Goal: Task Accomplishment & Management: Complete application form

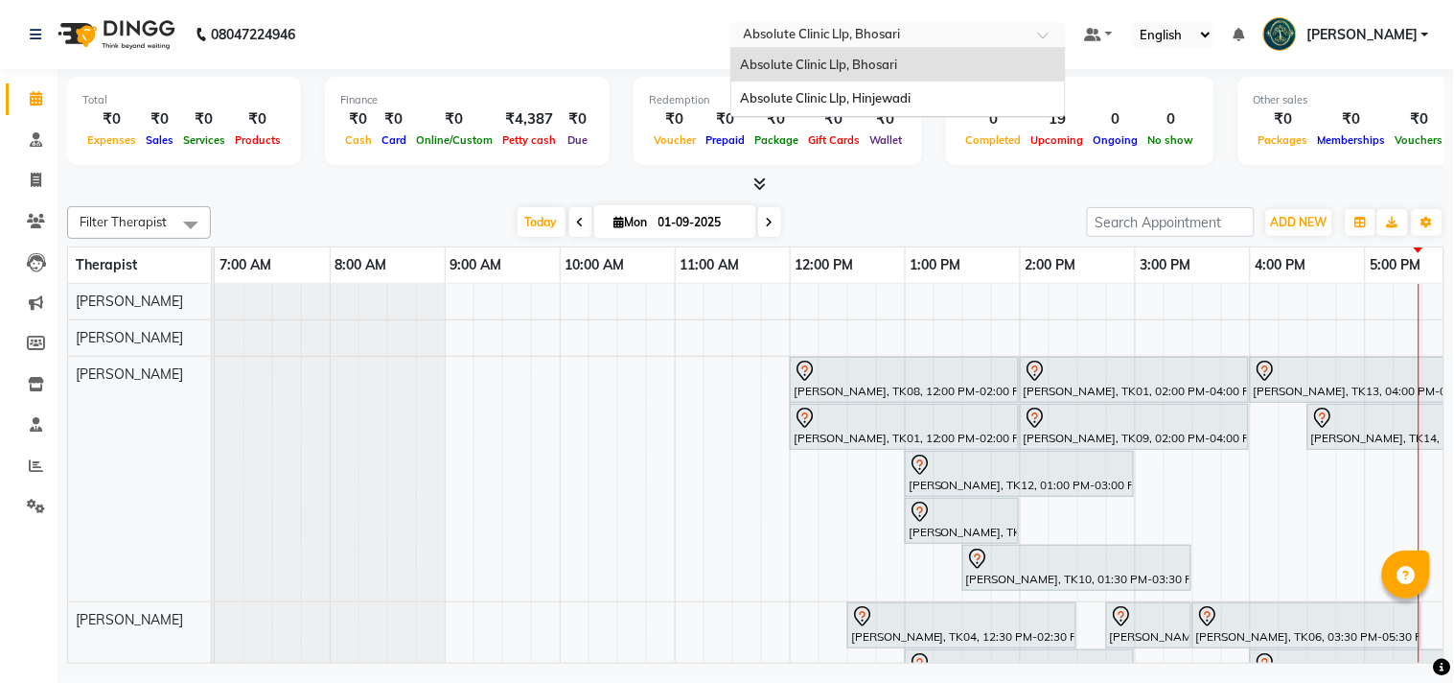
click at [876, 25] on div "× Absolute Clinic Llp, Bhosari" at bounding box center [822, 34] width 157 height 19
click at [857, 87] on div "Absolute Clinic Llp, Hinjewadi" at bounding box center [898, 98] width 334 height 35
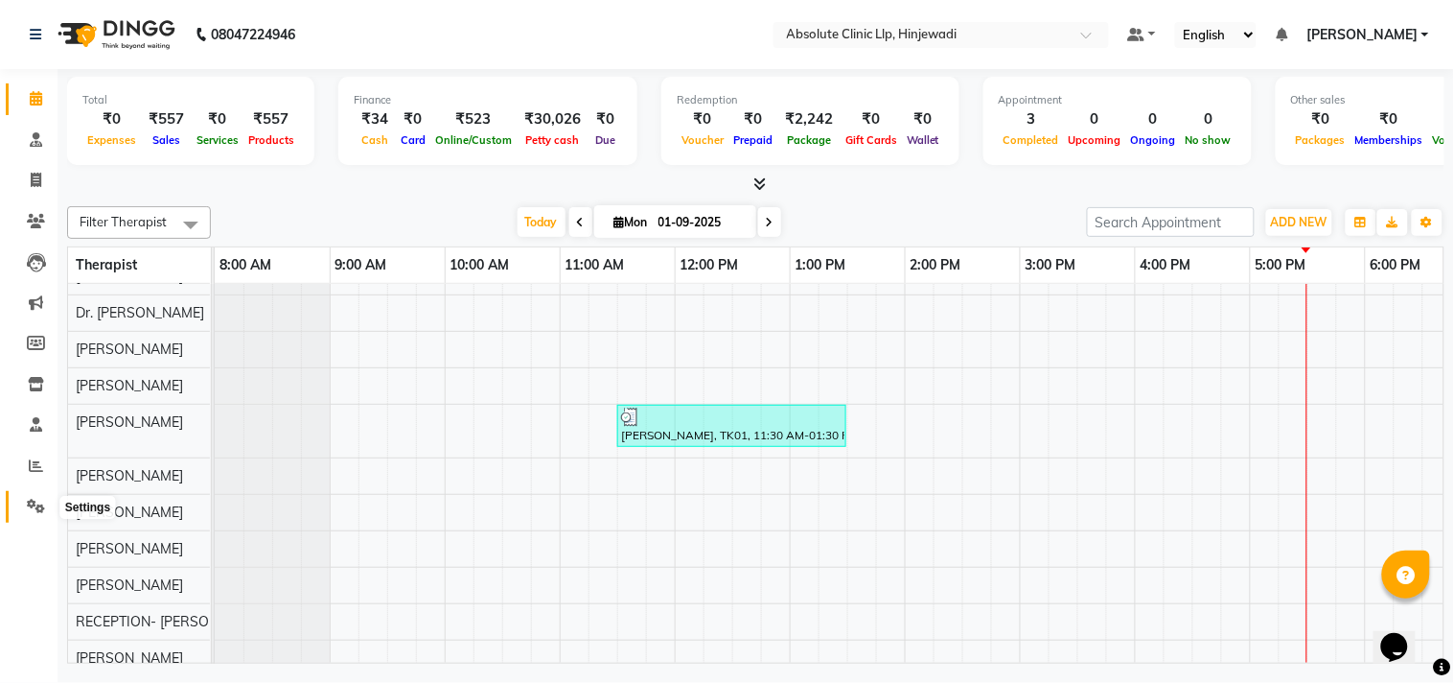
click at [32, 506] on icon at bounding box center [36, 505] width 18 height 14
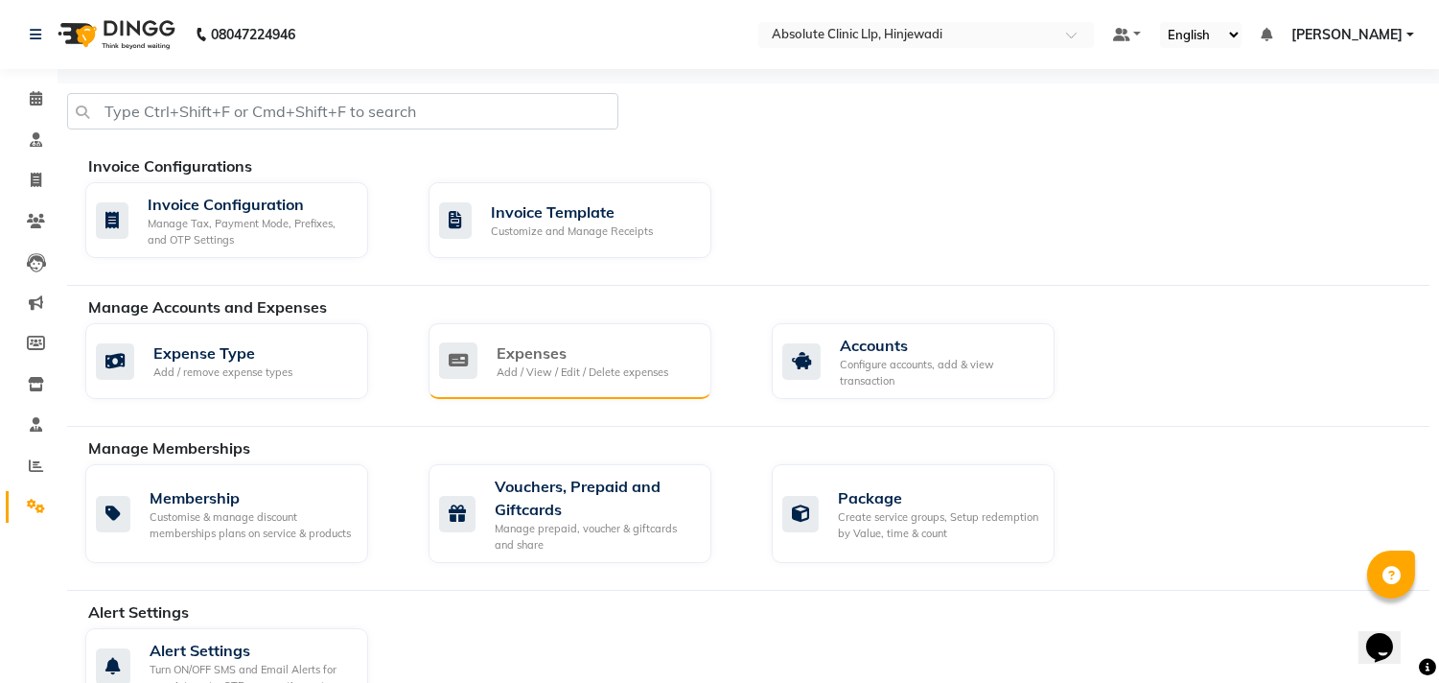
click at [589, 355] on div "Expenses" at bounding box center [583, 352] width 172 height 23
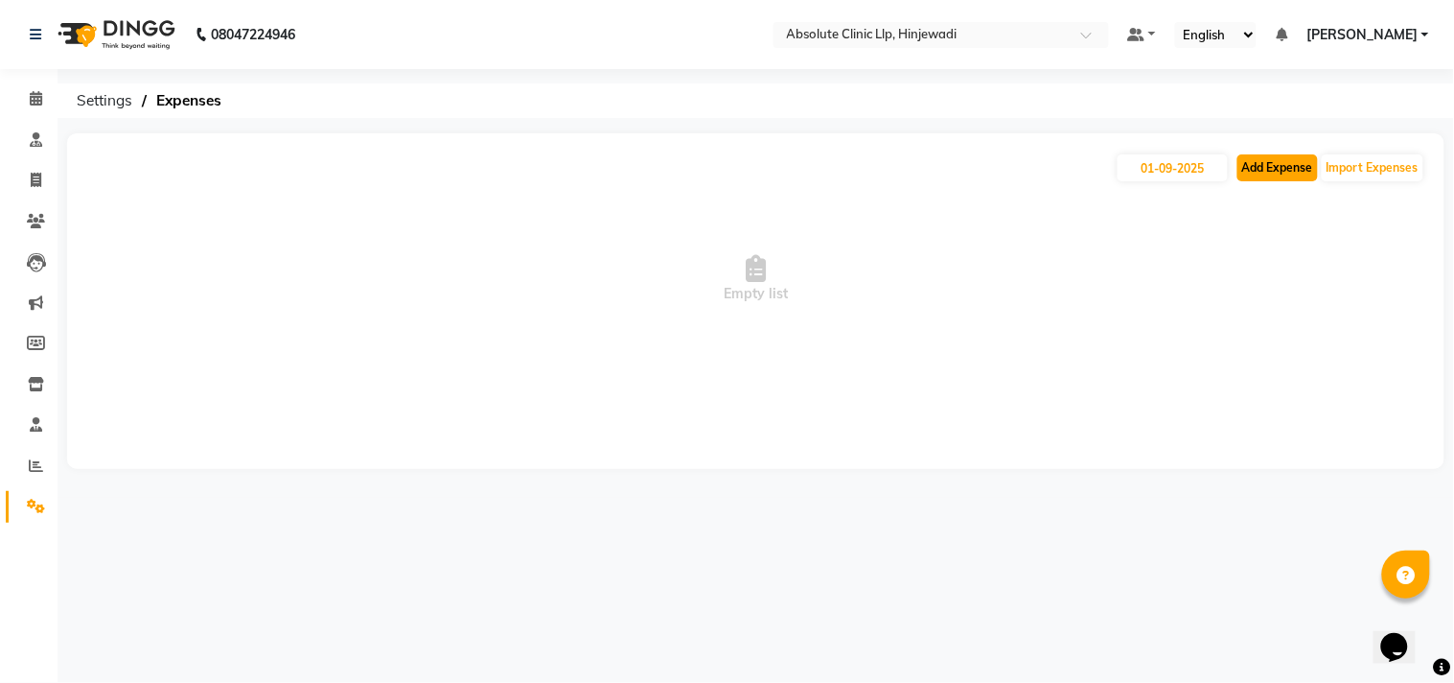
click at [1269, 166] on button "Add Expense" at bounding box center [1278, 167] width 81 height 27
select select "1"
select select "4015"
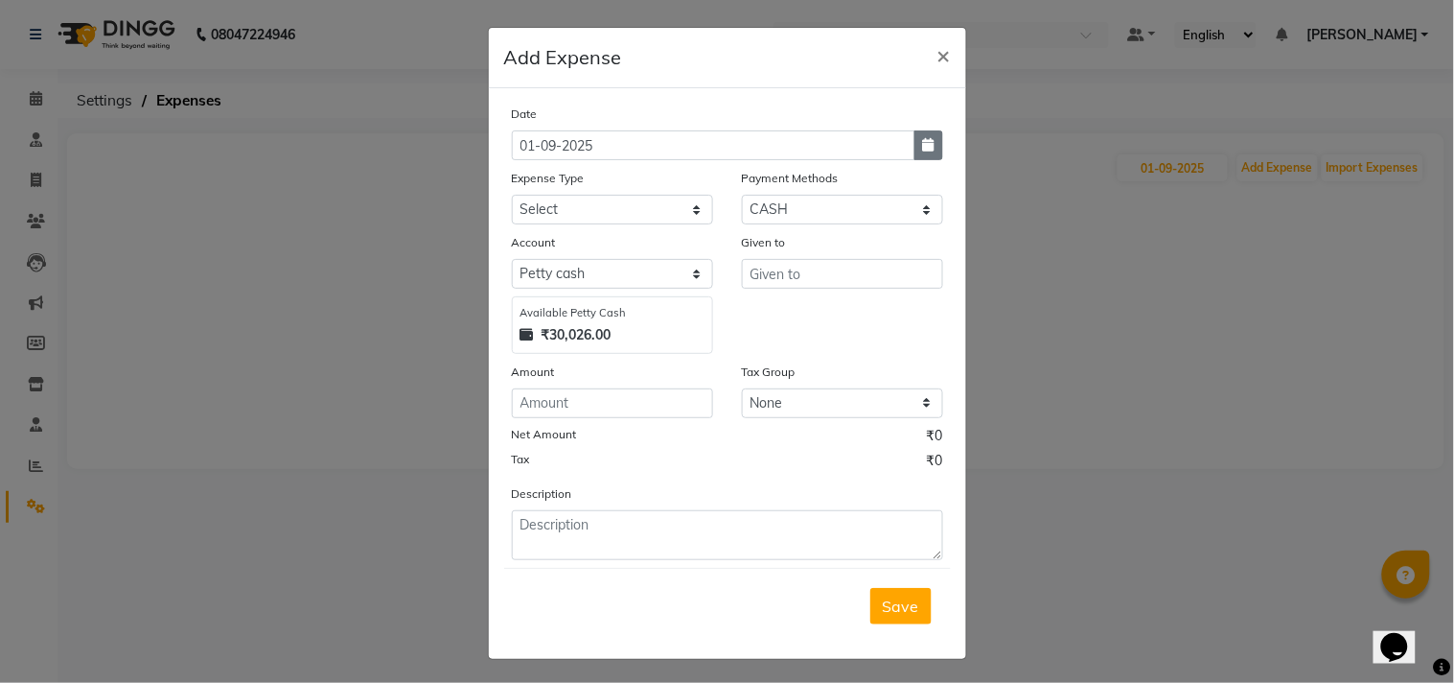
click at [923, 141] on icon "button" at bounding box center [929, 144] width 12 height 13
select select "9"
select select "2025"
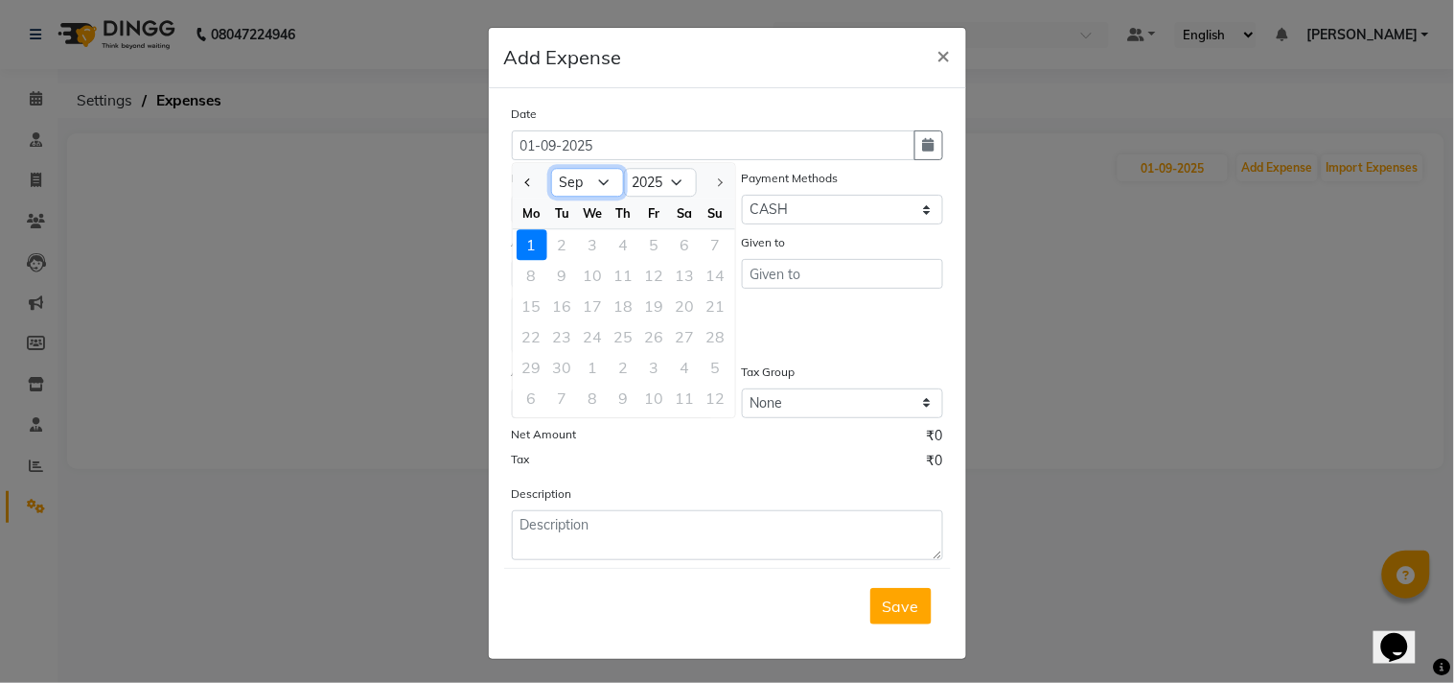
click at [564, 180] on select "Jan Feb Mar Apr May Jun Jul Aug Sep" at bounding box center [587, 183] width 73 height 29
select select "8"
click at [551, 169] on select "Jan Feb Mar Apr May Jun Jul Aug Sep" at bounding box center [587, 183] width 73 height 29
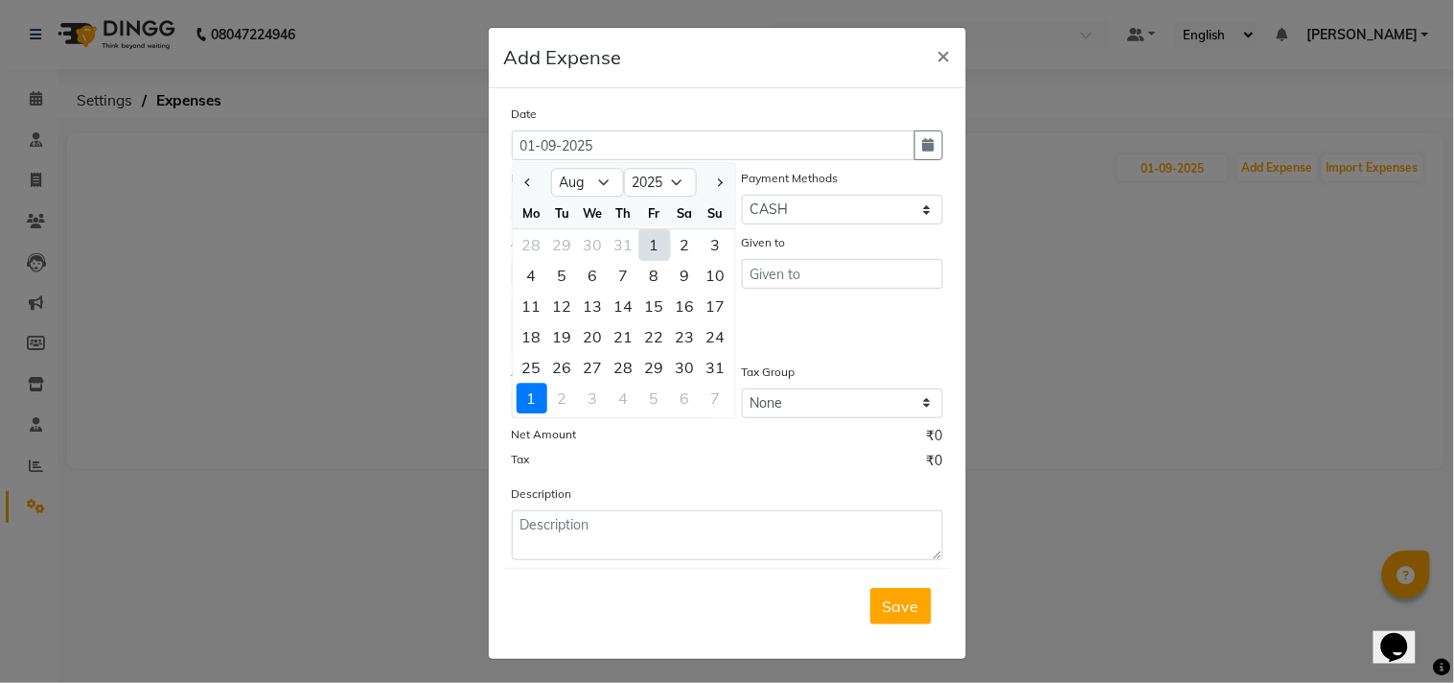
click at [644, 240] on div "1" at bounding box center [654, 244] width 31 height 31
type input "01-08-2025"
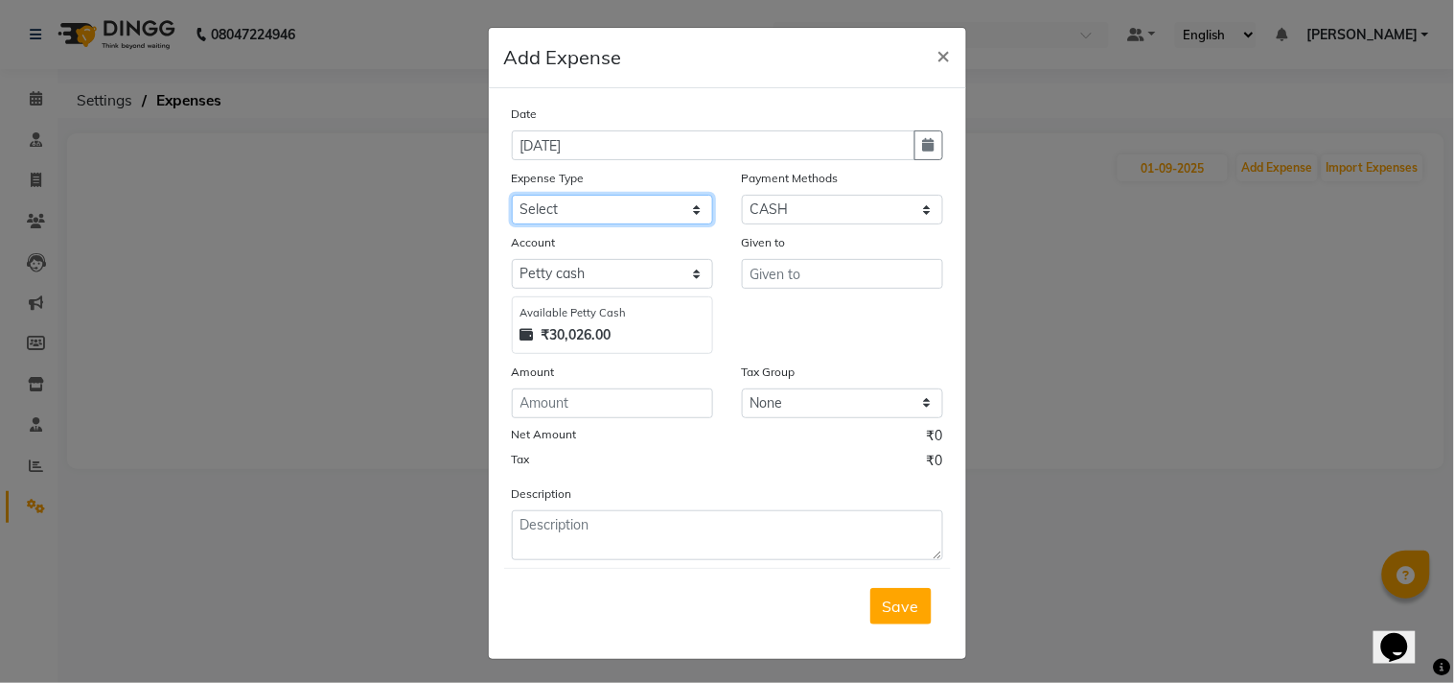
click at [581, 207] on select "Select Advance Salary Bank charges Car maintenance Cash transfer to bank Cash t…" at bounding box center [612, 210] width 201 height 30
select select "7077"
click at [512, 195] on select "Select Advance Salary Bank charges Car maintenance Cash transfer to bank Cash t…" at bounding box center [612, 210] width 201 height 30
click at [601, 405] on input "number" at bounding box center [612, 403] width 201 height 30
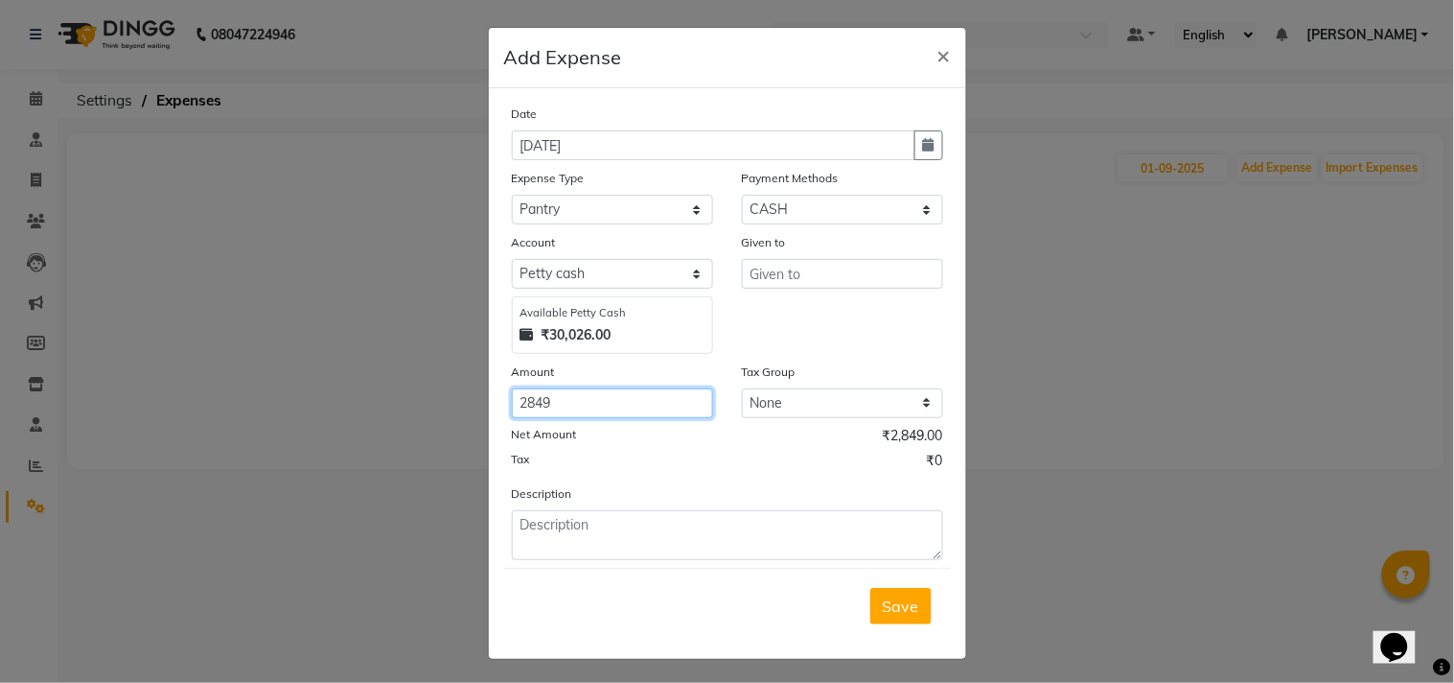
type input "2849"
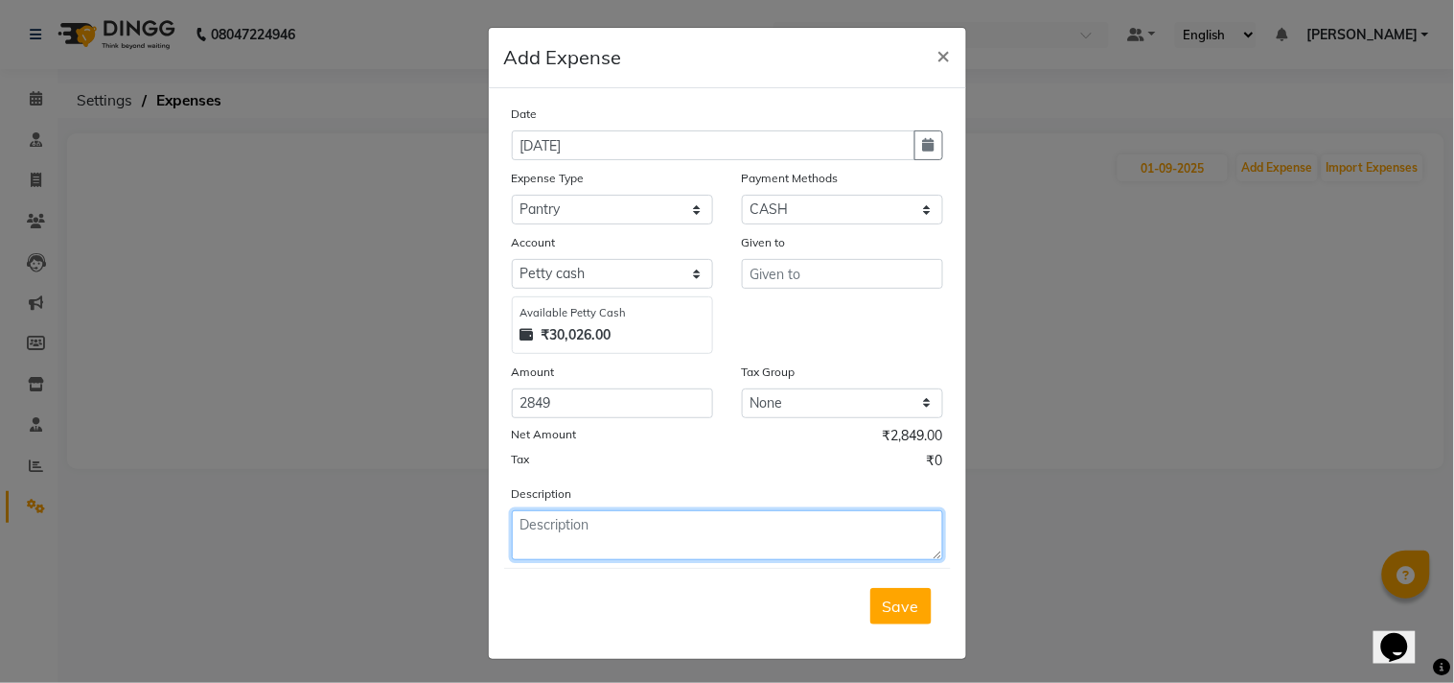
click at [605, 538] on textarea at bounding box center [727, 535] width 431 height 50
type textarea "Being Pur of pantry Items"
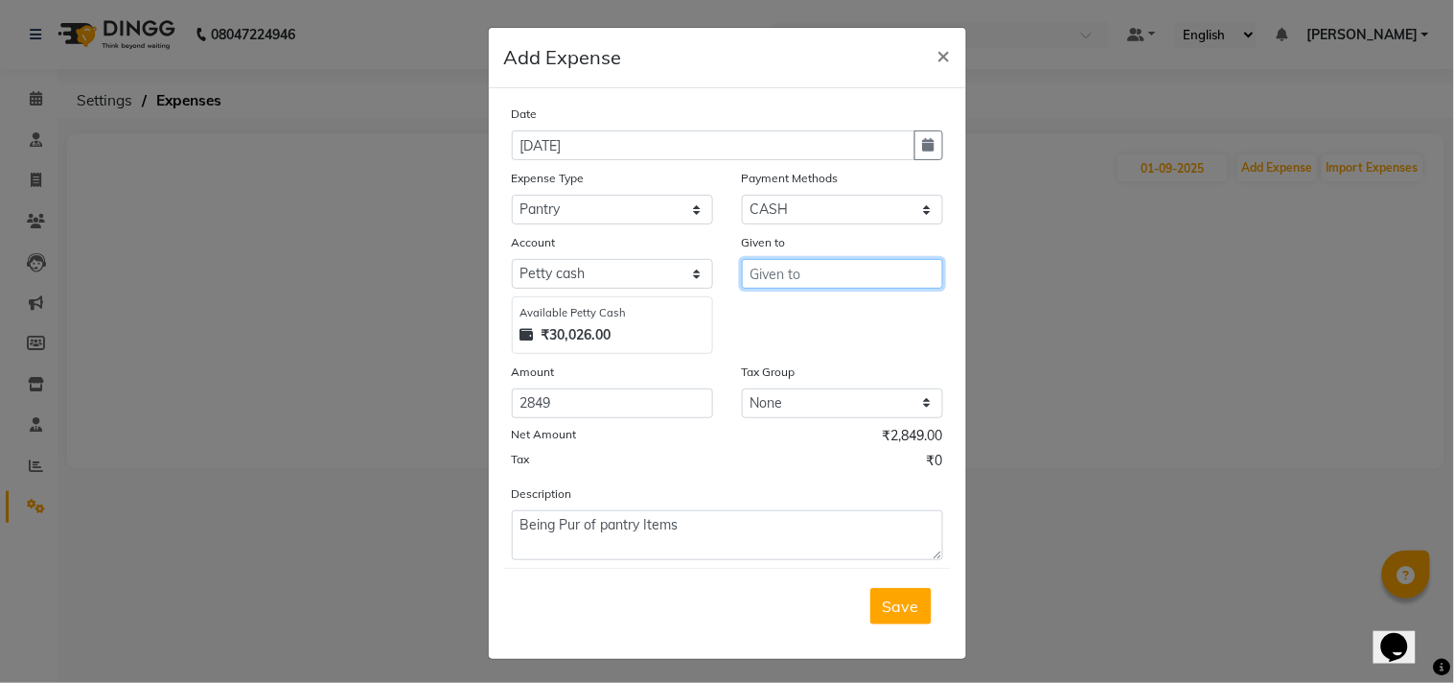
click at [775, 274] on input "text" at bounding box center [842, 274] width 201 height 30
type input "Local"
click at [883, 609] on span "Save" at bounding box center [901, 605] width 36 height 19
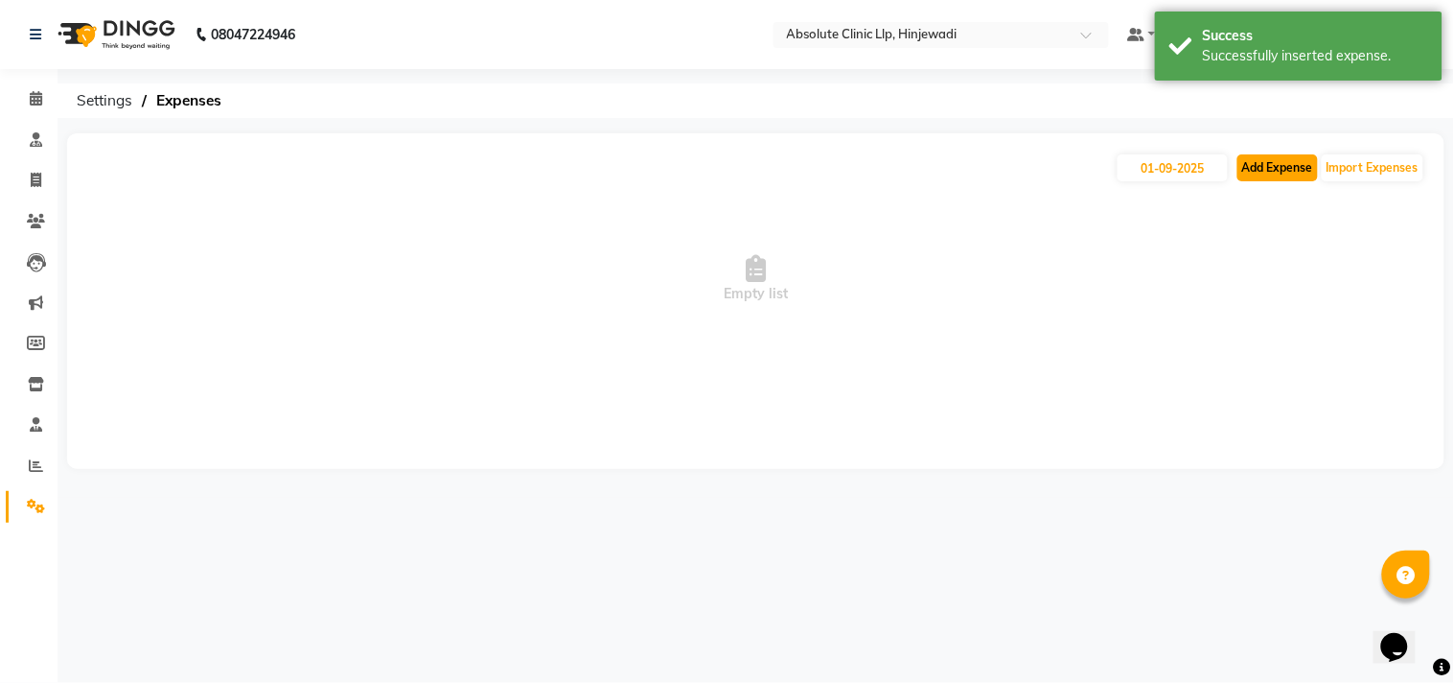
click at [1272, 171] on button "Add Expense" at bounding box center [1278, 167] width 81 height 27
select select "1"
select select "4015"
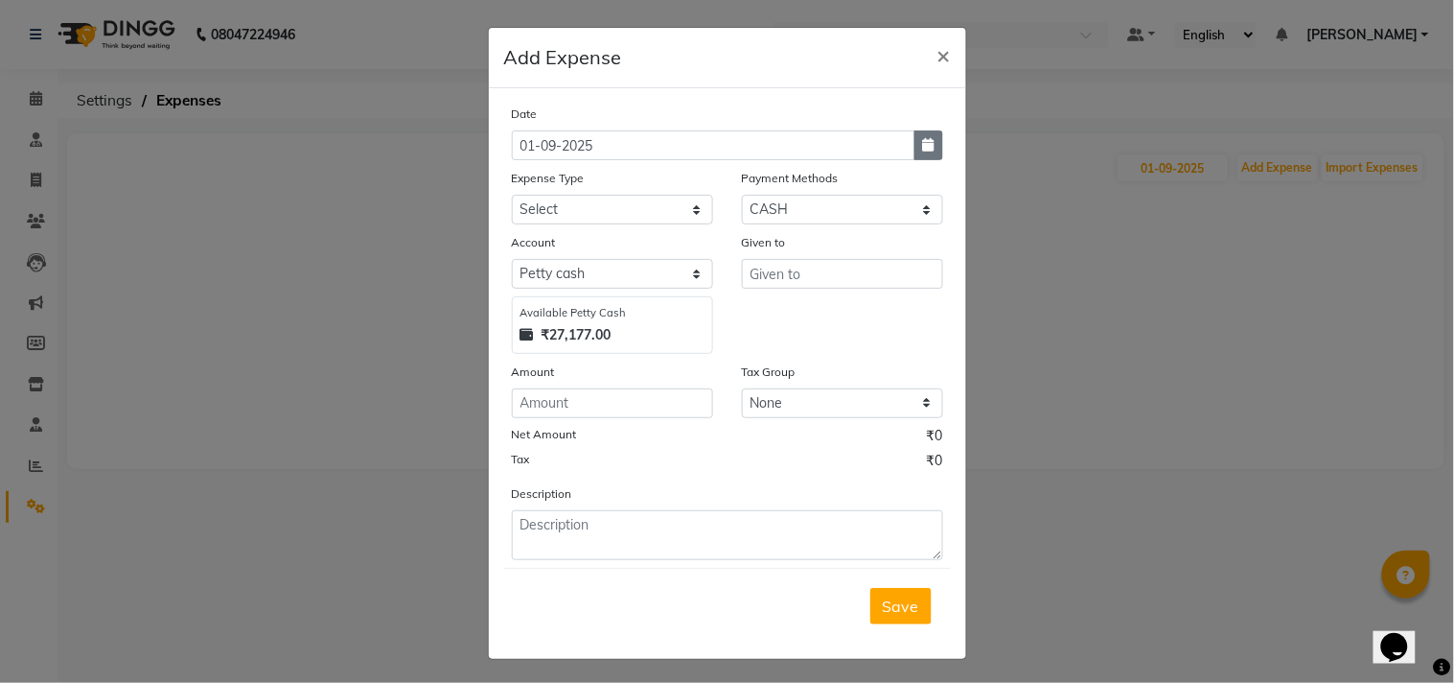
click at [926, 145] on button "button" at bounding box center [929, 145] width 29 height 30
select select "9"
select select "2025"
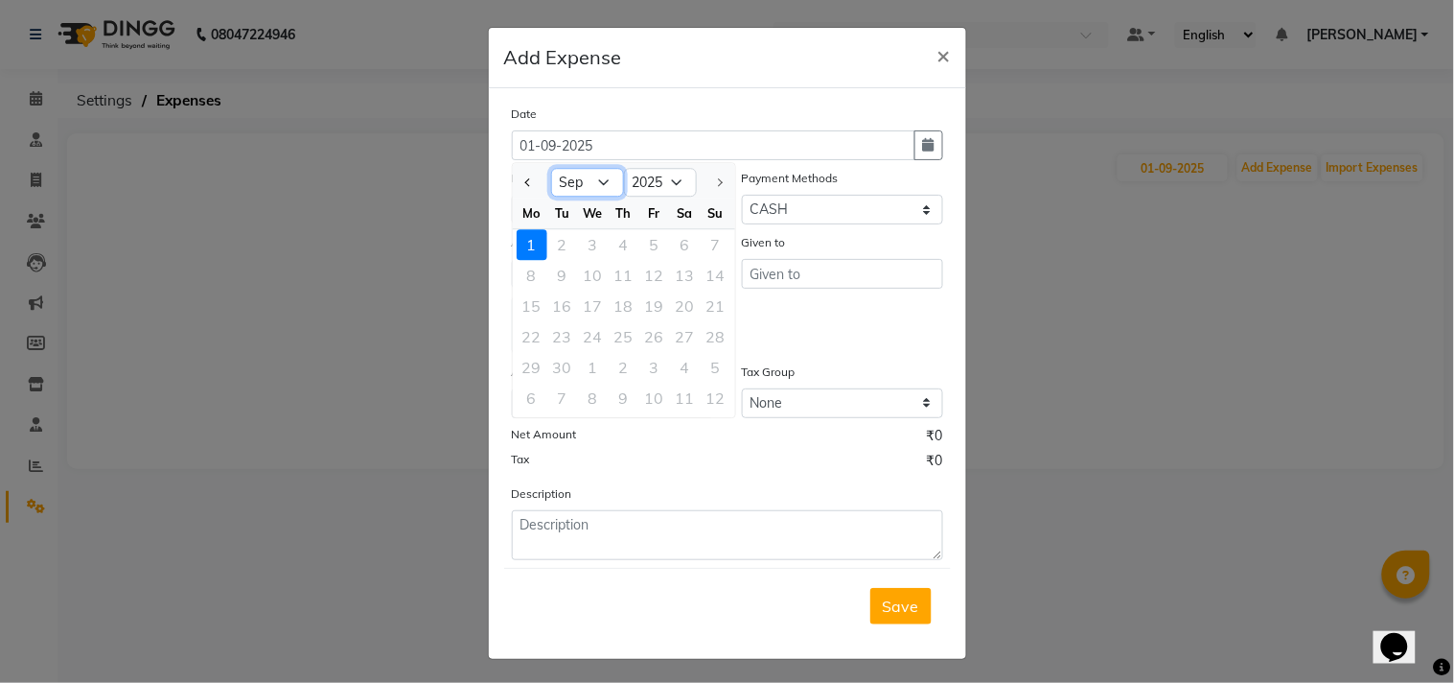
click at [567, 177] on select "Jan Feb Mar Apr May Jun Jul Aug Sep" at bounding box center [587, 183] width 73 height 29
select select "8"
click at [551, 169] on select "Jan Feb Mar Apr May Jun Jul Aug Sep" at bounding box center [587, 183] width 73 height 29
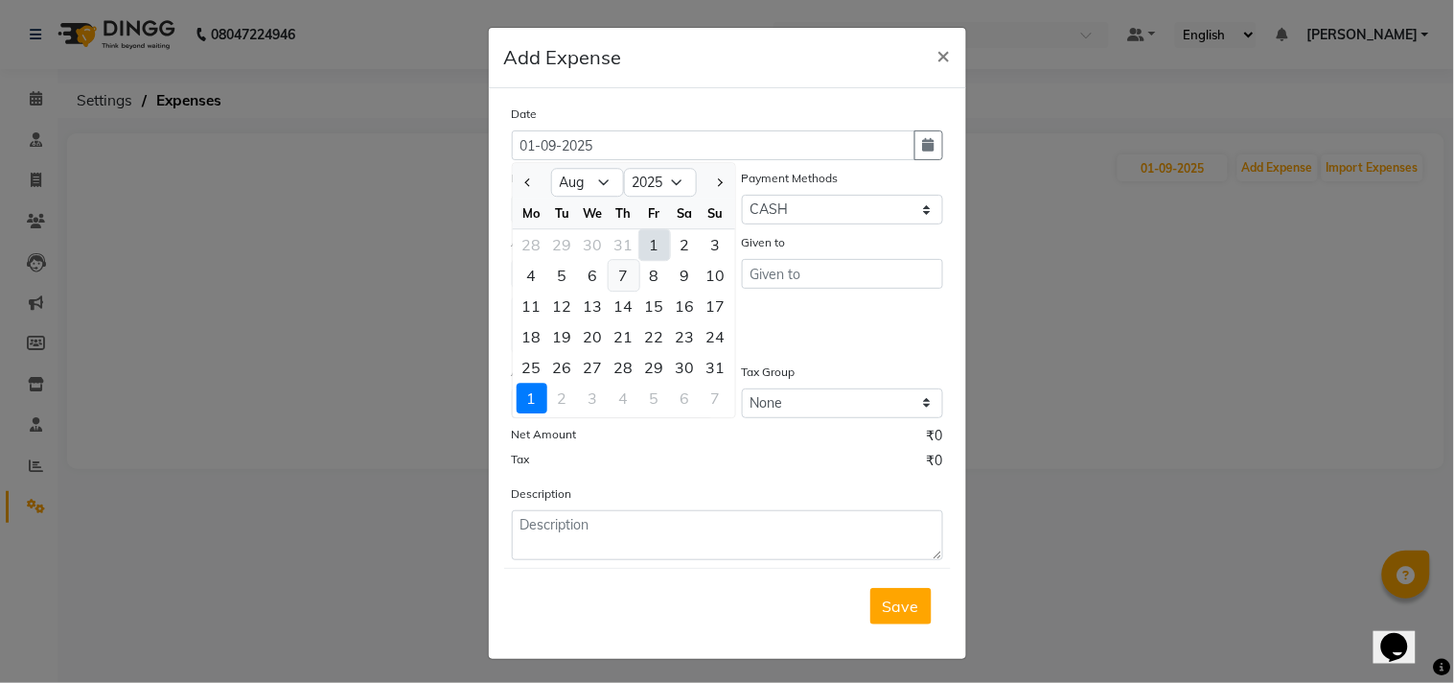
click at [616, 276] on div "7" at bounding box center [624, 275] width 31 height 31
type input "07-08-2025"
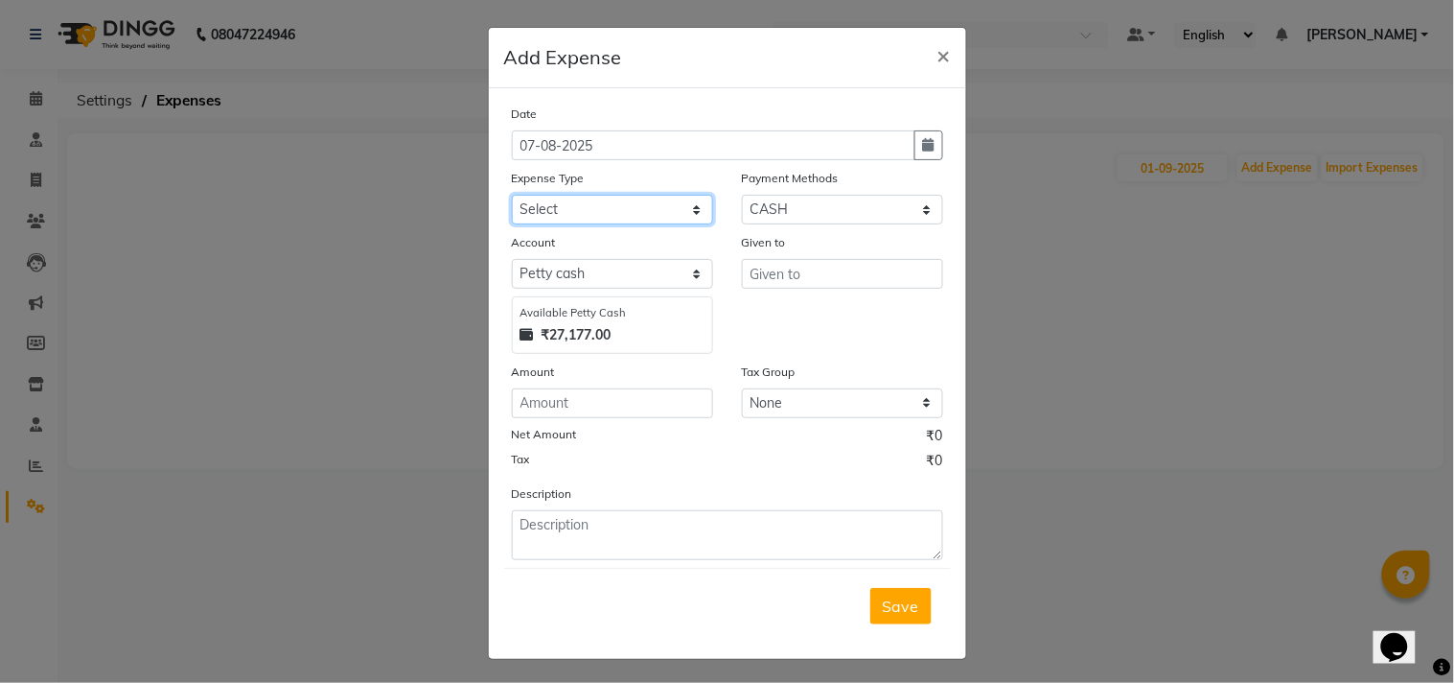
click at [601, 202] on select "Select Advance Salary Bank charges Car maintenance Cash transfer to bank Cash t…" at bounding box center [612, 210] width 201 height 30
select select "7070"
click at [512, 195] on select "Select Advance Salary Bank charges Car maintenance Cash transfer to bank Cash t…" at bounding box center [612, 210] width 201 height 30
click at [548, 407] on input "number" at bounding box center [612, 403] width 201 height 30
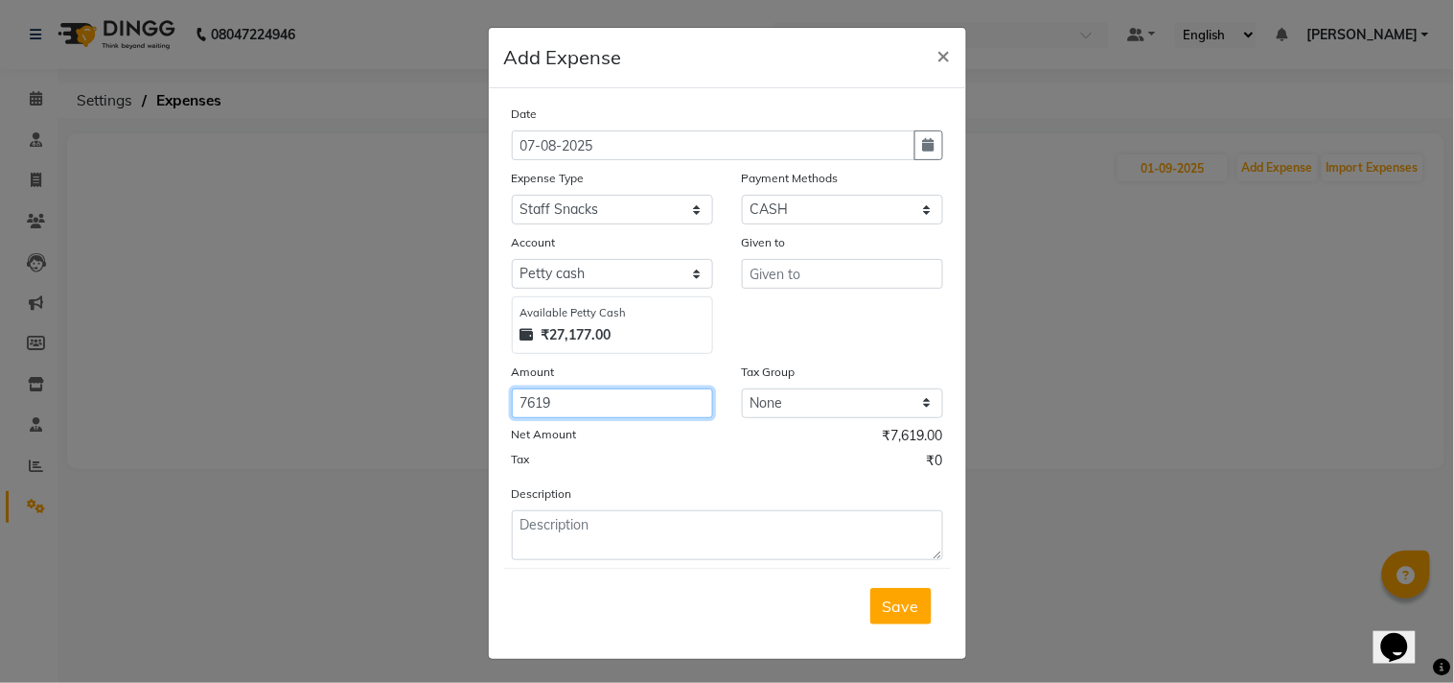
type input "7619"
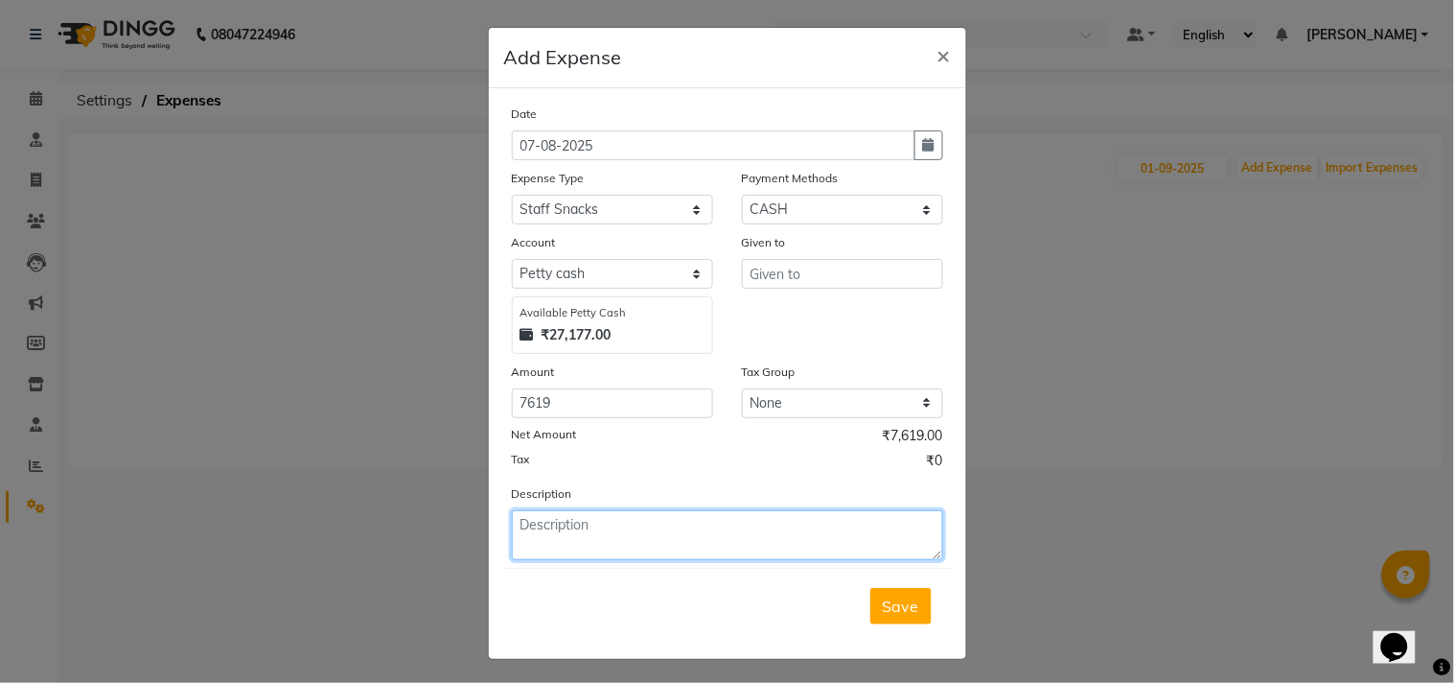
click at [604, 530] on textarea at bounding box center [727, 535] width 431 height 50
type textarea "Being Staff welfare exp done"
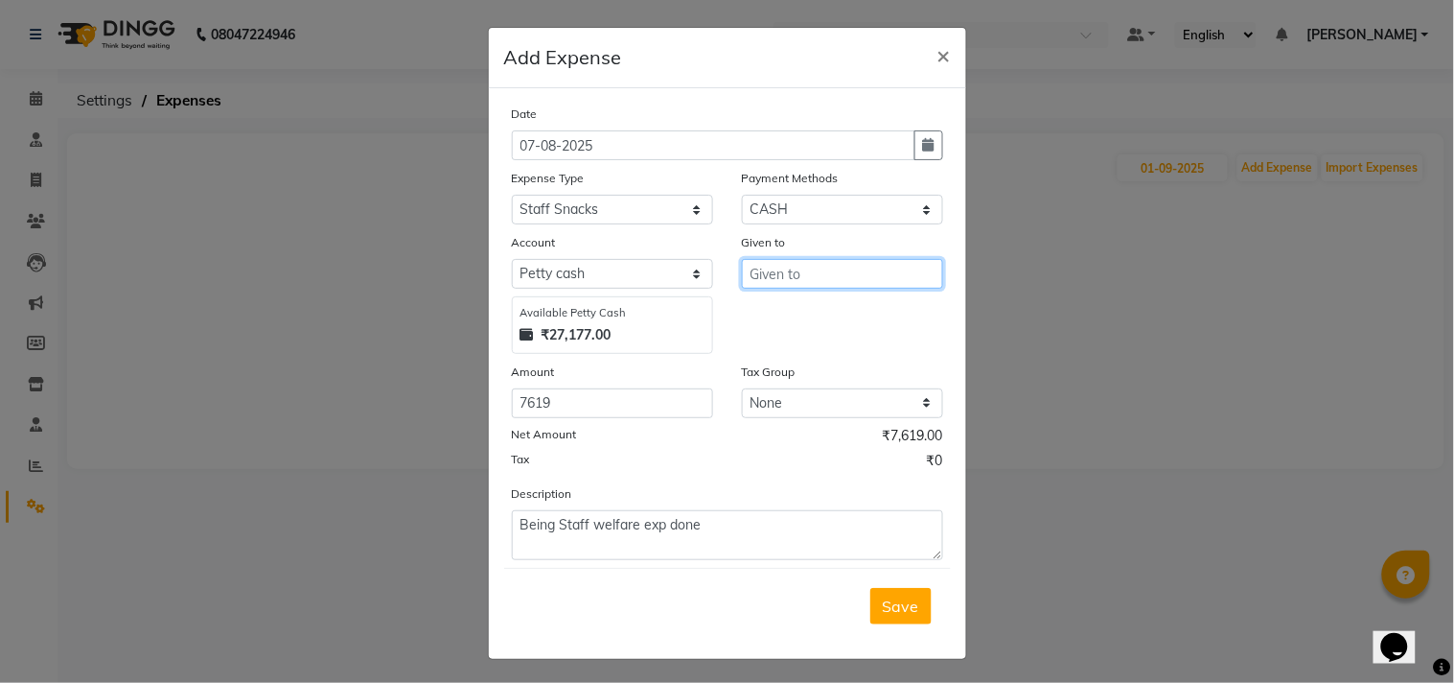
click at [801, 264] on input "text" at bounding box center [842, 274] width 201 height 30
type input "Local"
click at [892, 616] on button "Save" at bounding box center [900, 606] width 61 height 36
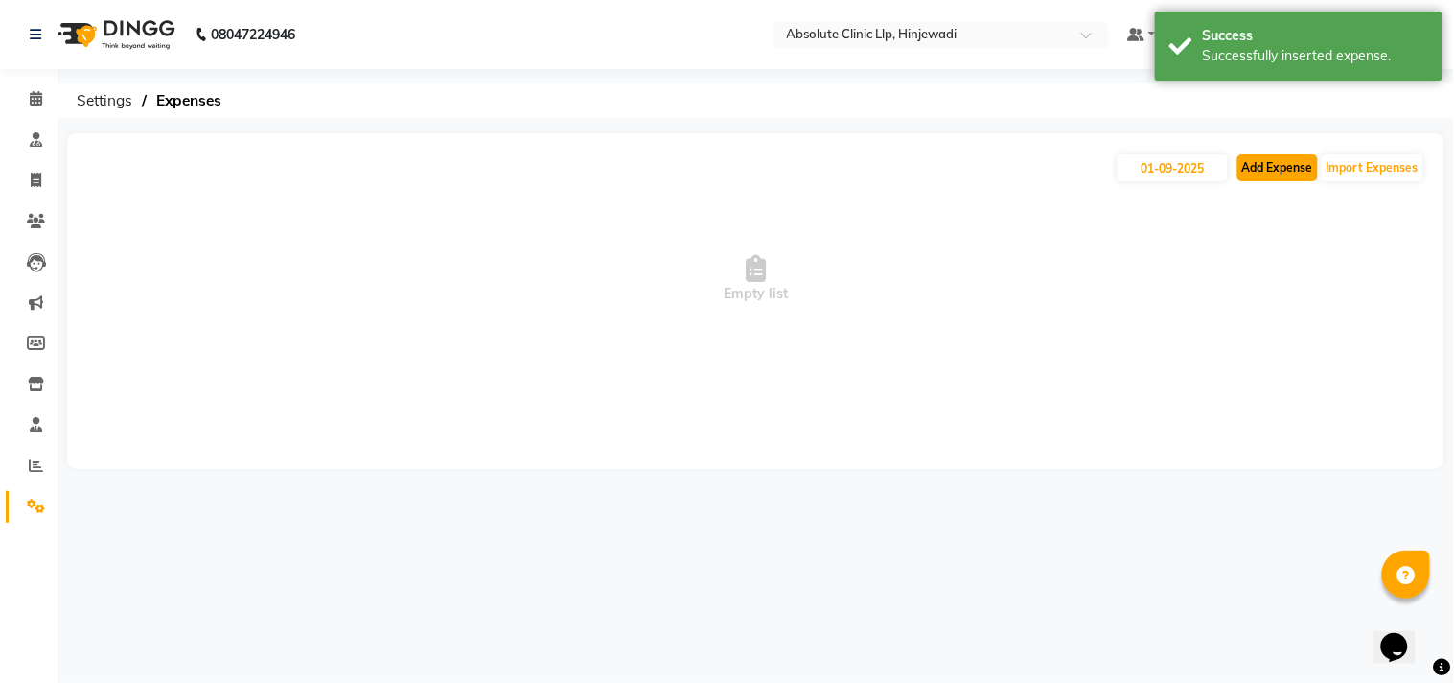
click at [1285, 163] on button "Add Expense" at bounding box center [1278, 167] width 81 height 27
select select "1"
select select "4015"
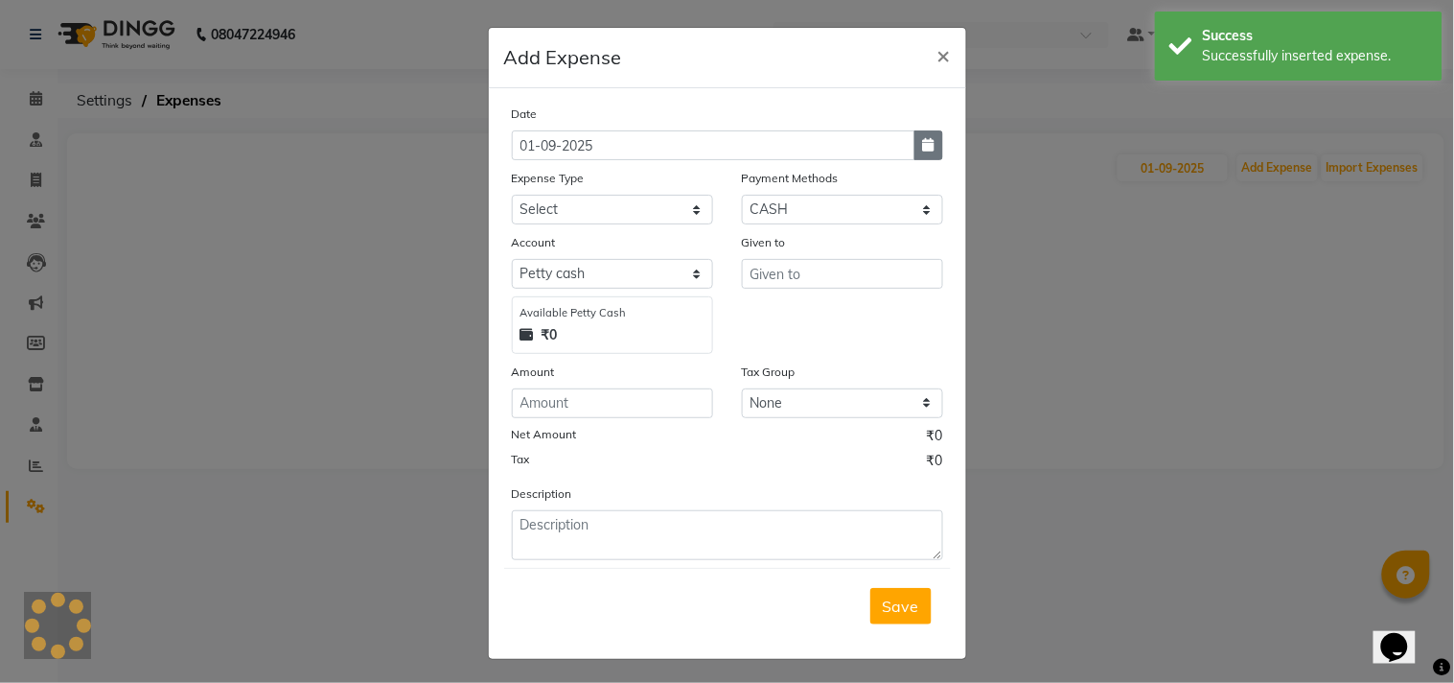
click at [923, 147] on icon "button" at bounding box center [929, 144] width 12 height 13
select select "9"
select select "2025"
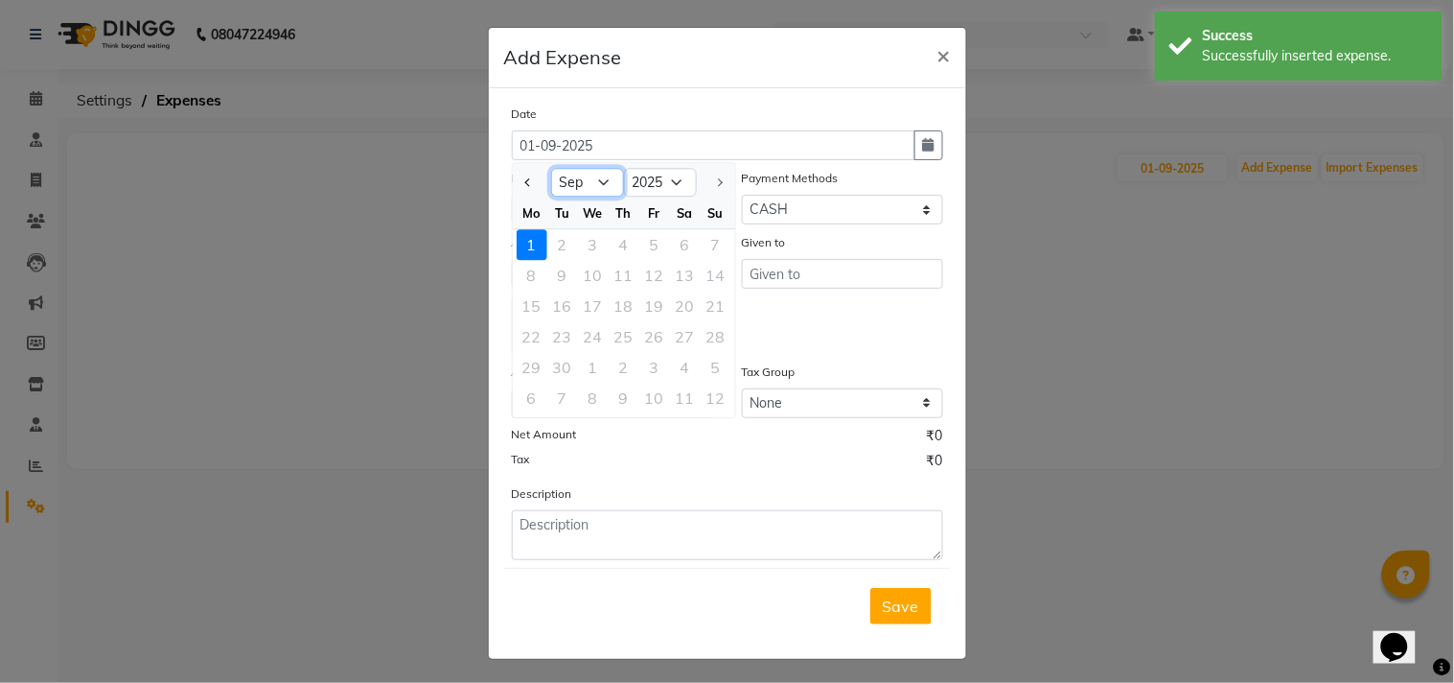
click at [580, 177] on select "Jan Feb Mar Apr May Jun Jul Aug Sep" at bounding box center [587, 183] width 73 height 29
select select "8"
click at [551, 169] on select "Jan Feb Mar Apr May Jun Jul Aug Sep" at bounding box center [587, 183] width 73 height 29
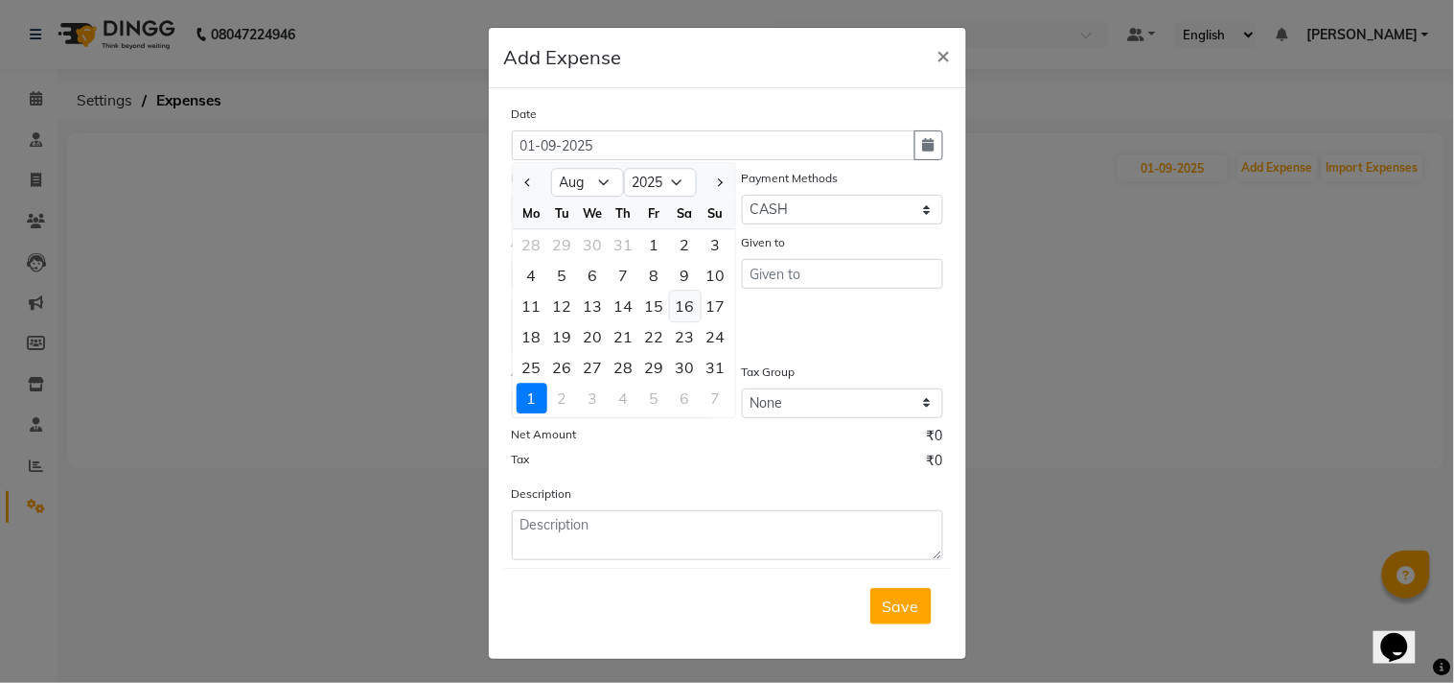
click at [678, 307] on div "16" at bounding box center [685, 305] width 31 height 31
type input "16-08-2025"
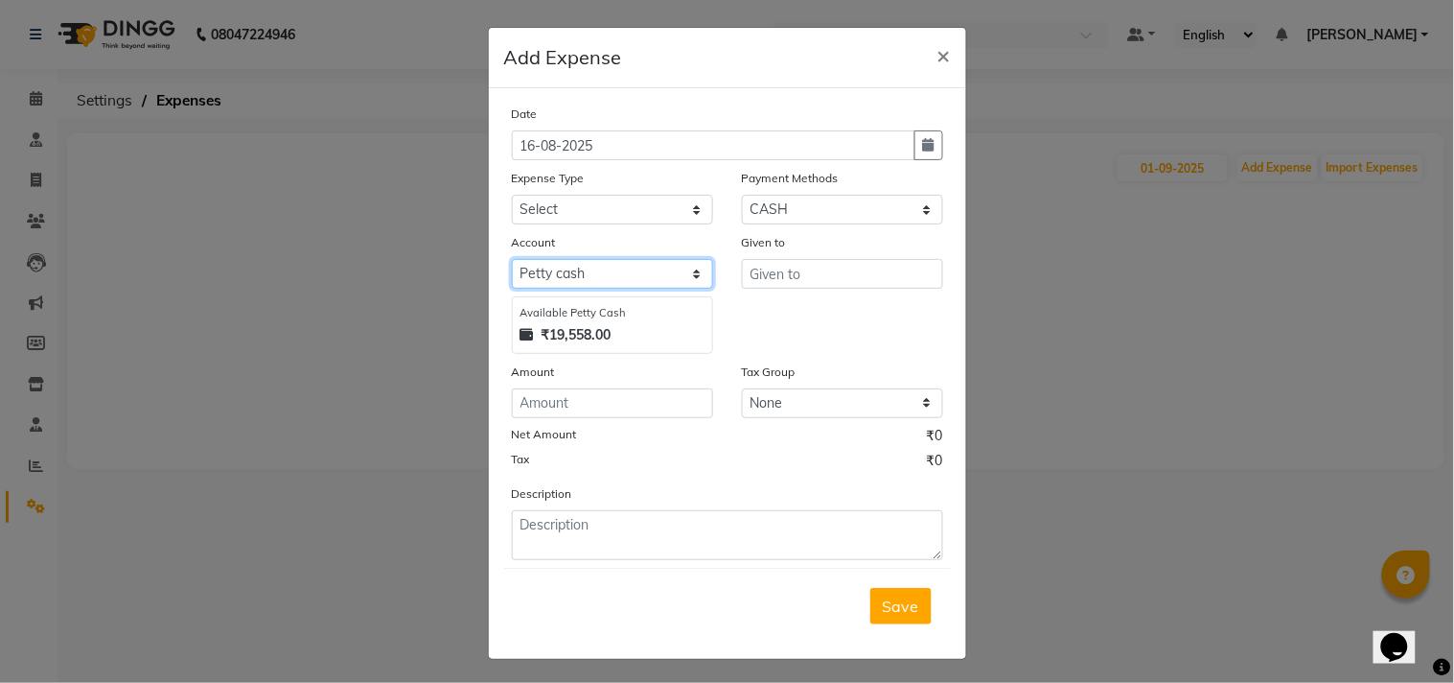
click at [621, 271] on select "Select Petty cash Default account" at bounding box center [612, 274] width 201 height 30
click at [621, 270] on select "Select Petty cash Default account" at bounding box center [612, 274] width 201 height 30
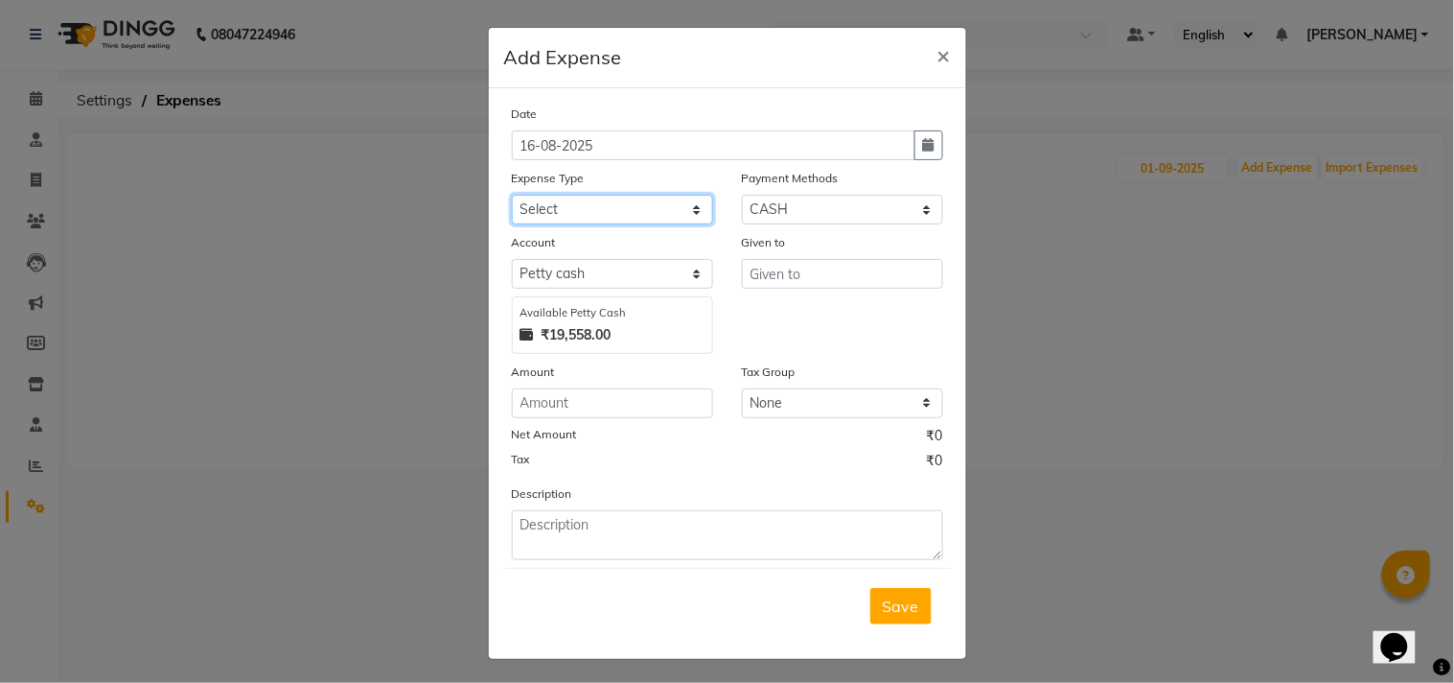
click at [612, 215] on select "Select Advance Salary Bank charges Car maintenance Cash transfer to bank Cash t…" at bounding box center [612, 210] width 201 height 30
select select "7070"
click at [512, 195] on select "Select Advance Salary Bank charges Car maintenance Cash transfer to bank Cash t…" at bounding box center [612, 210] width 201 height 30
drag, startPoint x: 567, startPoint y: 436, endPoint x: 567, endPoint y: 408, distance: 27.8
click at [568, 429] on div "Net Amount ₹0" at bounding box center [727, 438] width 431 height 25
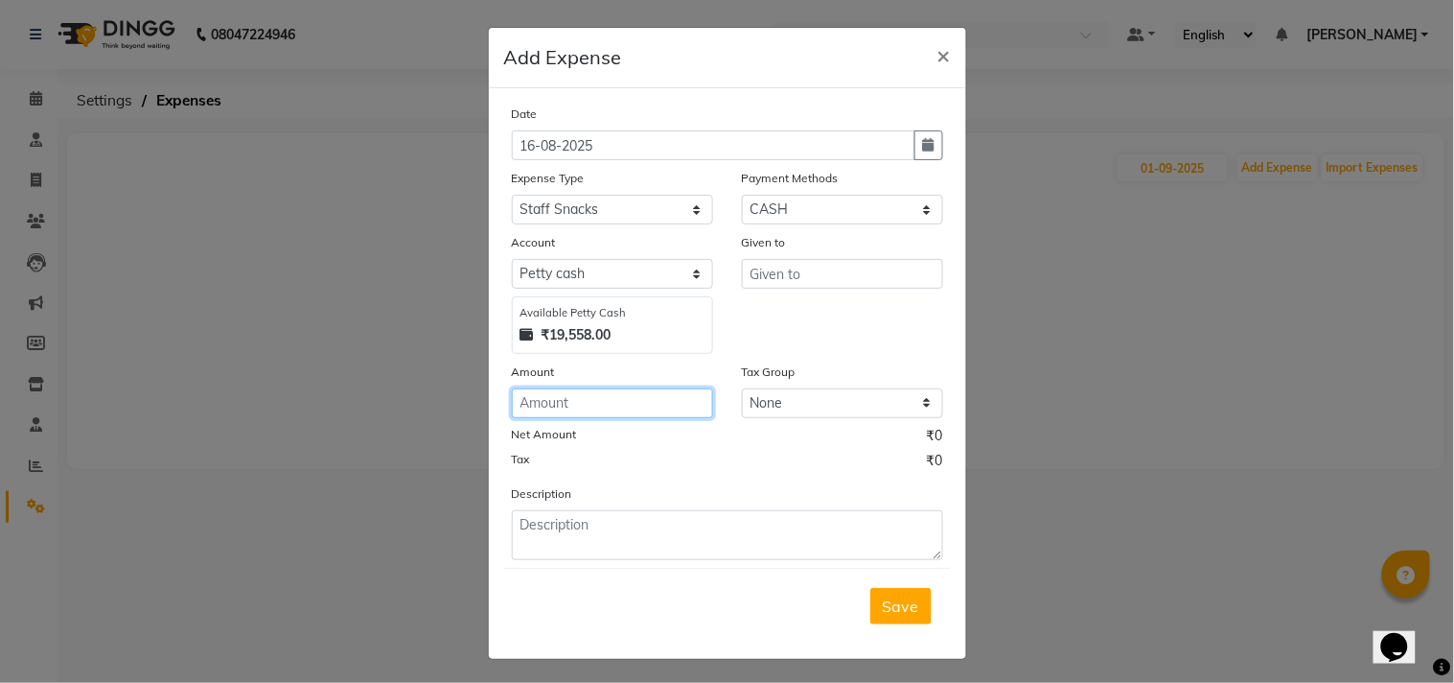
click at [567, 408] on input "number" at bounding box center [612, 403] width 201 height 30
type input "2663"
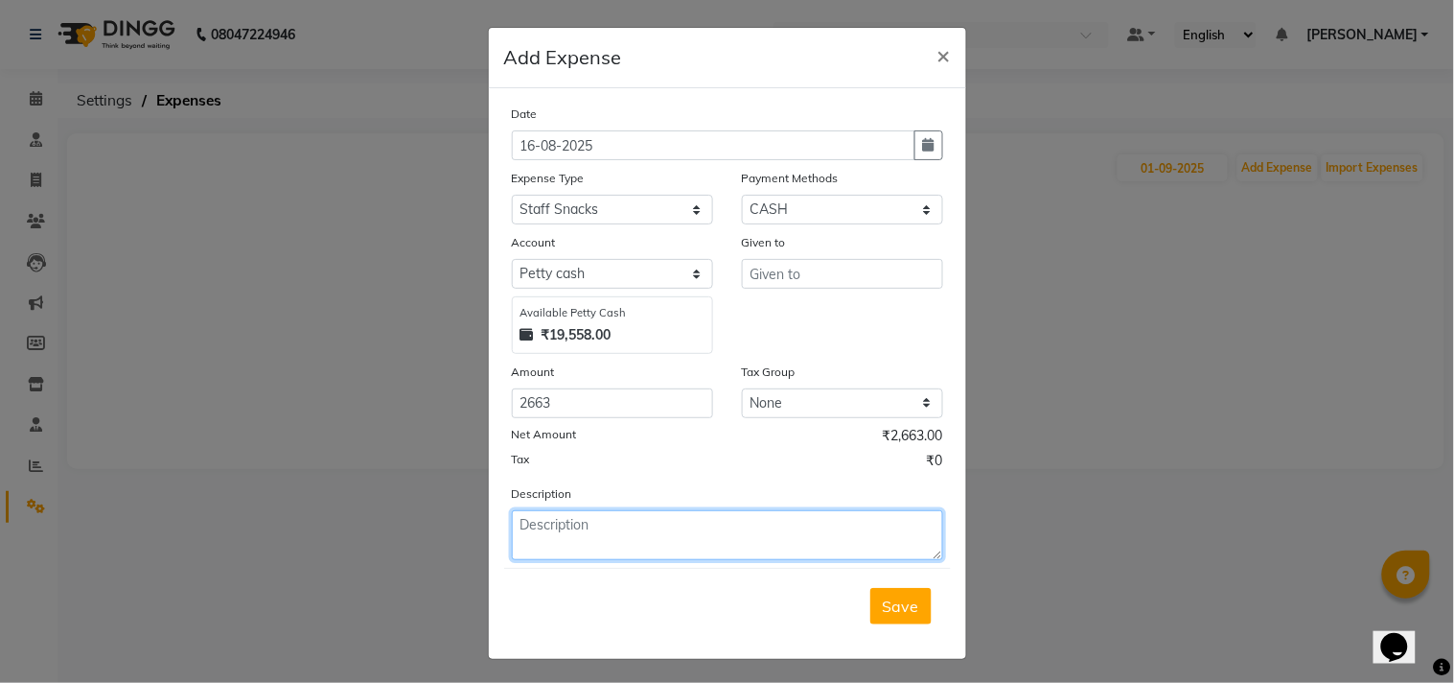
click at [602, 538] on textarea at bounding box center [727, 535] width 431 height 50
type textarea "Being Staff welfare Exp Done"
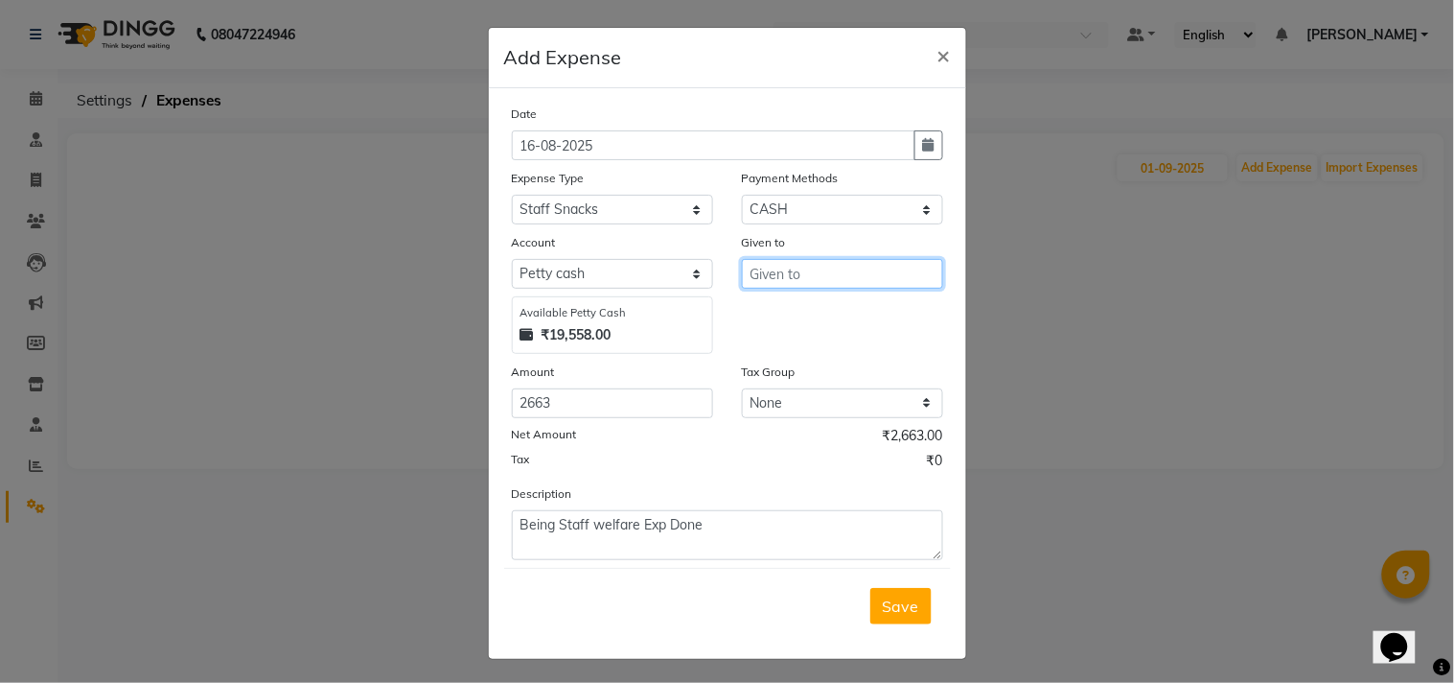
click at [796, 280] on input "text" at bounding box center [842, 274] width 201 height 30
type input "Local"
click at [883, 608] on span "Save" at bounding box center [901, 605] width 36 height 19
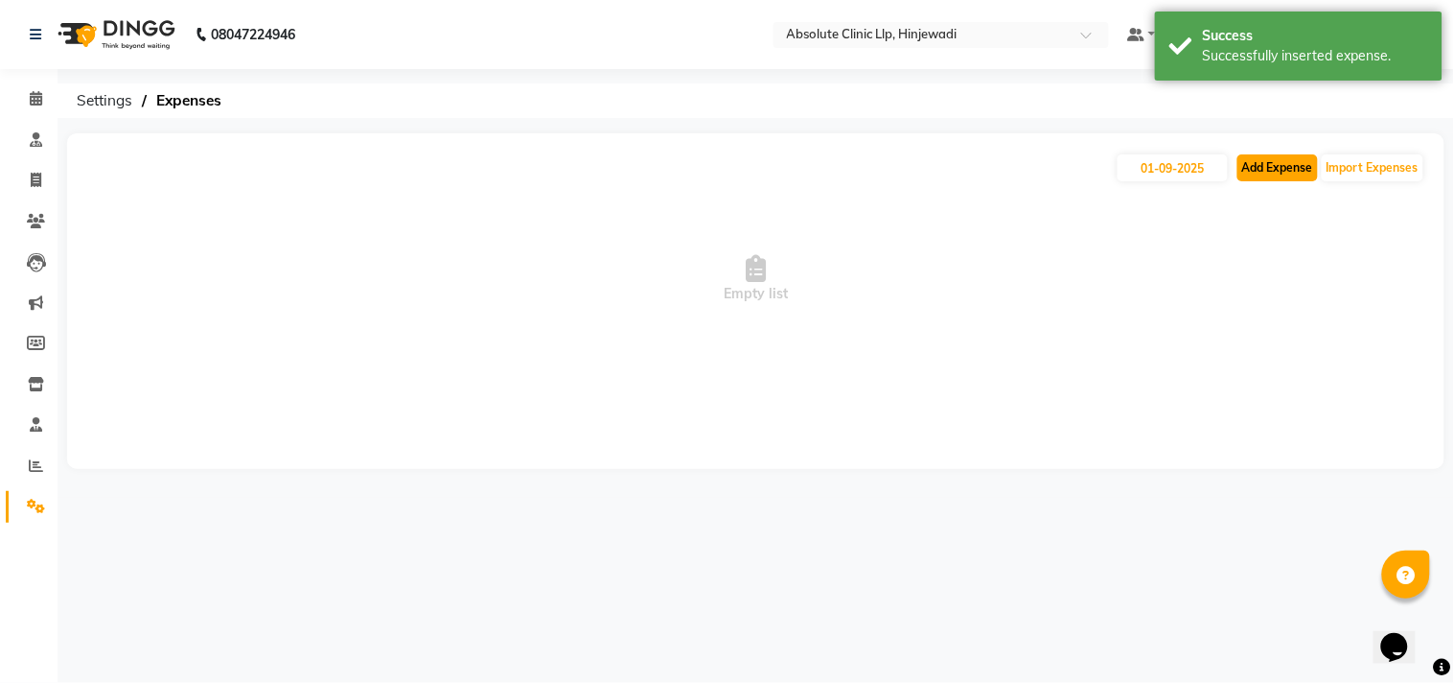
click at [1271, 174] on button "Add Expense" at bounding box center [1278, 167] width 81 height 27
select select "1"
select select "4015"
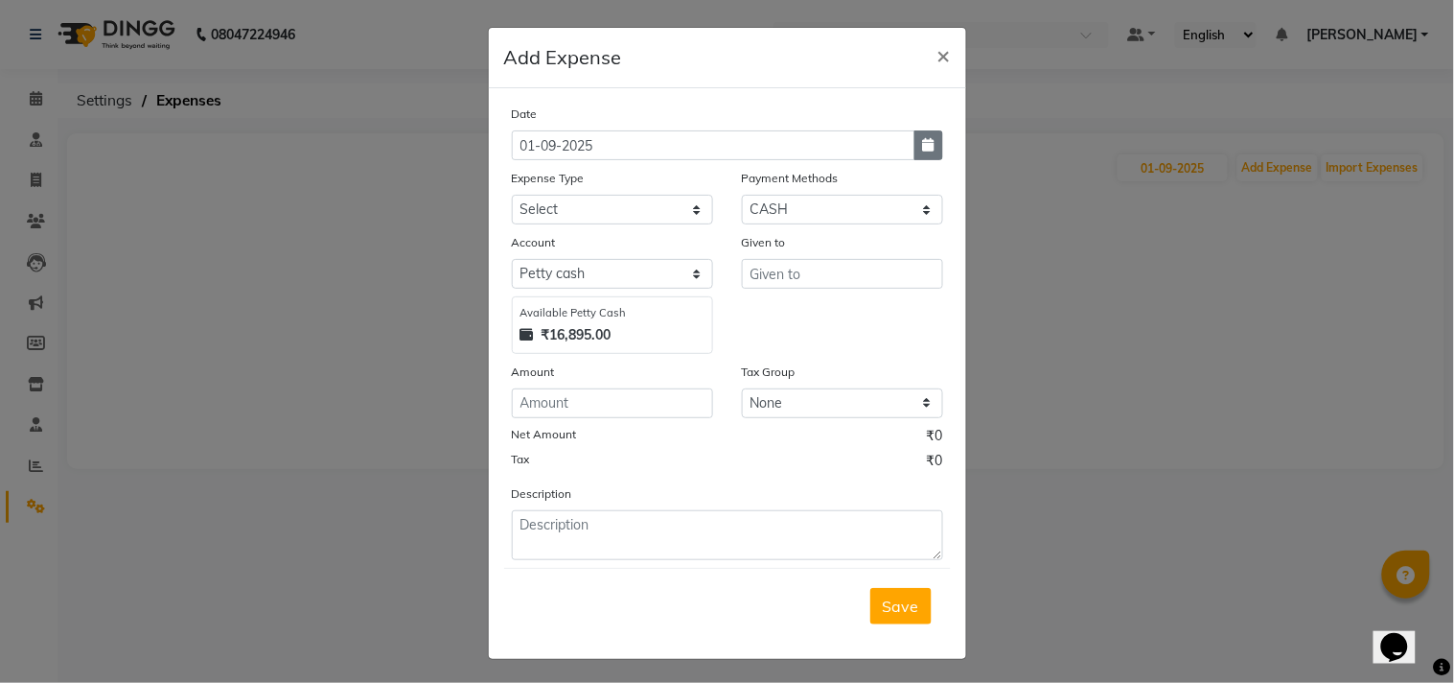
click at [923, 138] on icon "button" at bounding box center [929, 144] width 12 height 13
select select "9"
select select "2025"
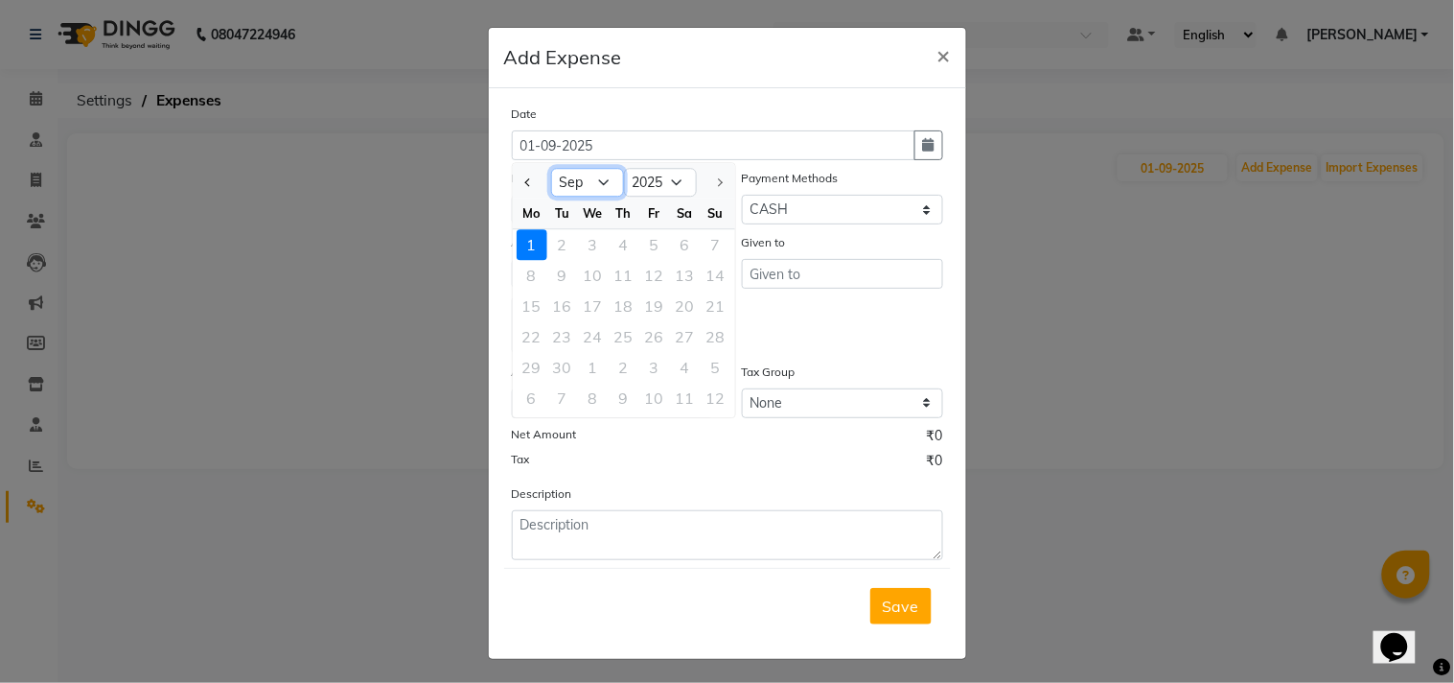
click at [575, 178] on select "Jan Feb Mar Apr May Jun Jul Aug Sep" at bounding box center [587, 183] width 73 height 29
select select "8"
click at [551, 169] on select "Jan Feb Mar Apr May Jun Jul Aug Sep" at bounding box center [587, 183] width 73 height 29
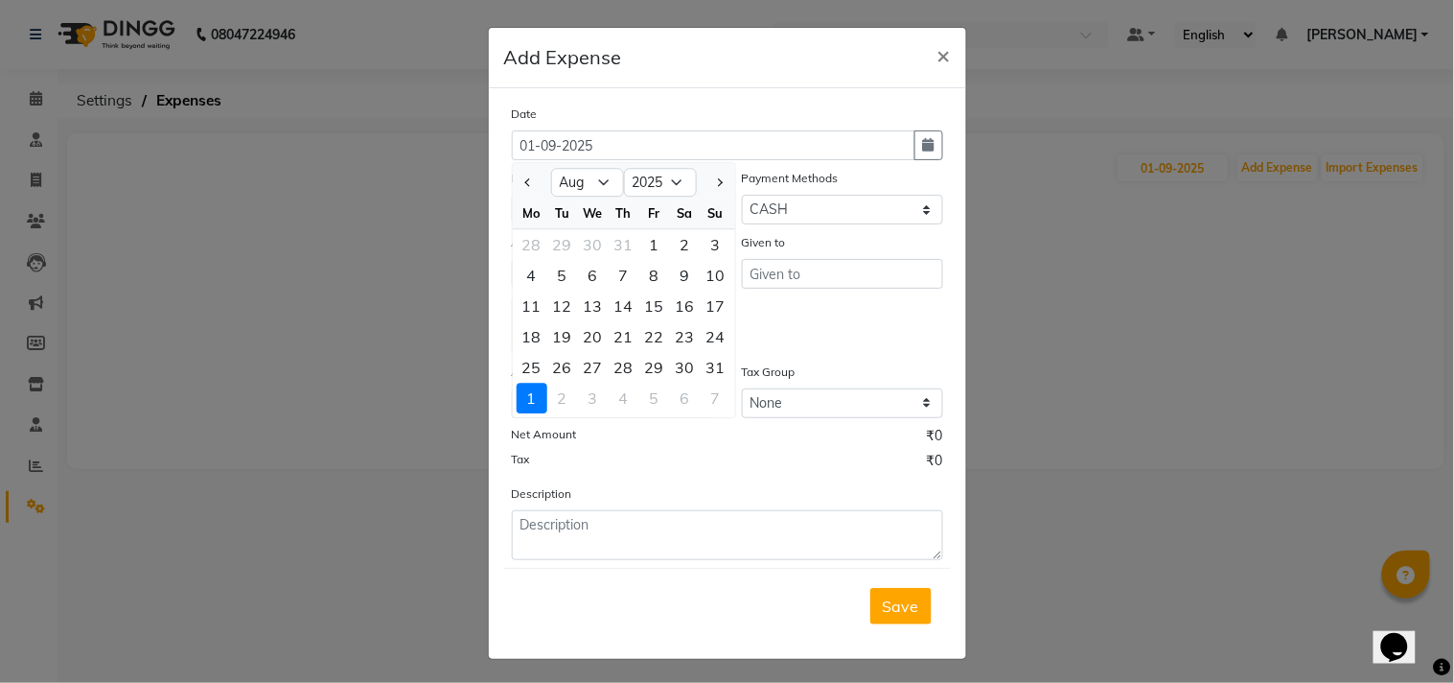
click at [618, 336] on div "21" at bounding box center [624, 336] width 31 height 31
type input "21-08-2025"
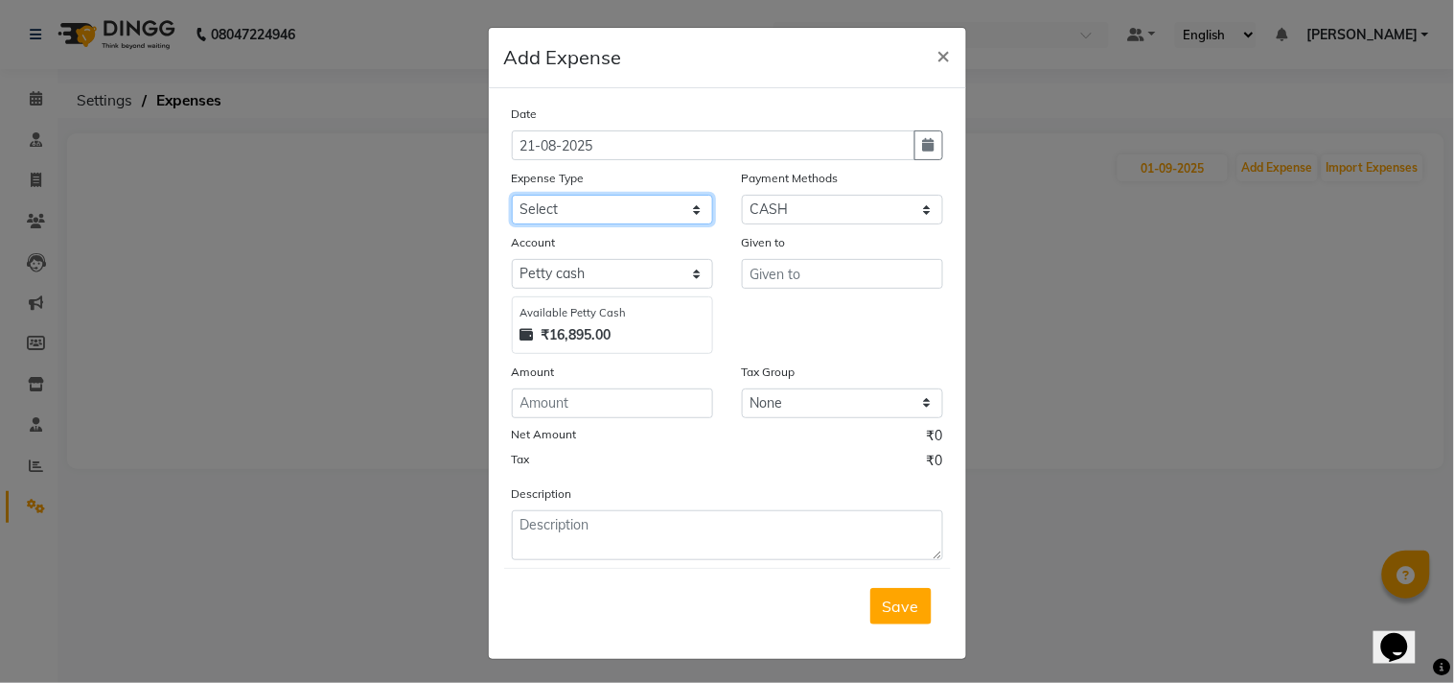
click at [591, 206] on select "Select Advance Salary Bank charges Car maintenance Cash transfer to bank Cash t…" at bounding box center [612, 210] width 201 height 30
select select "7094"
click at [512, 195] on select "Select Advance Salary Bank charges Car maintenance Cash transfer to bank Cash t…" at bounding box center [612, 210] width 201 height 30
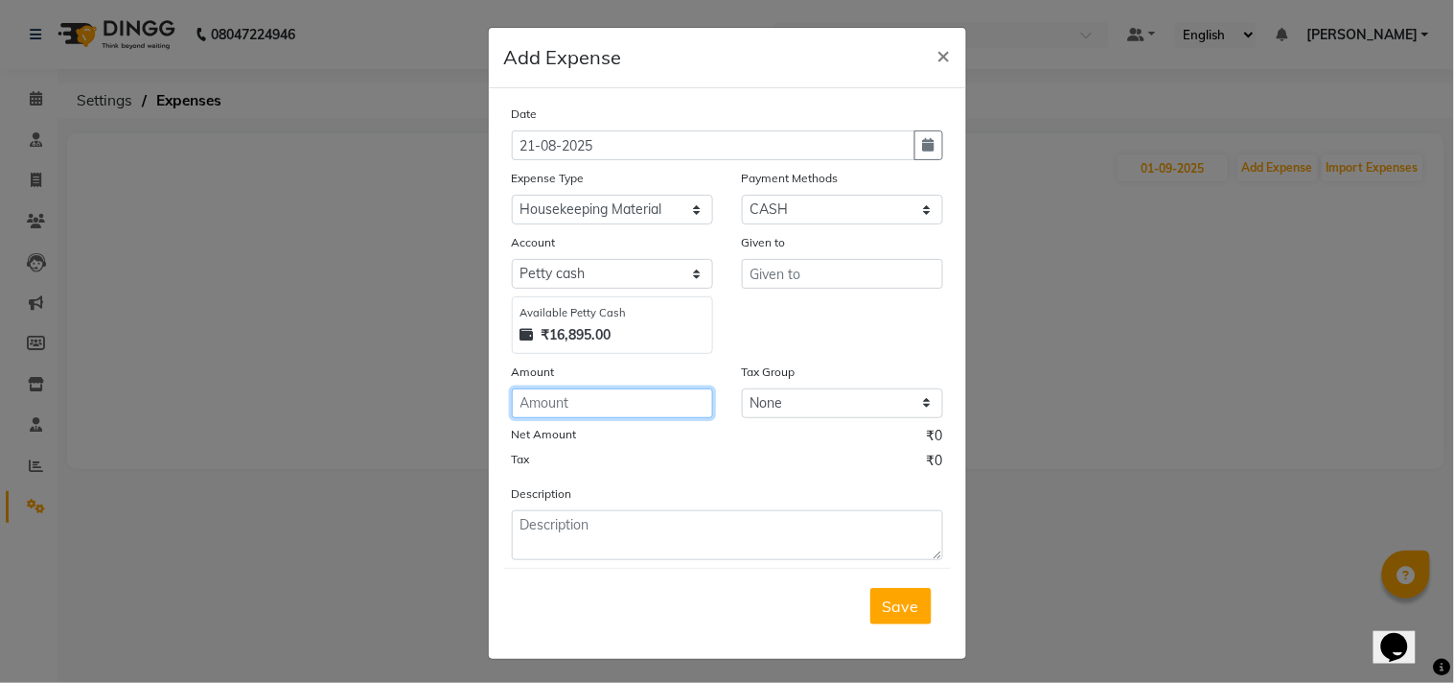
click at [562, 409] on input "number" at bounding box center [612, 403] width 201 height 30
type input "4328"
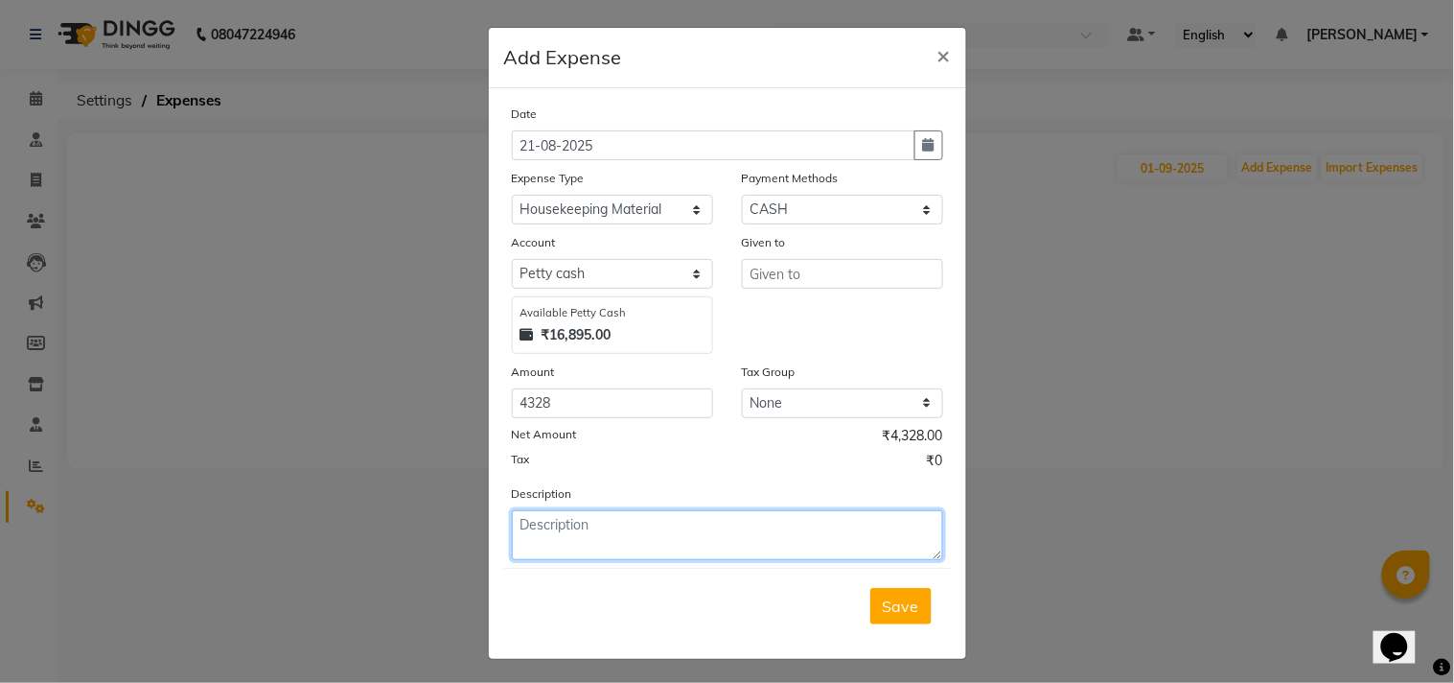
click at [575, 539] on textarea at bounding box center [727, 535] width 431 height 50
type textarea "Being pur of Housekeeping material"
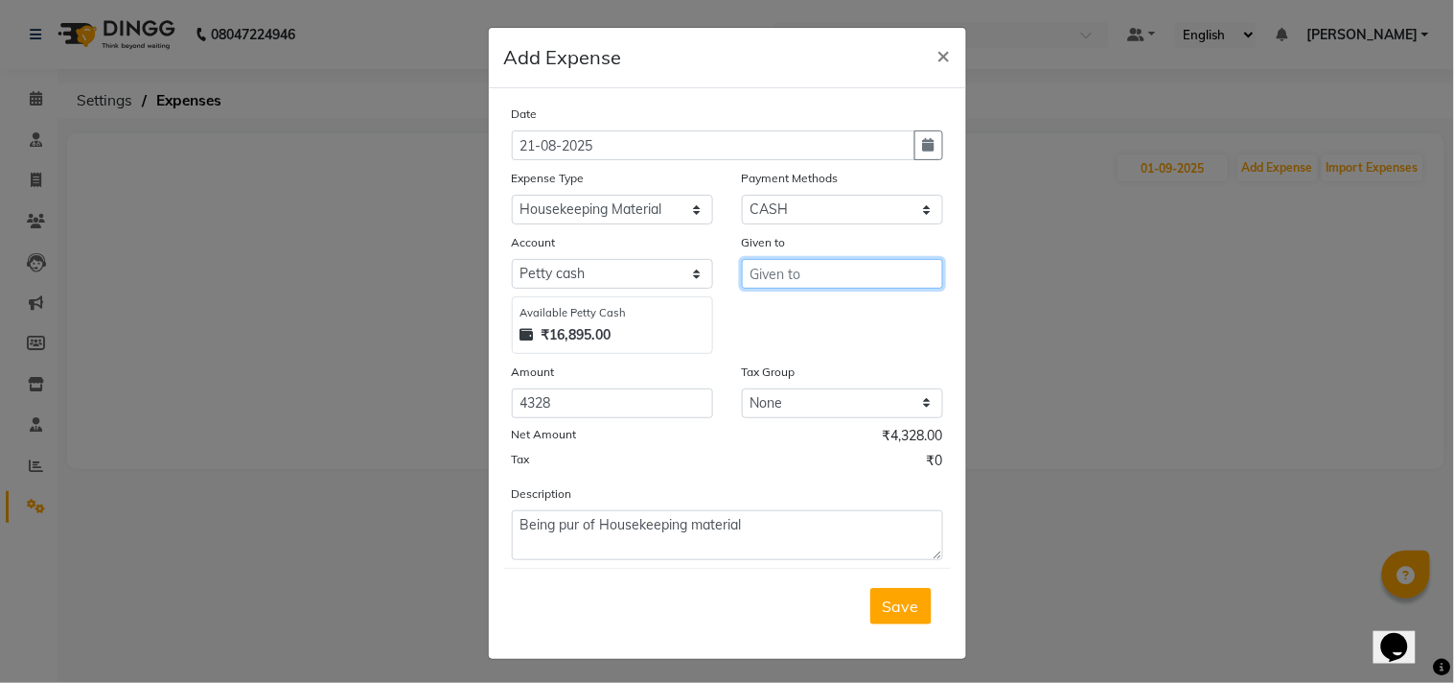
click at [793, 285] on input "text" at bounding box center [842, 274] width 201 height 30
type input "Local"
click at [909, 597] on span "Save" at bounding box center [901, 605] width 36 height 19
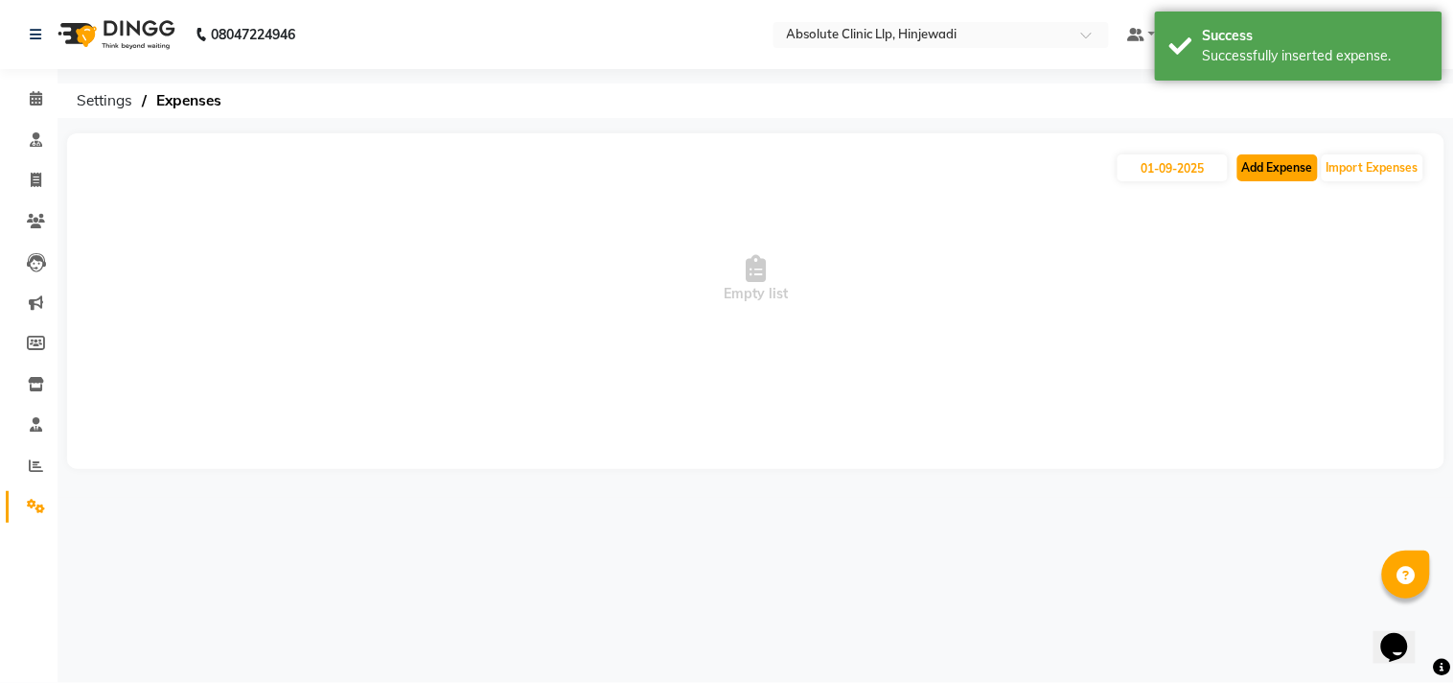
click at [1280, 166] on button "Add Expense" at bounding box center [1278, 167] width 81 height 27
select select "1"
select select "4015"
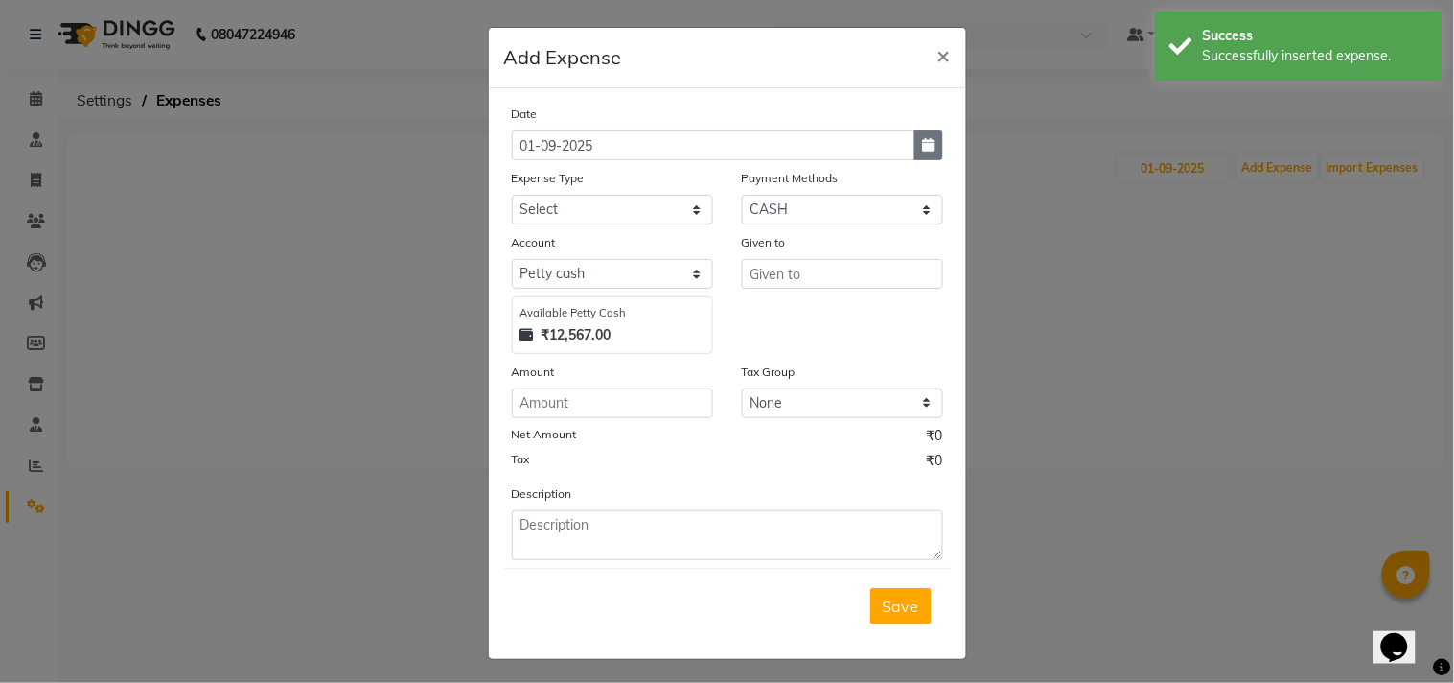
click at [915, 139] on button "button" at bounding box center [929, 145] width 29 height 30
select select "9"
select select "2025"
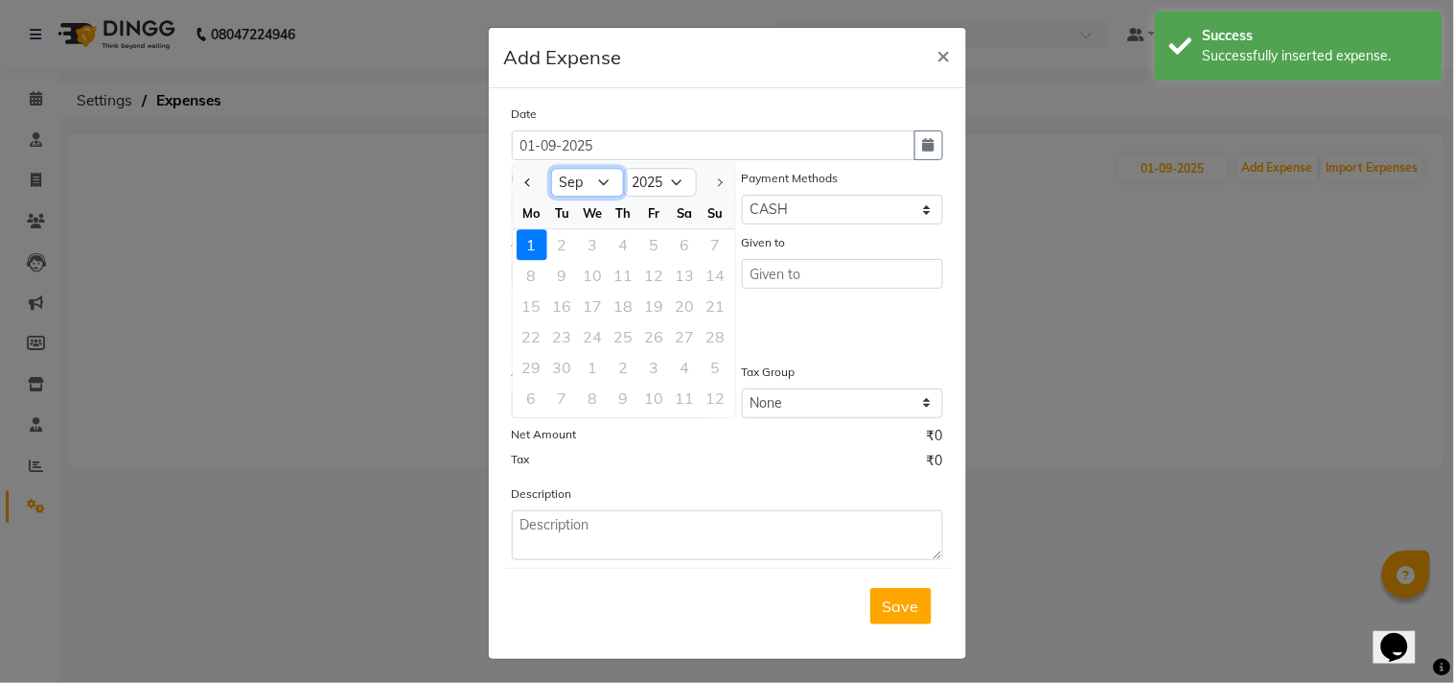
click at [595, 188] on select "Jan Feb Mar Apr May Jun Jul Aug Sep" at bounding box center [587, 183] width 73 height 29
select select "8"
click at [551, 169] on select "Jan Feb Mar Apr May Jun Jul Aug Sep" at bounding box center [587, 183] width 73 height 29
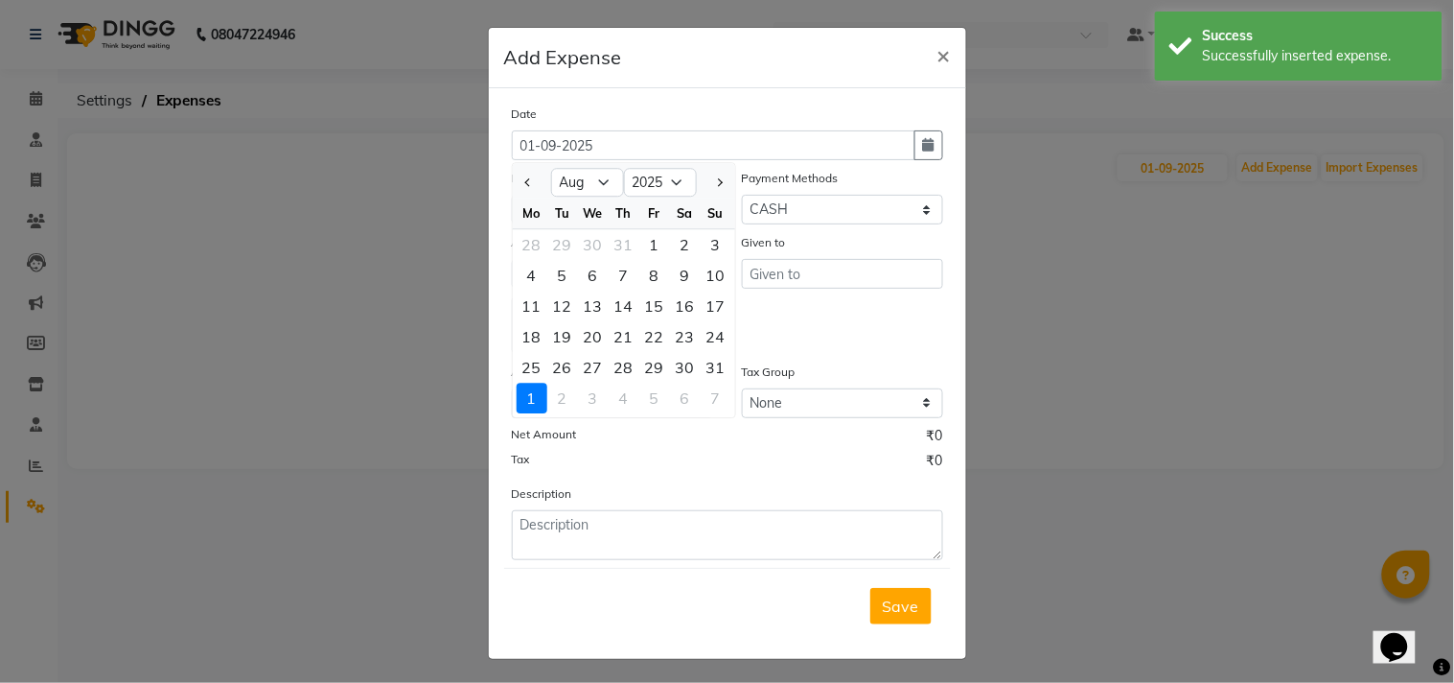
click at [643, 328] on div "22" at bounding box center [654, 336] width 31 height 31
type input "22-08-2025"
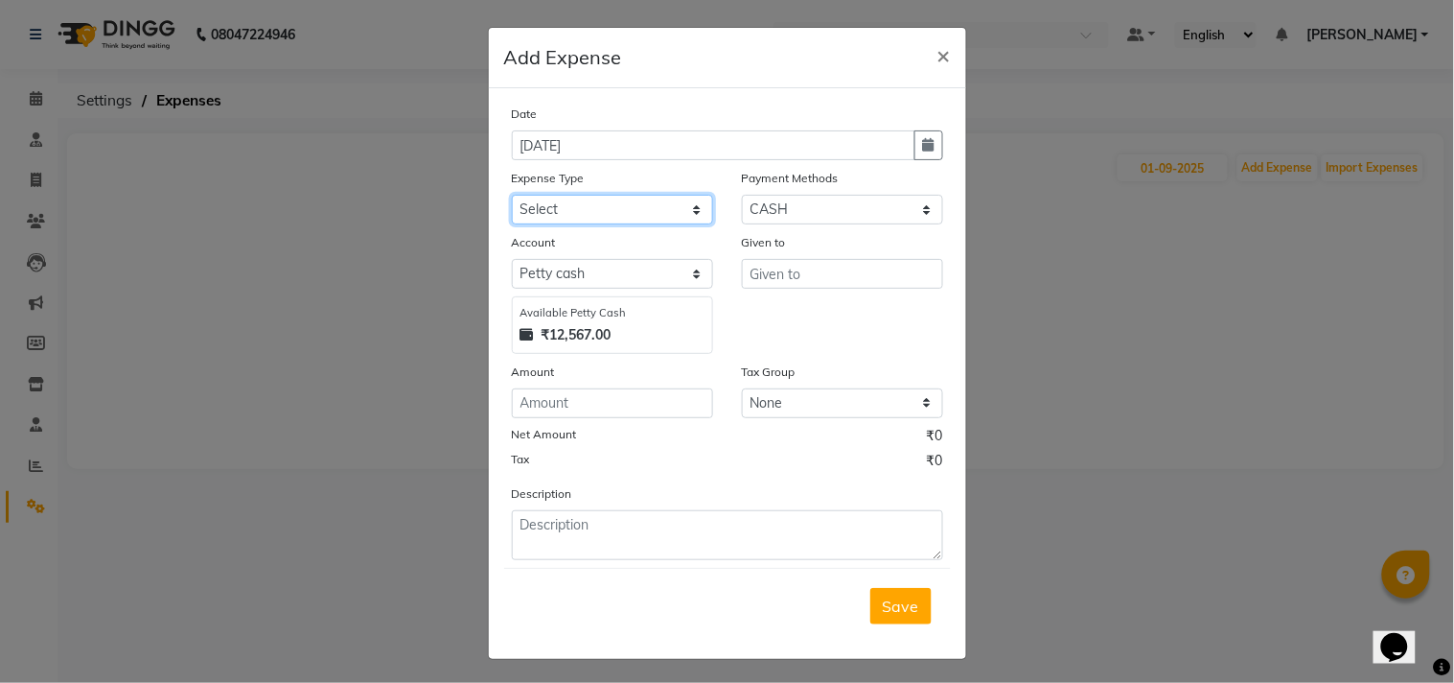
click at [572, 213] on select "Select Advance Salary Bank charges Car maintenance Cash transfer to bank Cash t…" at bounding box center [612, 210] width 201 height 30
select select "7101"
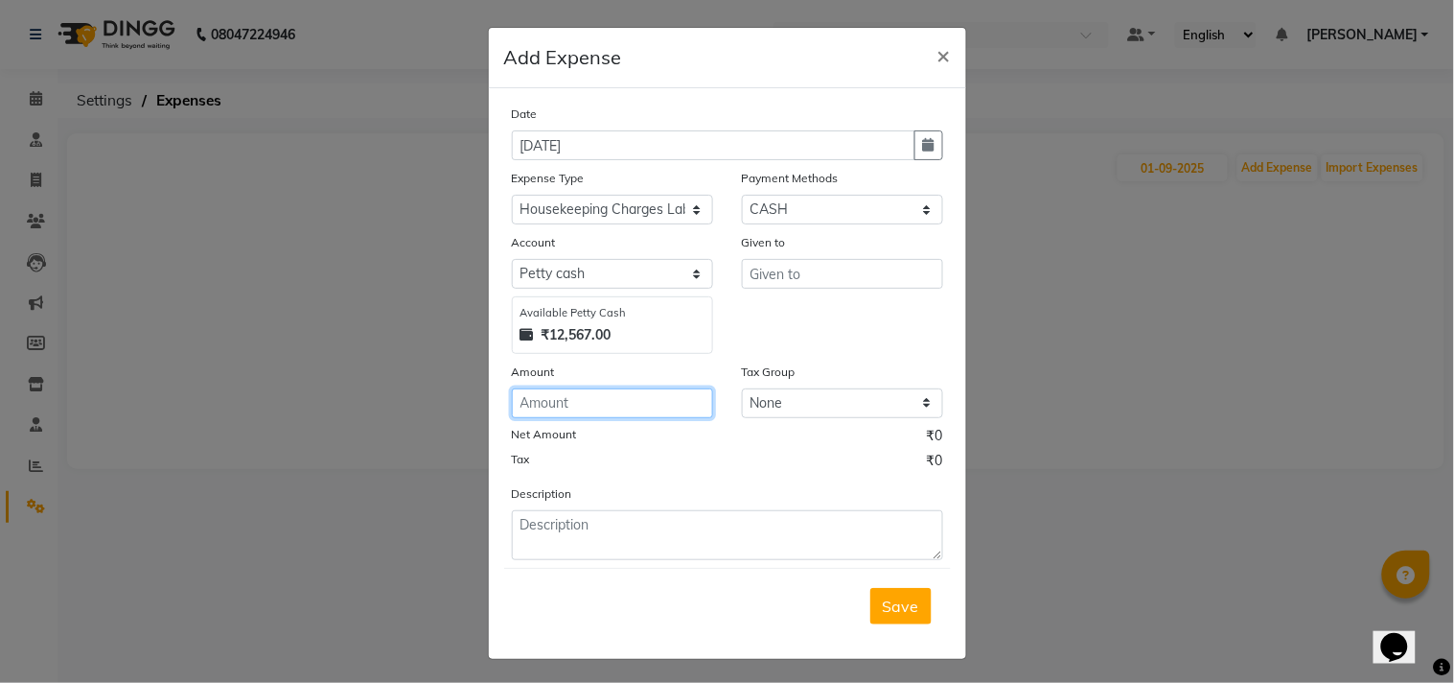
click at [571, 407] on input "number" at bounding box center [612, 403] width 201 height 30
type input "400"
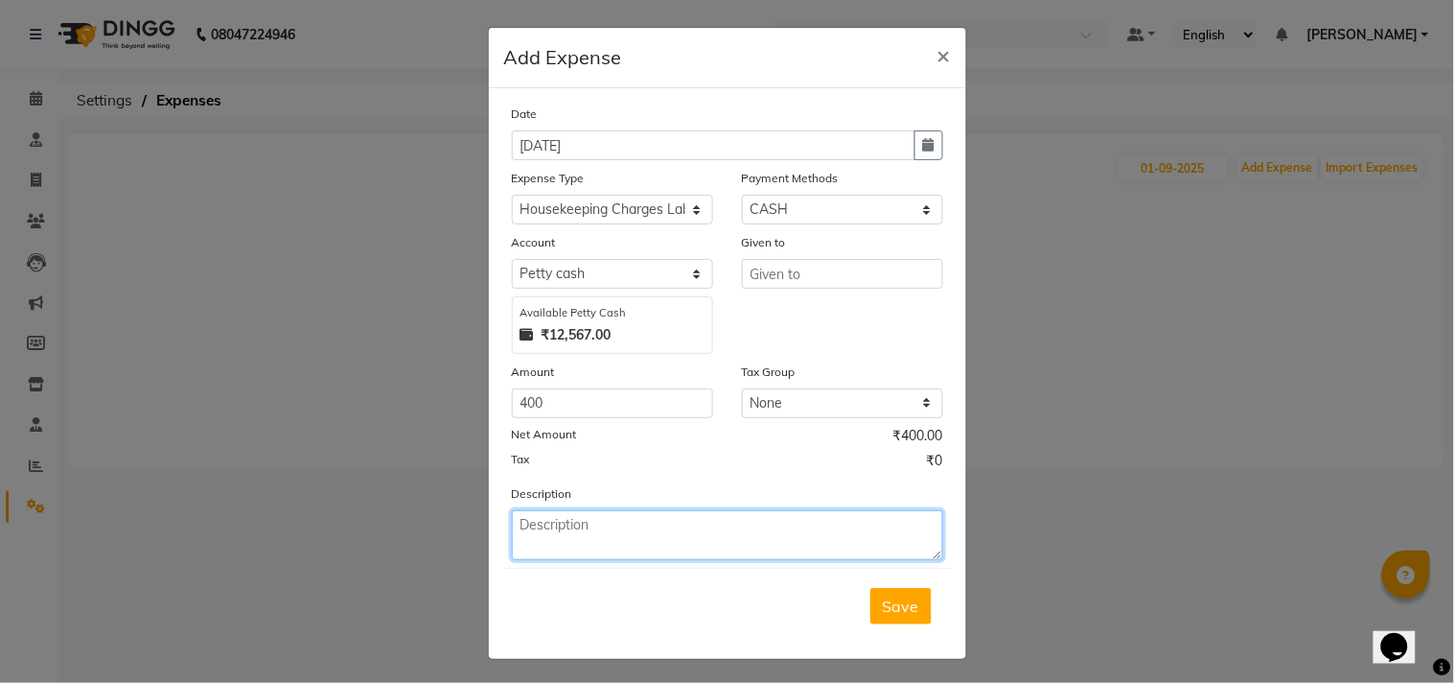
click at [564, 543] on textarea at bounding box center [727, 535] width 431 height 50
type textarea "Being Cash paid to Charan Singh"
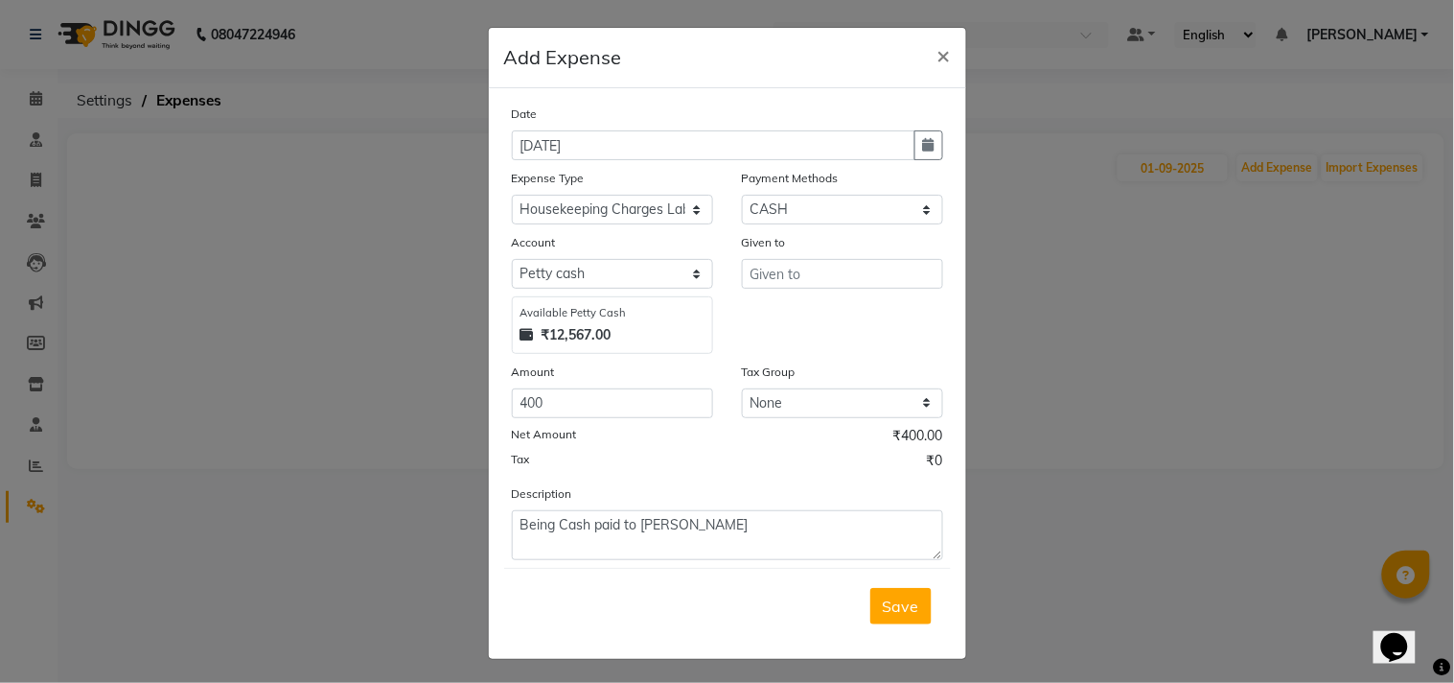
click at [777, 294] on div "Given to" at bounding box center [843, 293] width 230 height 122
click at [782, 282] on input "text" at bounding box center [842, 274] width 201 height 30
type input "h"
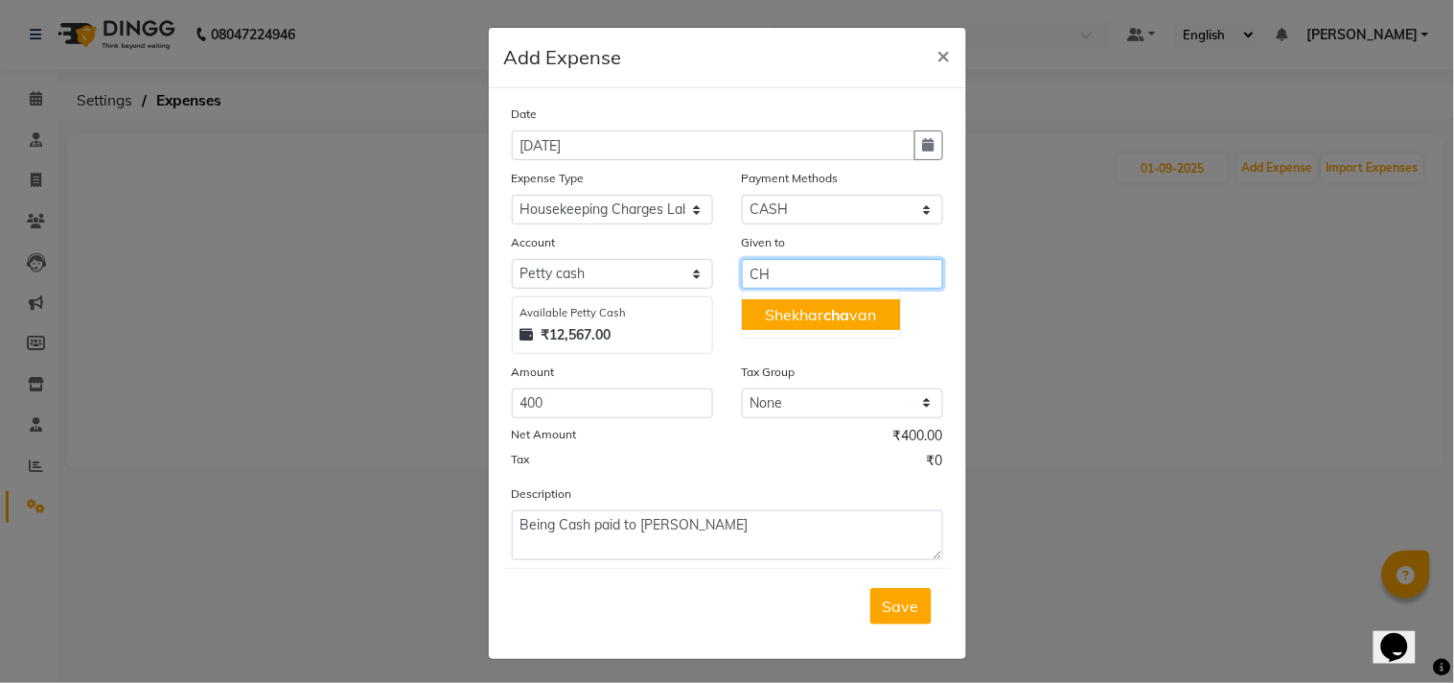
type input "C"
type input "Charan"
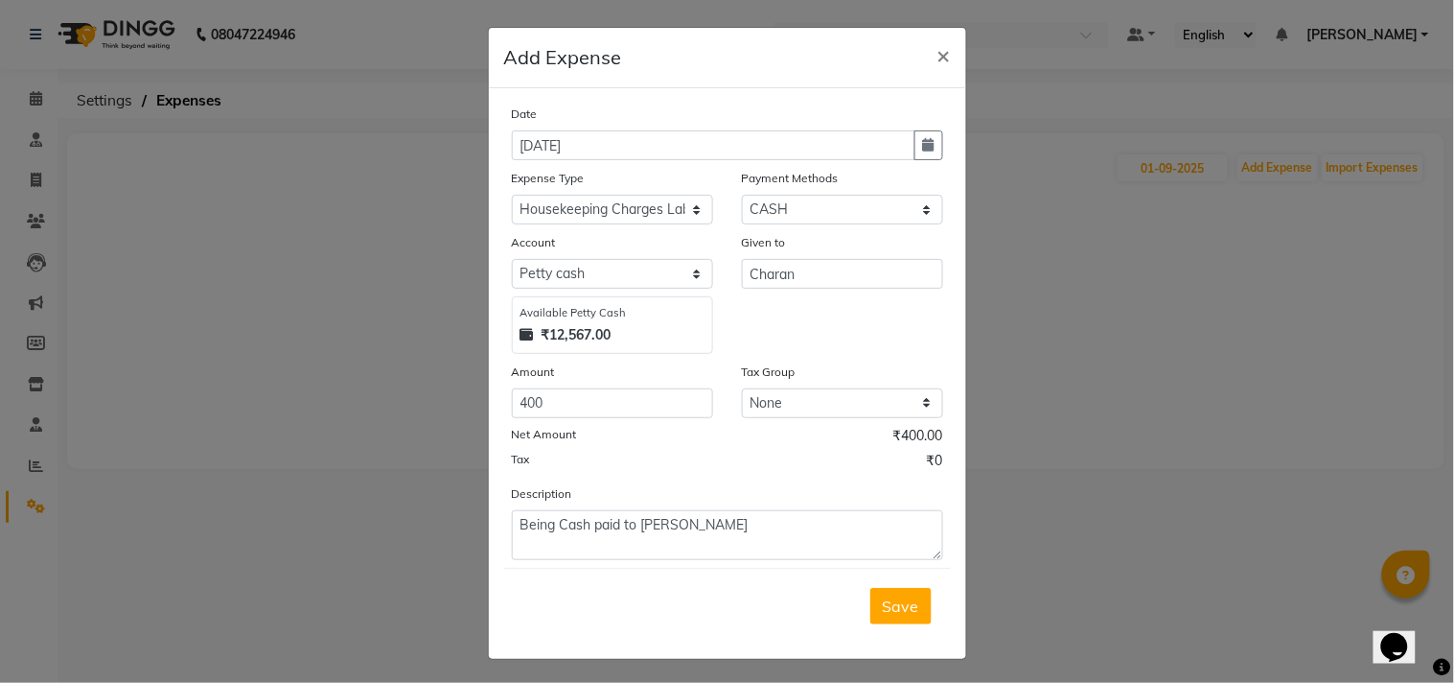
click at [883, 598] on span "Save" at bounding box center [901, 605] width 36 height 19
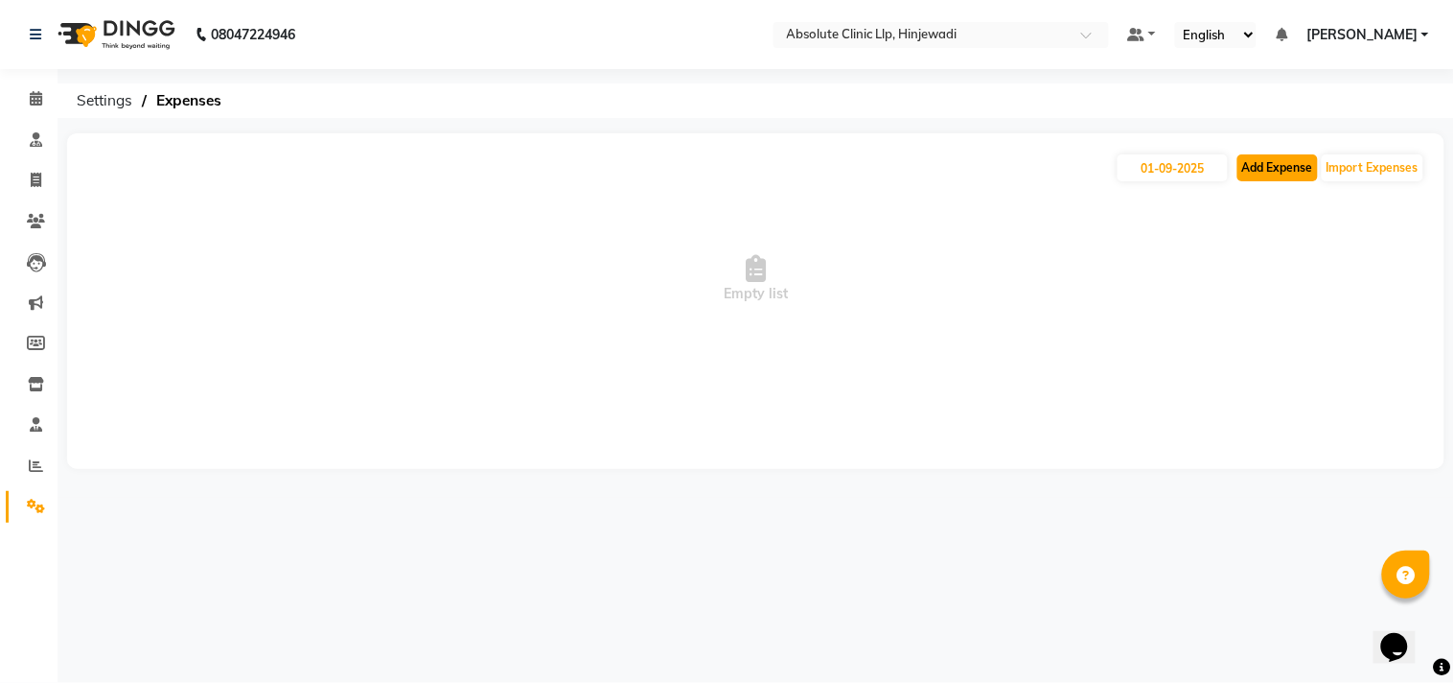
click at [1298, 157] on button "Add Expense" at bounding box center [1278, 167] width 81 height 27
select select "1"
select select "4015"
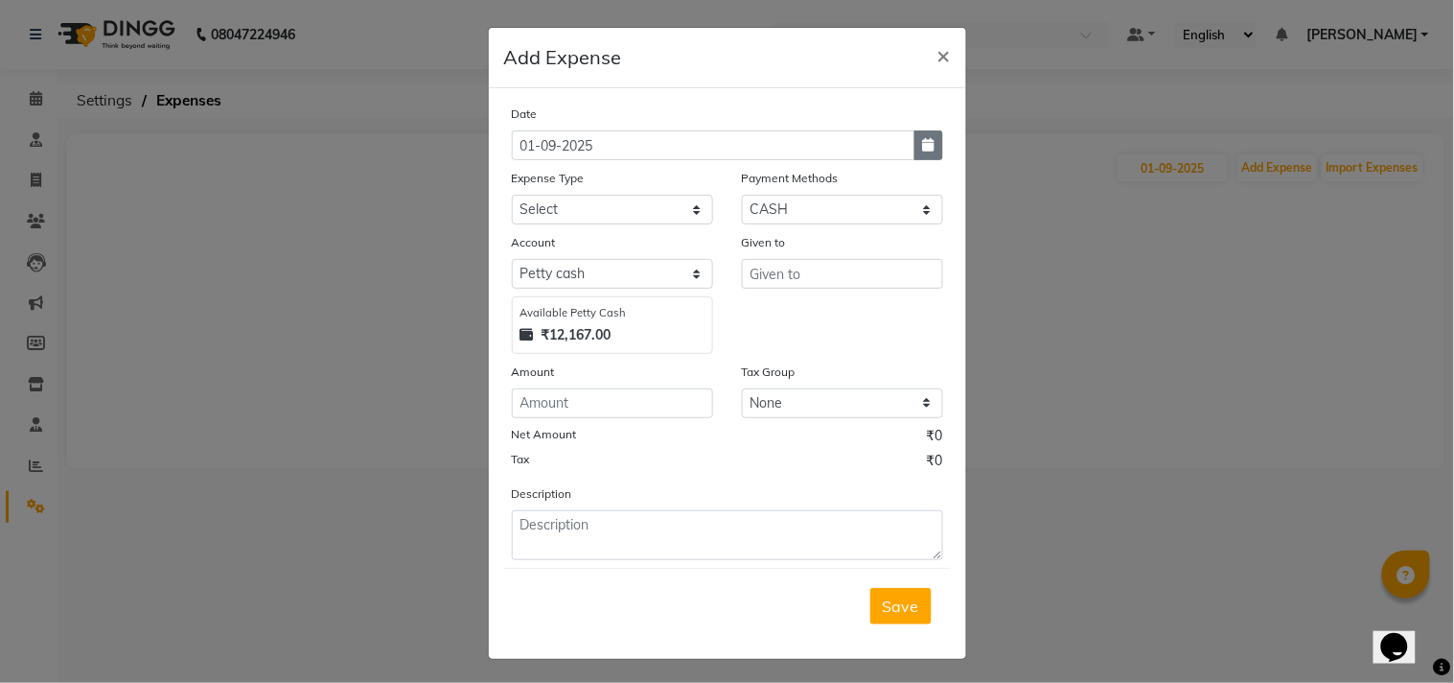
click at [923, 145] on icon "button" at bounding box center [929, 144] width 12 height 13
select select "9"
select select "2025"
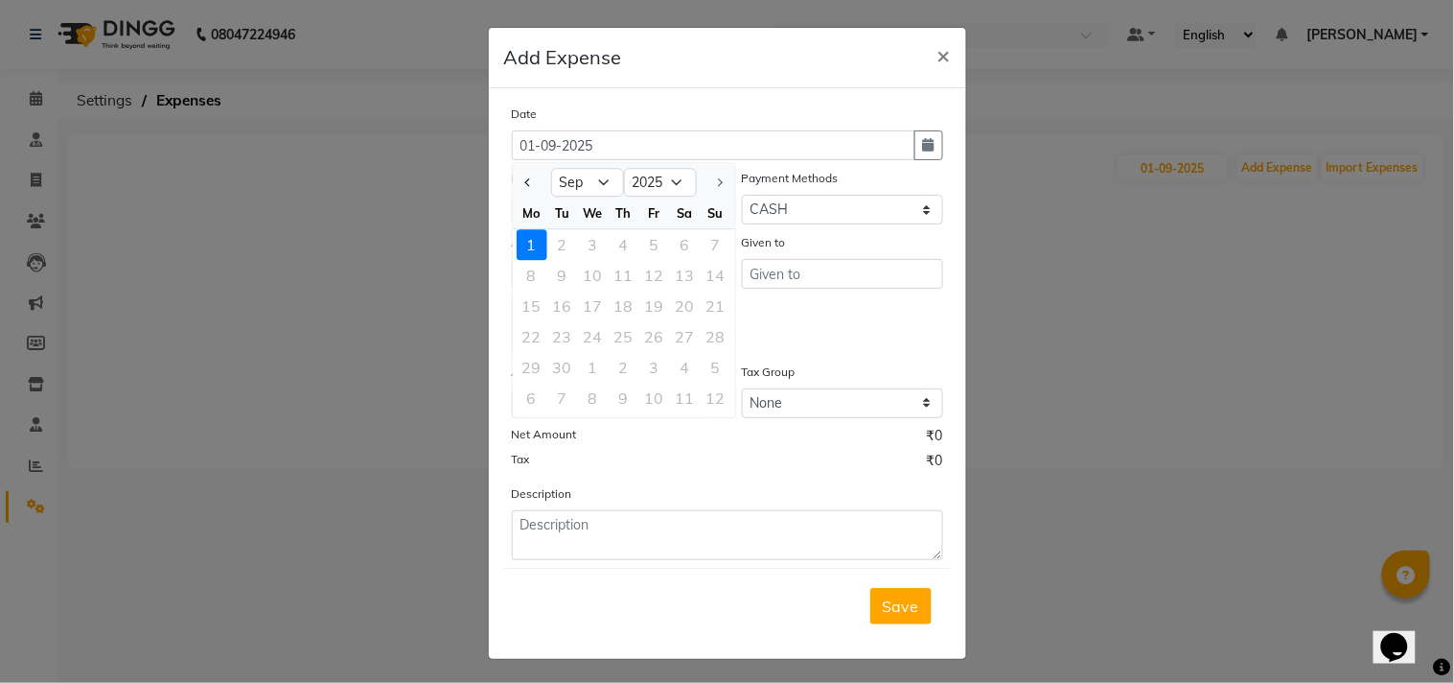
click at [580, 167] on ngb-datepicker-navigation "Jan Feb Mar Apr May Jun Jul Aug Sep 2015 2016 2017 2018 2019 2020 2021 2022 202…" at bounding box center [624, 182] width 222 height 31
click at [575, 184] on select "Jan Feb Mar Apr May Jun Jul Aug Sep" at bounding box center [587, 183] width 73 height 29
select select "8"
click at [551, 169] on select "Jan Feb Mar Apr May Jun Jul Aug Sep" at bounding box center [587, 183] width 73 height 29
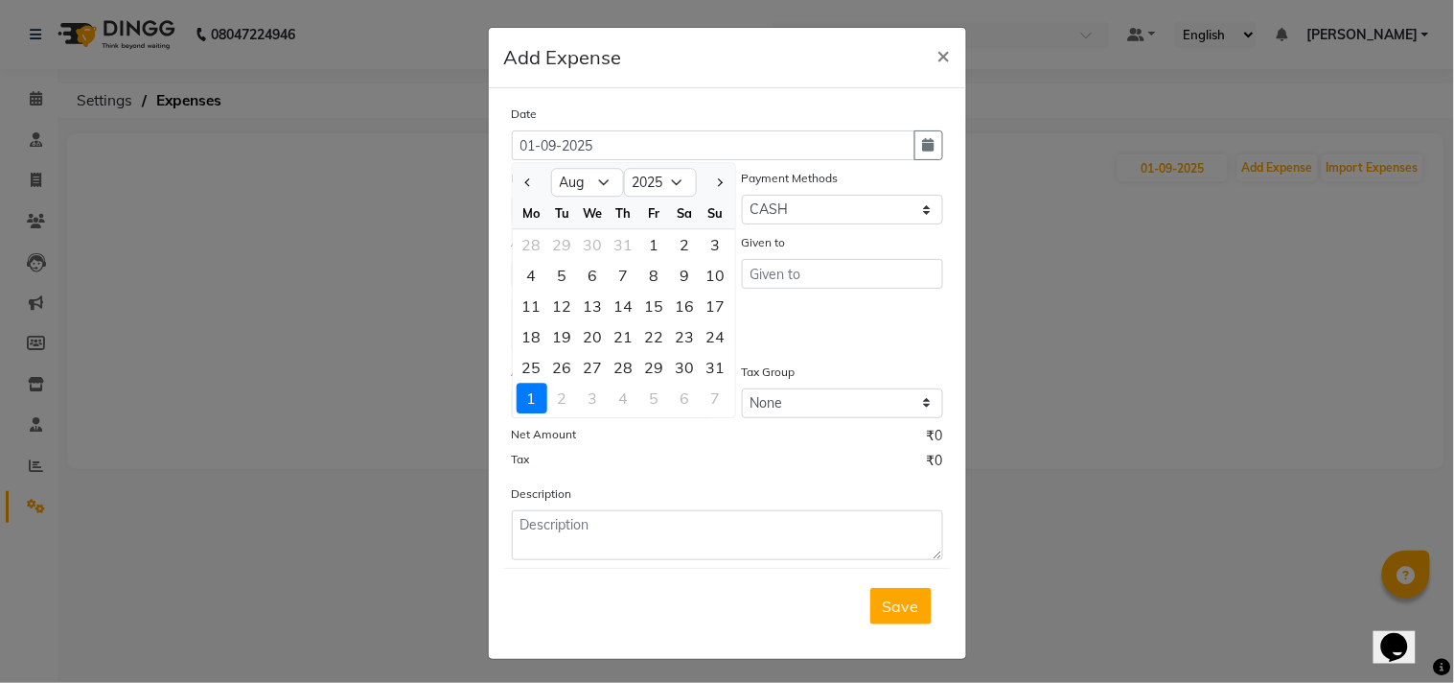
click at [670, 337] on div "23" at bounding box center [685, 336] width 31 height 31
type input "23-08-2025"
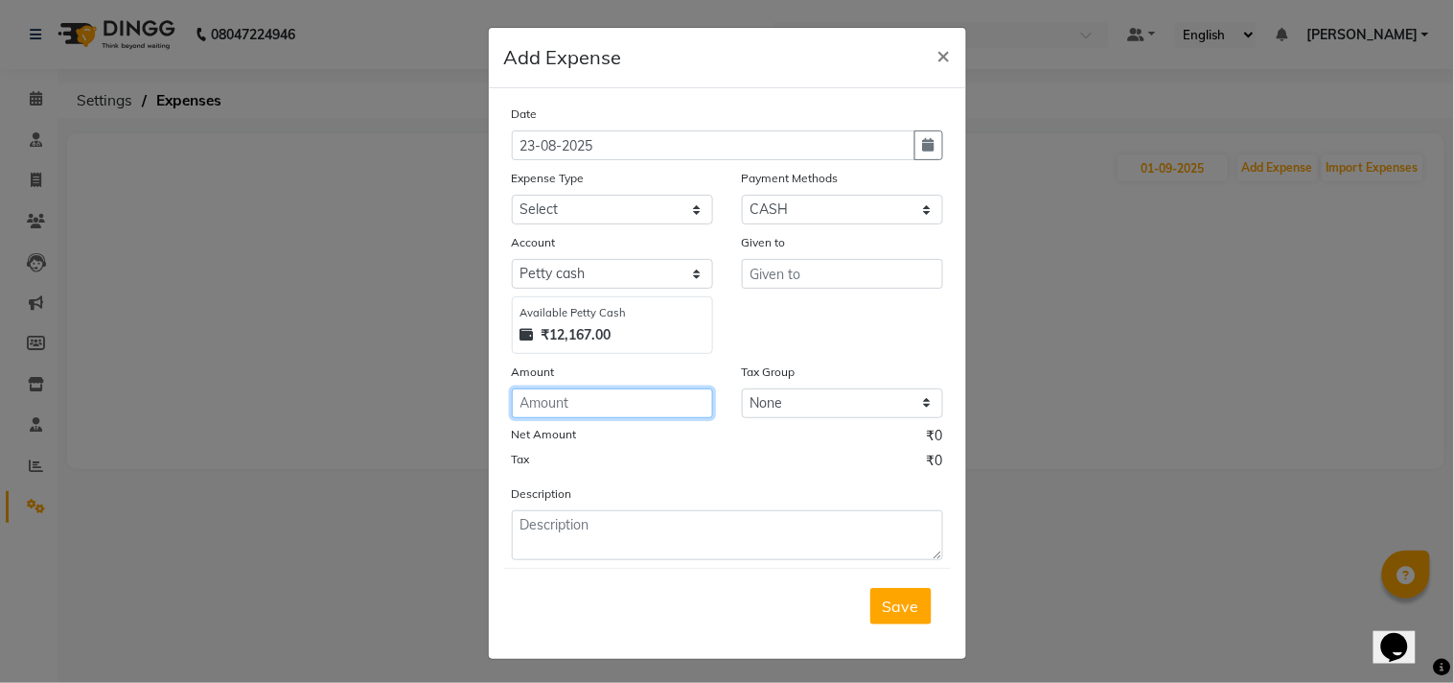
click at [560, 405] on input "number" at bounding box center [612, 403] width 201 height 30
type input "8510"
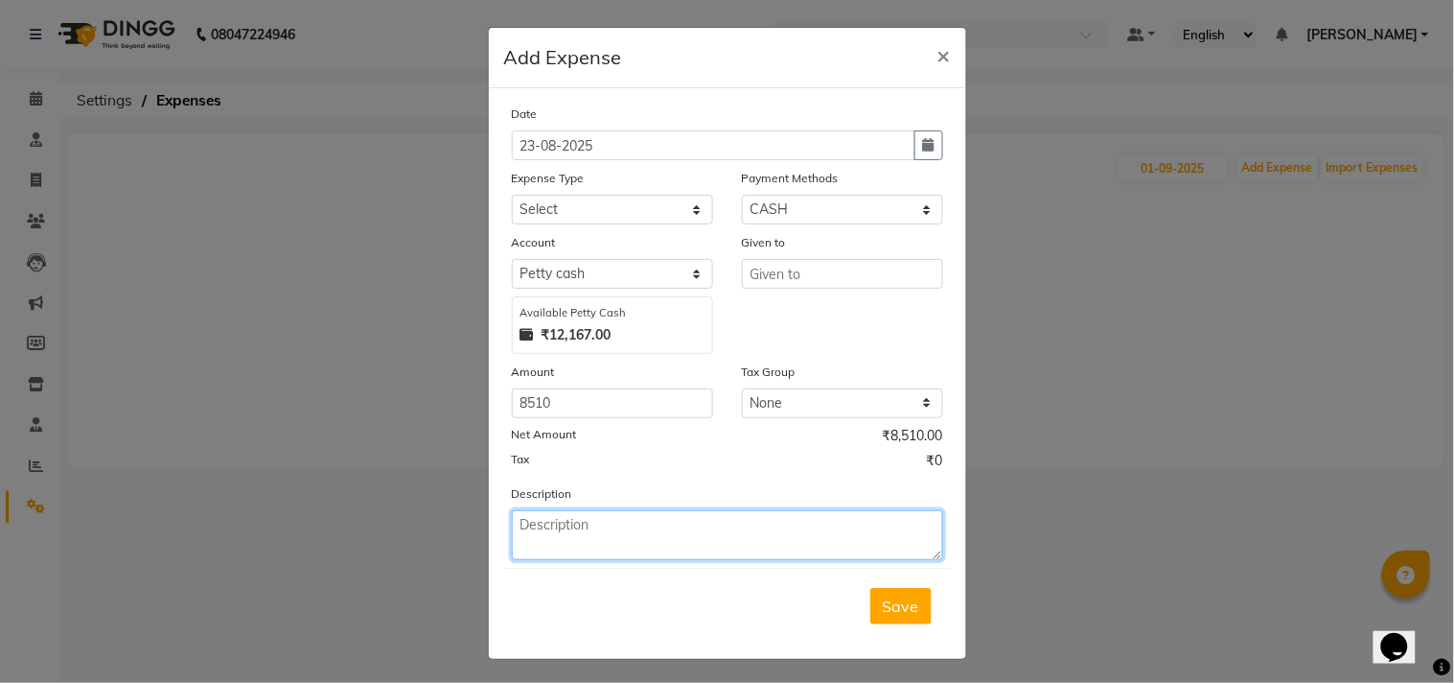
click at [606, 516] on textarea at bounding box center [727, 535] width 431 height 50
type textarea "Being Cash paid for pur of Pooja materail"
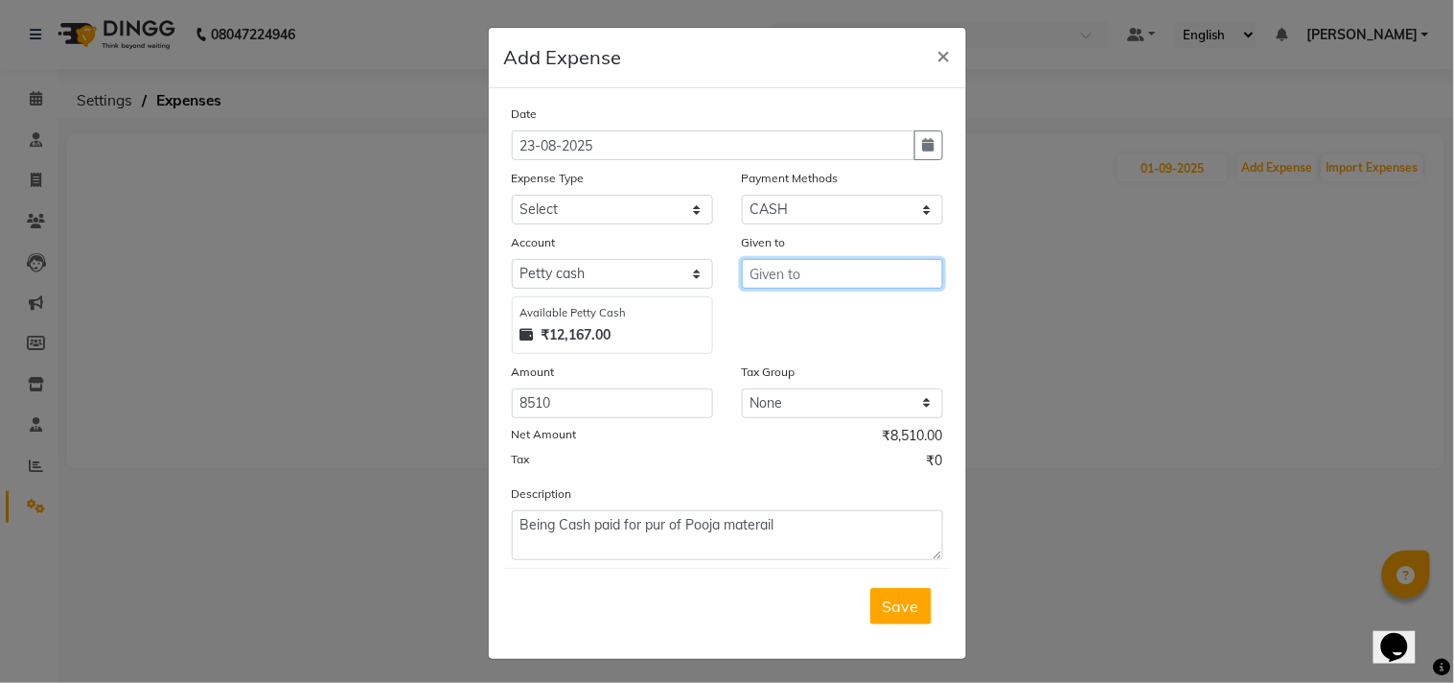
click at [783, 284] on input "text" at bounding box center [842, 274] width 201 height 30
type input "Local"
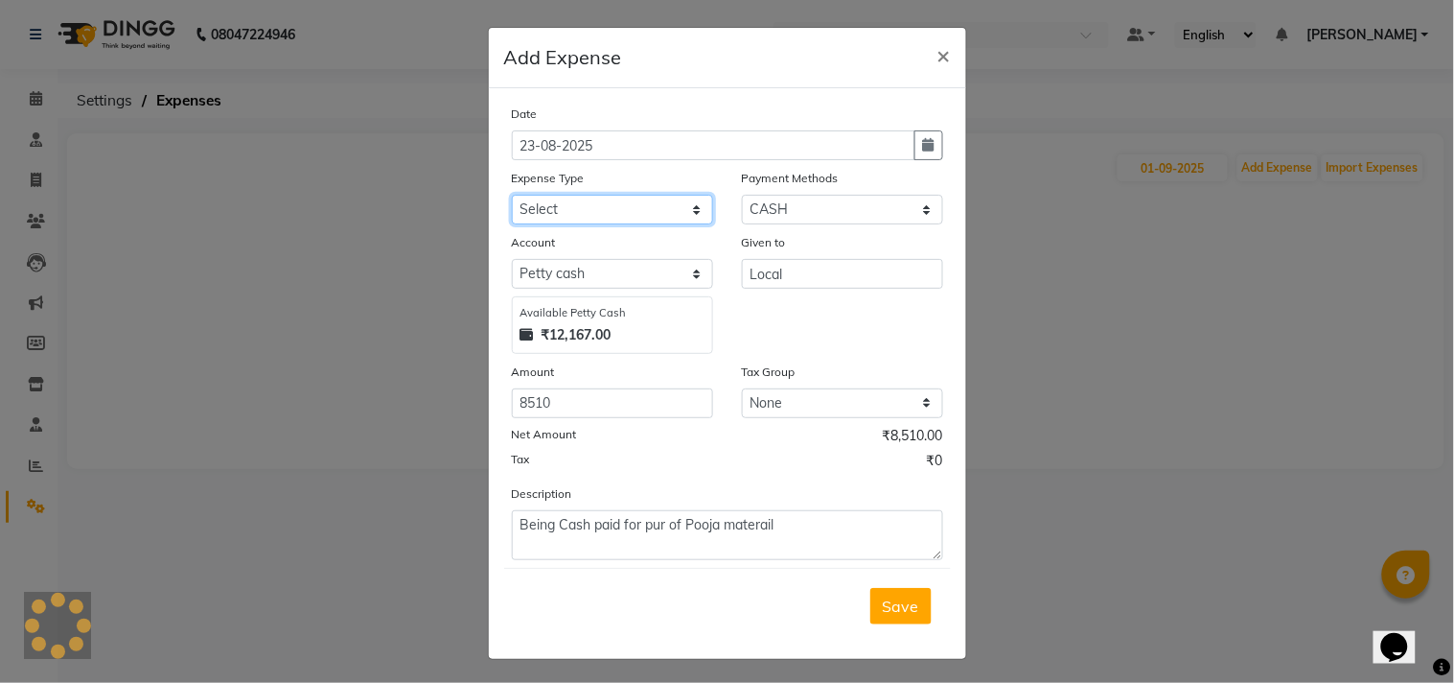
click at [610, 214] on select "Select Advance Salary Bank charges Car maintenance Cash transfer to bank Cash t…" at bounding box center [612, 210] width 201 height 30
select select "7090"
click at [512, 195] on select "Select Advance Salary Bank charges Car maintenance Cash transfer to bank Cash t…" at bounding box center [612, 210] width 201 height 30
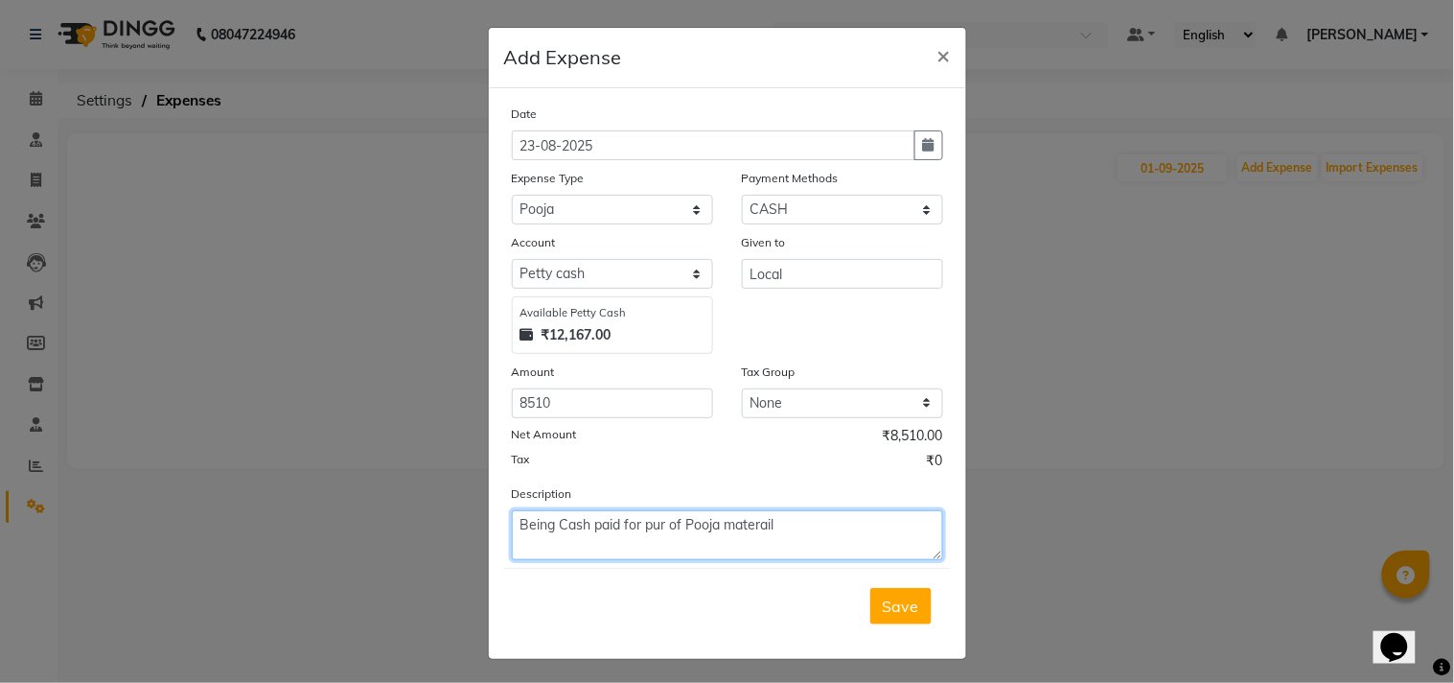
click at [782, 521] on textarea "Being Cash paid for pur of Pooja materail" at bounding box center [727, 535] width 431 height 50
type textarea "Being Cash paid for pur of Pooja material"
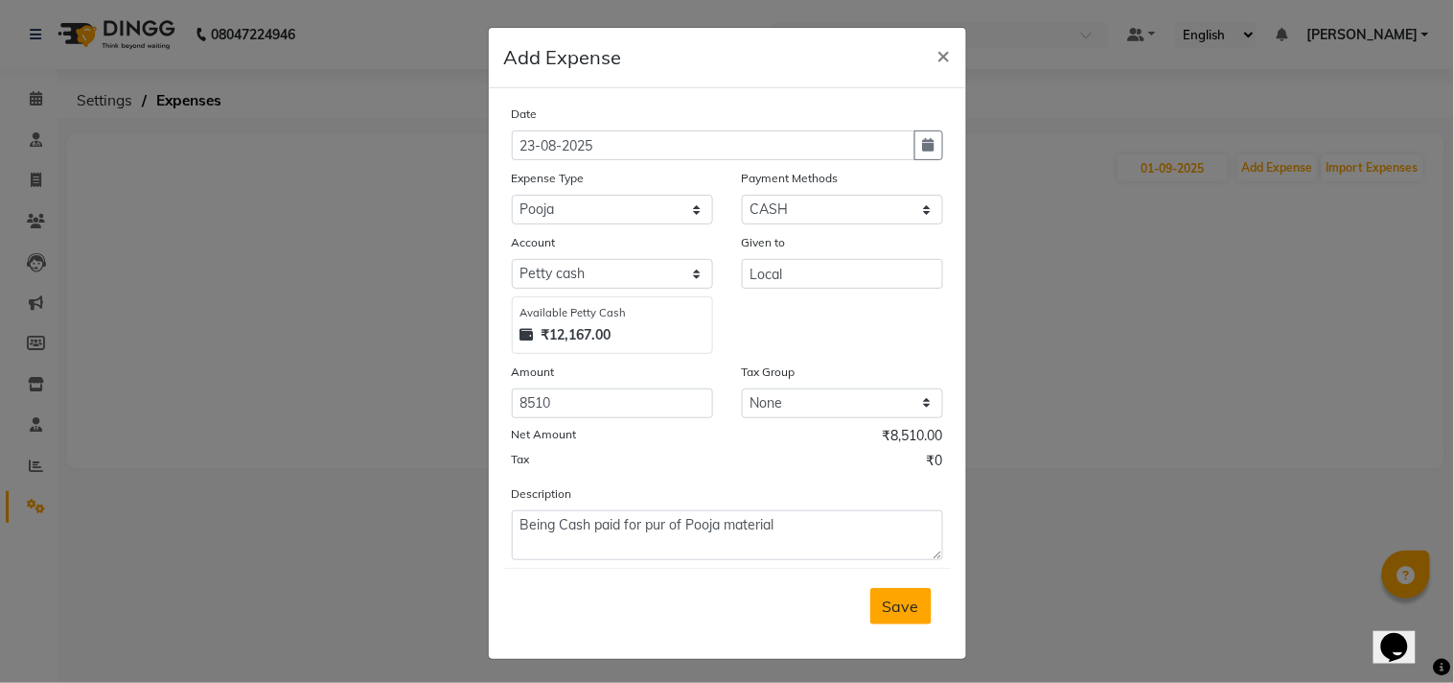
click at [888, 602] on span "Save" at bounding box center [901, 605] width 36 height 19
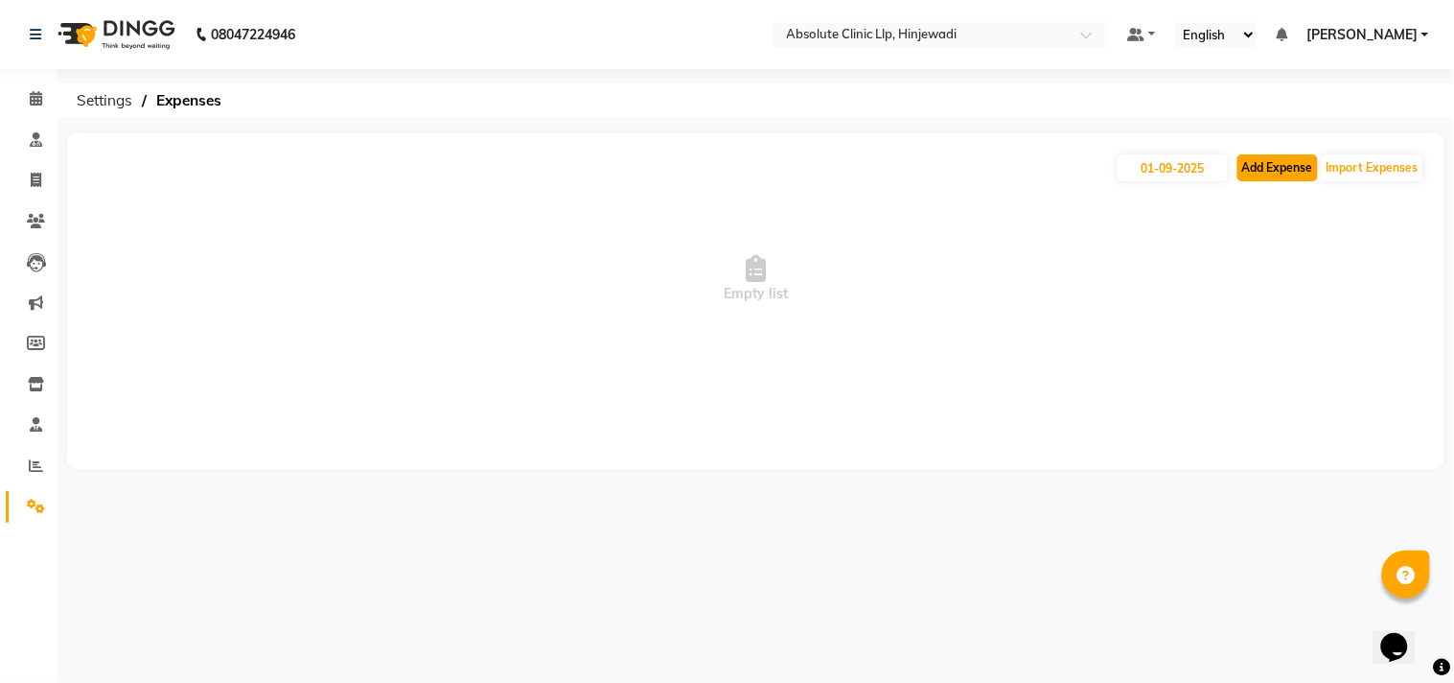
click at [1290, 175] on button "Add Expense" at bounding box center [1278, 167] width 81 height 27
select select "1"
select select "4015"
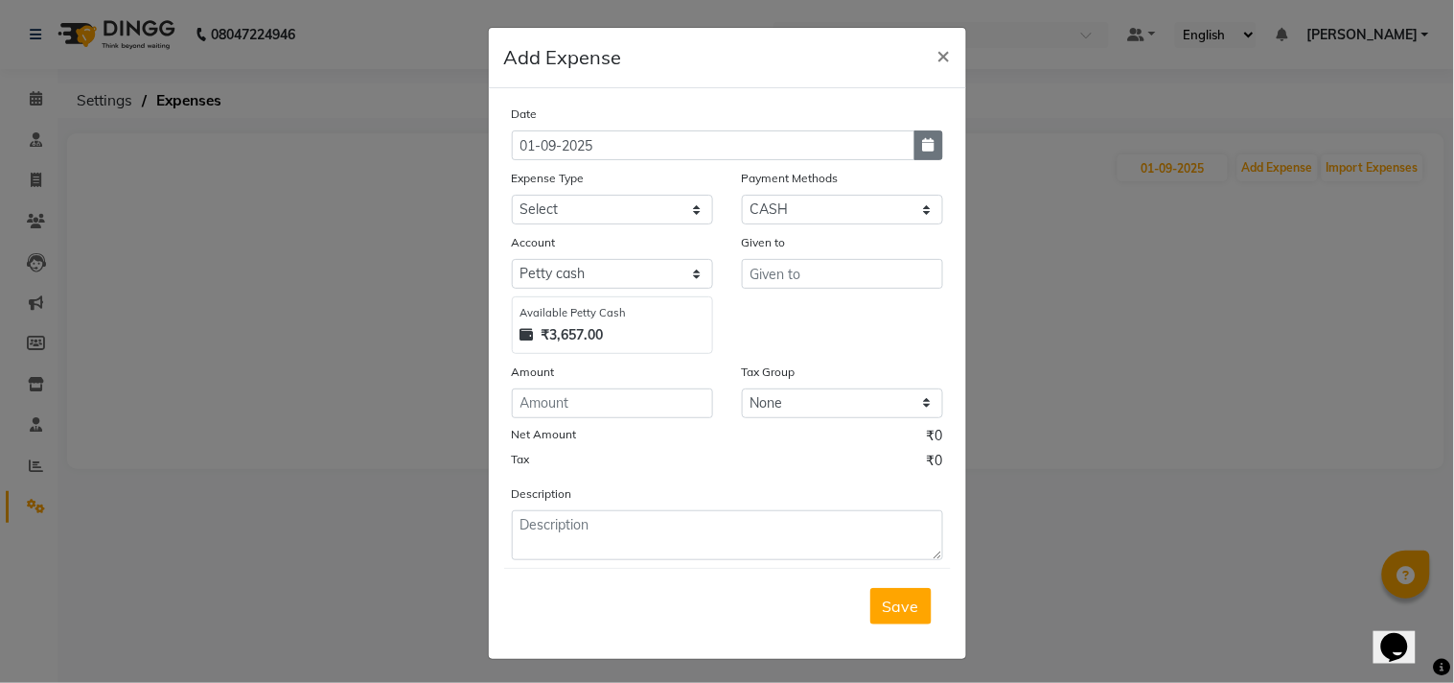
click at [926, 145] on button "button" at bounding box center [929, 145] width 29 height 30
select select "9"
select select "2025"
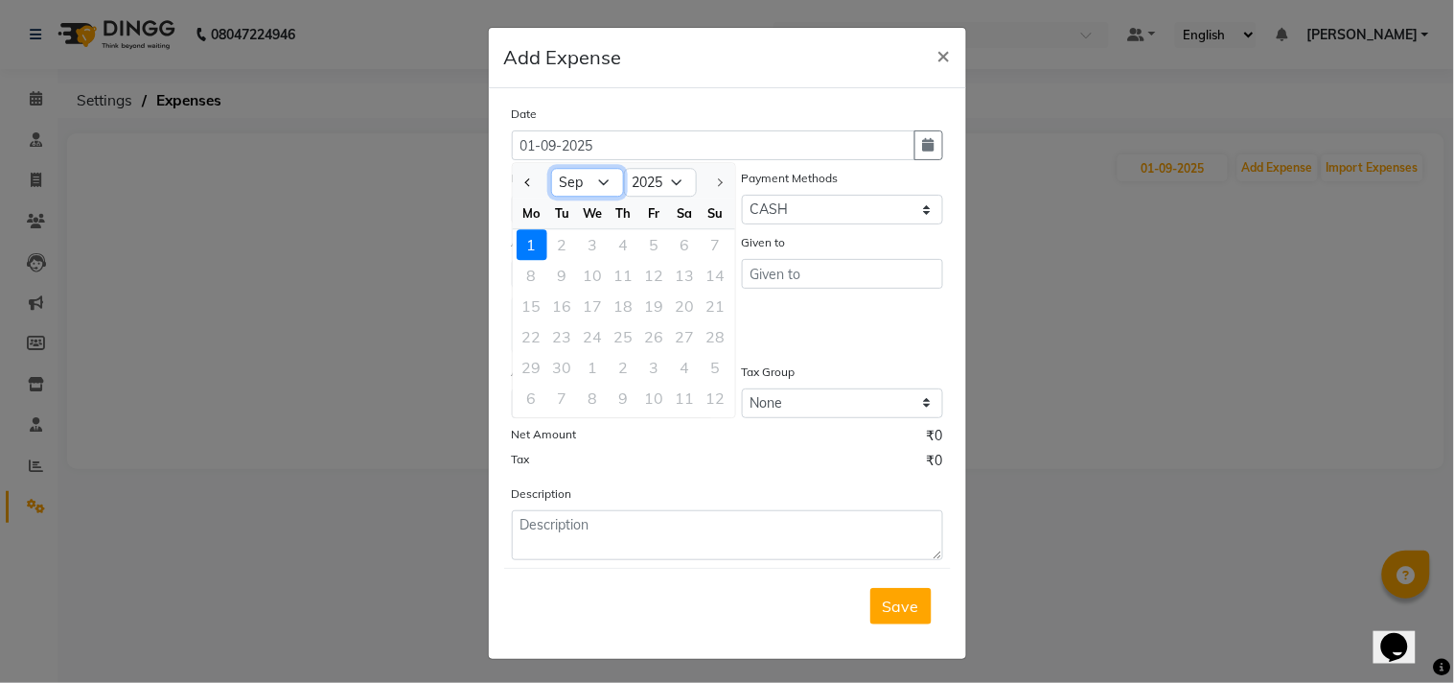
click at [589, 187] on select "Jan Feb Mar Apr May Jun Jul Aug Sep" at bounding box center [587, 183] width 73 height 29
select select "8"
click at [551, 169] on select "Jan Feb Mar Apr May Jun Jul Aug Sep" at bounding box center [587, 183] width 73 height 29
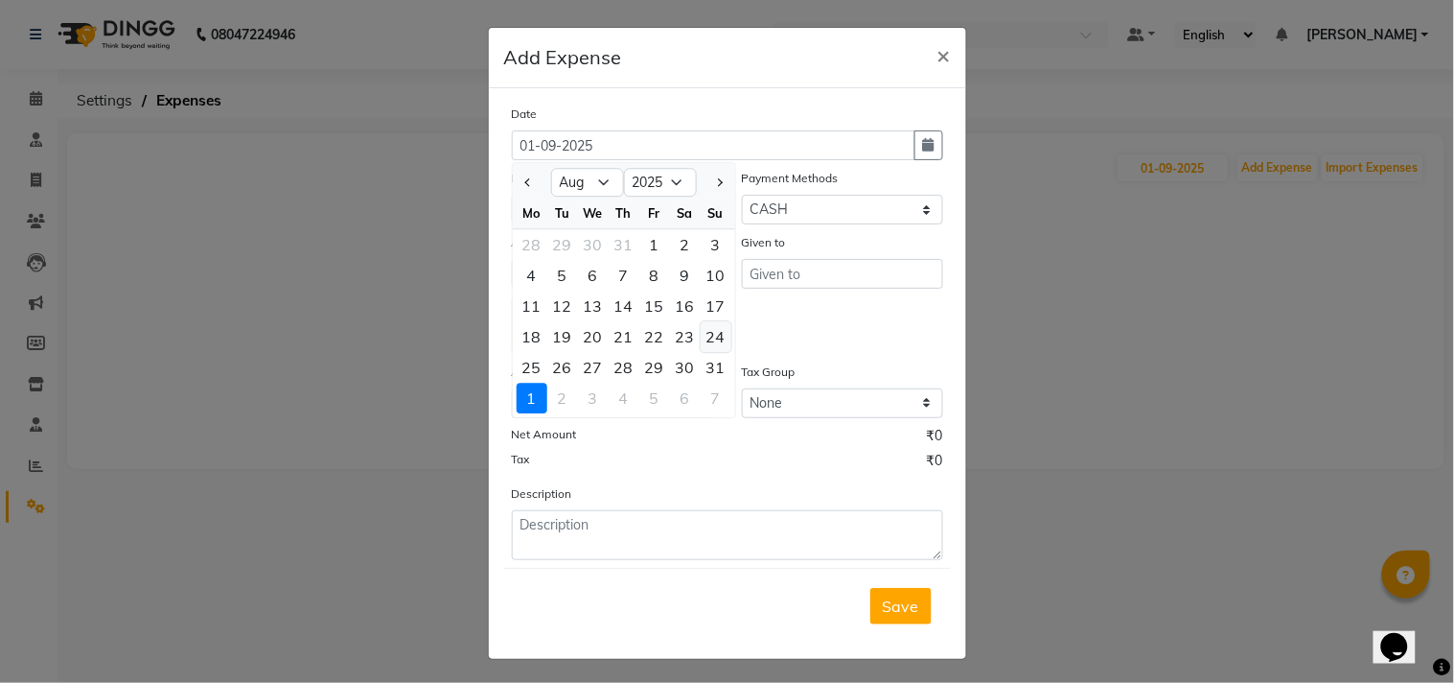
click at [706, 339] on div "24" at bounding box center [716, 336] width 31 height 31
type input "24-08-2025"
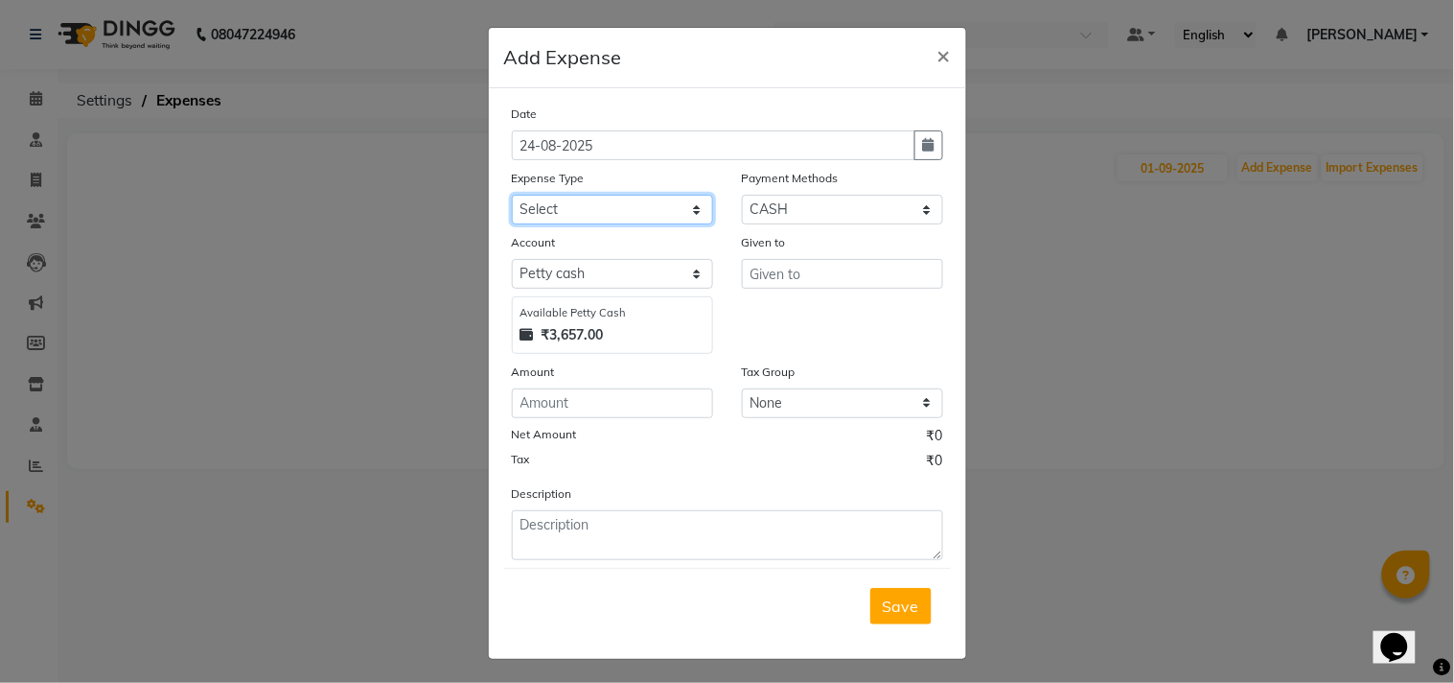
click at [609, 205] on select "Select Advance Salary Bank charges Car maintenance Cash transfer to bank Cash t…" at bounding box center [612, 210] width 201 height 30
click at [512, 195] on select "Select Advance Salary Bank charges Car maintenance Cash transfer to bank Cash t…" at bounding box center [612, 210] width 201 height 30
select select "7089"
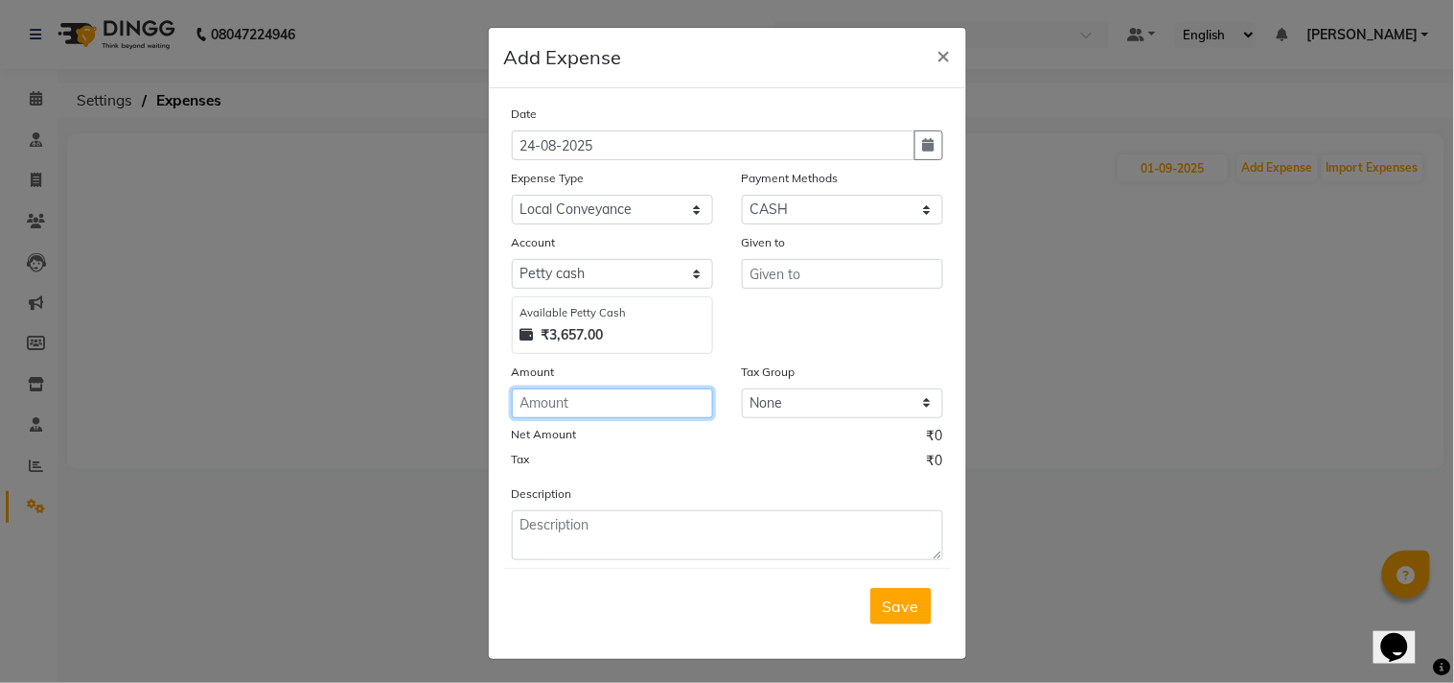
click at [537, 407] on input "number" at bounding box center [612, 403] width 201 height 30
type input "343"
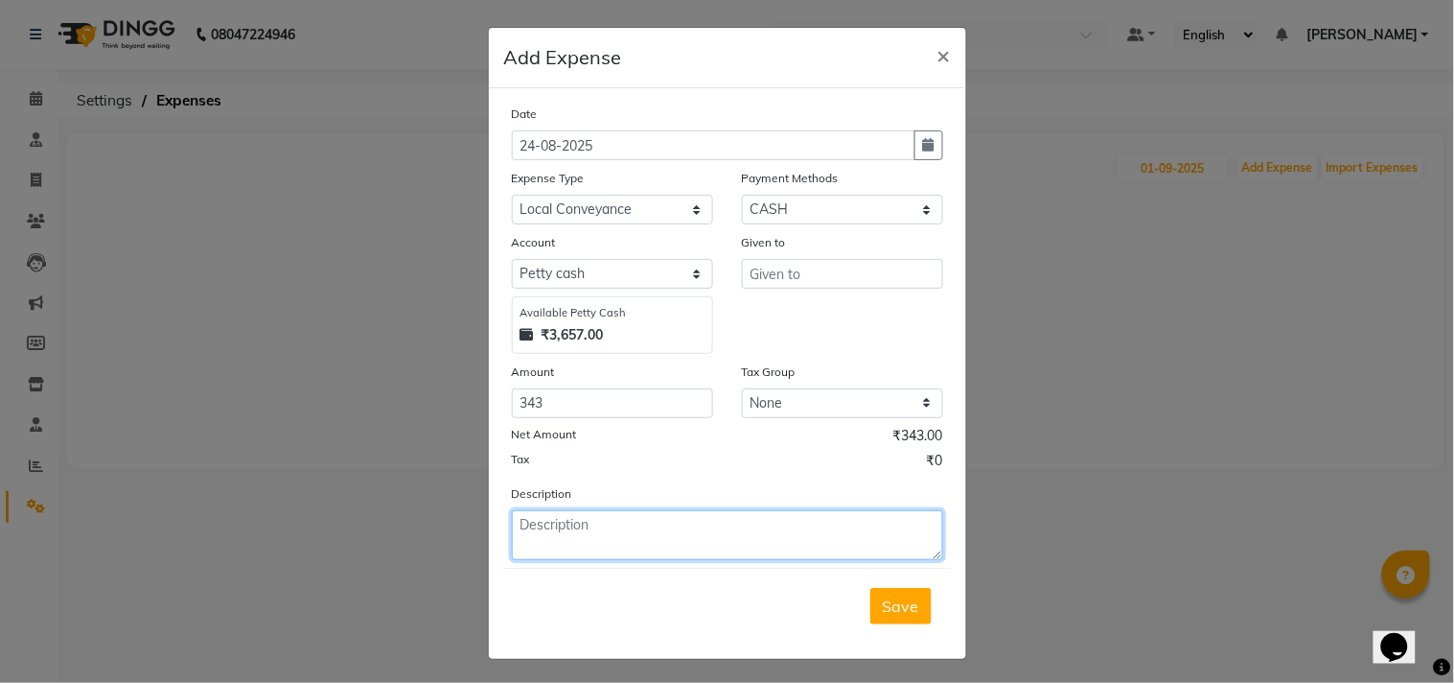
click at [542, 524] on textarea at bounding box center [727, 535] width 431 height 50
type textarea "Being Porter Exp made"
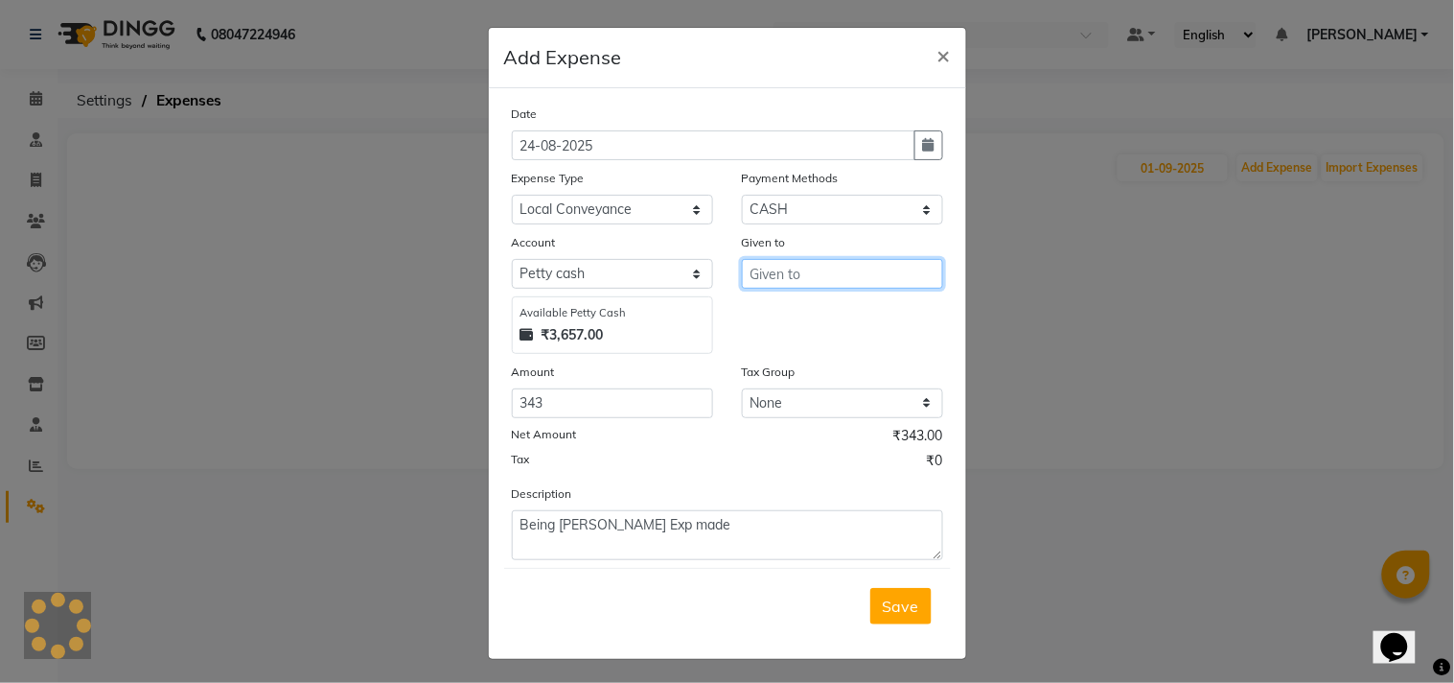
click at [778, 273] on input "text" at bounding box center [842, 274] width 201 height 30
type input "Local"
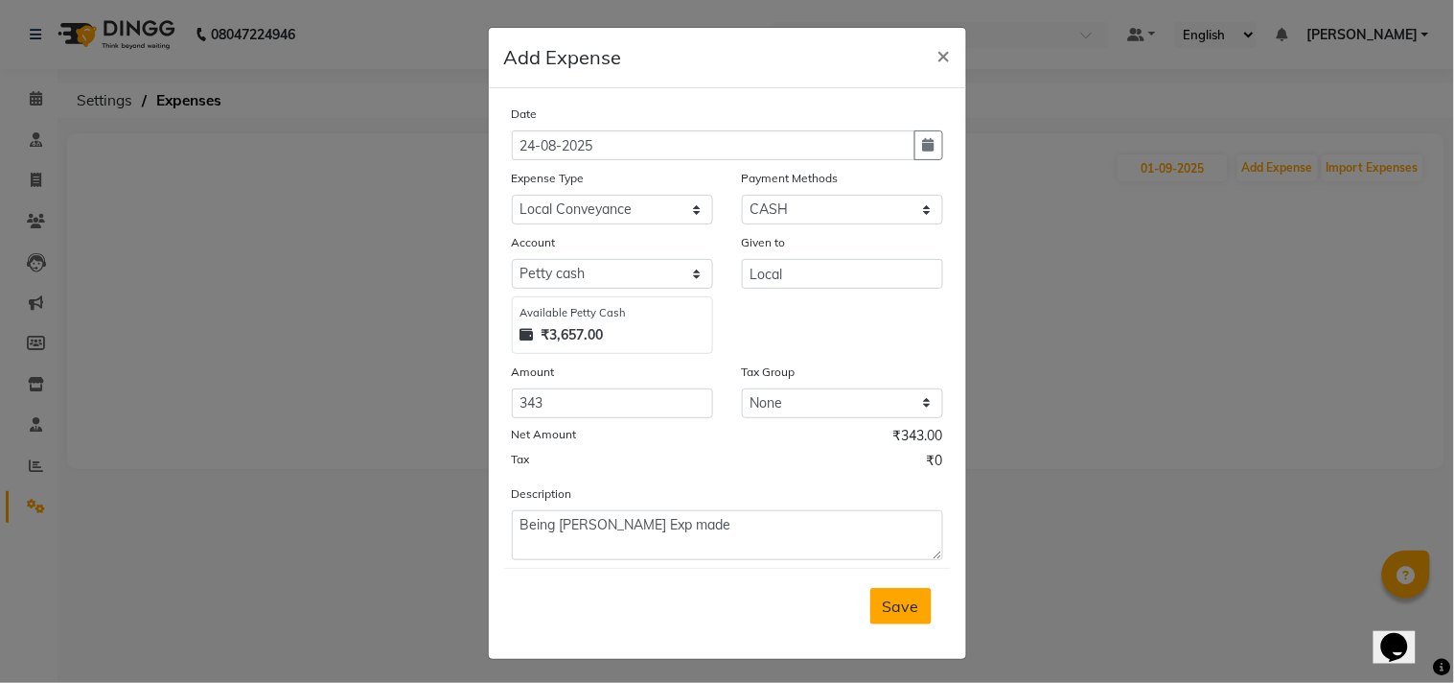
click at [885, 607] on span "Save" at bounding box center [901, 605] width 36 height 19
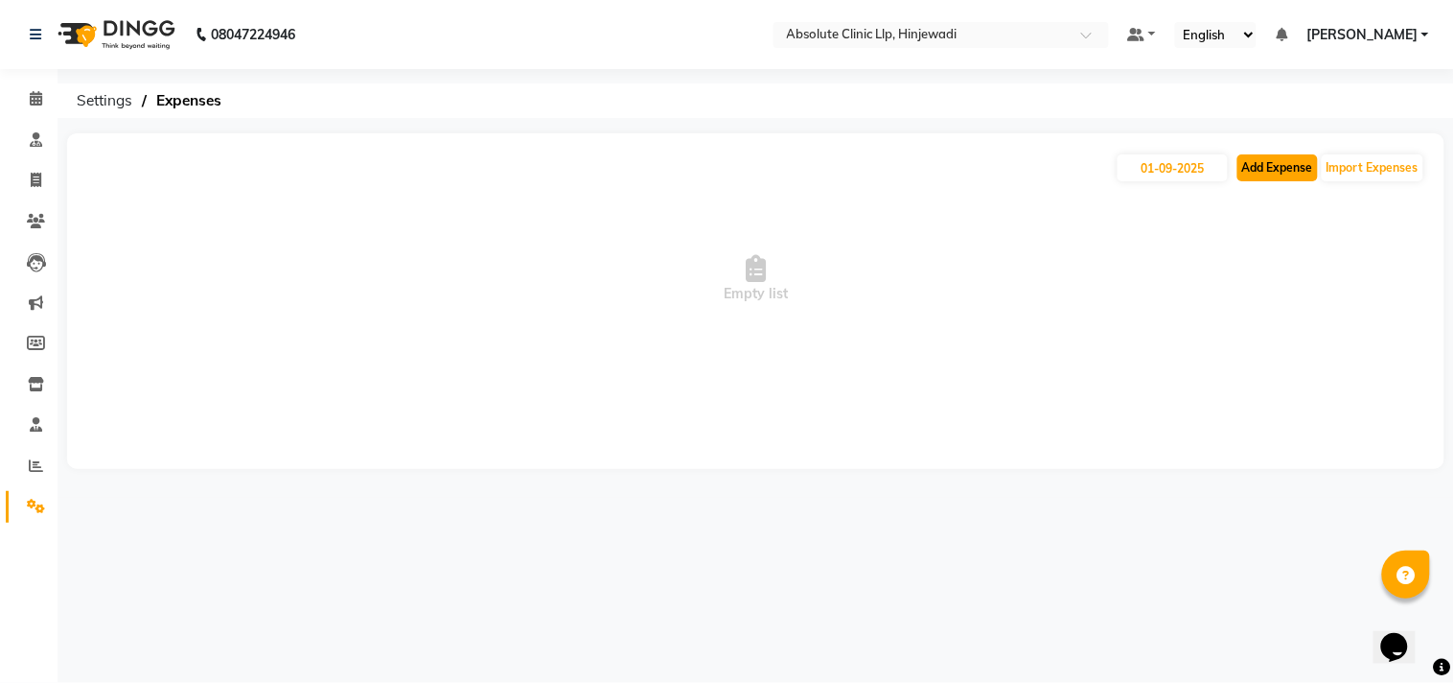
click at [1278, 165] on button "Add Expense" at bounding box center [1278, 167] width 81 height 27
select select "1"
select select "4015"
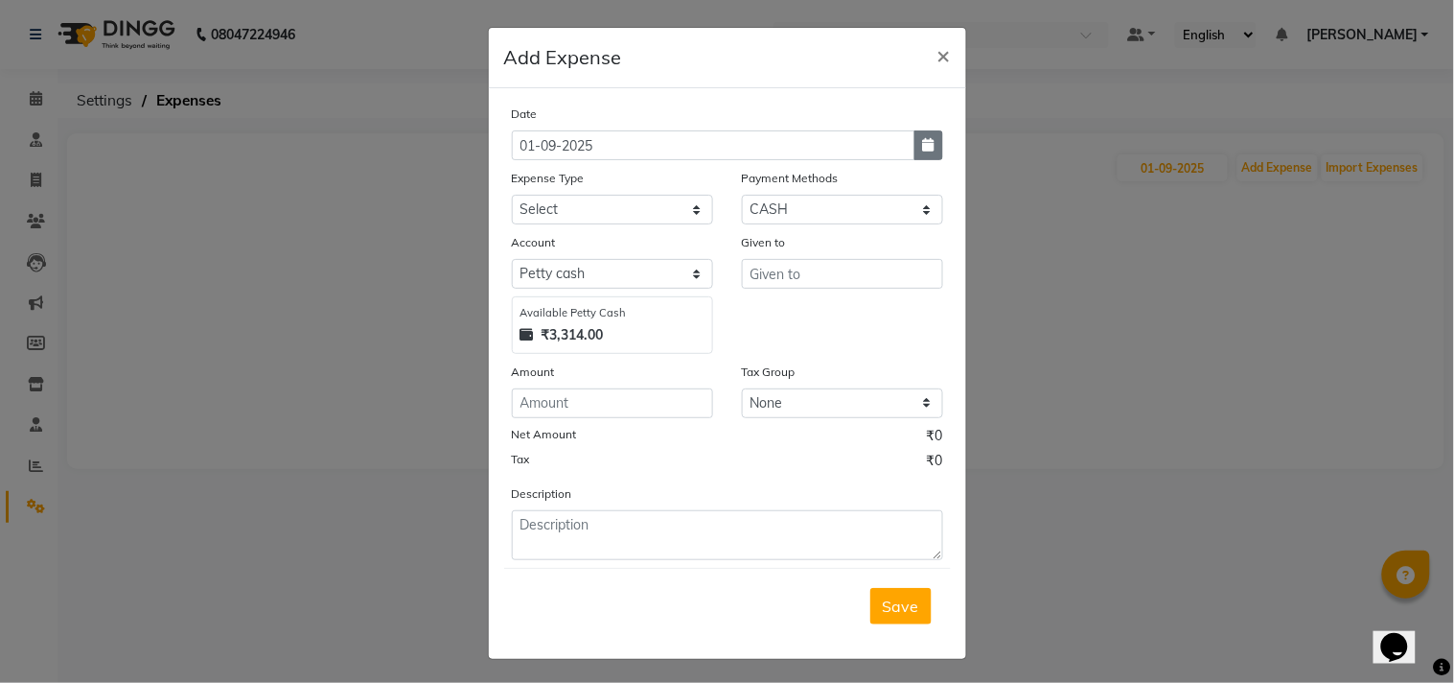
click at [923, 147] on icon "button" at bounding box center [929, 144] width 12 height 13
select select "9"
select select "2025"
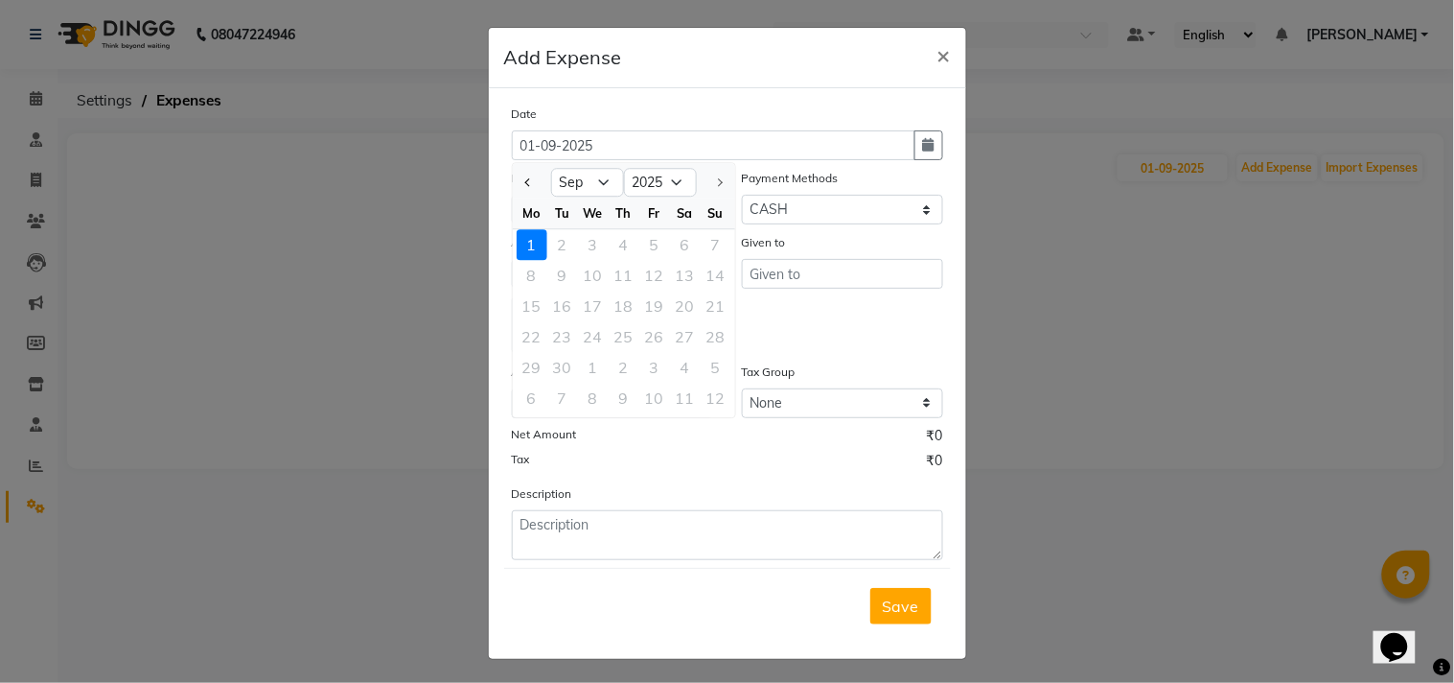
click at [578, 198] on div "We" at bounding box center [593, 212] width 31 height 31
click at [589, 179] on select "Jan Feb Mar Apr May Jun Jul Aug Sep" at bounding box center [587, 183] width 73 height 29
select select "8"
click at [551, 169] on select "Jan Feb Mar Apr May Jun Jul Aug Sep" at bounding box center [587, 183] width 73 height 29
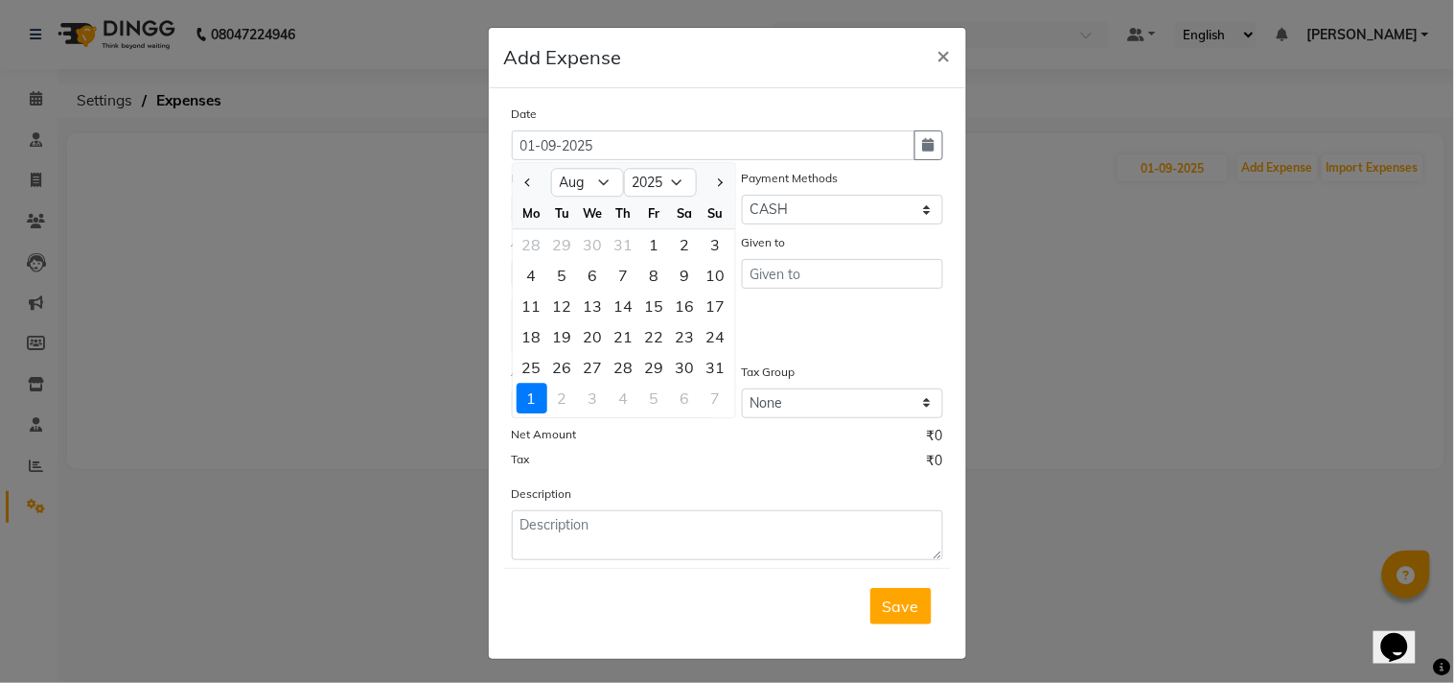
click at [586, 362] on div "27" at bounding box center [593, 367] width 31 height 31
type input "27-08-2025"
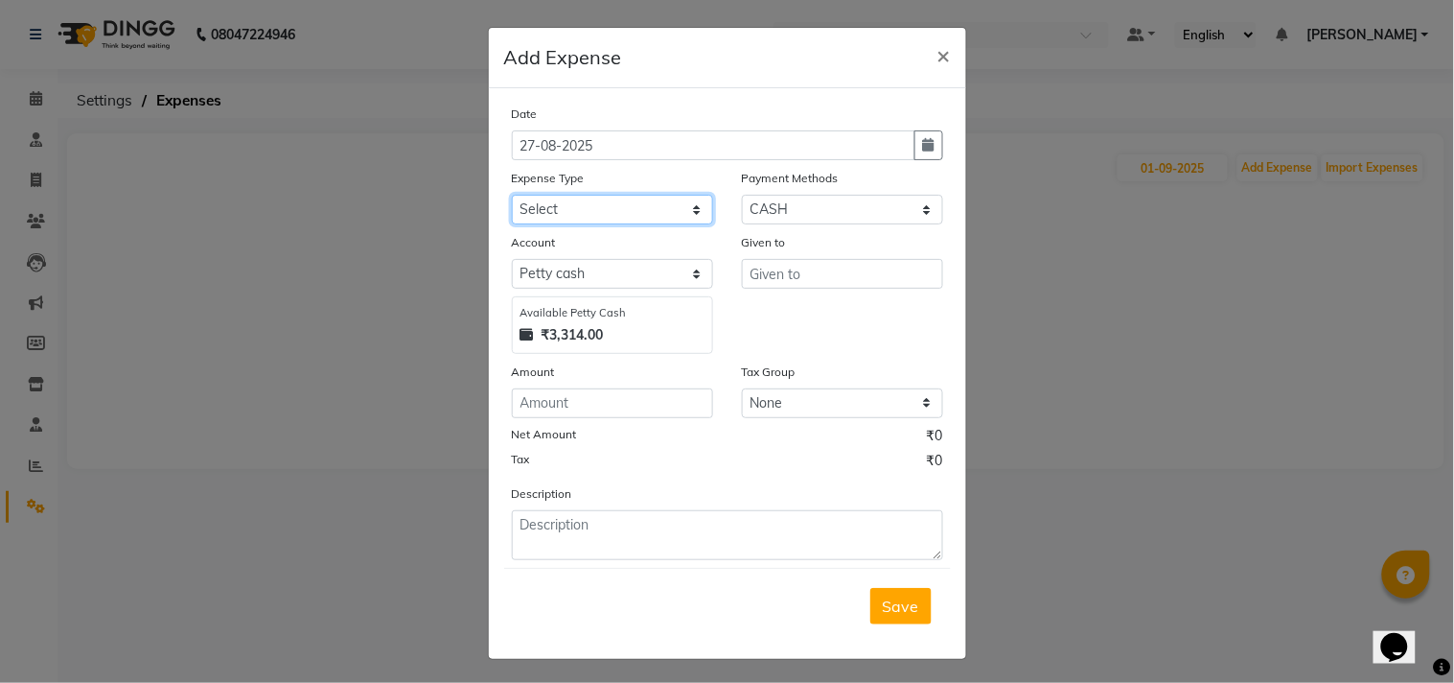
click at [625, 213] on select "Select Advance Salary Bank charges Car maintenance Cash transfer to bank Cash t…" at bounding box center [612, 210] width 201 height 30
select select "7091"
click at [512, 195] on select "Select Advance Salary Bank charges Car maintenance Cash transfer to bank Cash t…" at bounding box center [612, 210] width 201 height 30
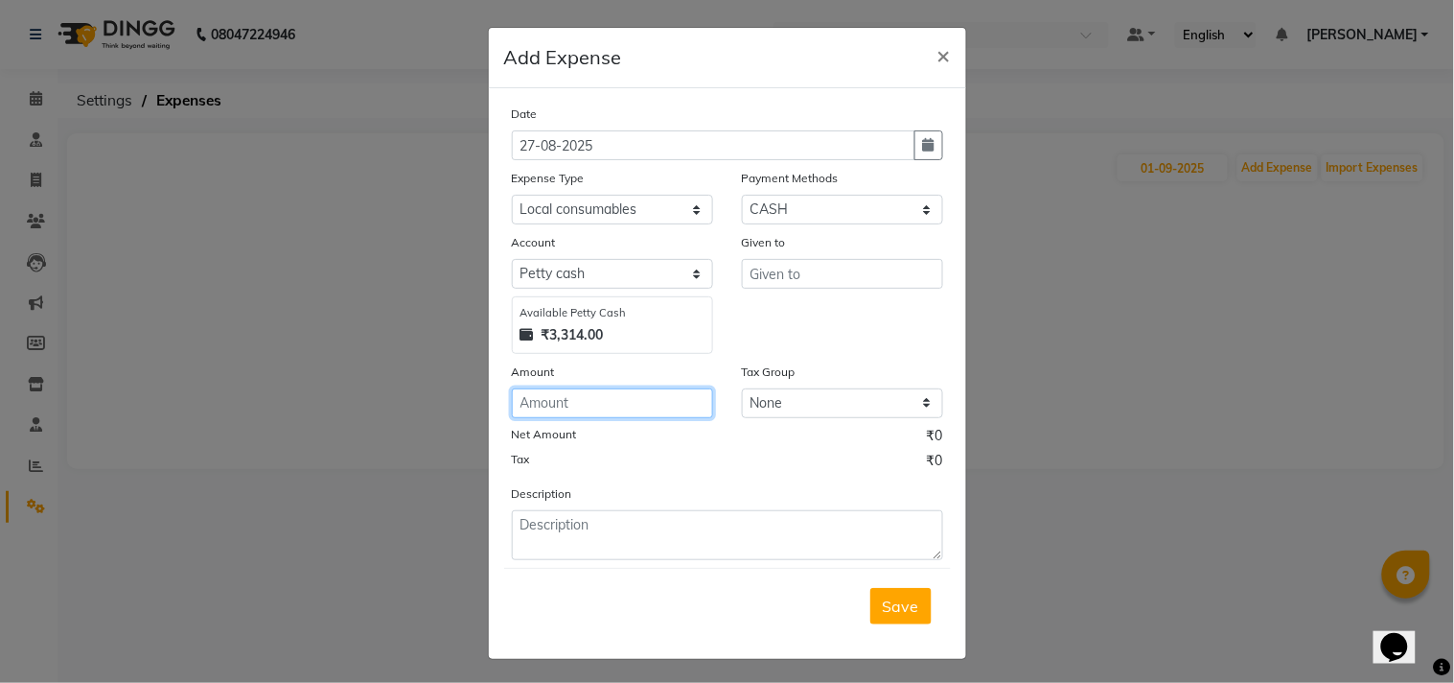
click at [567, 397] on input "number" at bounding box center [612, 403] width 201 height 30
type input "2150"
drag, startPoint x: 602, startPoint y: 503, endPoint x: 592, endPoint y: 531, distance: 29.4
click at [604, 503] on div "Description" at bounding box center [728, 521] width 460 height 77
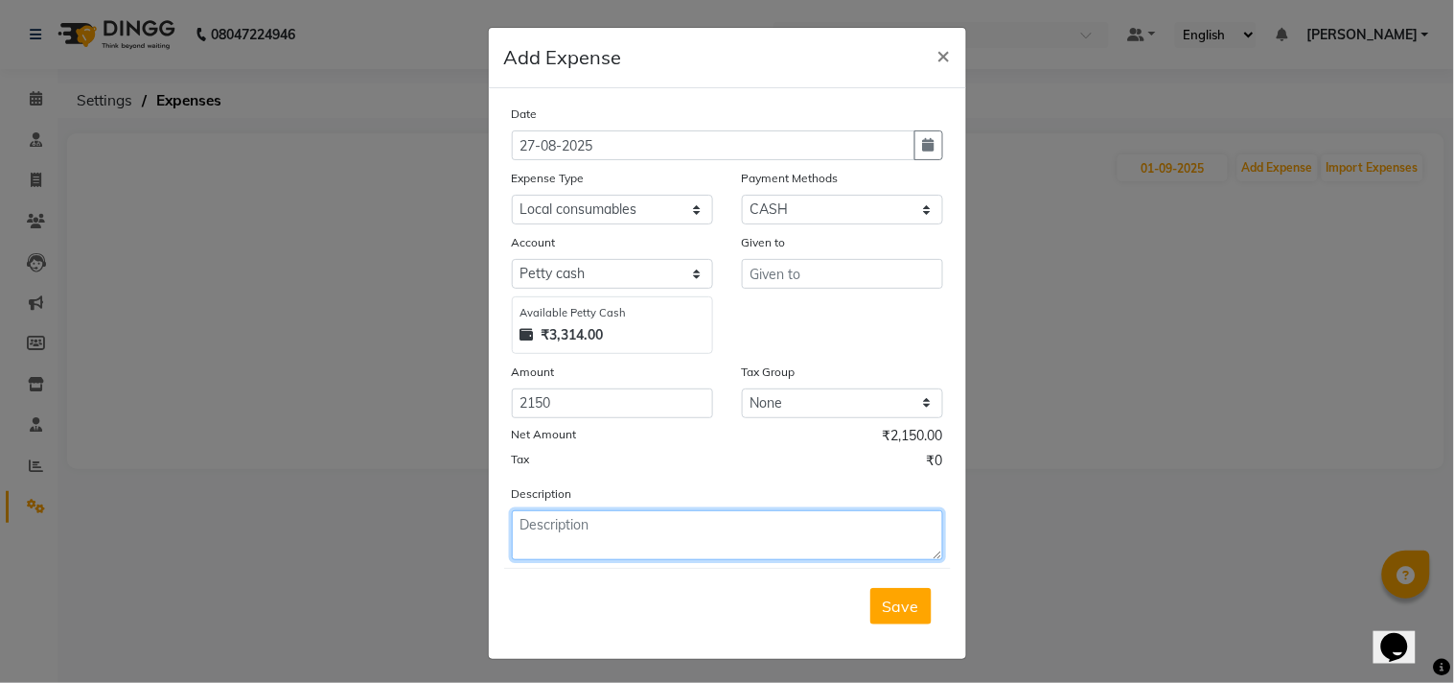
click at [591, 533] on textarea at bounding box center [727, 535] width 431 height 50
type textarea "Being pur of Consumables"
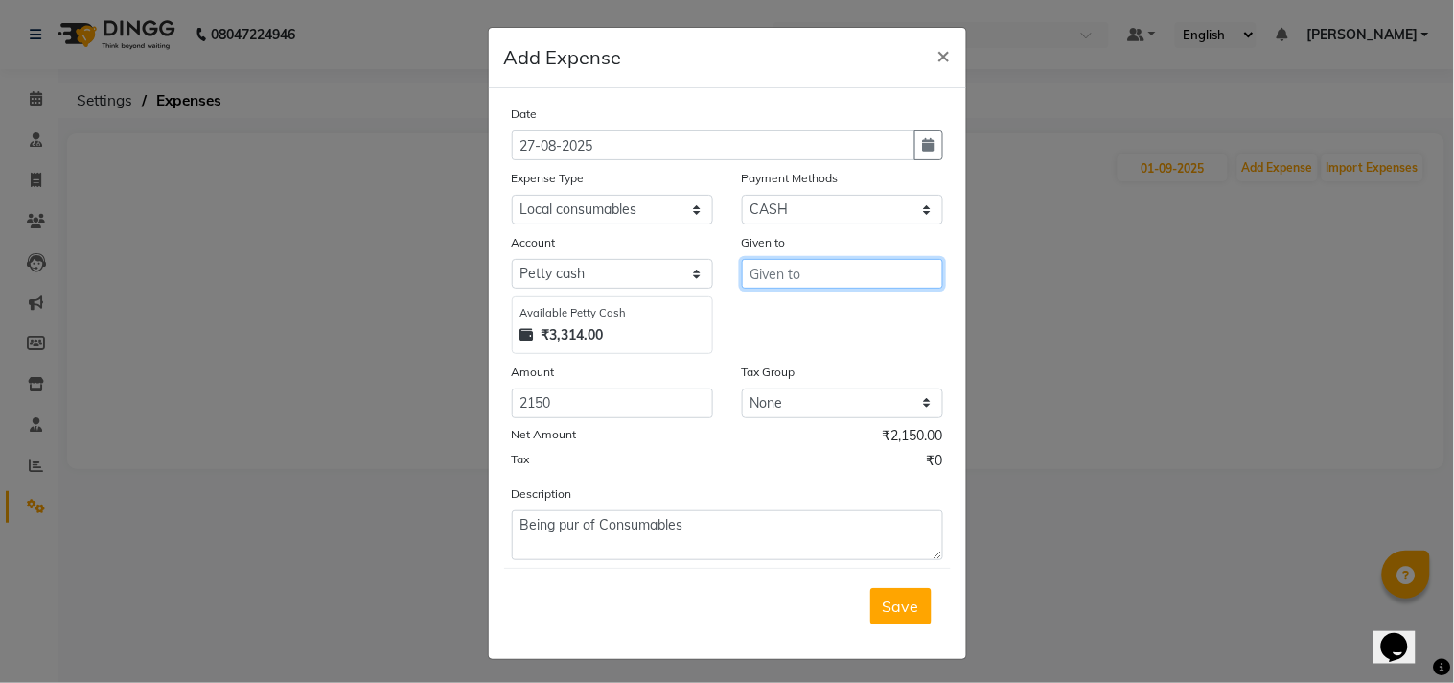
click at [858, 284] on input "text" at bounding box center [842, 274] width 201 height 30
type input "Local"
click at [894, 612] on span "Save" at bounding box center [901, 605] width 36 height 19
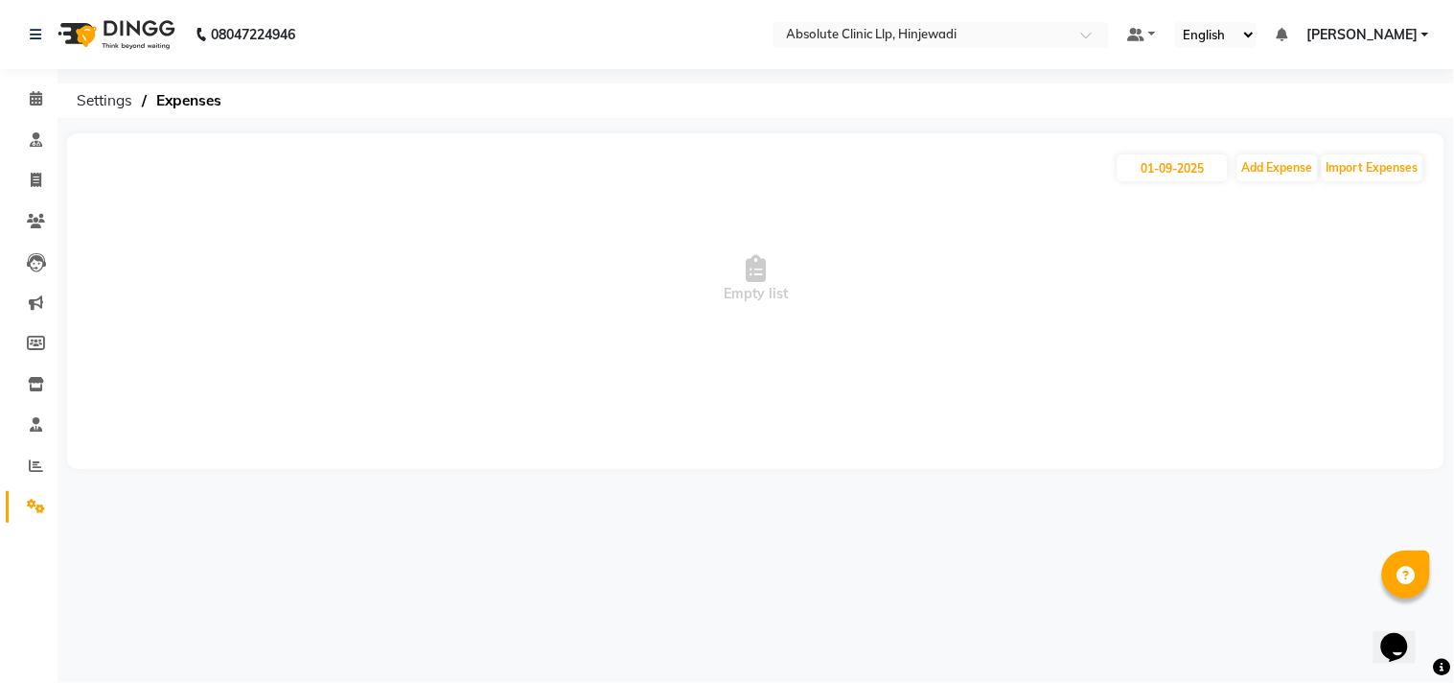
click at [150, 45] on img at bounding box center [114, 35] width 131 height 54
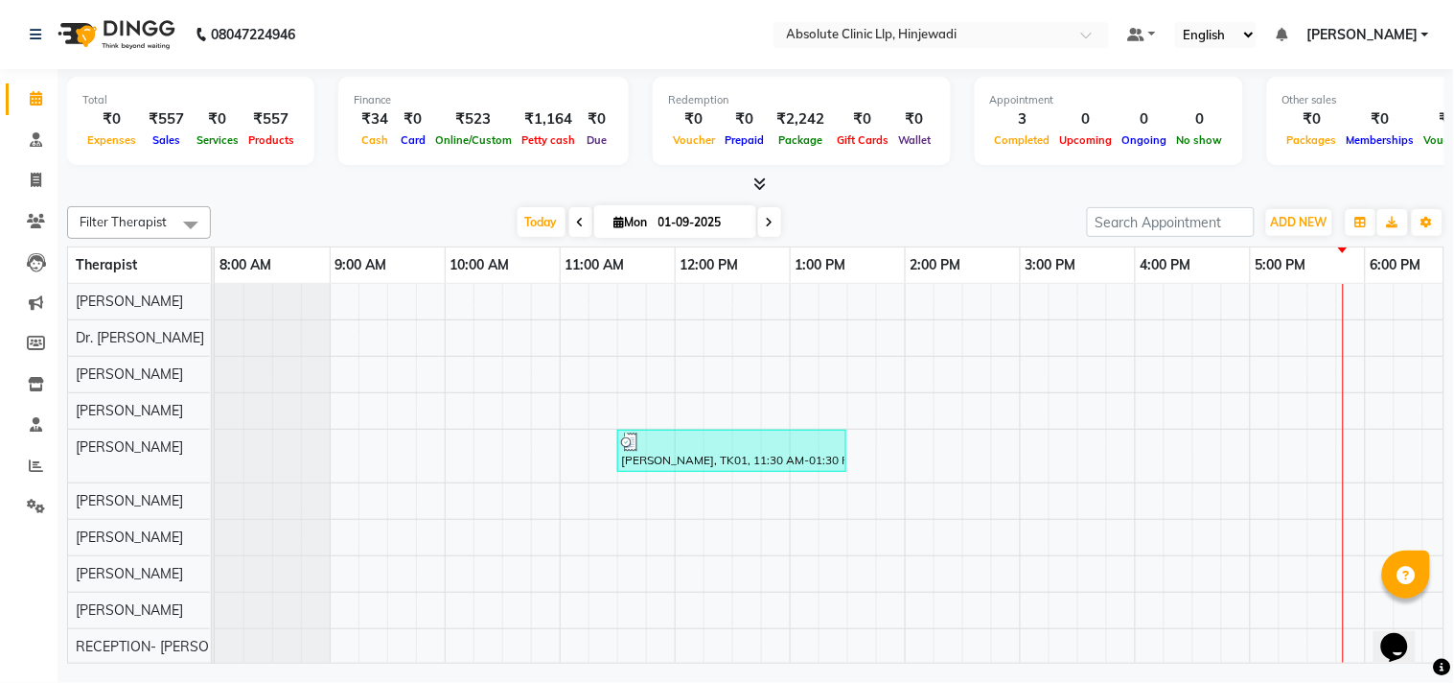
click at [134, 42] on img at bounding box center [114, 35] width 131 height 54
click at [951, 29] on input "text" at bounding box center [922, 36] width 278 height 19
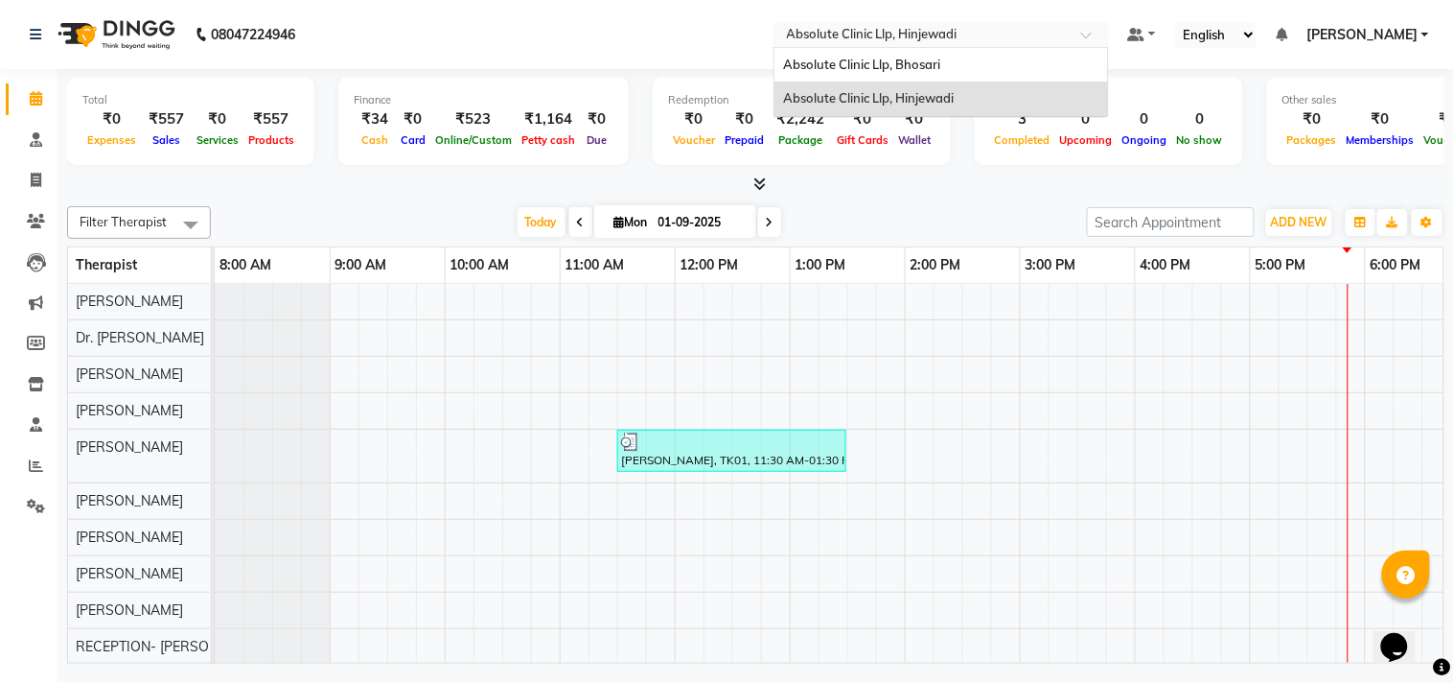
click at [951, 29] on input "text" at bounding box center [922, 36] width 278 height 19
click at [936, 57] on span "Absolute Clinic Llp, Bhosari" at bounding box center [862, 64] width 157 height 15
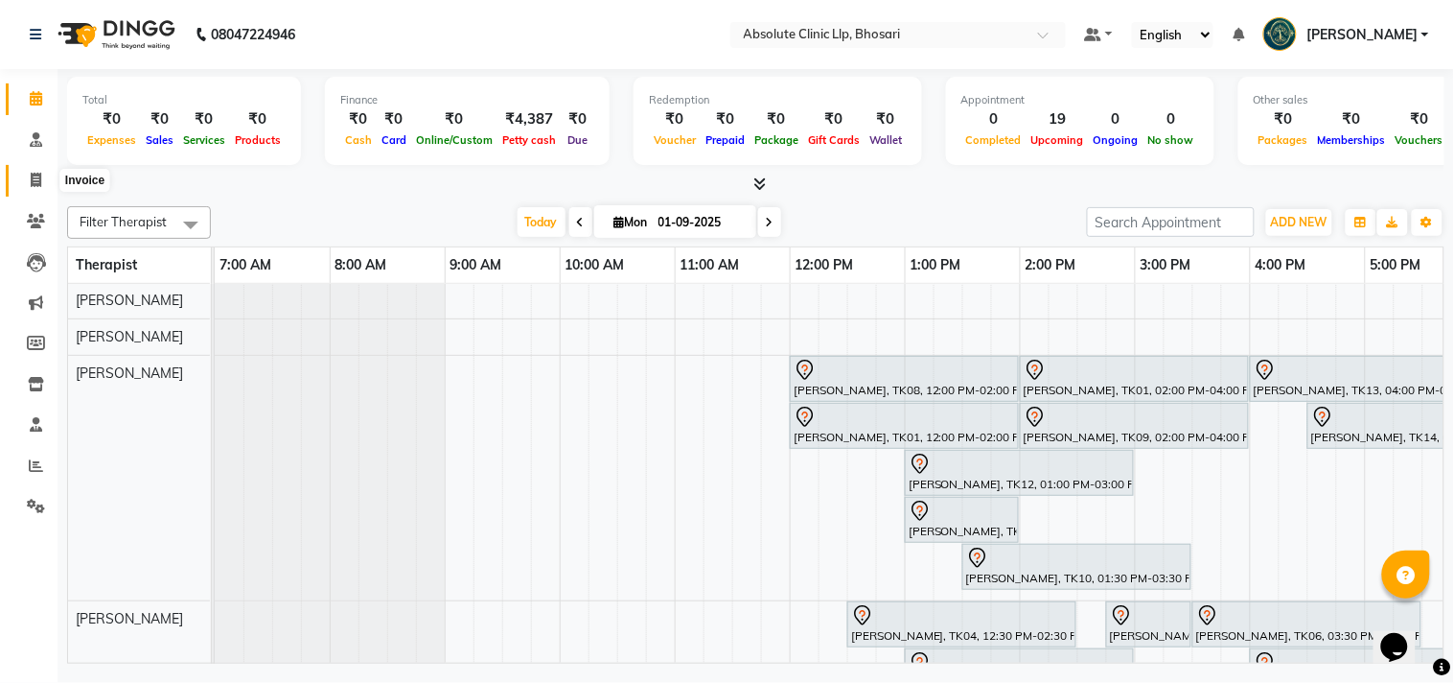
click at [25, 187] on span at bounding box center [36, 181] width 34 height 22
select select "4706"
select select "service"
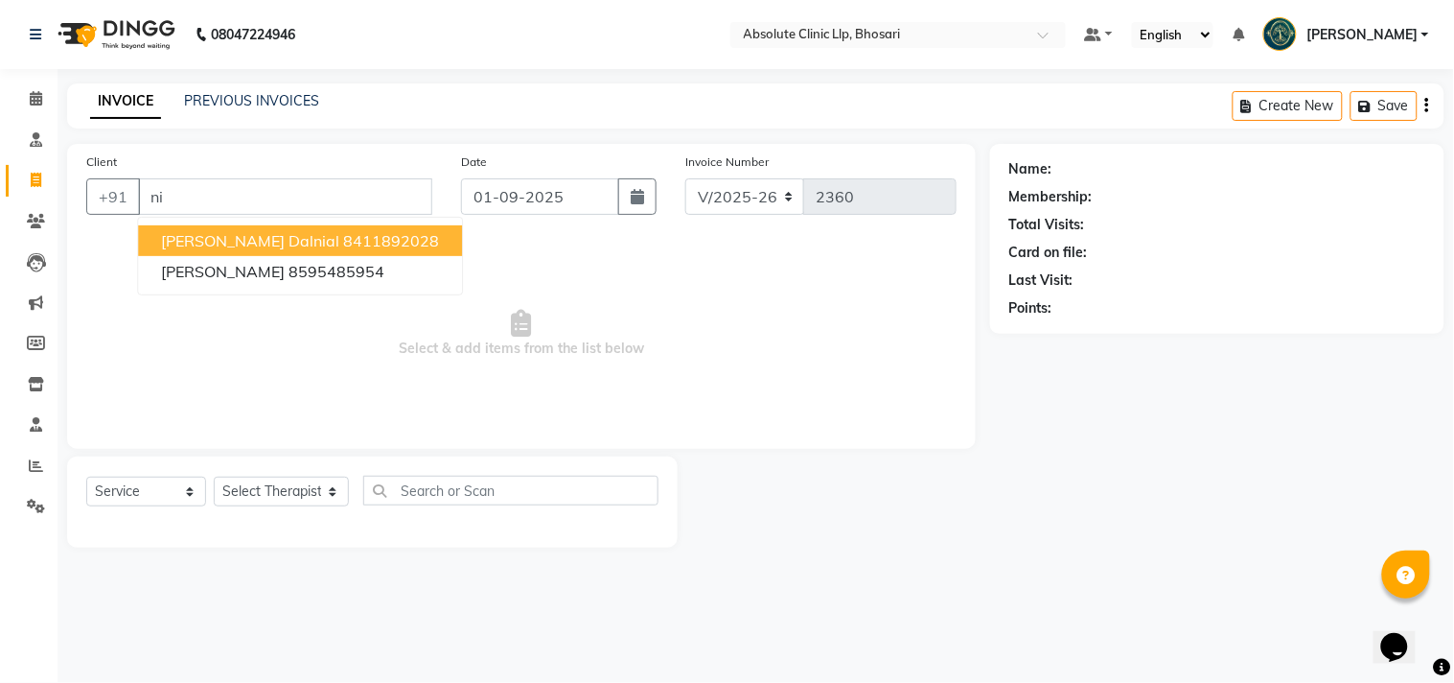
type input "n"
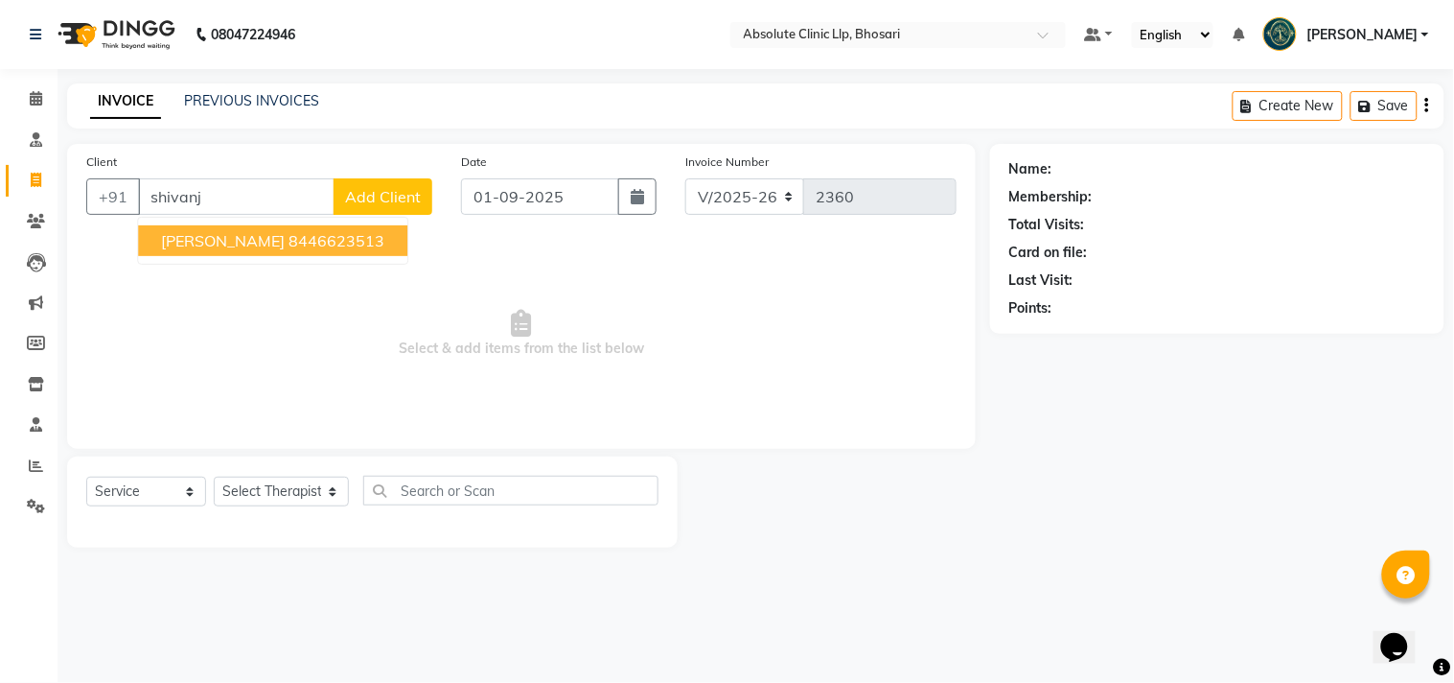
click at [285, 240] on span "shivanjali landge" at bounding box center [223, 240] width 124 height 19
type input "8446623513"
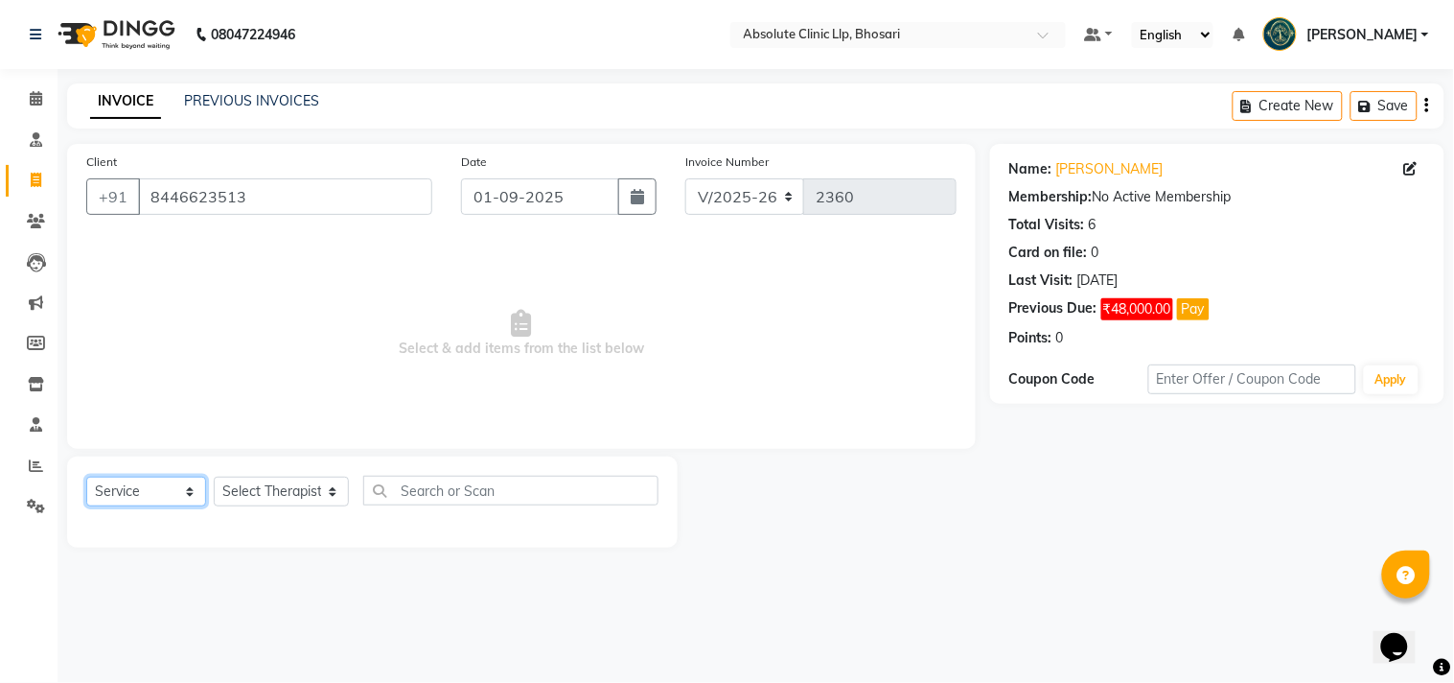
click at [132, 500] on select "Select Service Product Membership Package Voucher Prepaid Gift Card" at bounding box center [146, 491] width 120 height 30
select select "product"
click at [86, 477] on select "Select Service Product Membership Package Voucher Prepaid Gift Card" at bounding box center [146, 491] width 120 height 30
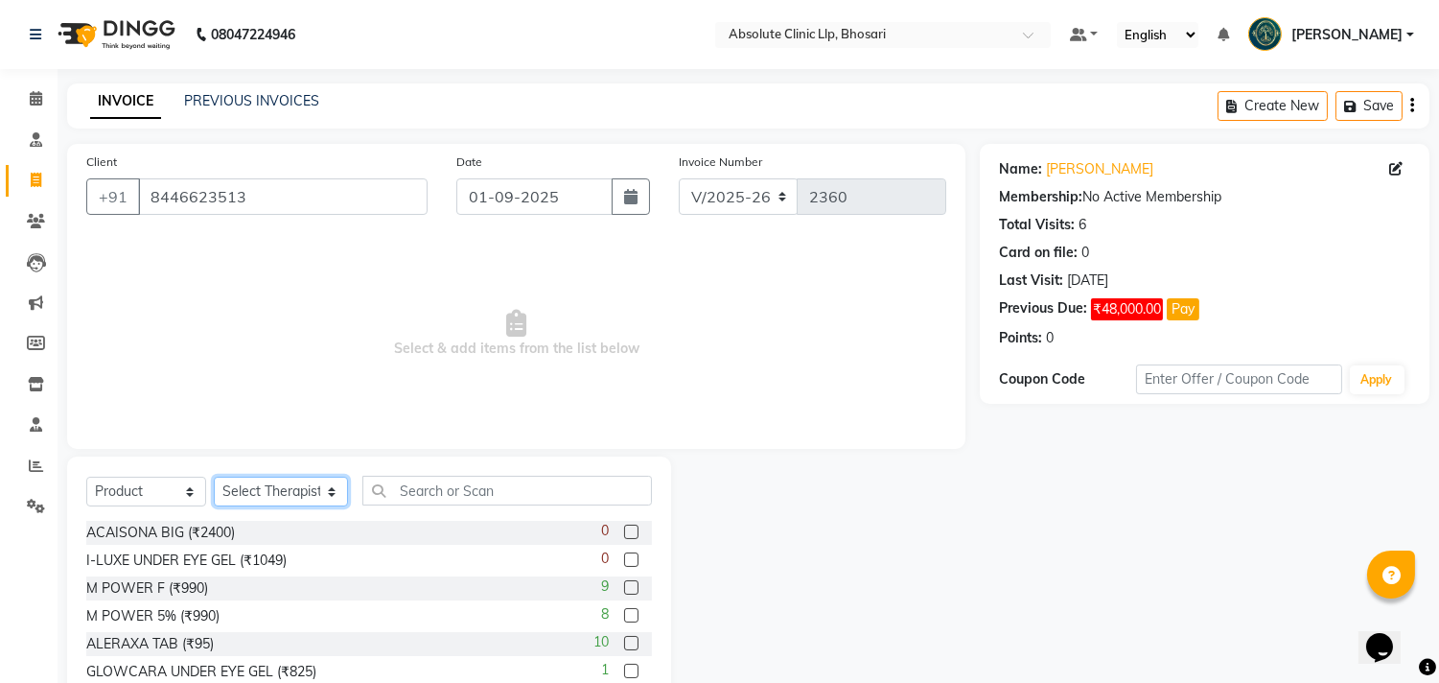
click at [260, 495] on select "Select Therapist Anita Gawli Dr.Bharati Patil Dr.Dhananjay Patil Dr.Rachana Hiv…" at bounding box center [281, 491] width 134 height 30
select select "27987"
click at [214, 477] on select "Select Therapist Anita Gawli Dr.Bharati Patil Dr.Dhananjay Patil Dr.Rachana Hiv…" at bounding box center [281, 491] width 134 height 30
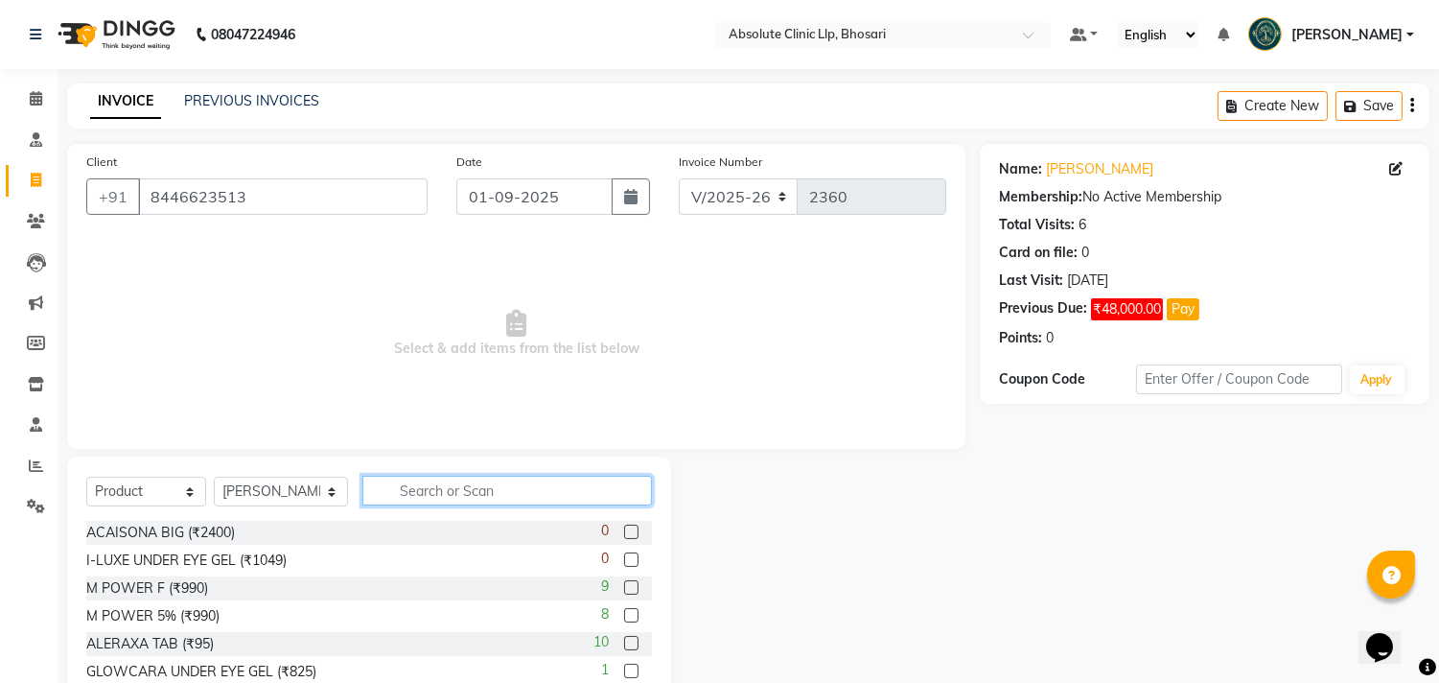
click at [419, 489] on input "text" at bounding box center [507, 490] width 290 height 30
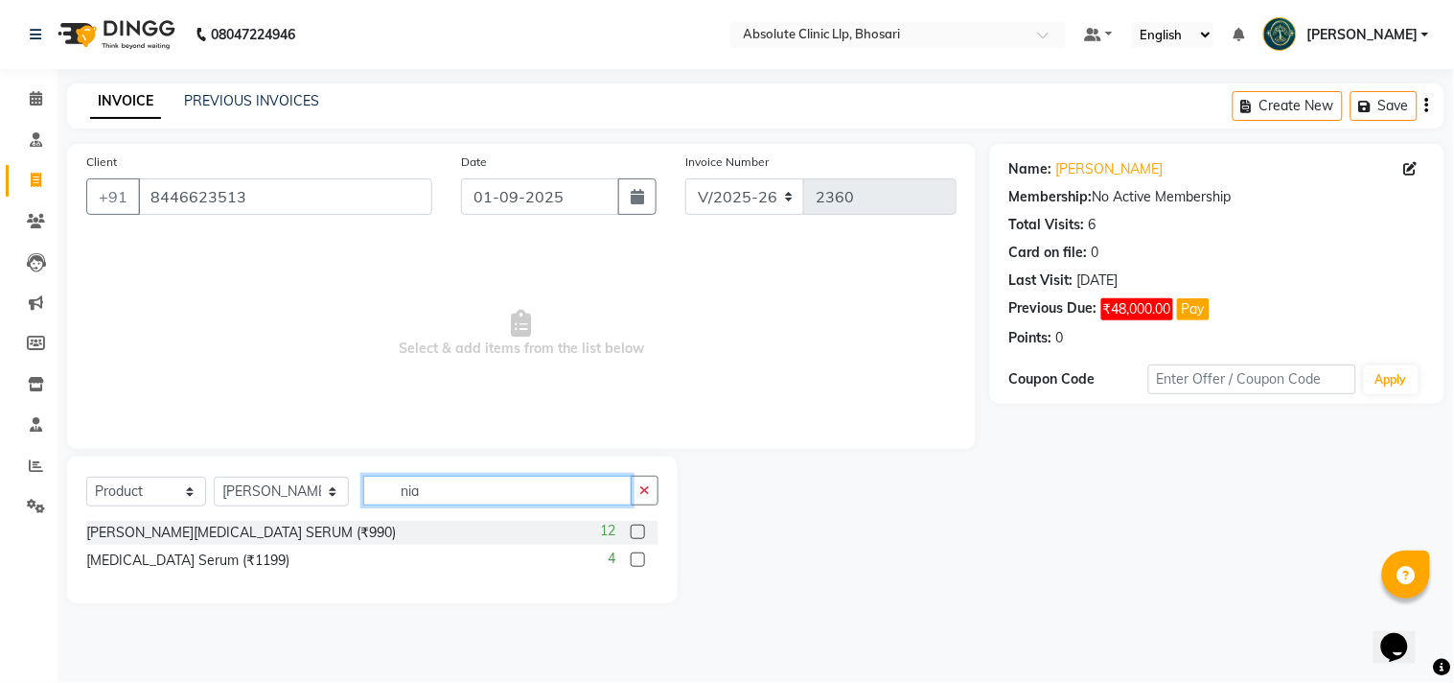
type input "nia"
click at [637, 530] on label at bounding box center [638, 531] width 14 height 14
click at [637, 530] on input "checkbox" at bounding box center [637, 532] width 12 height 12
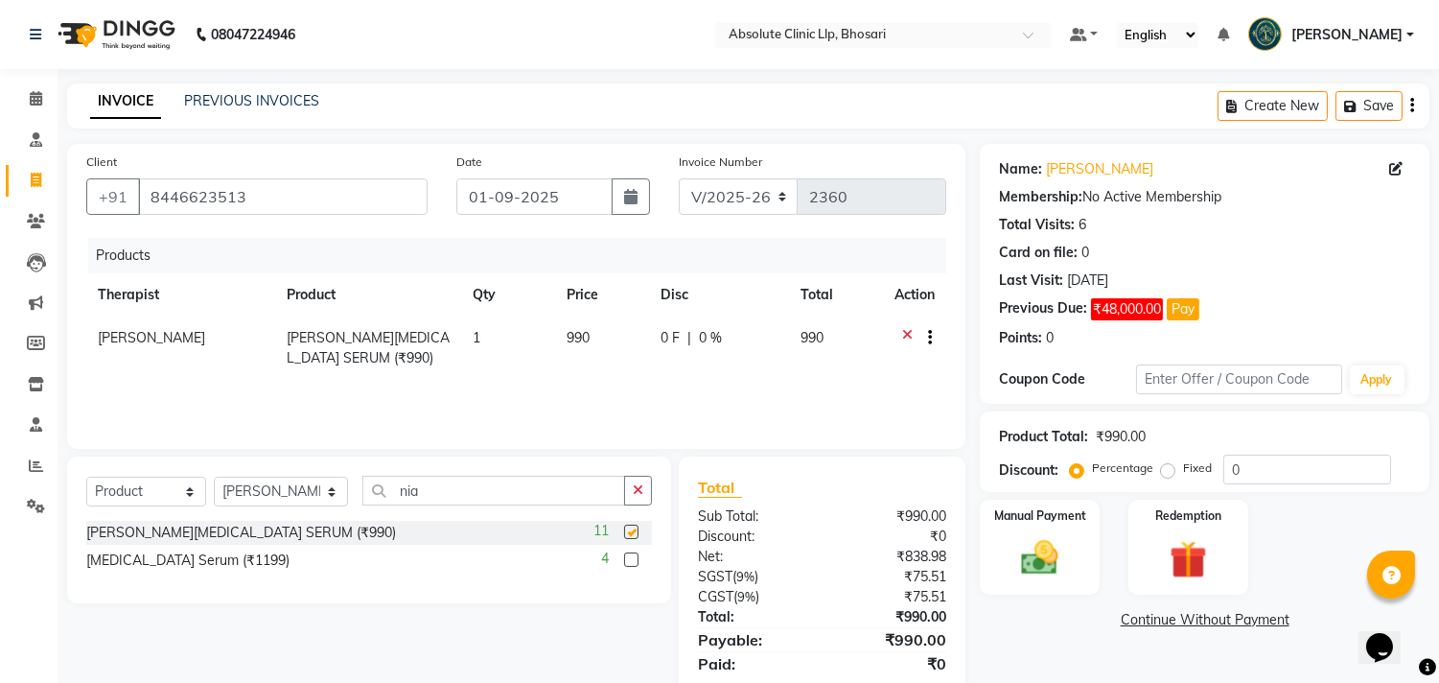
checkbox input "false"
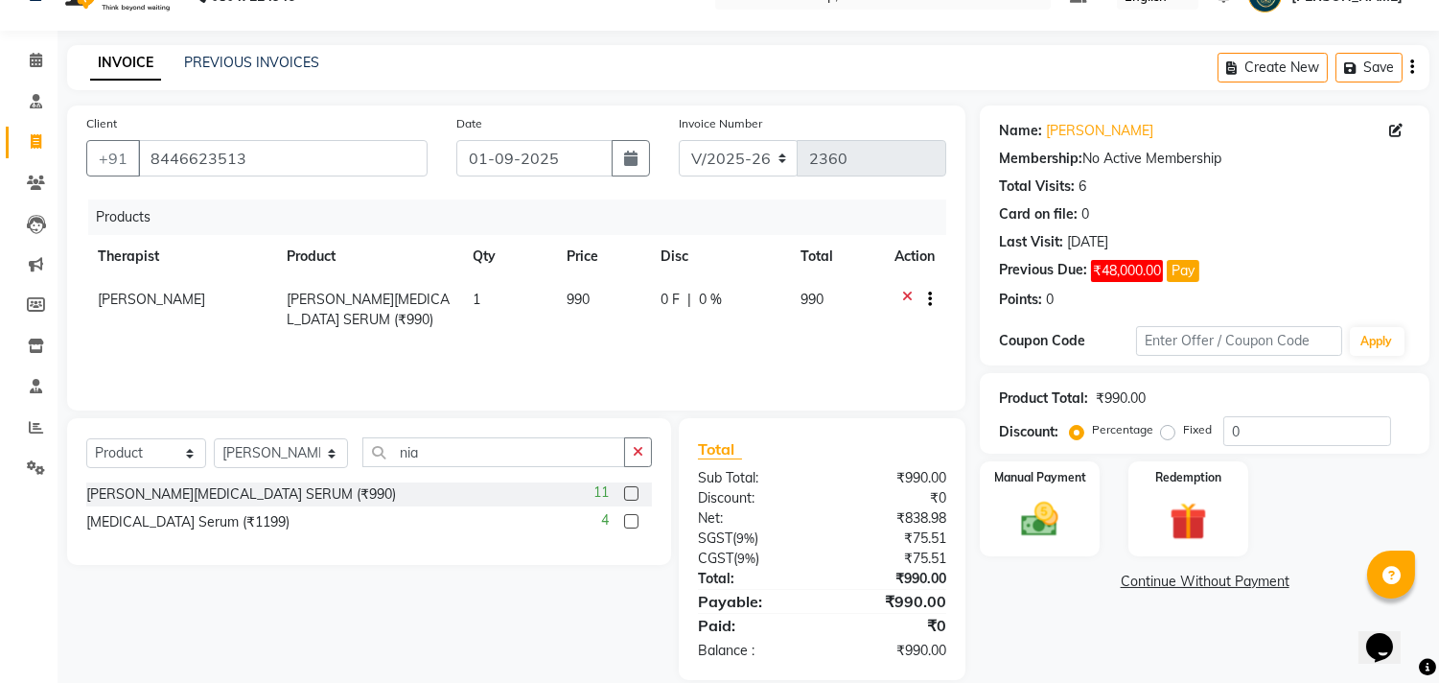
scroll to position [63, 0]
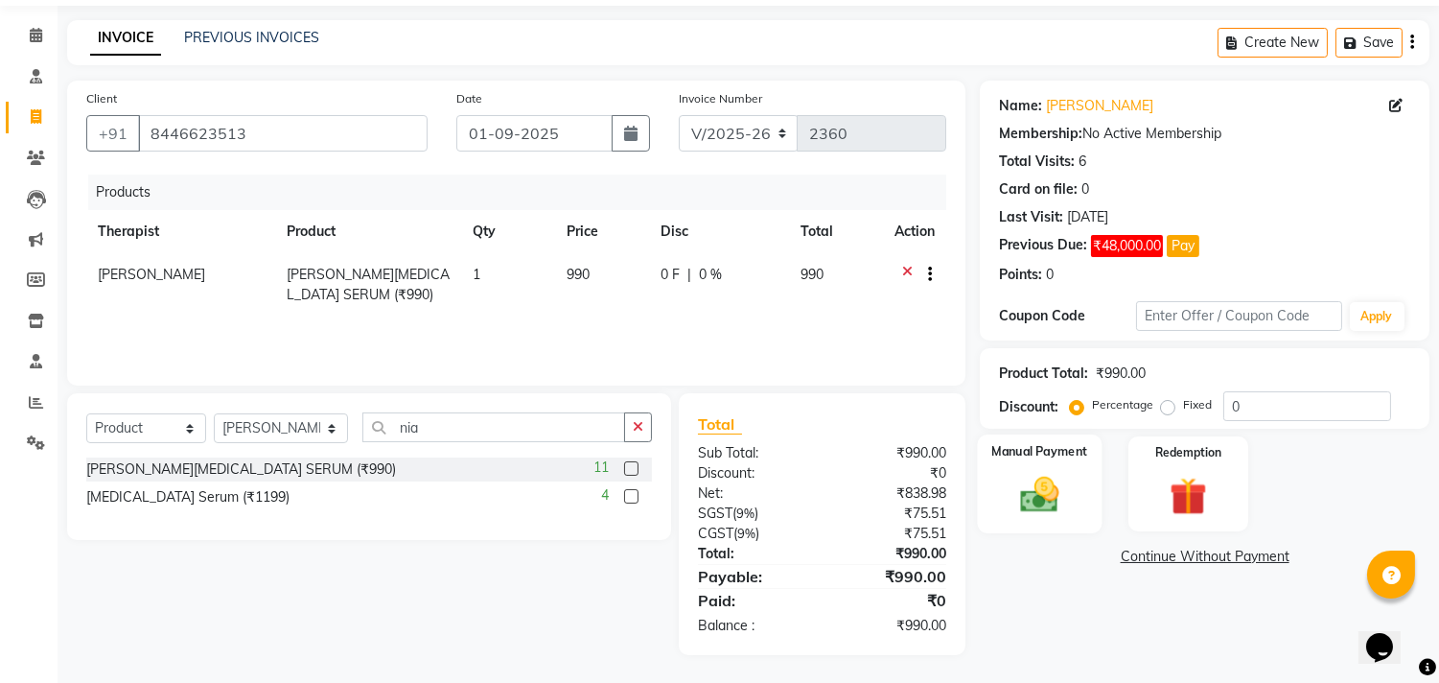
click at [1056, 477] on img at bounding box center [1039, 495] width 63 height 45
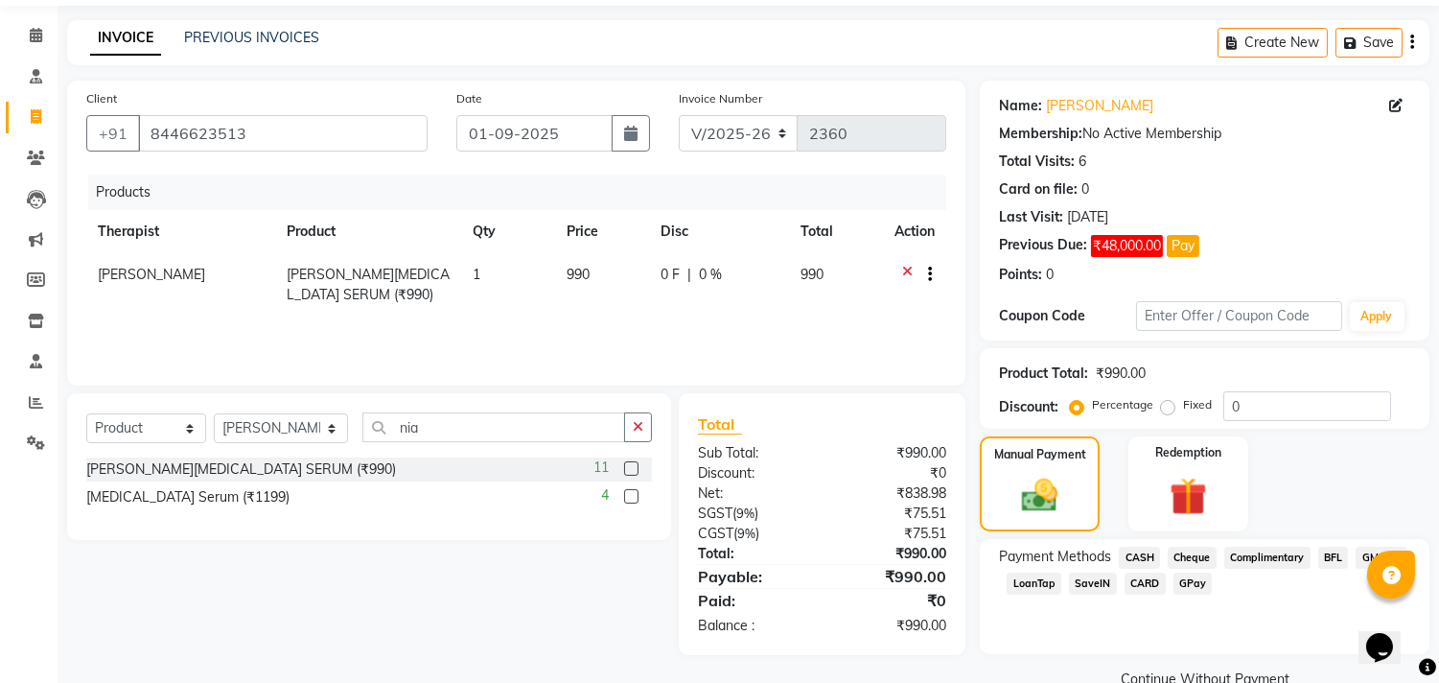
click at [1193, 586] on span "GPay" at bounding box center [1192, 583] width 39 height 22
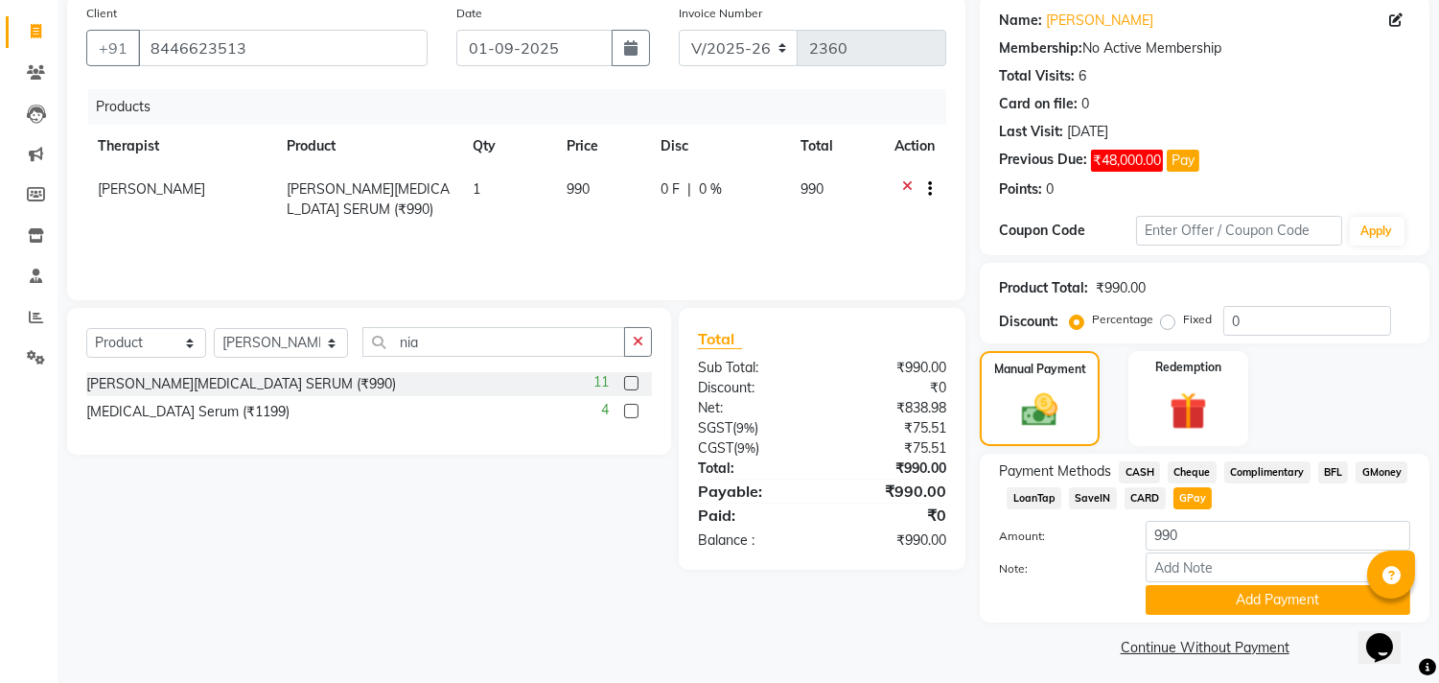
scroll to position [156, 0]
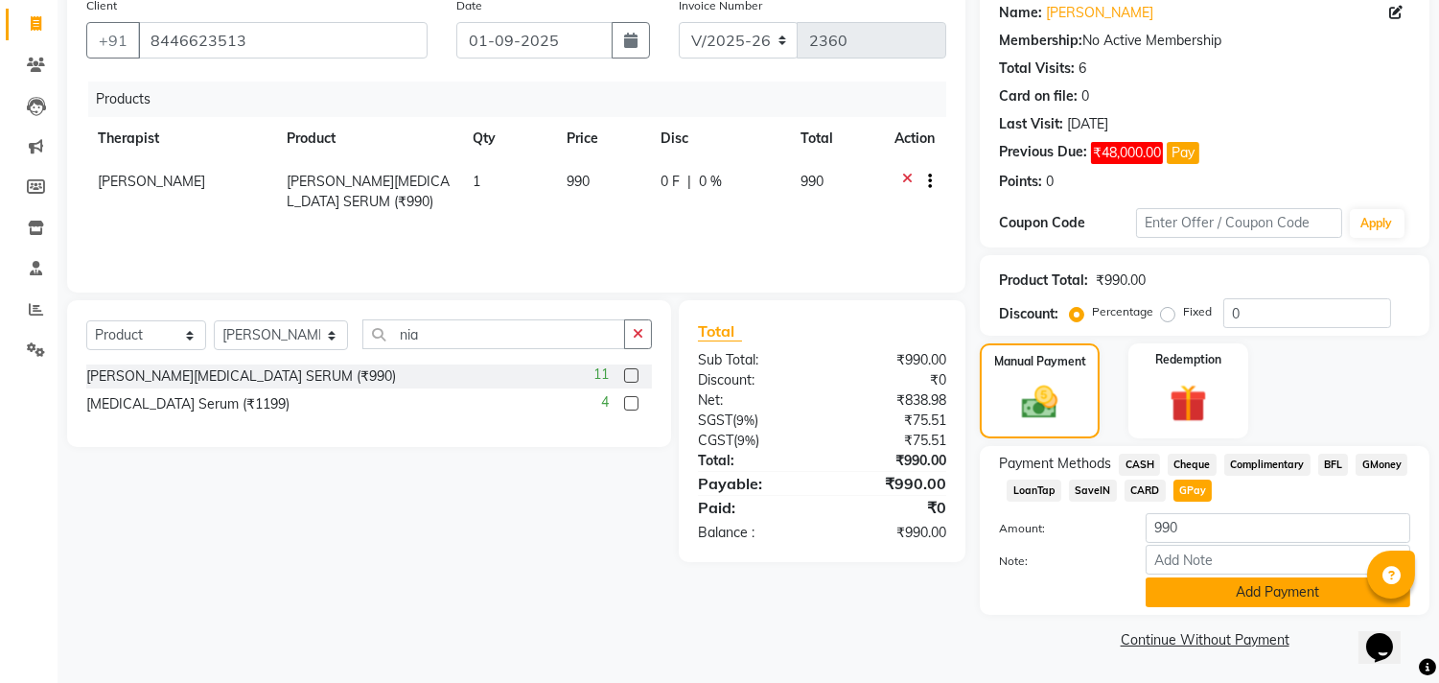
click at [1220, 594] on button "Add Payment" at bounding box center [1278, 592] width 265 height 30
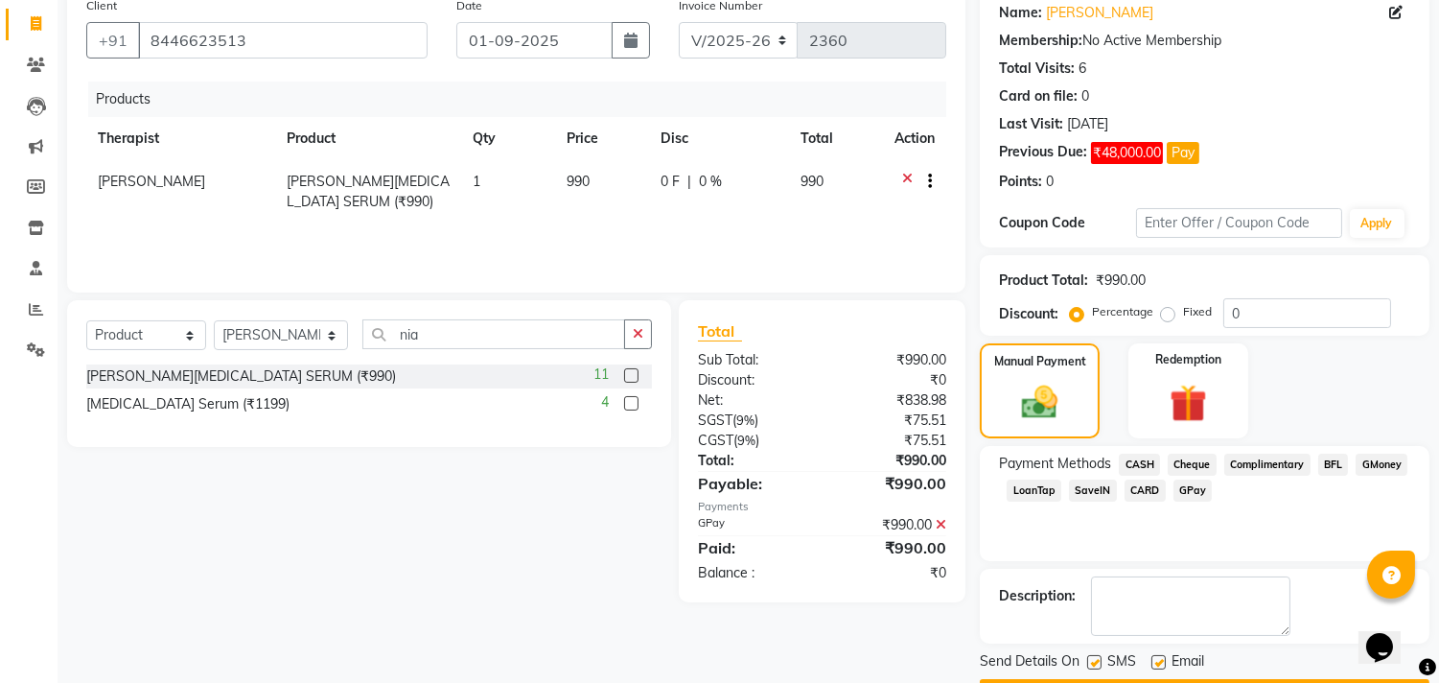
scroll to position [211, 0]
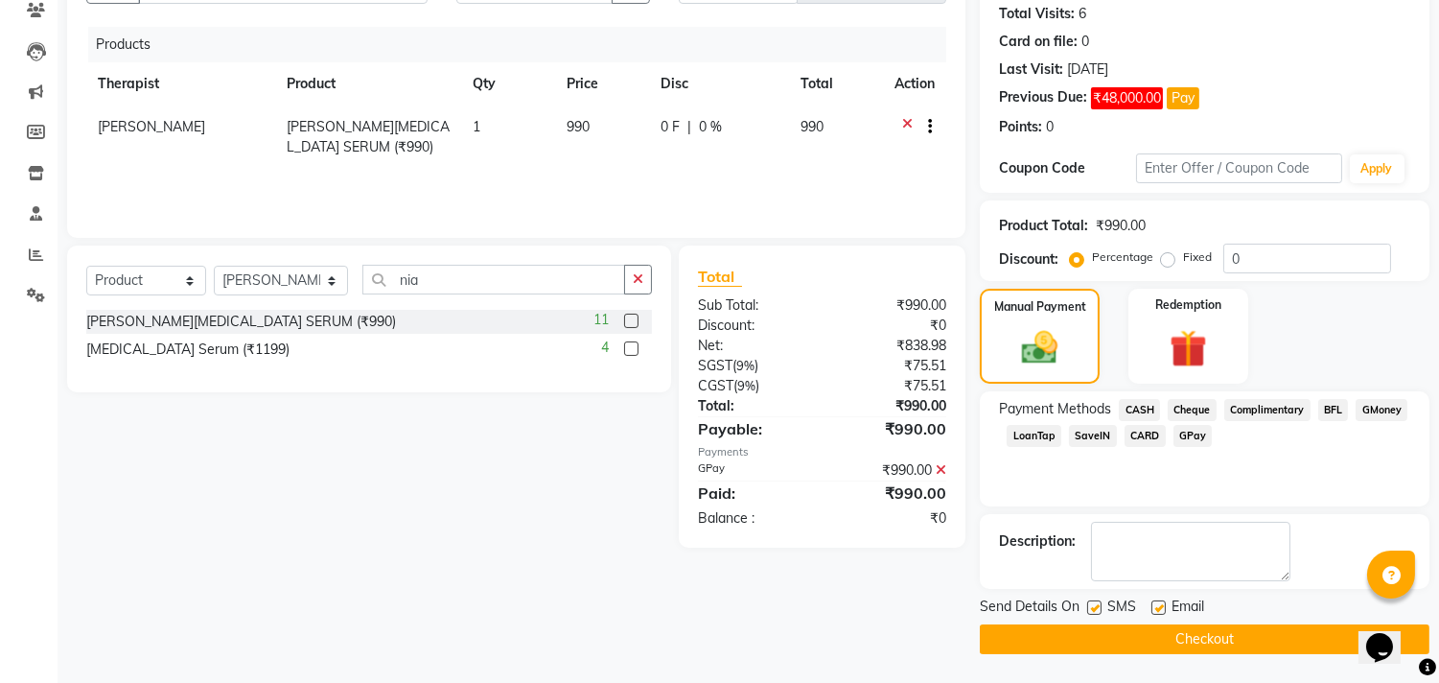
click at [1090, 607] on label at bounding box center [1094, 607] width 14 height 14
click at [1090, 607] on input "checkbox" at bounding box center [1093, 608] width 12 height 12
checkbox input "false"
click at [1151, 607] on label at bounding box center [1158, 607] width 14 height 14
click at [1151, 607] on input "checkbox" at bounding box center [1157, 608] width 12 height 12
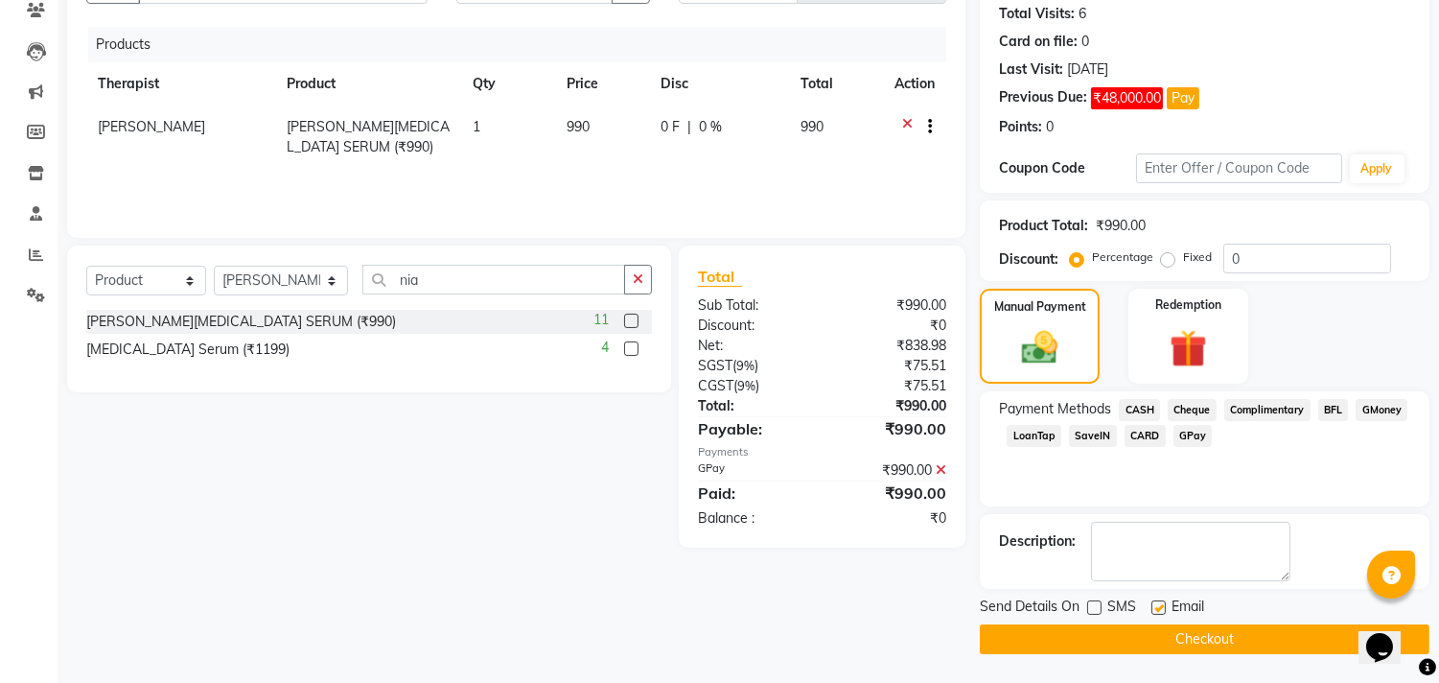
checkbox input "false"
click at [1215, 638] on button "Checkout" at bounding box center [1205, 639] width 450 height 30
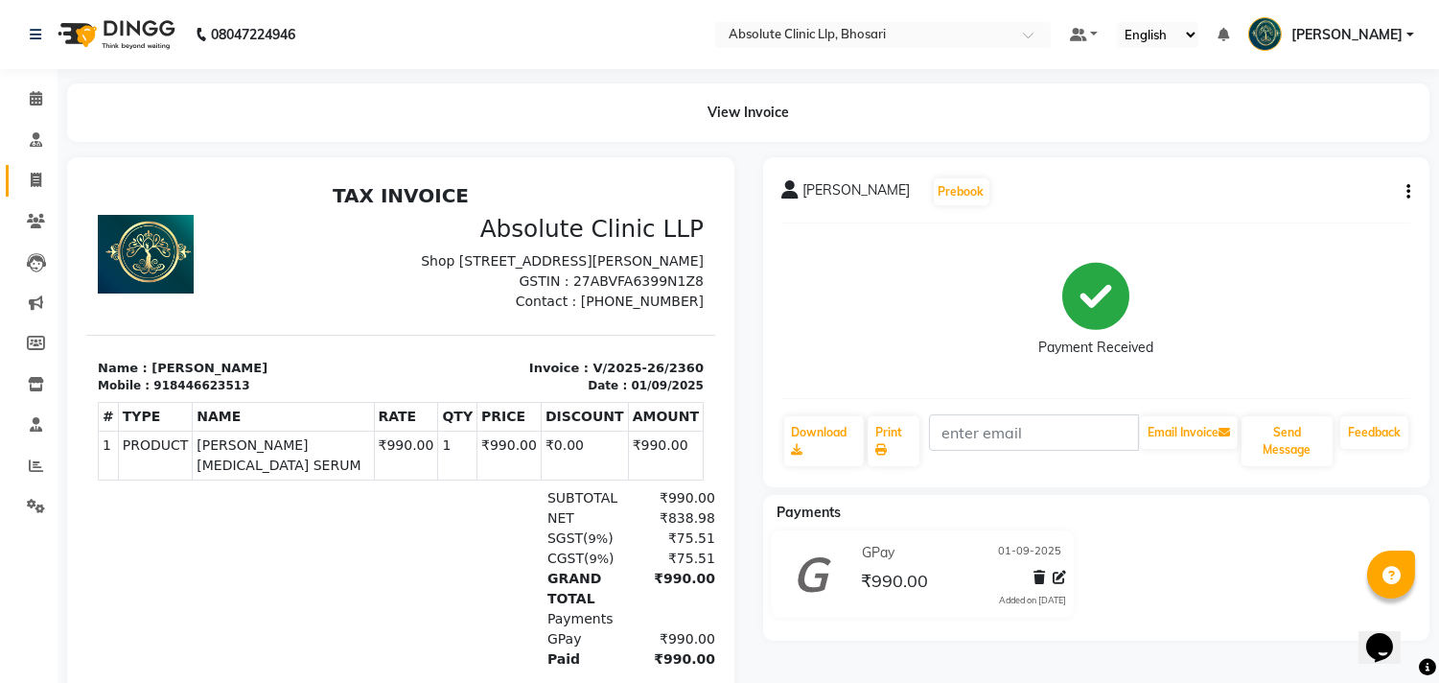
click at [14, 183] on link "Invoice" at bounding box center [29, 181] width 46 height 32
select select "service"
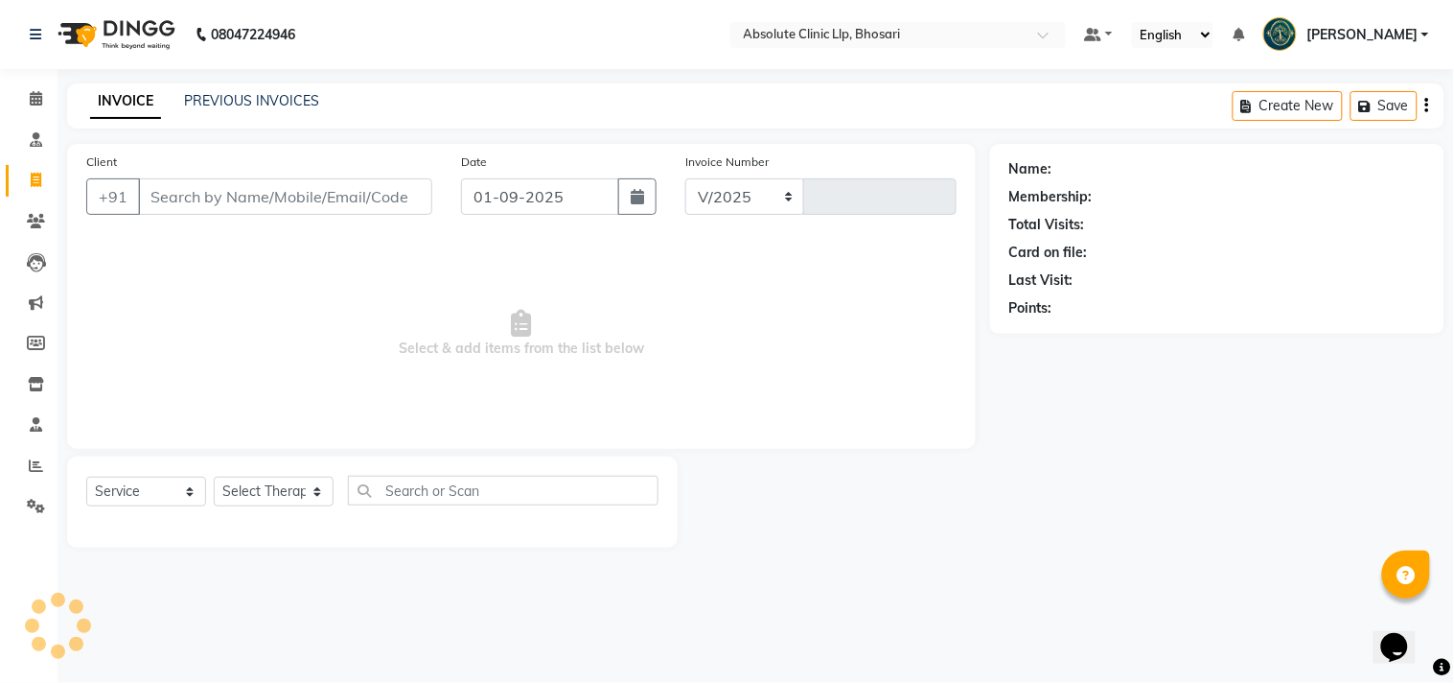
select select "4706"
type input "2361"
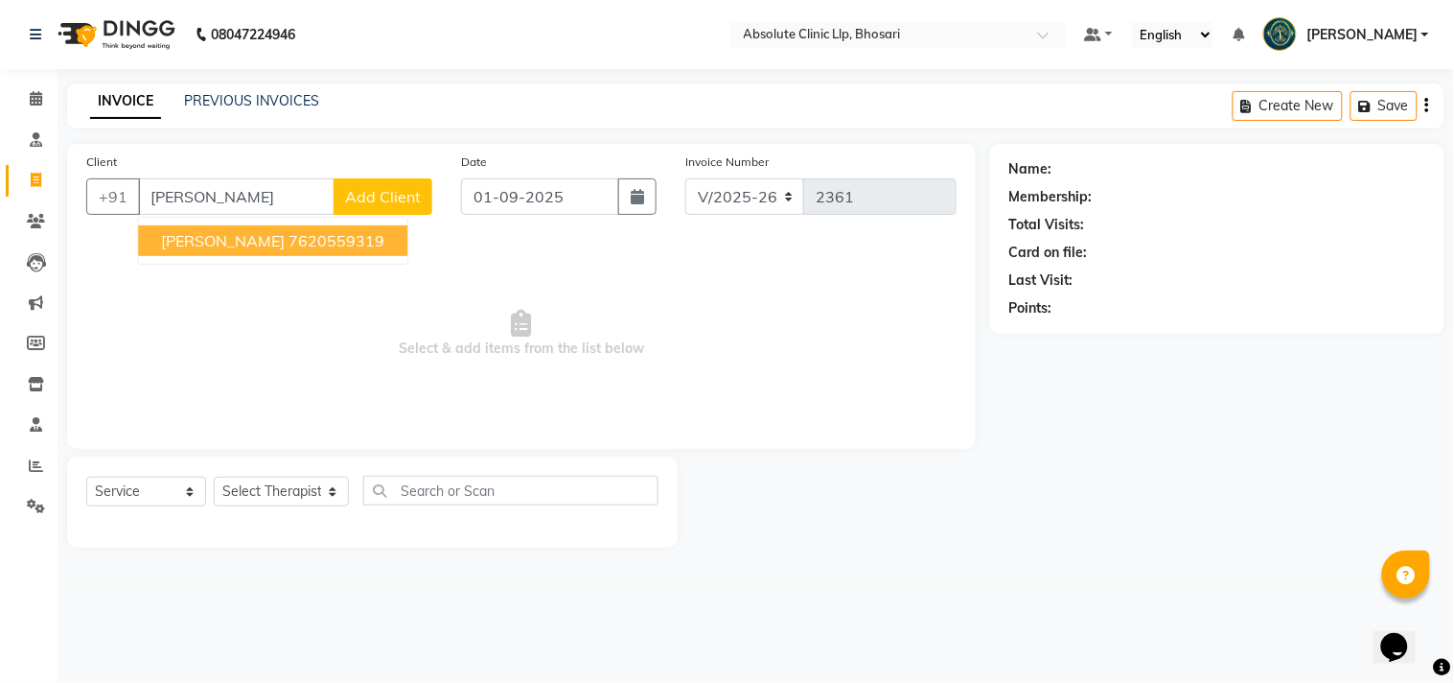
click at [206, 234] on span "[PERSON_NAME]" at bounding box center [223, 240] width 124 height 19
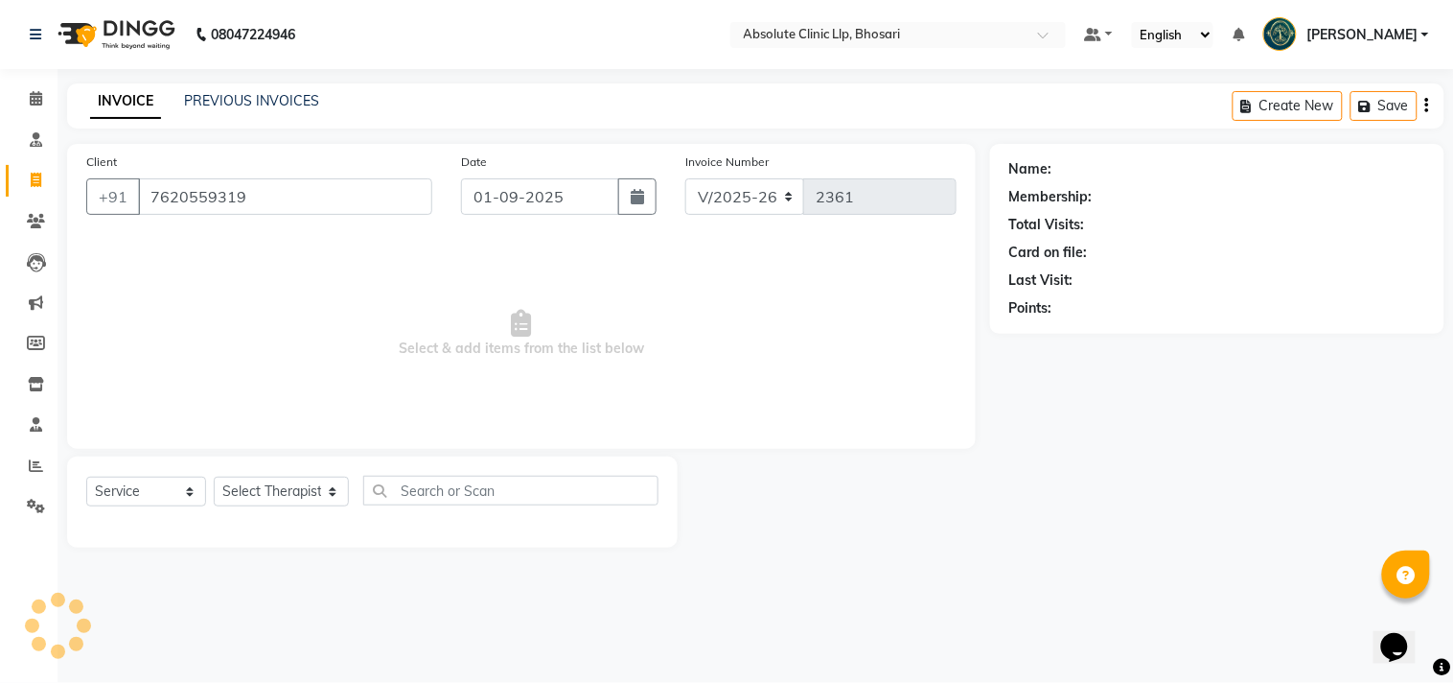
type input "7620559319"
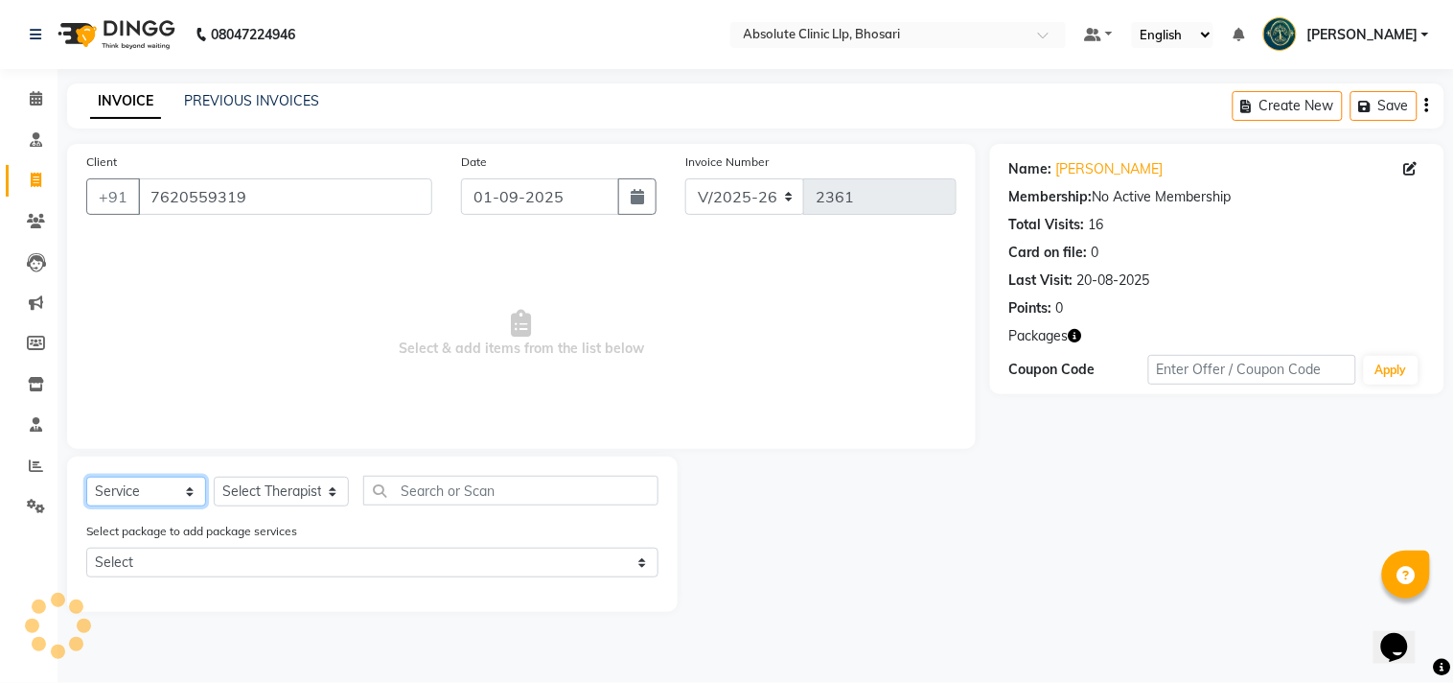
click at [151, 485] on select "Select Service Product Membership Package Voucher Prepaid Gift Card" at bounding box center [146, 491] width 120 height 30
select select "product"
click at [86, 477] on select "Select Service Product Membership Package Voucher Prepaid Gift Card" at bounding box center [146, 491] width 120 height 30
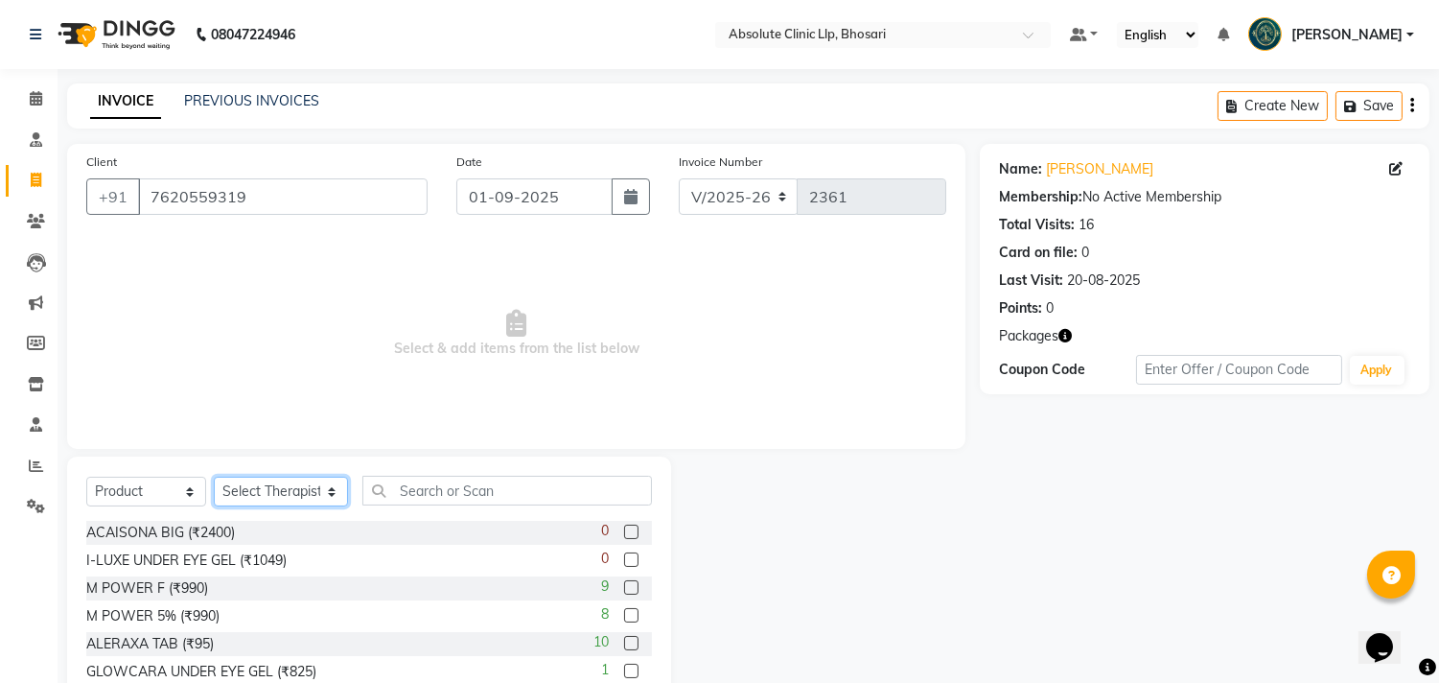
click at [283, 491] on select "Select Therapist Anita Gawli Dr.Bharati Patil Dr.Dhananjay Patil Dr.Rachana Hiv…" at bounding box center [281, 491] width 134 height 30
select select "27986"
click at [214, 477] on select "Select Therapist Anita Gawli Dr.Bharati Patil Dr.Dhananjay Patil Dr.Rachana Hiv…" at bounding box center [281, 491] width 134 height 30
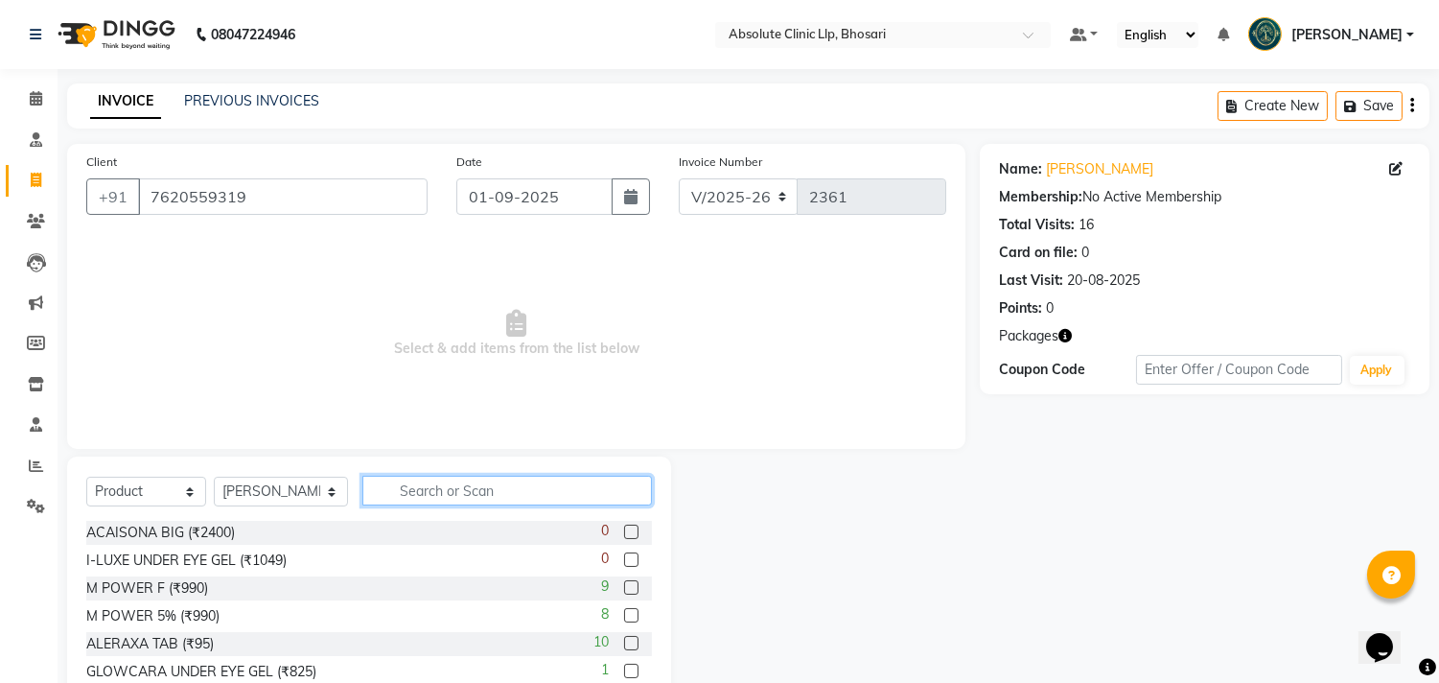
click at [381, 490] on input "text" at bounding box center [507, 490] width 290 height 30
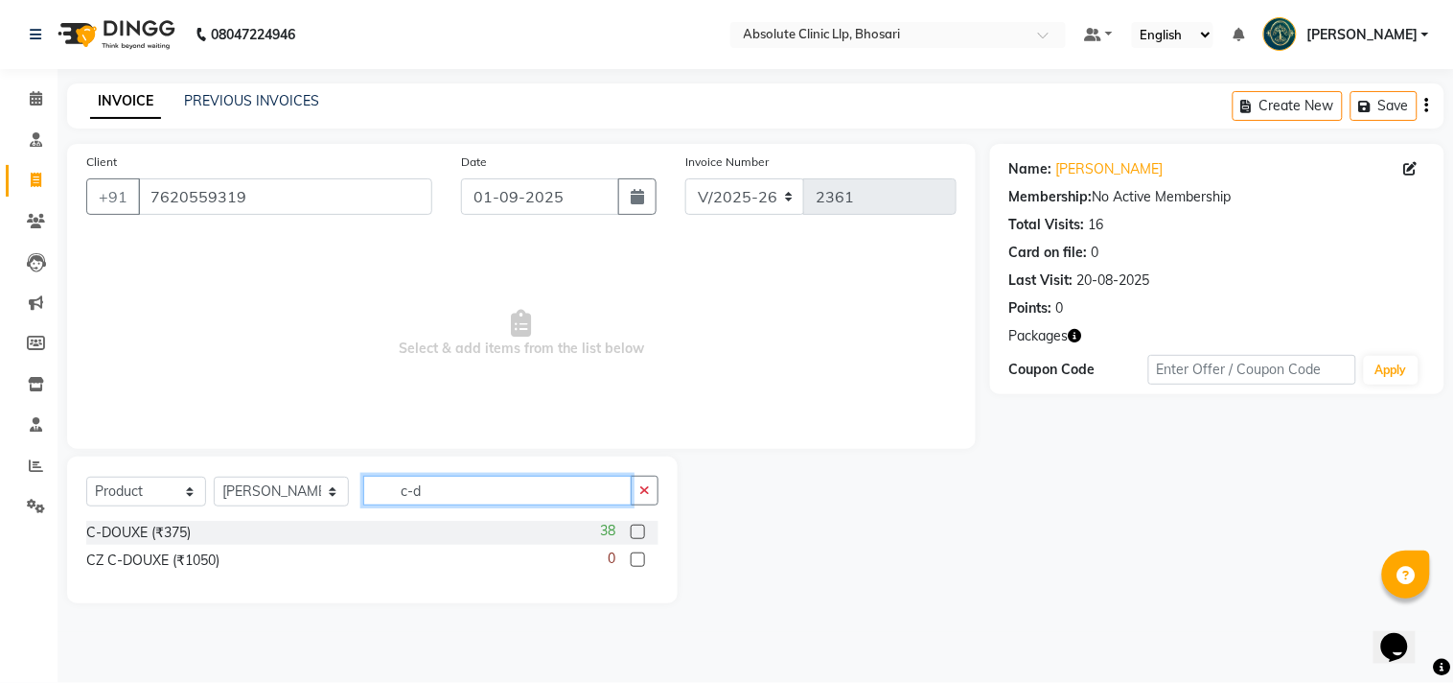
type input "c-d"
click at [640, 525] on label at bounding box center [638, 531] width 14 height 14
click at [640, 526] on input "checkbox" at bounding box center [637, 532] width 12 height 12
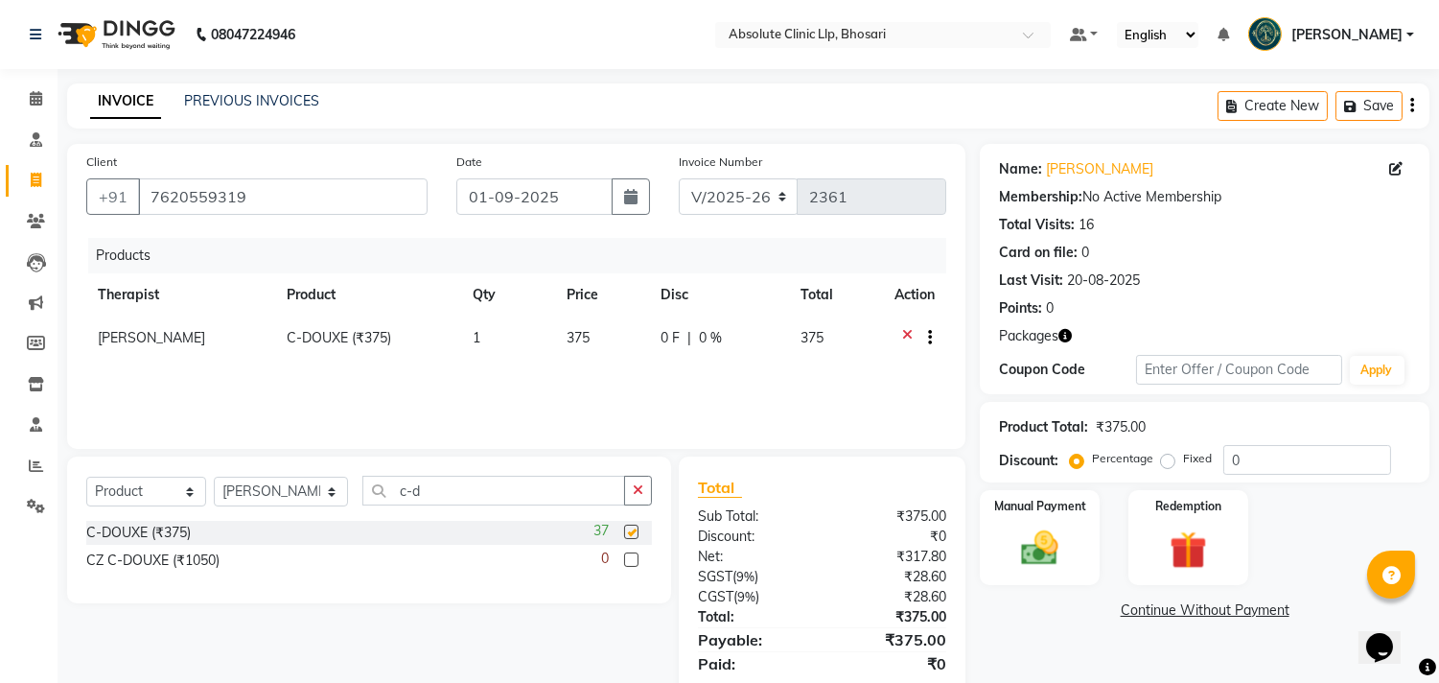
checkbox input "false"
drag, startPoint x: 452, startPoint y: 485, endPoint x: 336, endPoint y: 508, distance: 119.2
click at [336, 508] on div "Select Service Product Membership Package Voucher Prepaid Gift Card Select Ther…" at bounding box center [369, 497] width 566 height 45
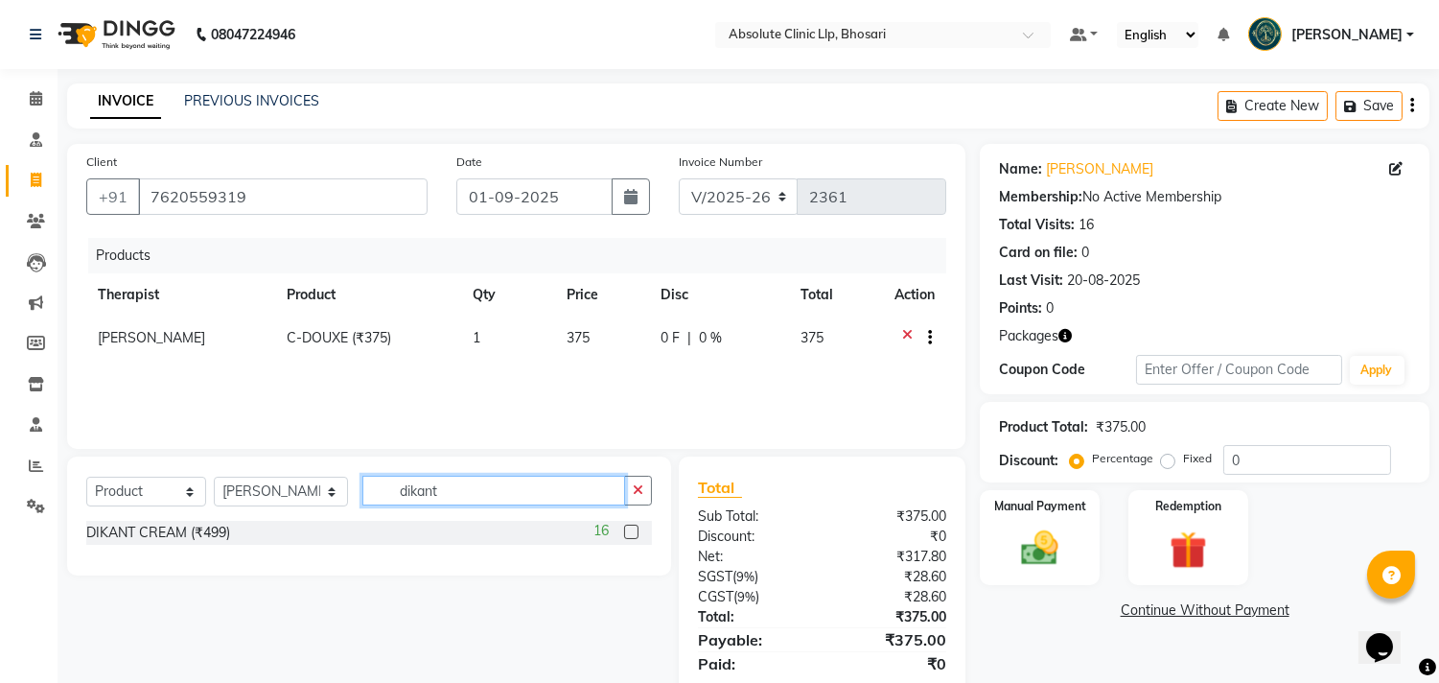
type input "dikant"
click at [628, 531] on label at bounding box center [631, 531] width 14 height 14
click at [628, 531] on input "checkbox" at bounding box center [630, 532] width 12 height 12
checkbox input "false"
drag, startPoint x: 416, startPoint y: 500, endPoint x: 350, endPoint y: 508, distance: 66.6
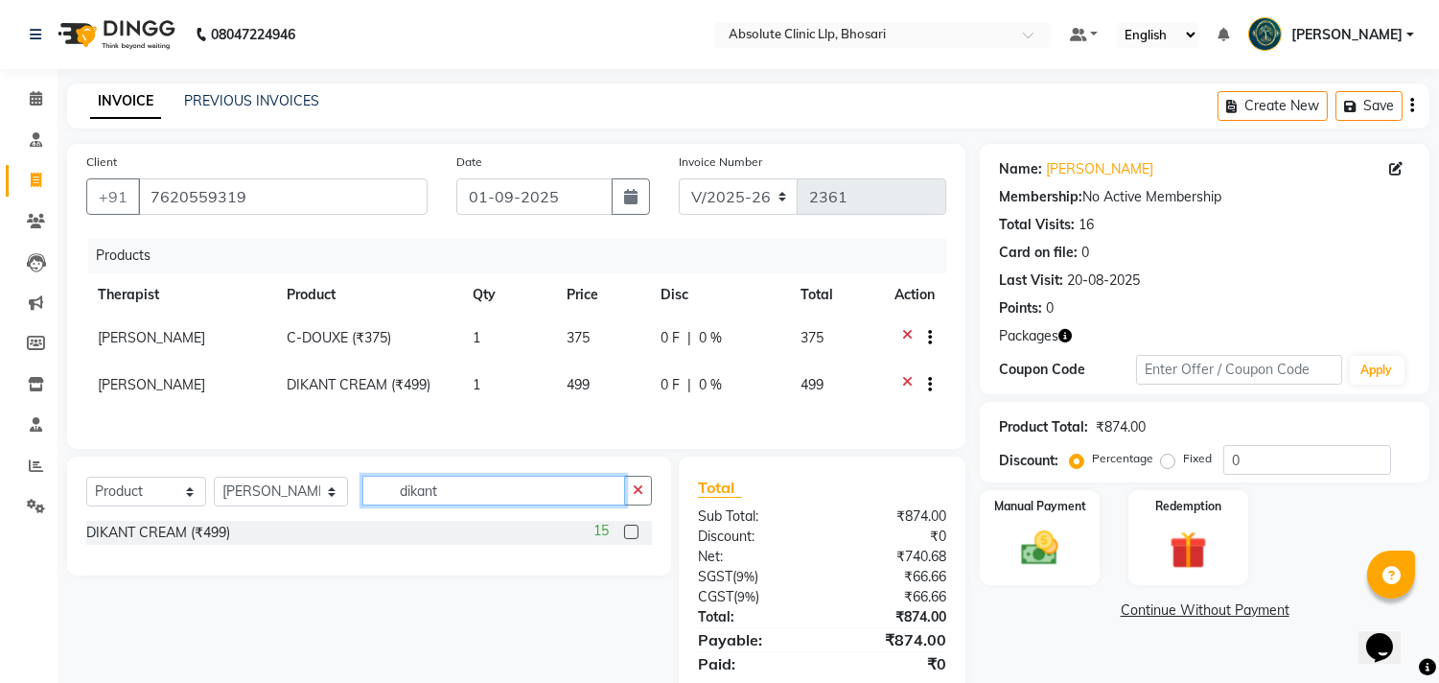
click at [362, 505] on input "dikant" at bounding box center [493, 490] width 263 height 30
type input "r"
type input "eff"
click at [628, 567] on label at bounding box center [631, 559] width 14 height 14
click at [628, 567] on input "checkbox" at bounding box center [630, 560] width 12 height 12
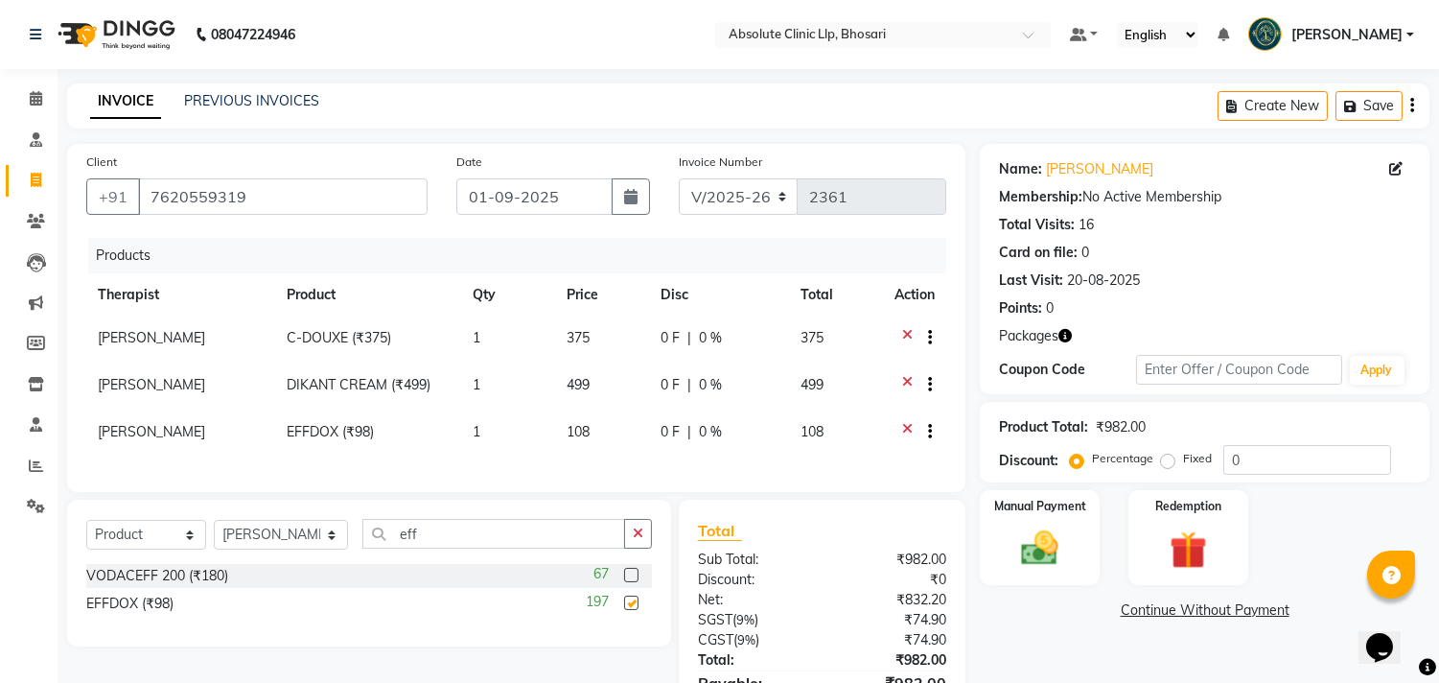
checkbox input "false"
drag, startPoint x: 452, startPoint y: 534, endPoint x: 361, endPoint y: 568, distance: 96.5
click at [361, 564] on div "Select Service Product Membership Package Voucher Prepaid Gift Card Select Ther…" at bounding box center [369, 541] width 566 height 45
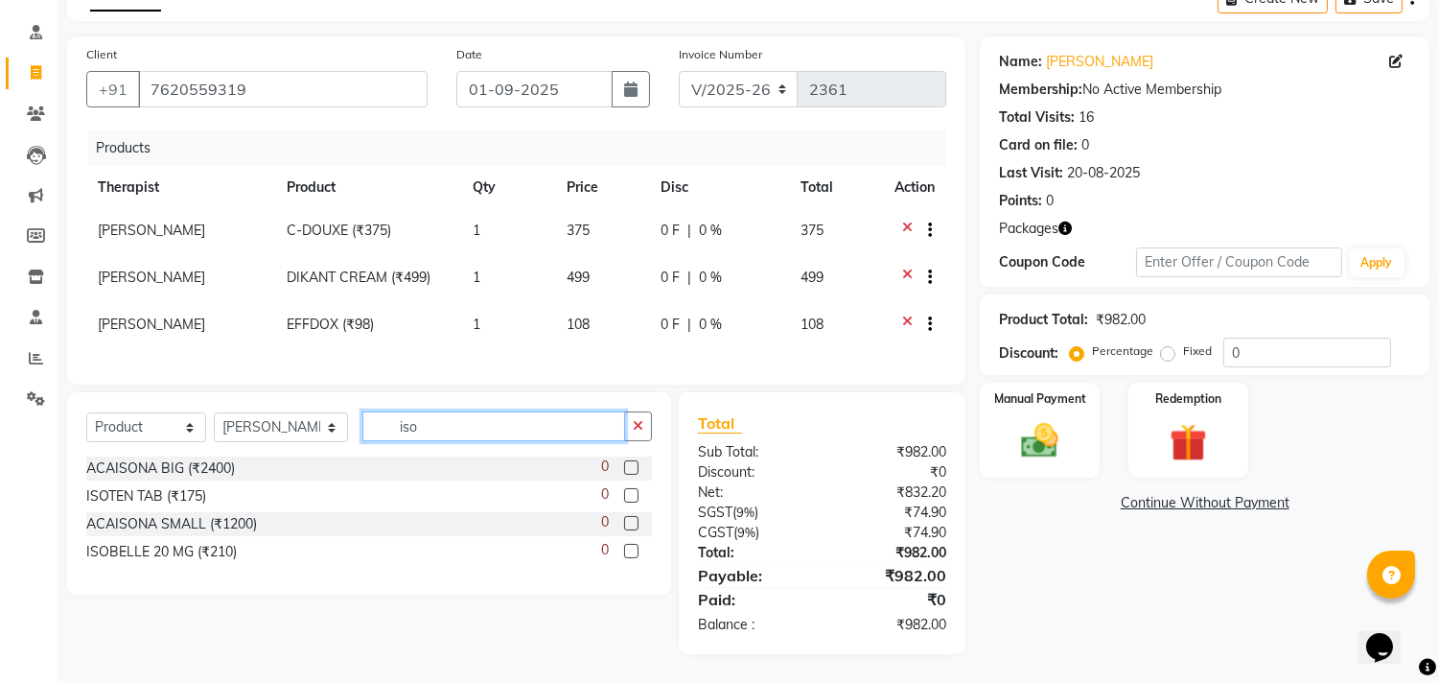
scroll to position [123, 0]
type input "i"
type input "175"
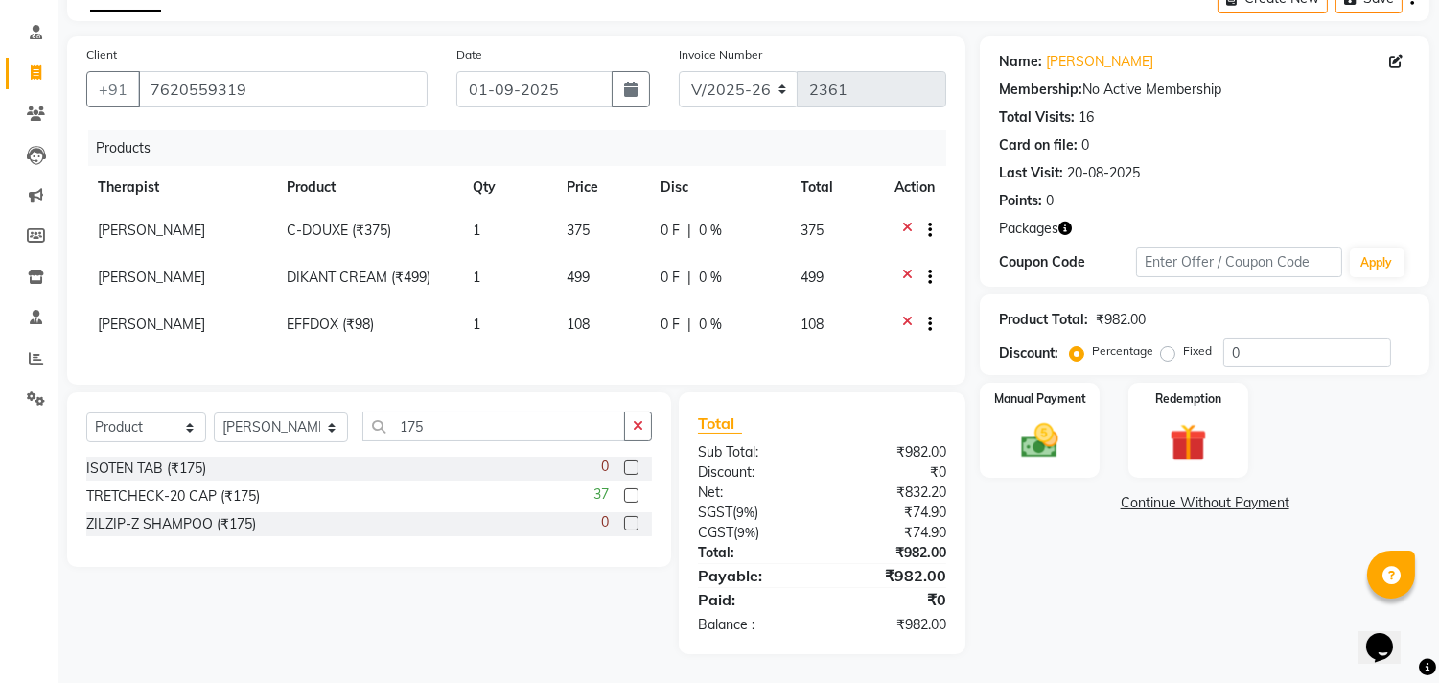
click at [624, 492] on label at bounding box center [631, 495] width 14 height 14
click at [624, 492] on input "checkbox" at bounding box center [630, 496] width 12 height 12
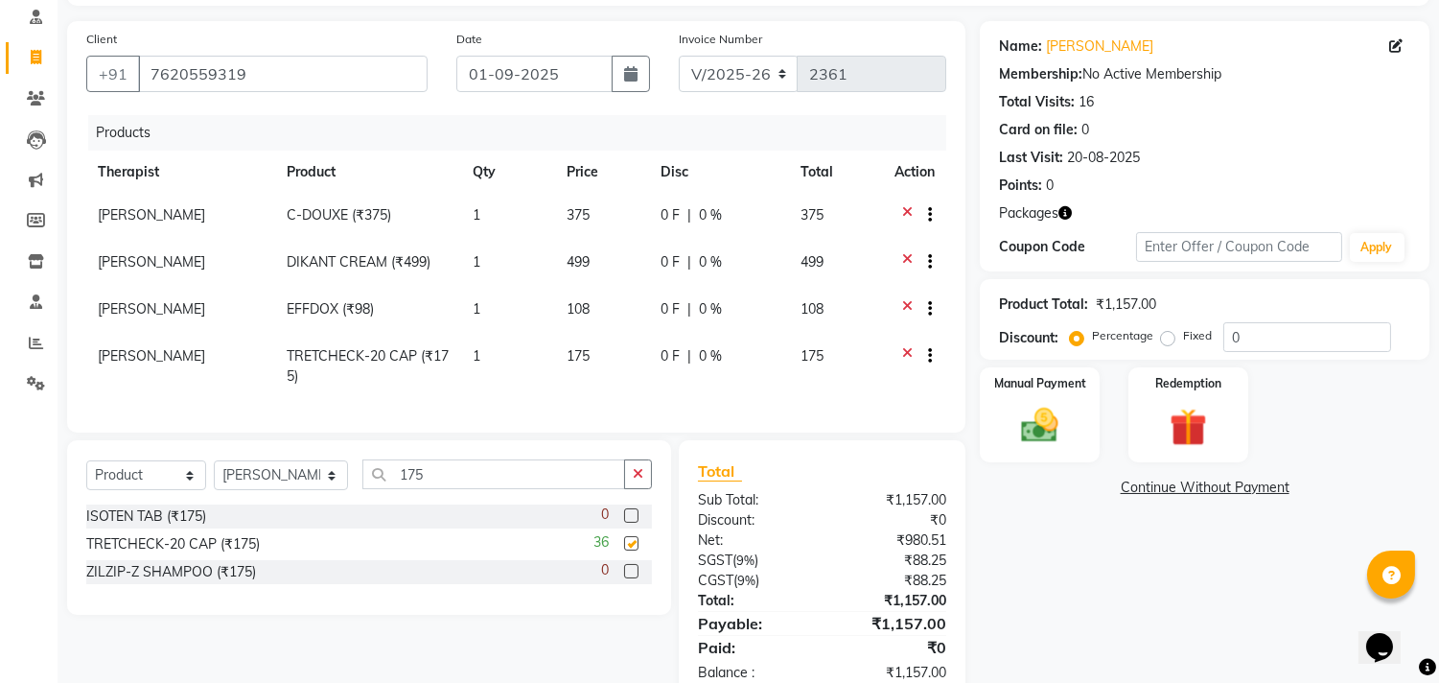
checkbox input "false"
drag, startPoint x: 398, startPoint y: 503, endPoint x: 332, endPoint y: 510, distance: 66.5
click at [332, 504] on div "Select Service Product Membership Package Voucher Prepaid Gift Card Select Ther…" at bounding box center [369, 481] width 566 height 45
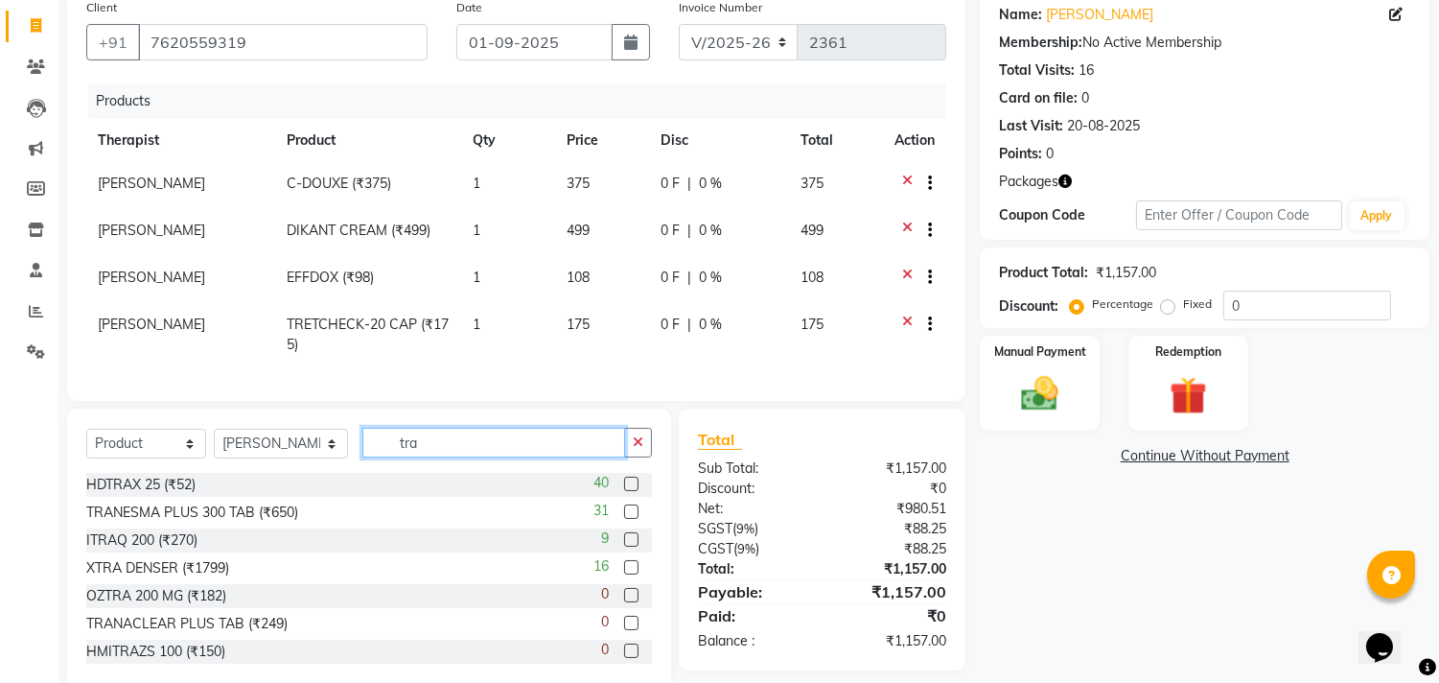
scroll to position [207, 0]
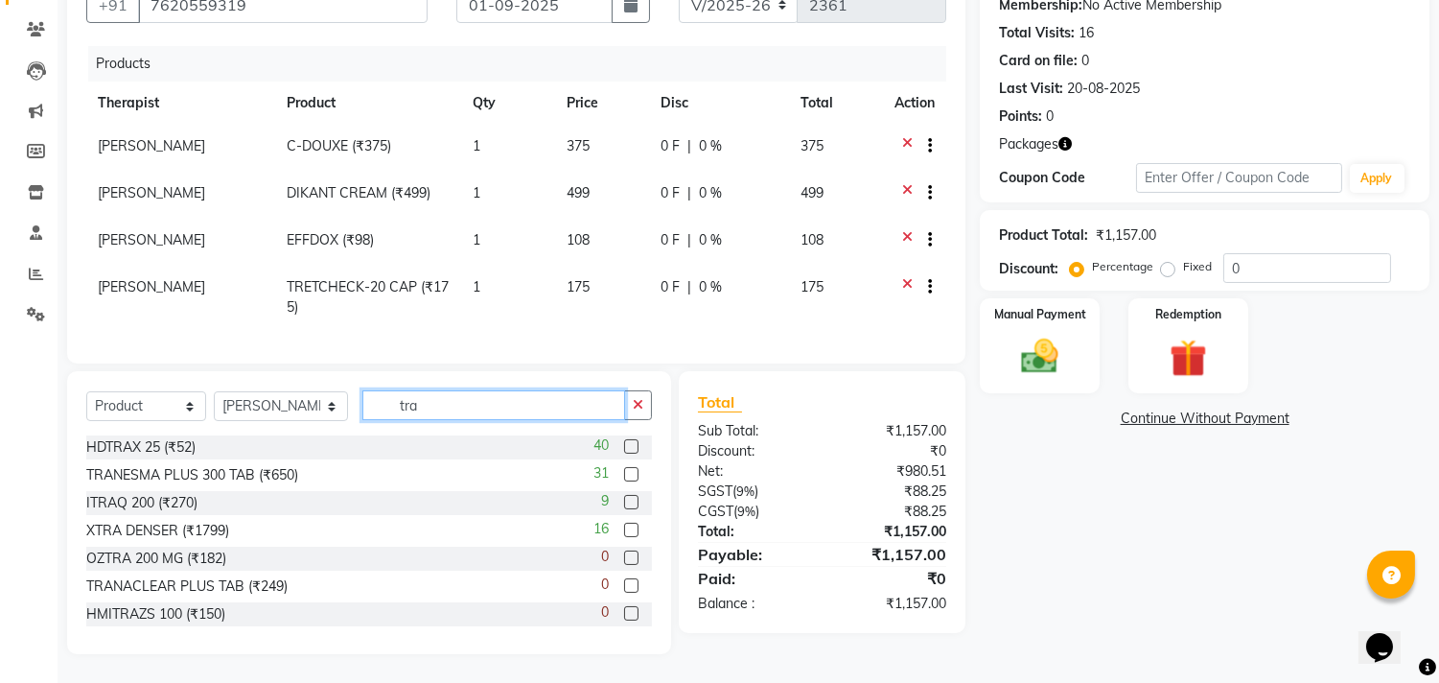
drag, startPoint x: 437, startPoint y: 412, endPoint x: 351, endPoint y: 416, distance: 86.4
click at [362, 416] on input "tra" at bounding box center [493, 405] width 263 height 30
type input "7"
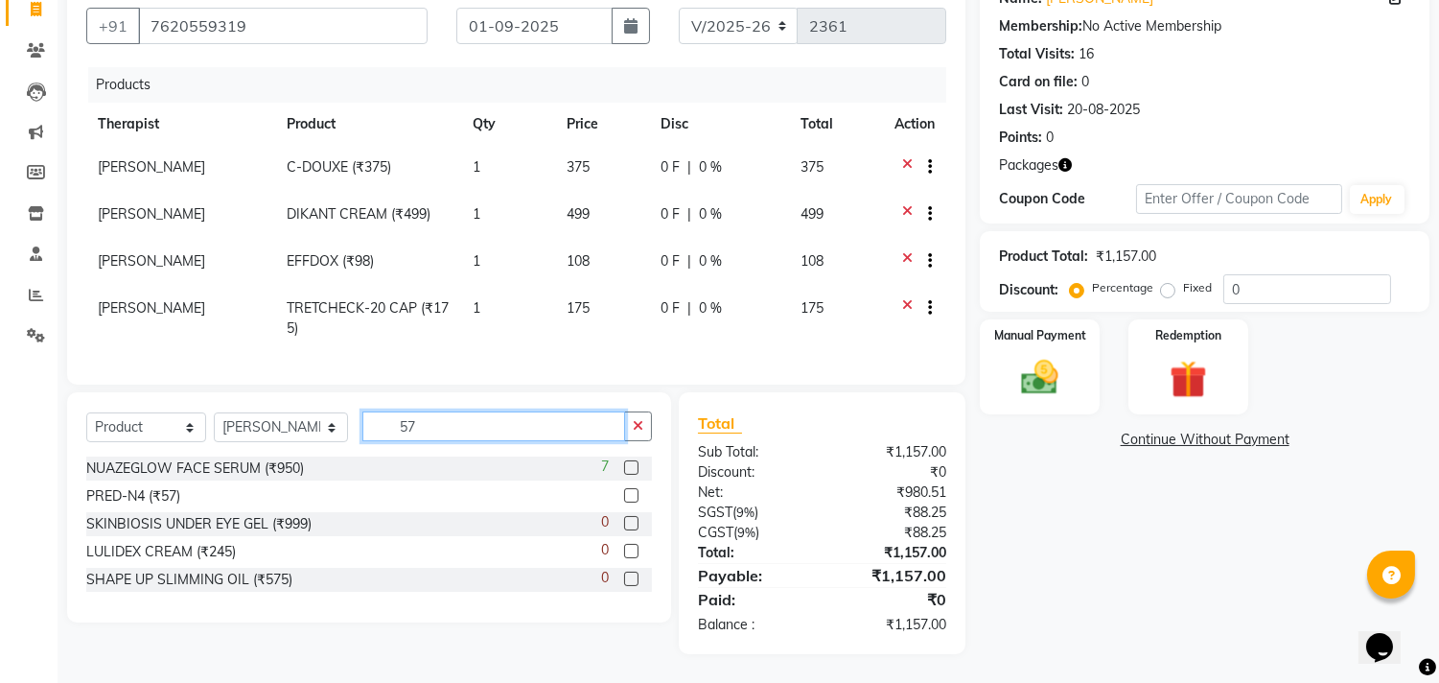
scroll to position [186, 0]
type input "5"
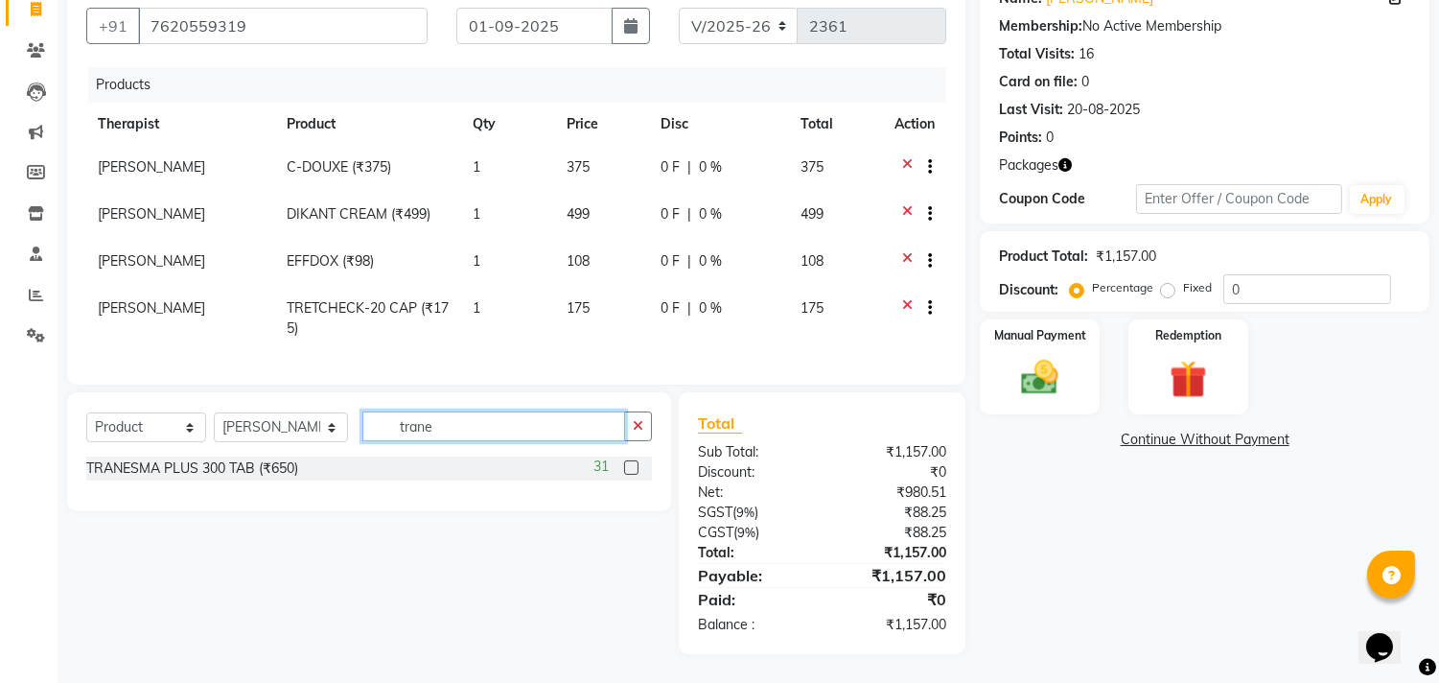
type input "trane"
click at [626, 468] on label at bounding box center [631, 467] width 14 height 14
click at [626, 468] on input "checkbox" at bounding box center [630, 468] width 12 height 12
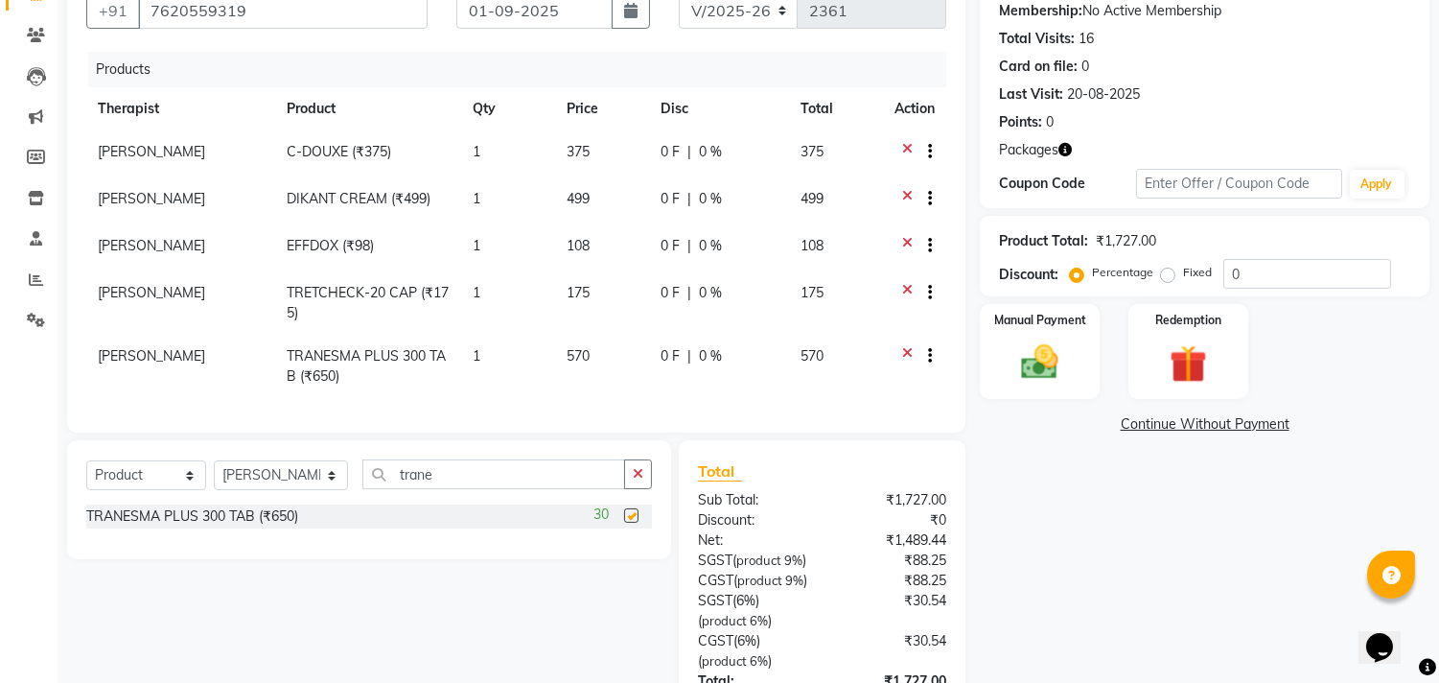
checkbox input "false"
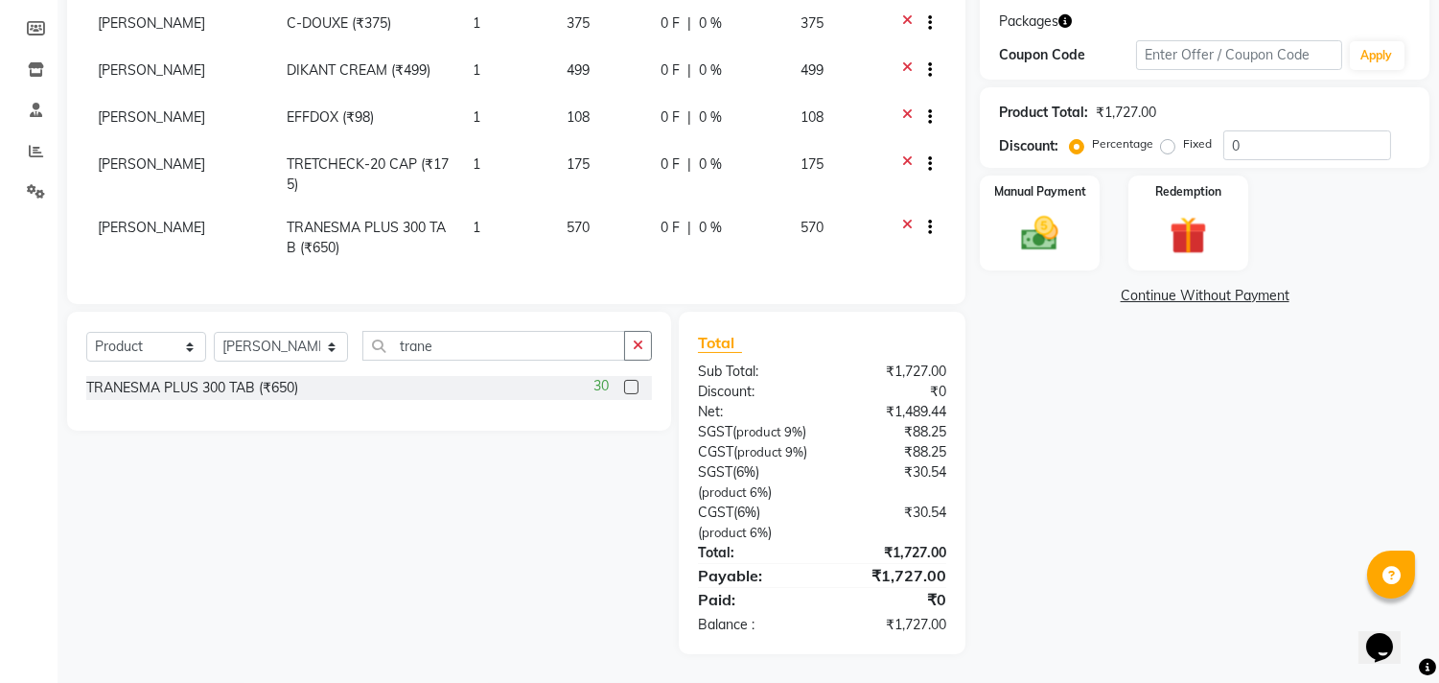
scroll to position [157, 0]
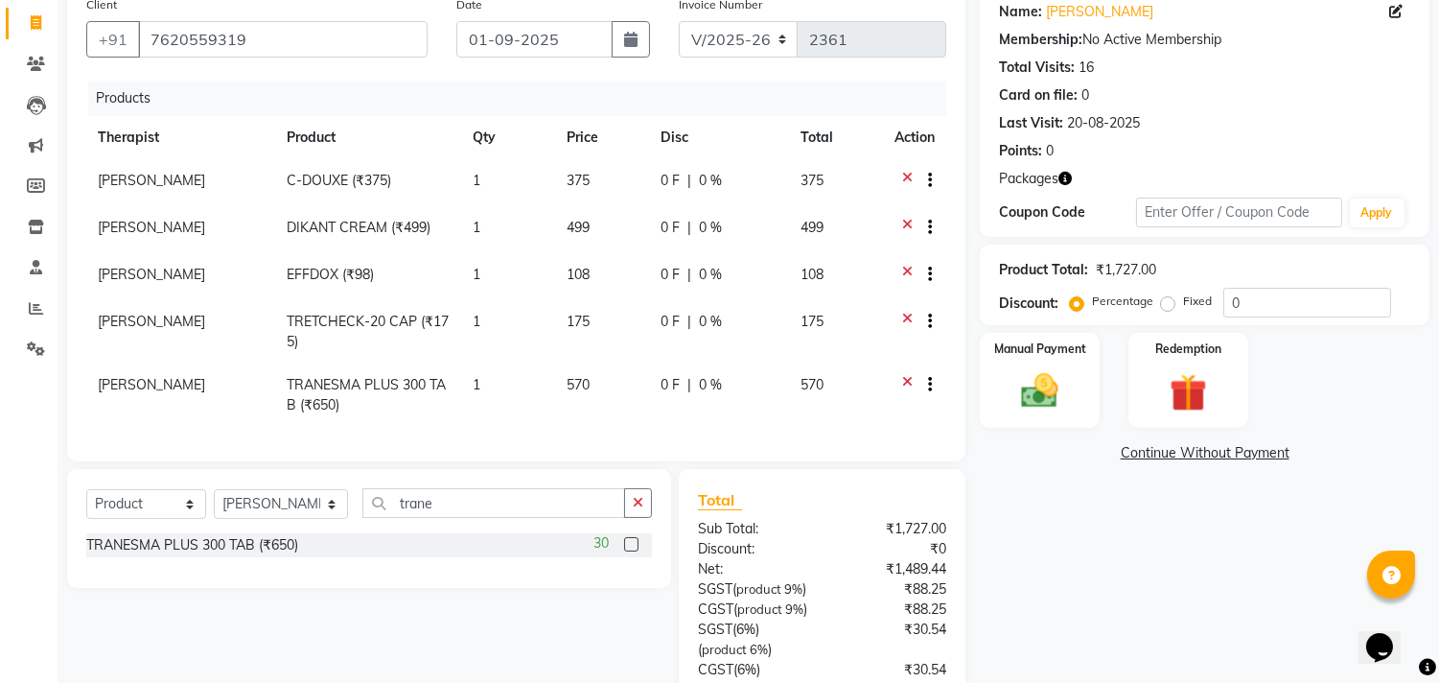
click at [581, 219] on span "499" at bounding box center [578, 227] width 23 height 17
select select "27986"
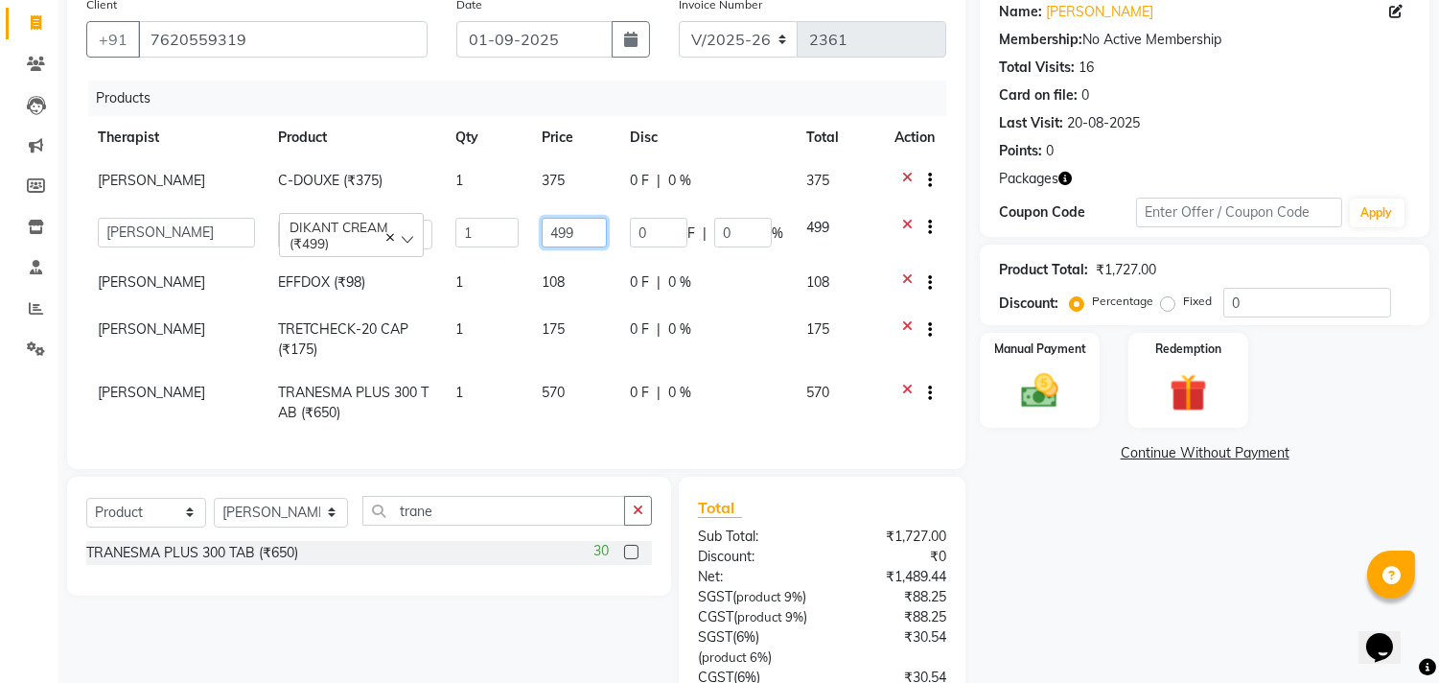
drag, startPoint x: 557, startPoint y: 234, endPoint x: 532, endPoint y: 237, distance: 25.1
click at [533, 237] on td "499" at bounding box center [574, 233] width 88 height 55
type input "585"
click at [594, 435] on div "Products Therapist Product Qty Price Disc Total Action Sanjivni Kale C-DOUXE (₹…" at bounding box center [516, 265] width 860 height 369
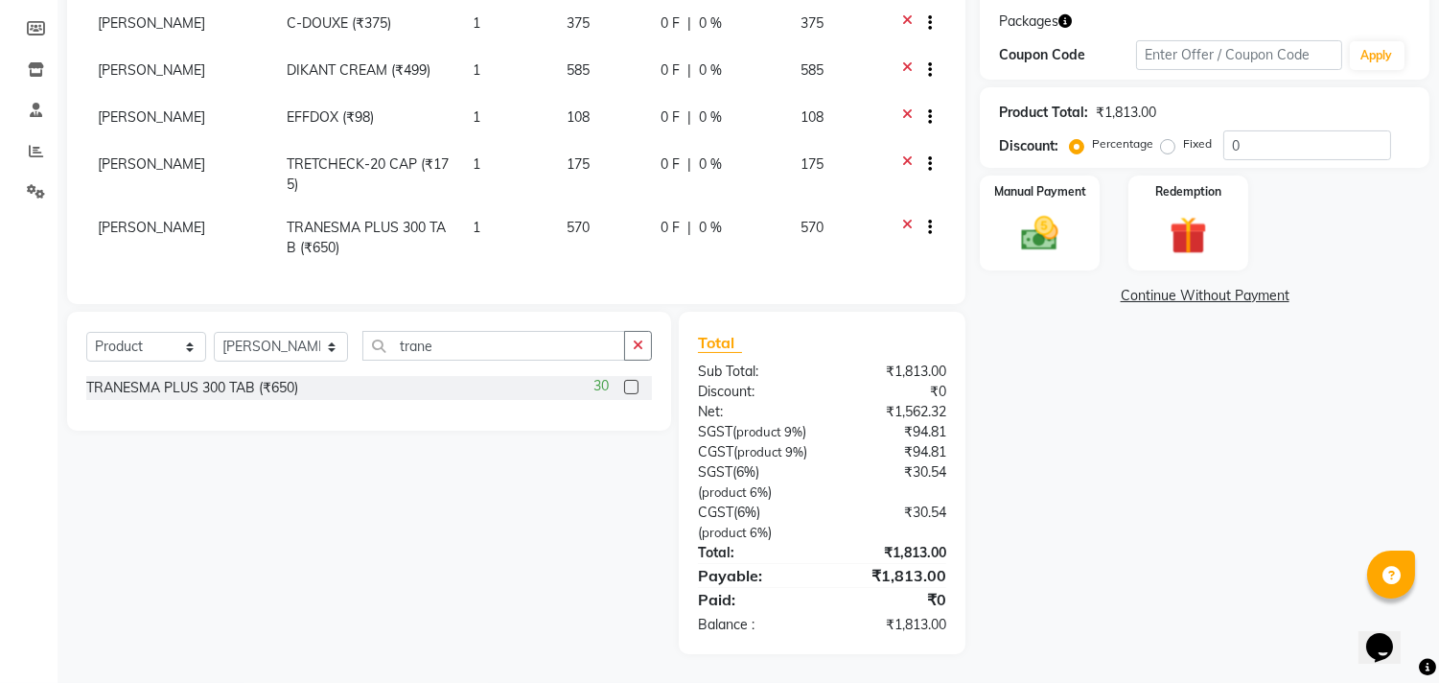
scroll to position [370, 0]
click at [1054, 212] on img at bounding box center [1039, 234] width 63 height 45
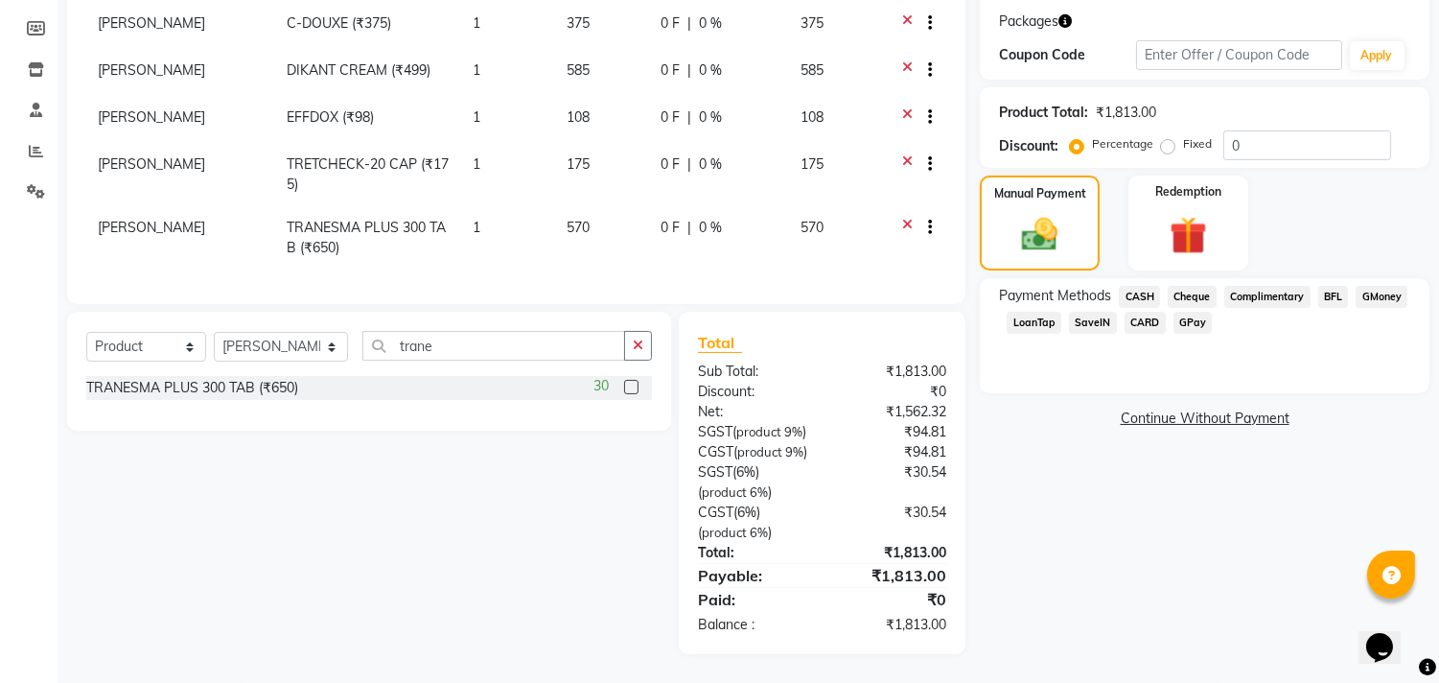
click at [1193, 312] on span "GPay" at bounding box center [1192, 323] width 39 height 22
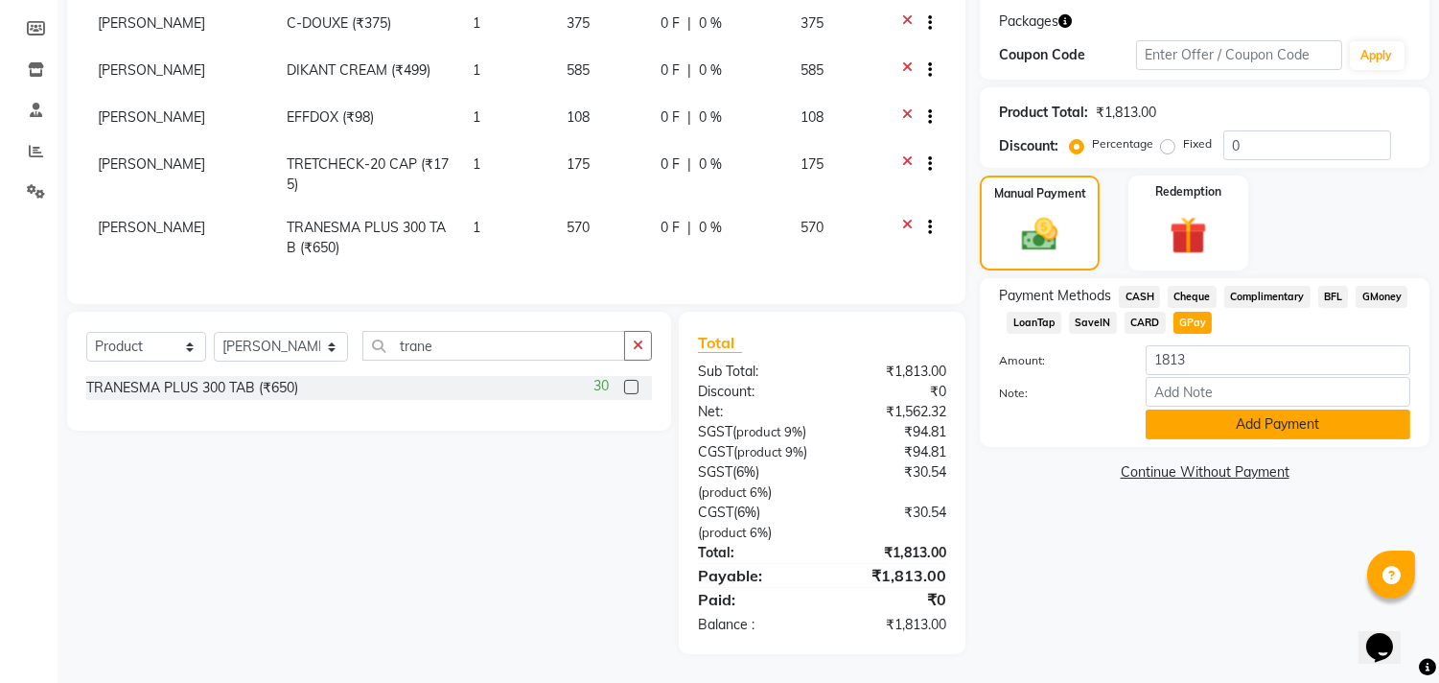
click at [1258, 409] on button "Add Payment" at bounding box center [1278, 424] width 265 height 30
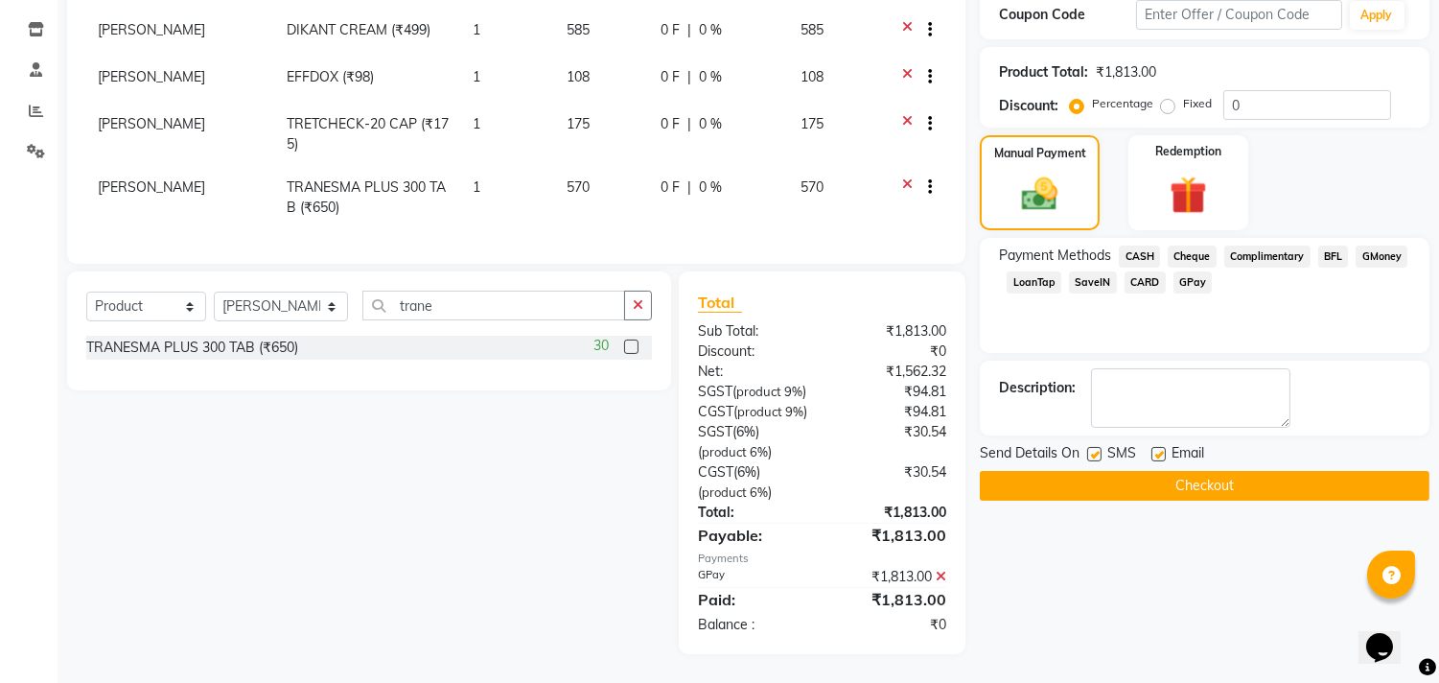
scroll to position [410, 0]
click at [1088, 447] on label at bounding box center [1094, 454] width 14 height 14
click at [1088, 449] on input "checkbox" at bounding box center [1093, 455] width 12 height 12
checkbox input "false"
click at [1154, 447] on label at bounding box center [1158, 454] width 14 height 14
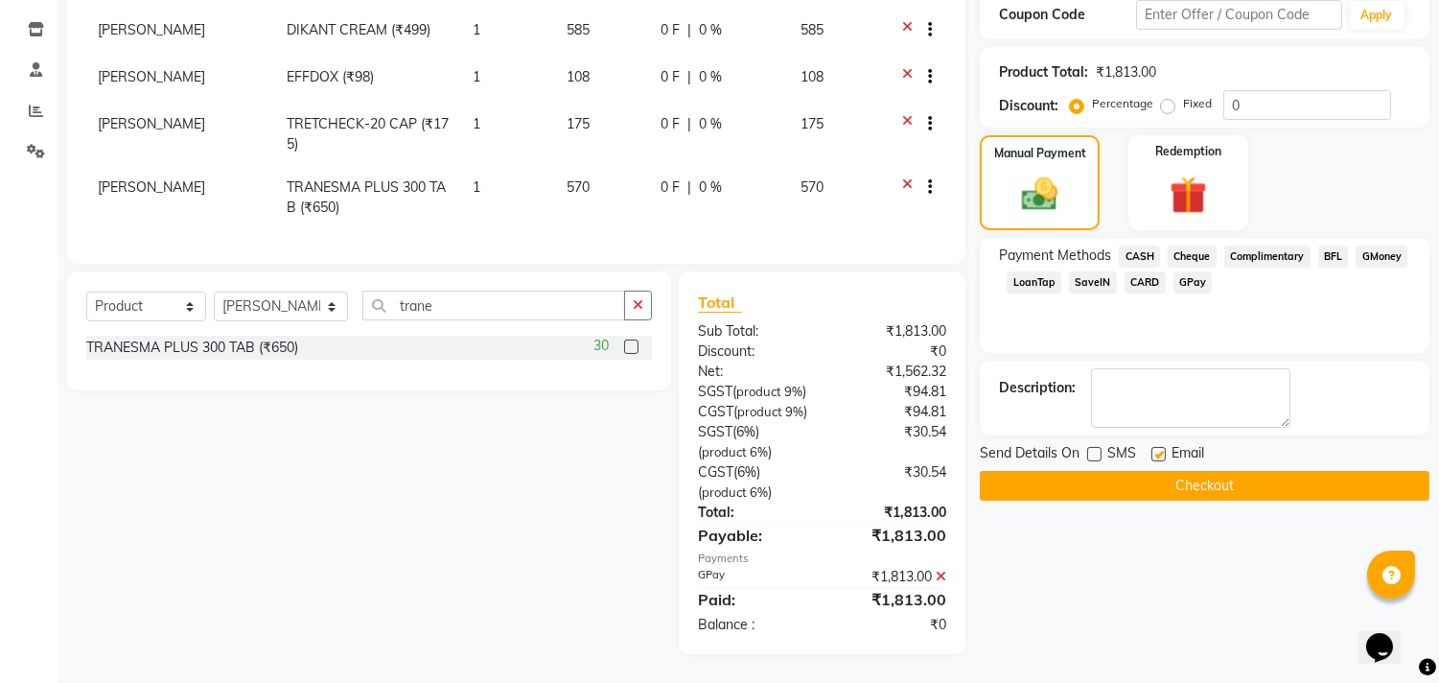
click at [1154, 449] on input "checkbox" at bounding box center [1157, 455] width 12 height 12
checkbox input "false"
click at [1176, 471] on button "Checkout" at bounding box center [1205, 486] width 450 height 30
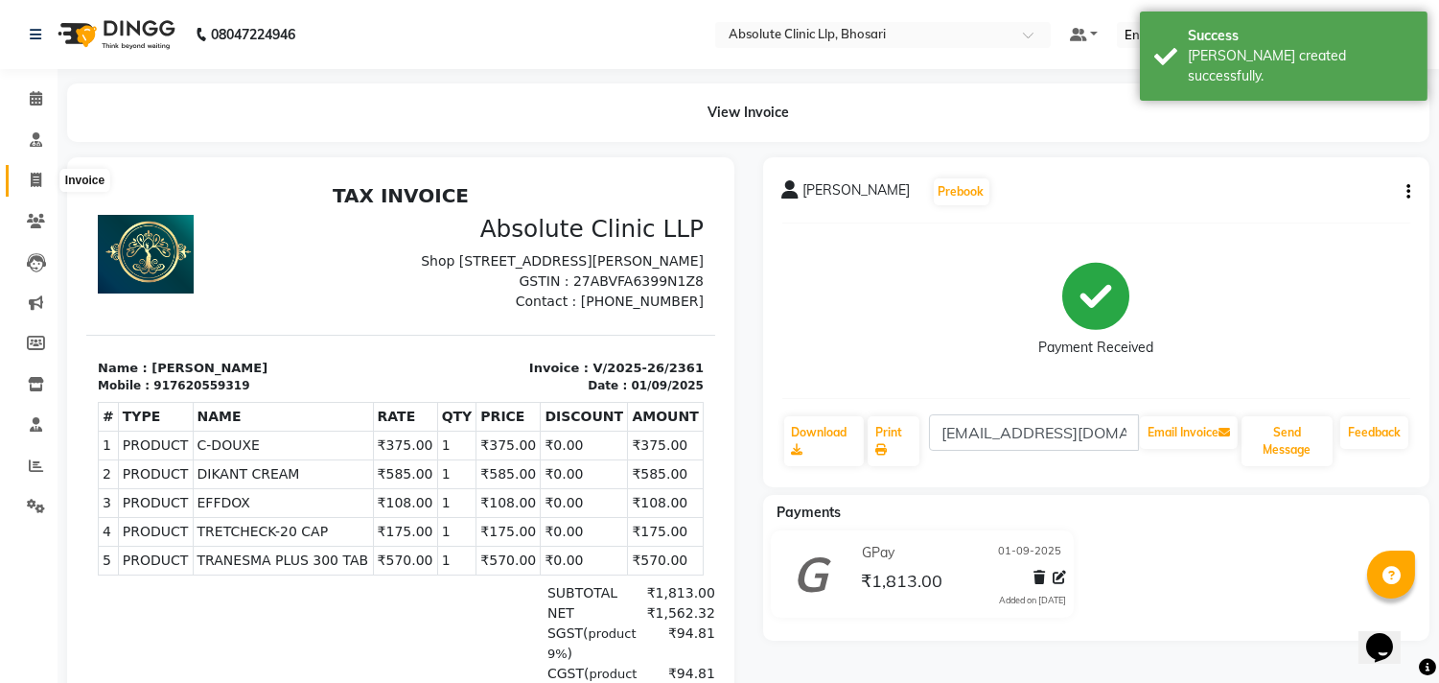
click at [31, 179] on icon at bounding box center [36, 180] width 11 height 14
select select "4706"
select select "service"
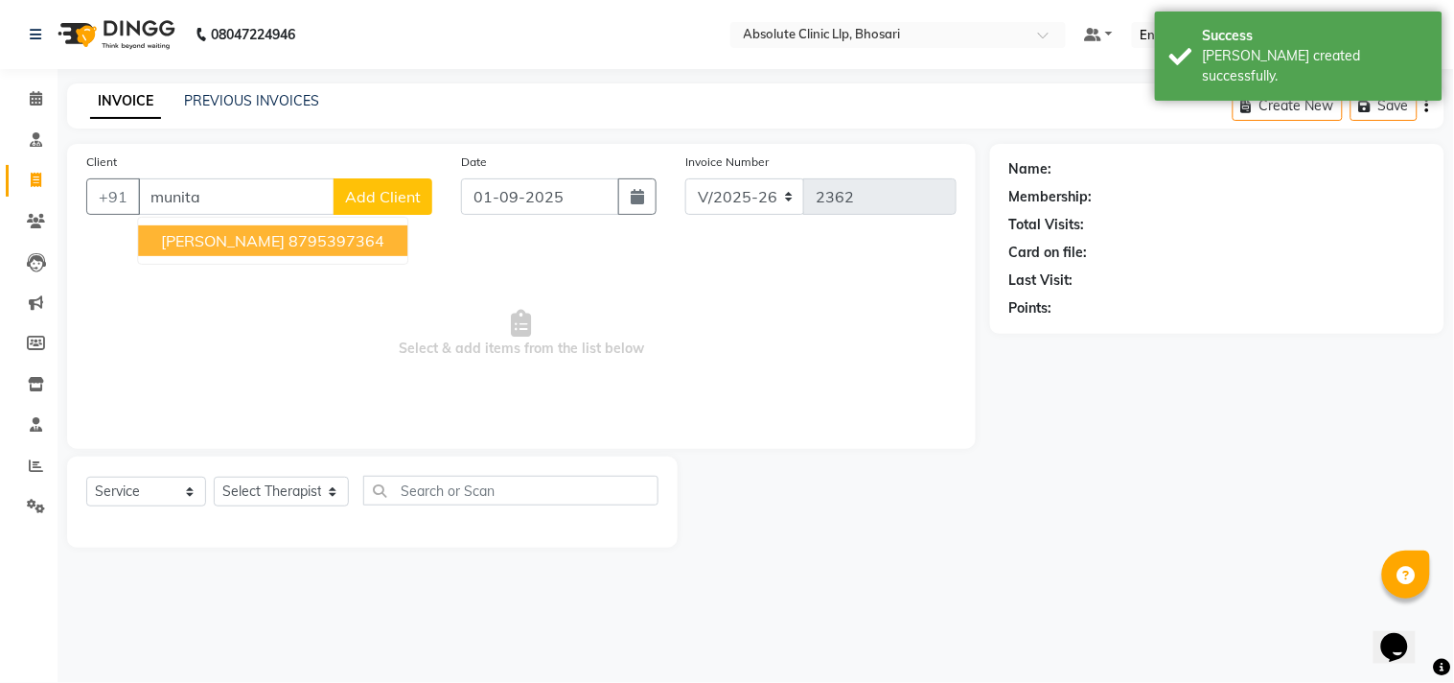
click at [199, 240] on span "Munita Dhore" at bounding box center [223, 240] width 124 height 19
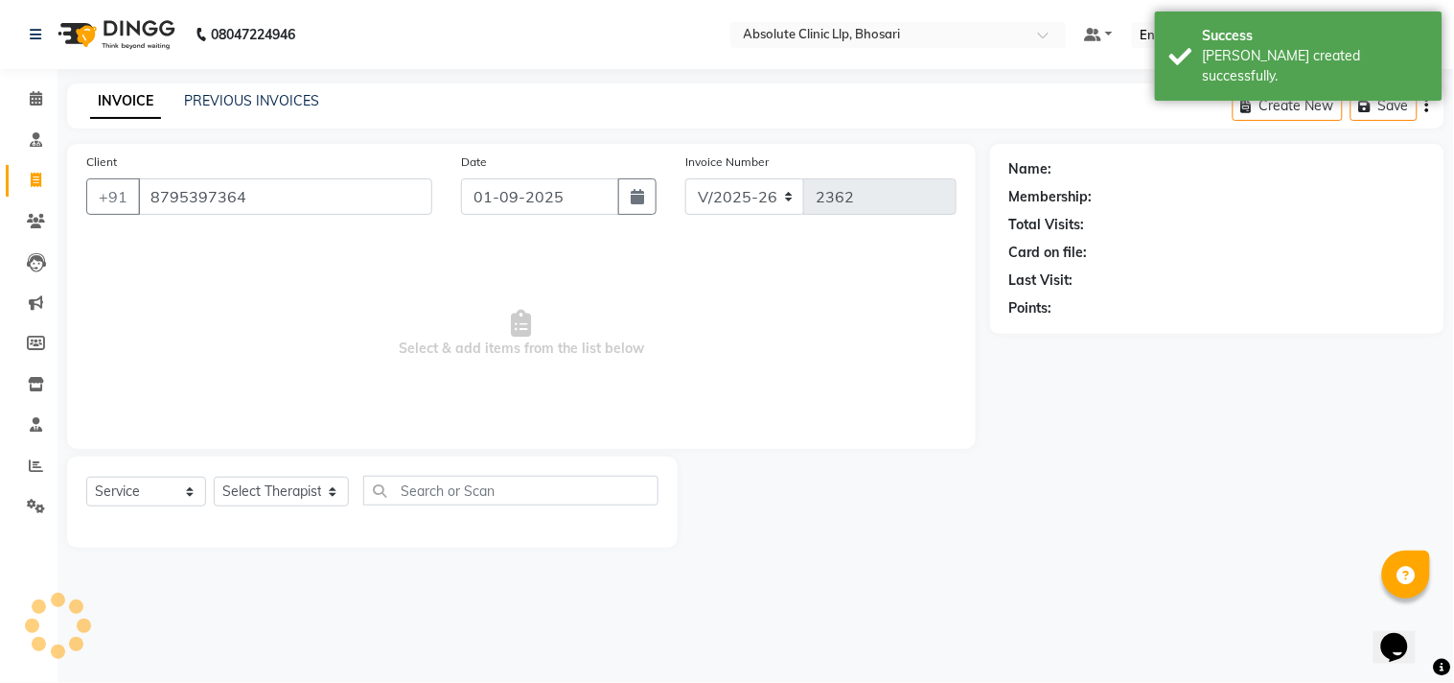
type input "8795397364"
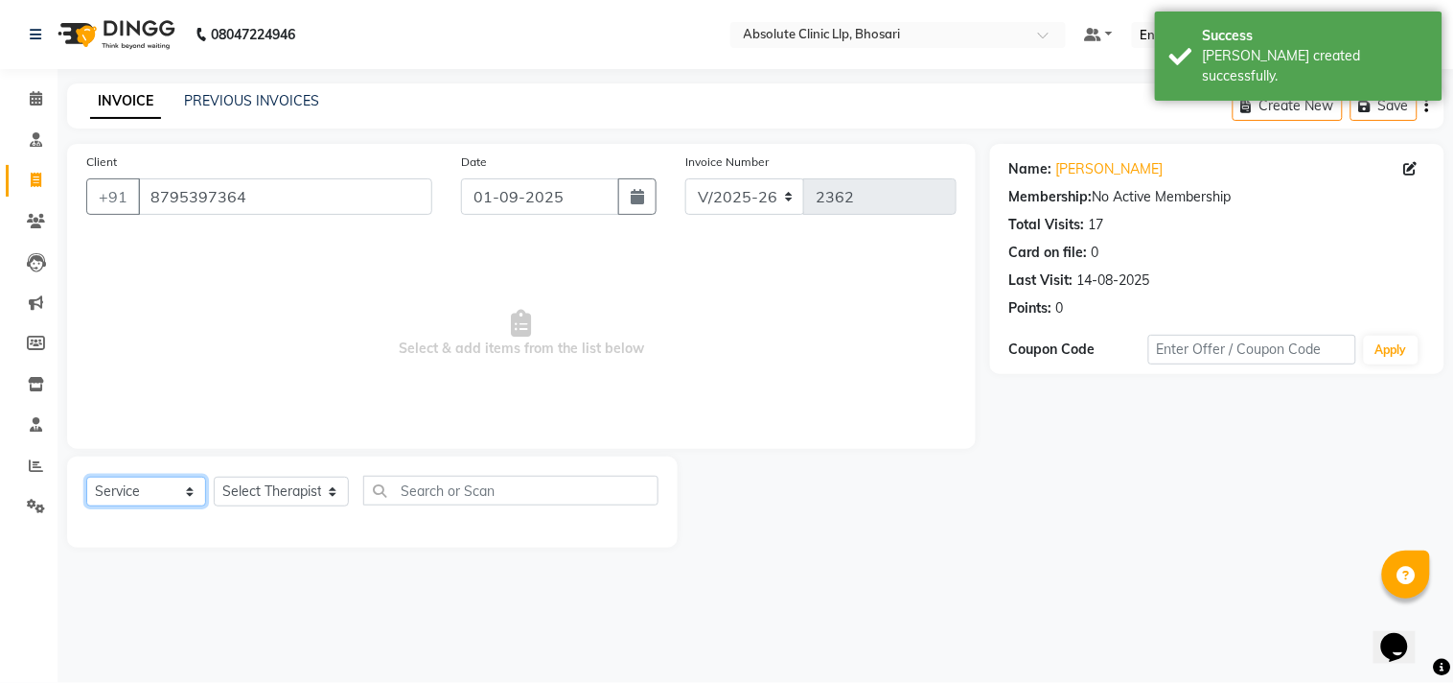
click at [149, 491] on select "Select Service Product Membership Package Voucher Prepaid Gift Card" at bounding box center [146, 491] width 120 height 30
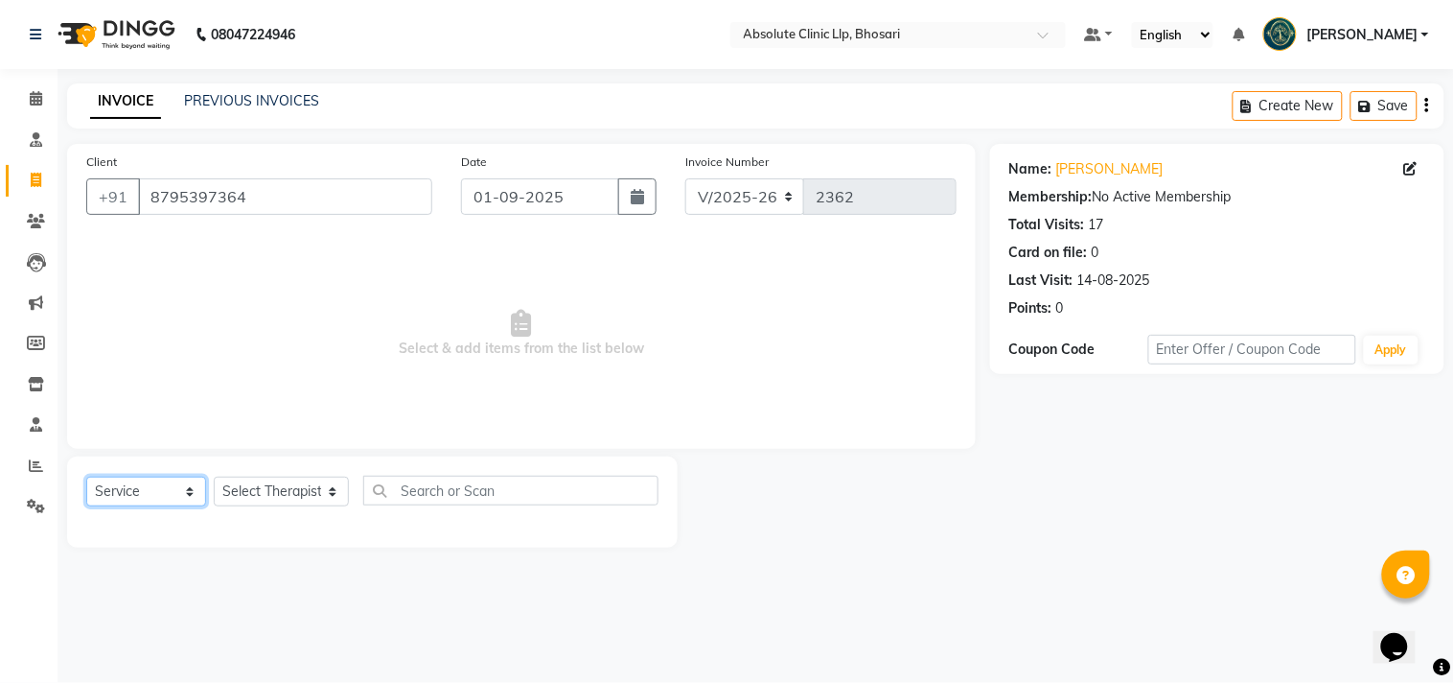
select select "product"
click at [86, 477] on select "Select Service Product Membership Package Voucher Prepaid Gift Card" at bounding box center [146, 491] width 120 height 30
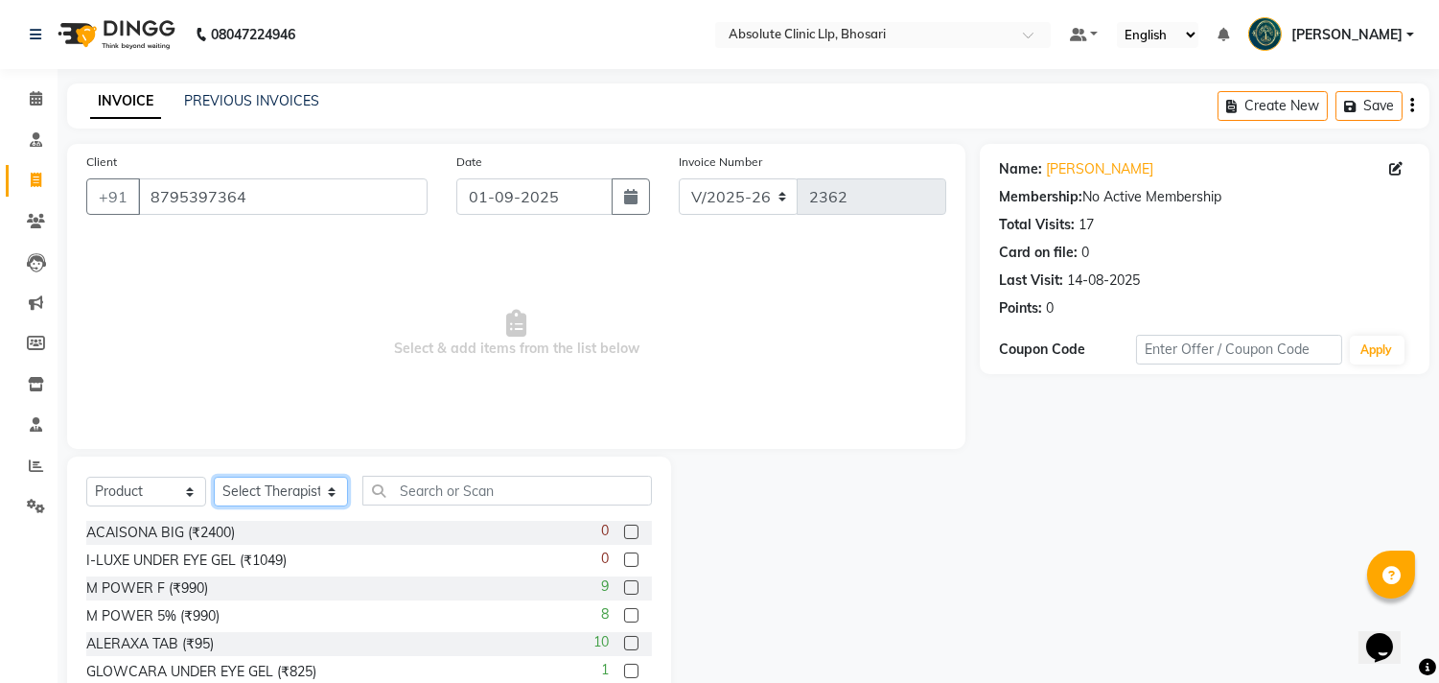
click at [286, 487] on select "Select Therapist Anita Gawli Dr.Bharati Patil Dr.Dhananjay Patil Dr.Rachana Hiv…" at bounding box center [281, 491] width 134 height 30
select select "27987"
click at [214, 477] on select "Select Therapist Anita Gawli Dr.Bharati Patil Dr.Dhananjay Patil Dr.Rachana Hiv…" at bounding box center [281, 491] width 134 height 30
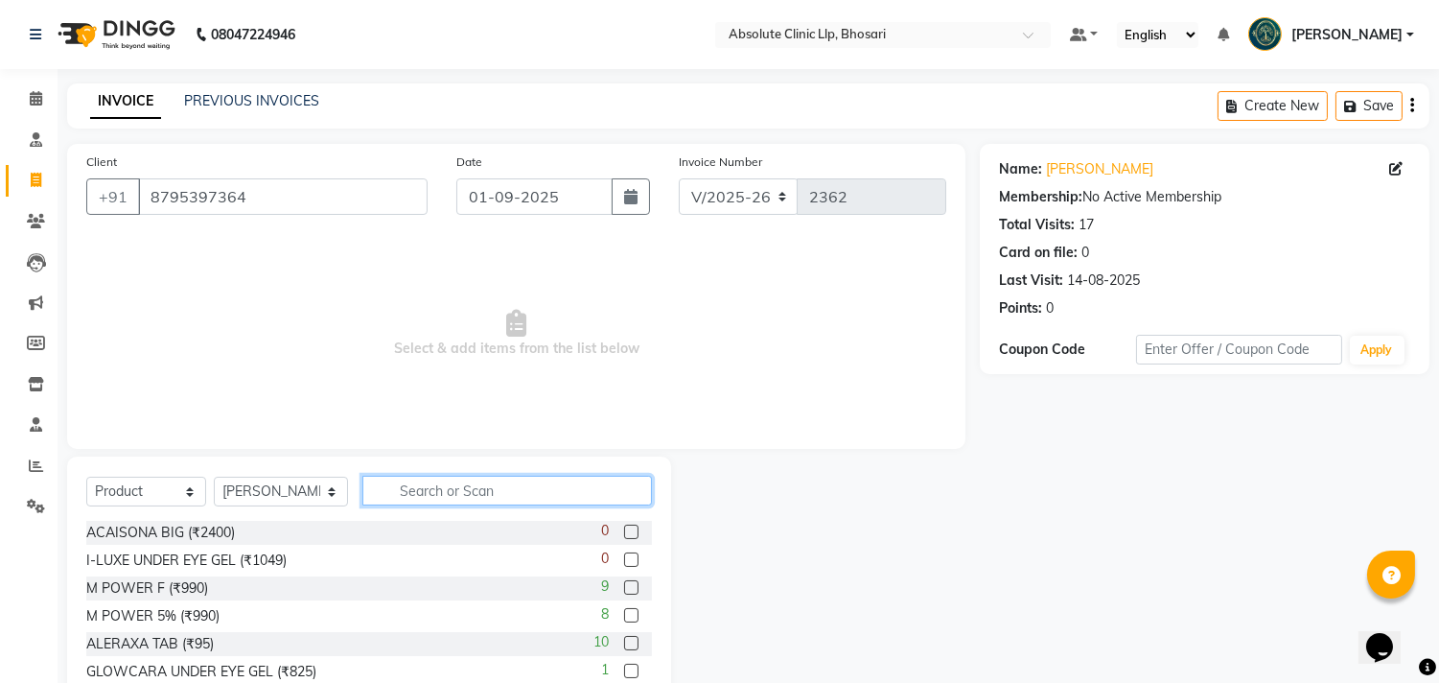
click at [429, 497] on input "text" at bounding box center [507, 490] width 290 height 30
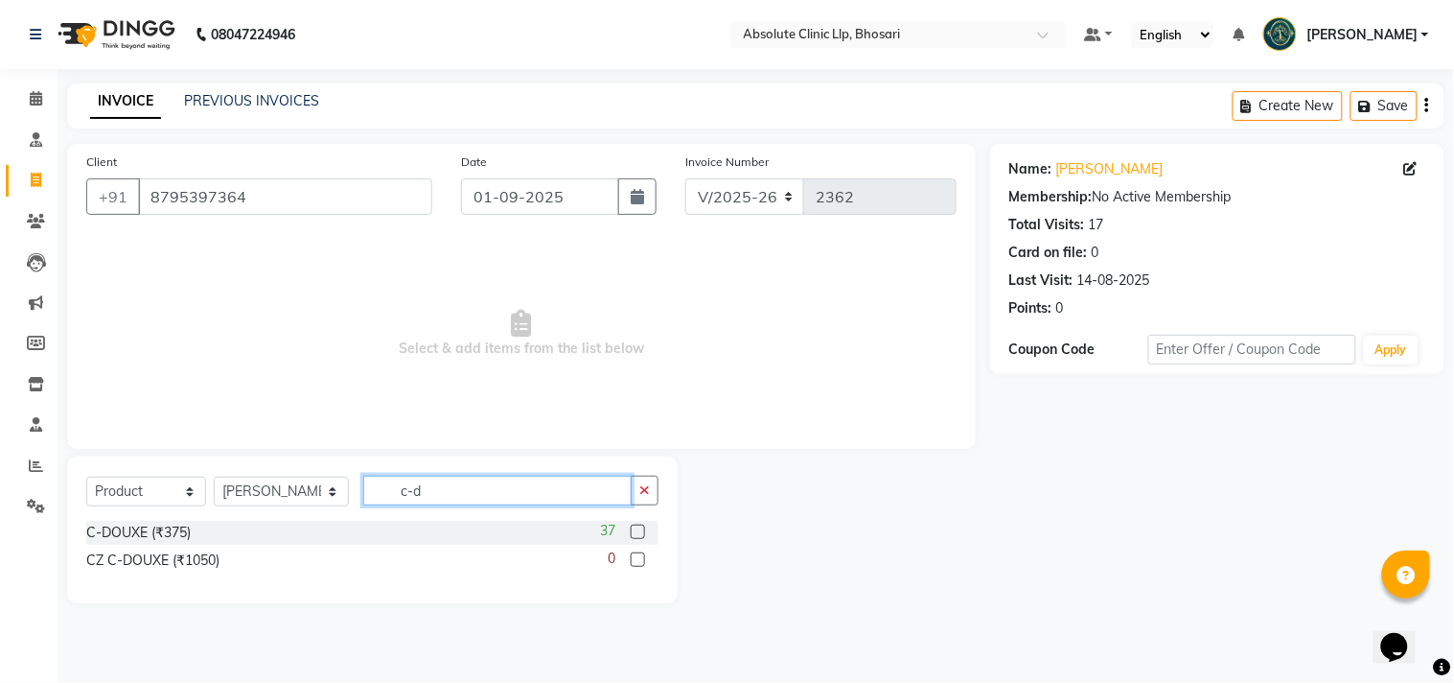
type input "c-d"
click at [644, 533] on label at bounding box center [638, 531] width 14 height 14
click at [643, 533] on input "checkbox" at bounding box center [637, 532] width 12 height 12
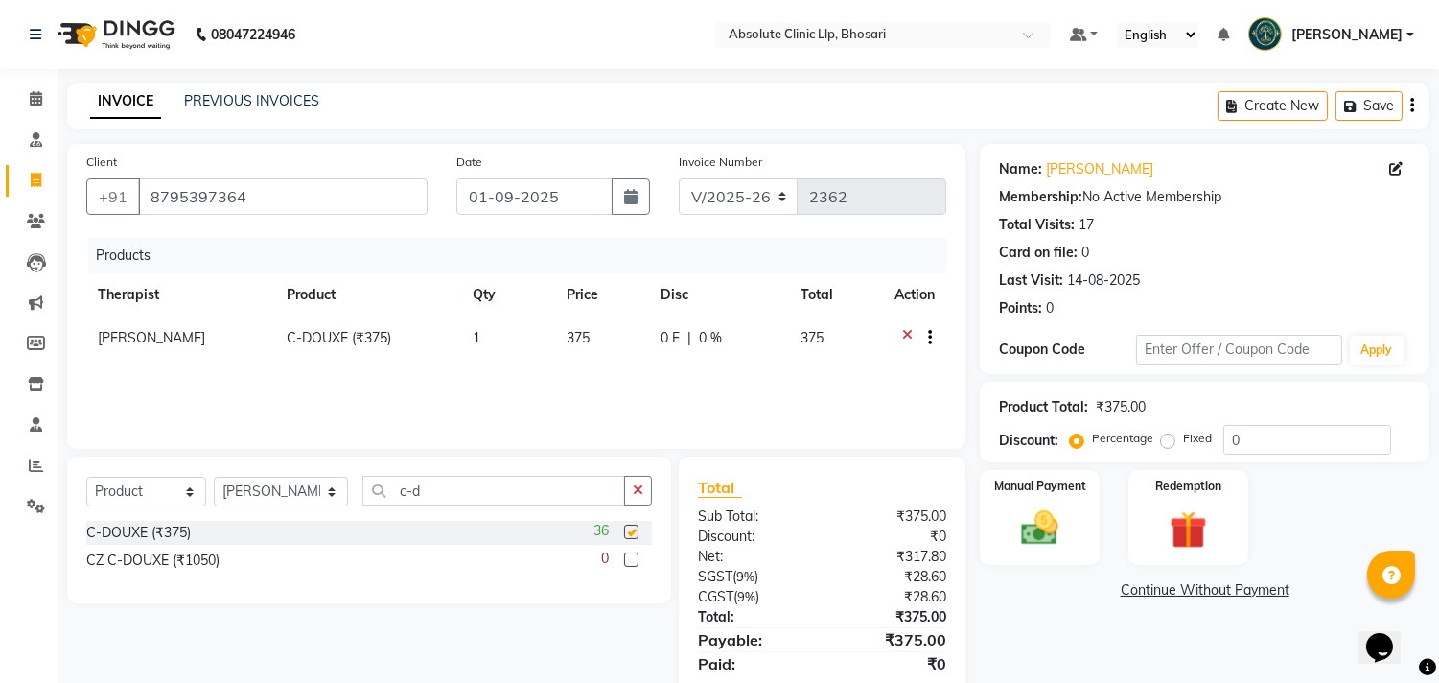
checkbox input "false"
drag, startPoint x: 470, startPoint y: 496, endPoint x: 377, endPoint y: 510, distance: 94.1
click at [377, 510] on div "Select Service Product Membership Package Voucher Prepaid Gift Card Select Ther…" at bounding box center [369, 497] width 566 height 45
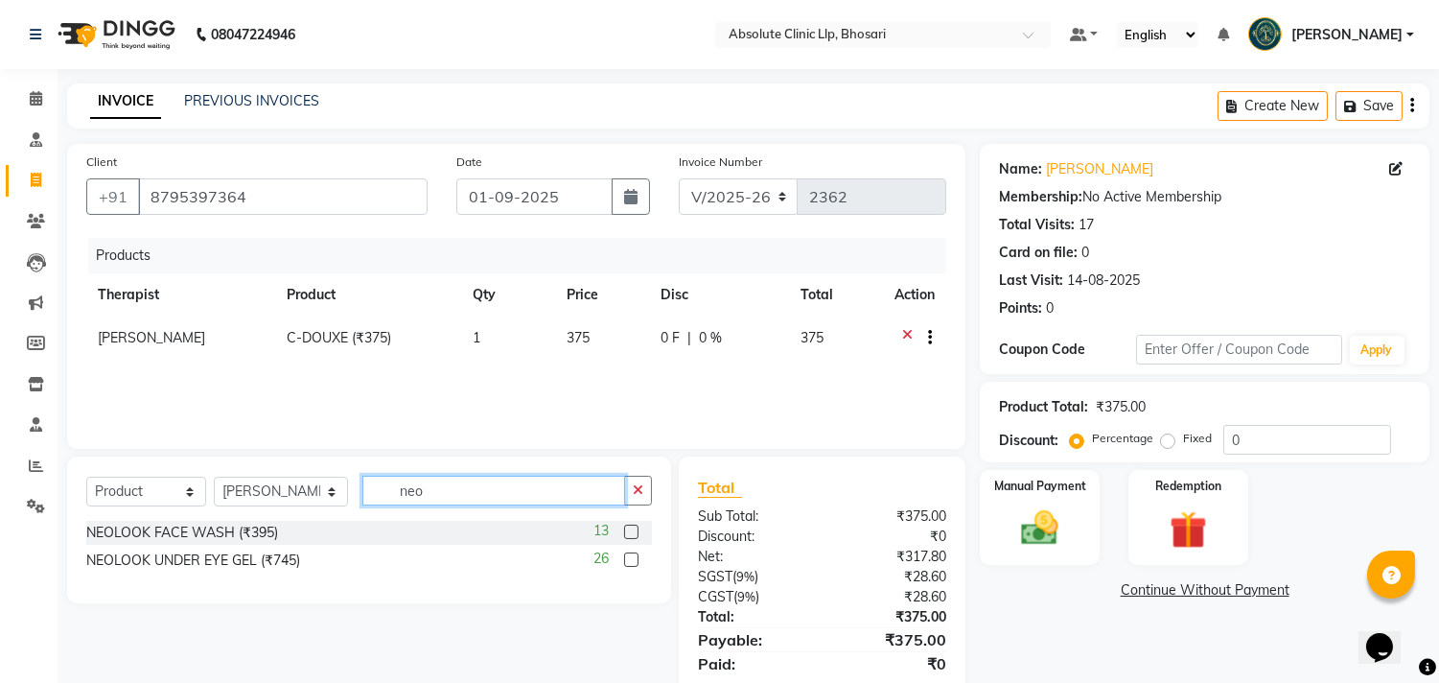
type input "neo"
click at [633, 535] on label at bounding box center [631, 531] width 14 height 14
click at [633, 535] on input "checkbox" at bounding box center [630, 532] width 12 height 12
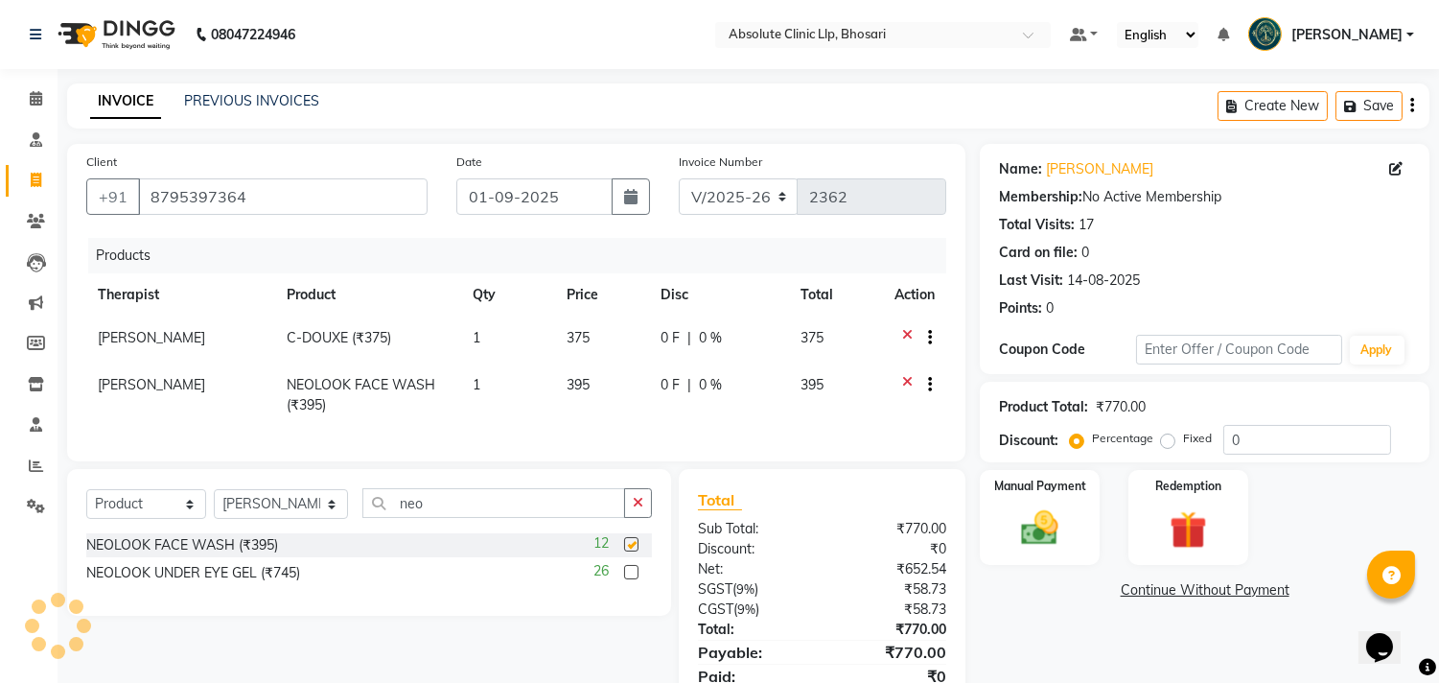
checkbox input "false"
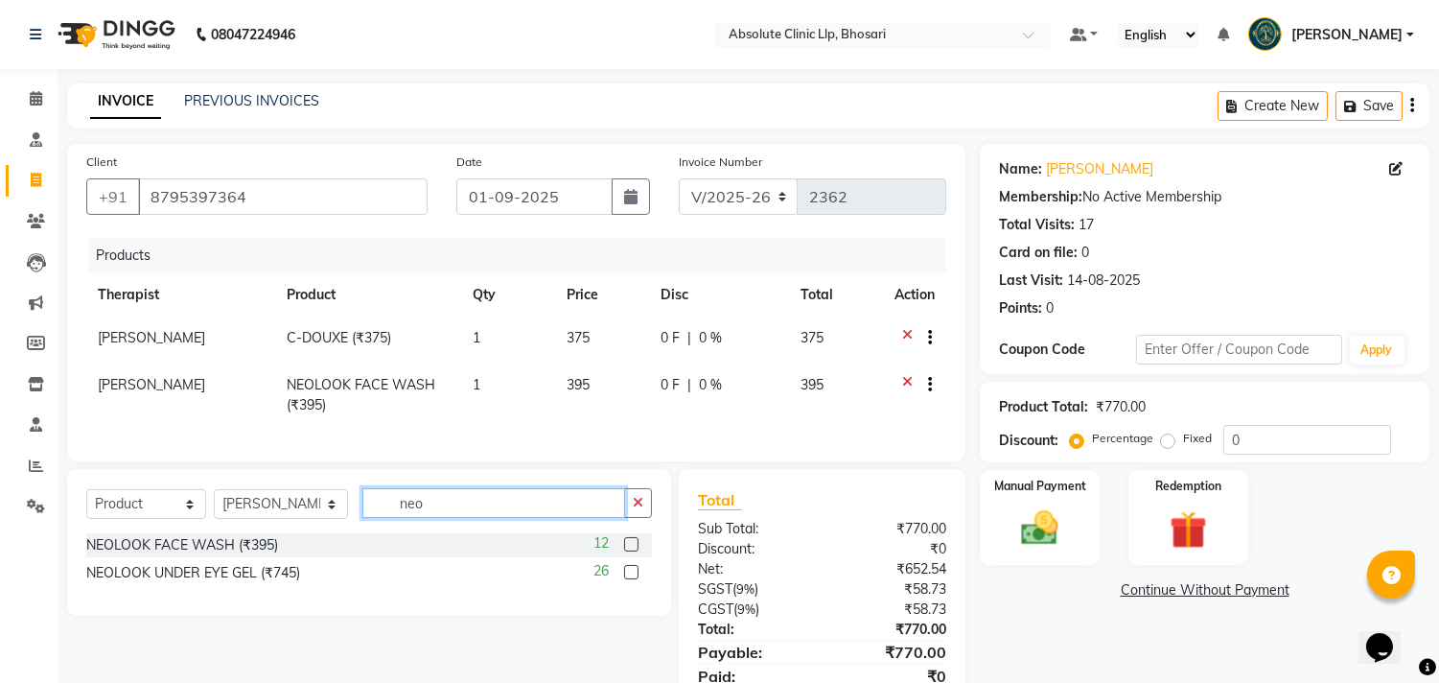
drag, startPoint x: 427, startPoint y: 525, endPoint x: 369, endPoint y: 527, distance: 57.5
click at [369, 518] on input "neo" at bounding box center [493, 503] width 263 height 30
type input "ober"
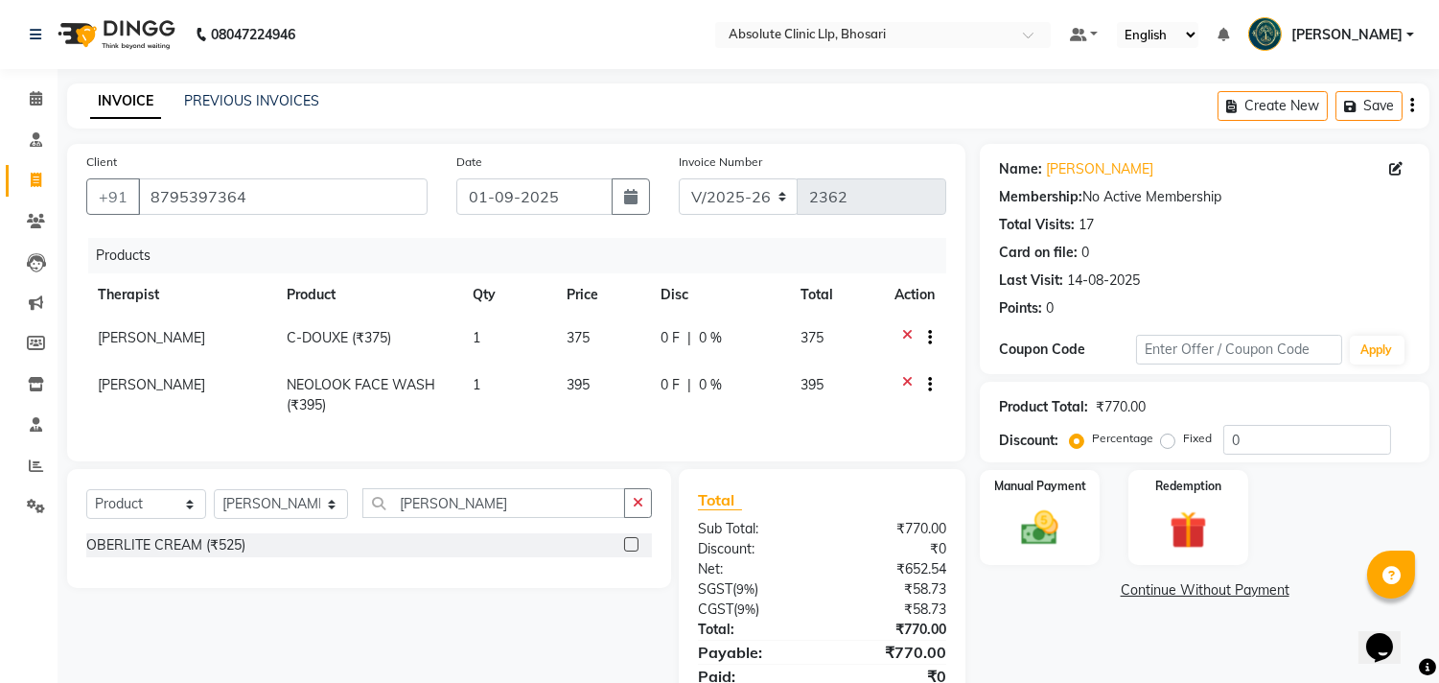
click at [634, 551] on label at bounding box center [631, 544] width 14 height 14
click at [634, 551] on input "checkbox" at bounding box center [630, 545] width 12 height 12
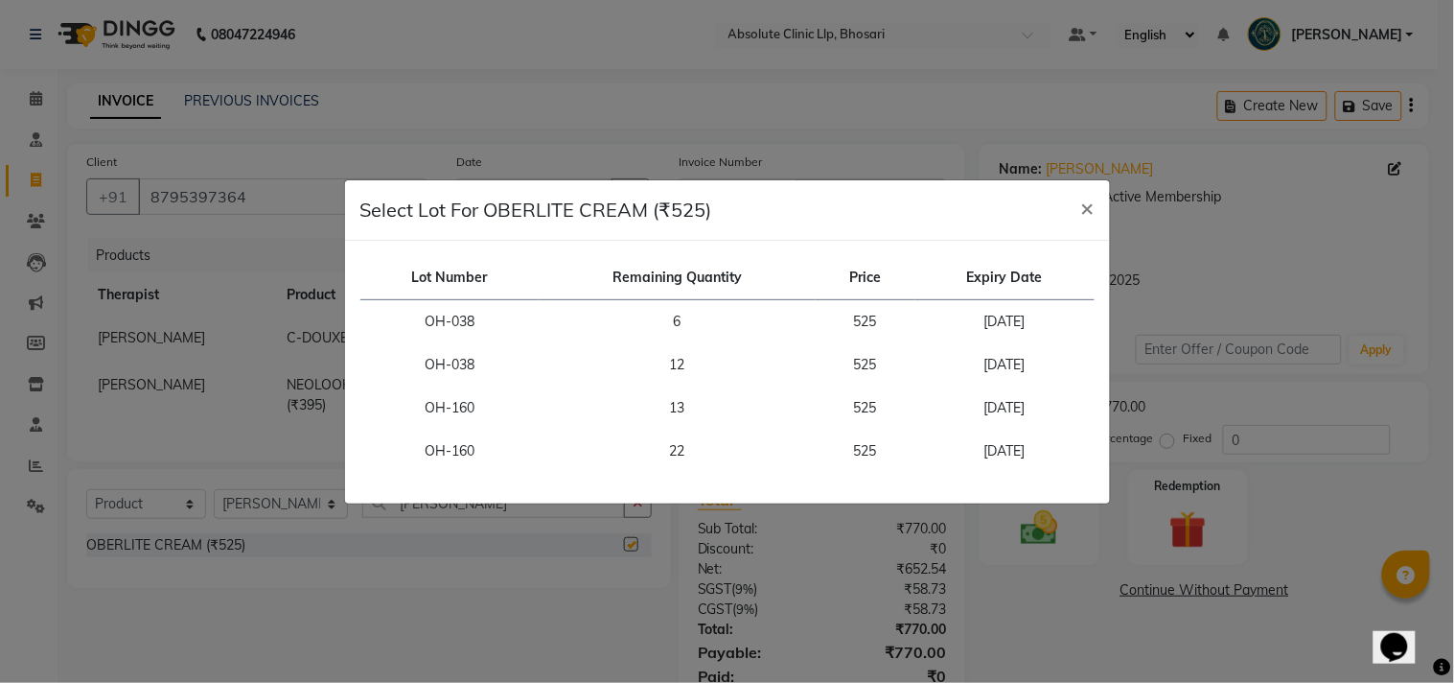
checkbox input "false"
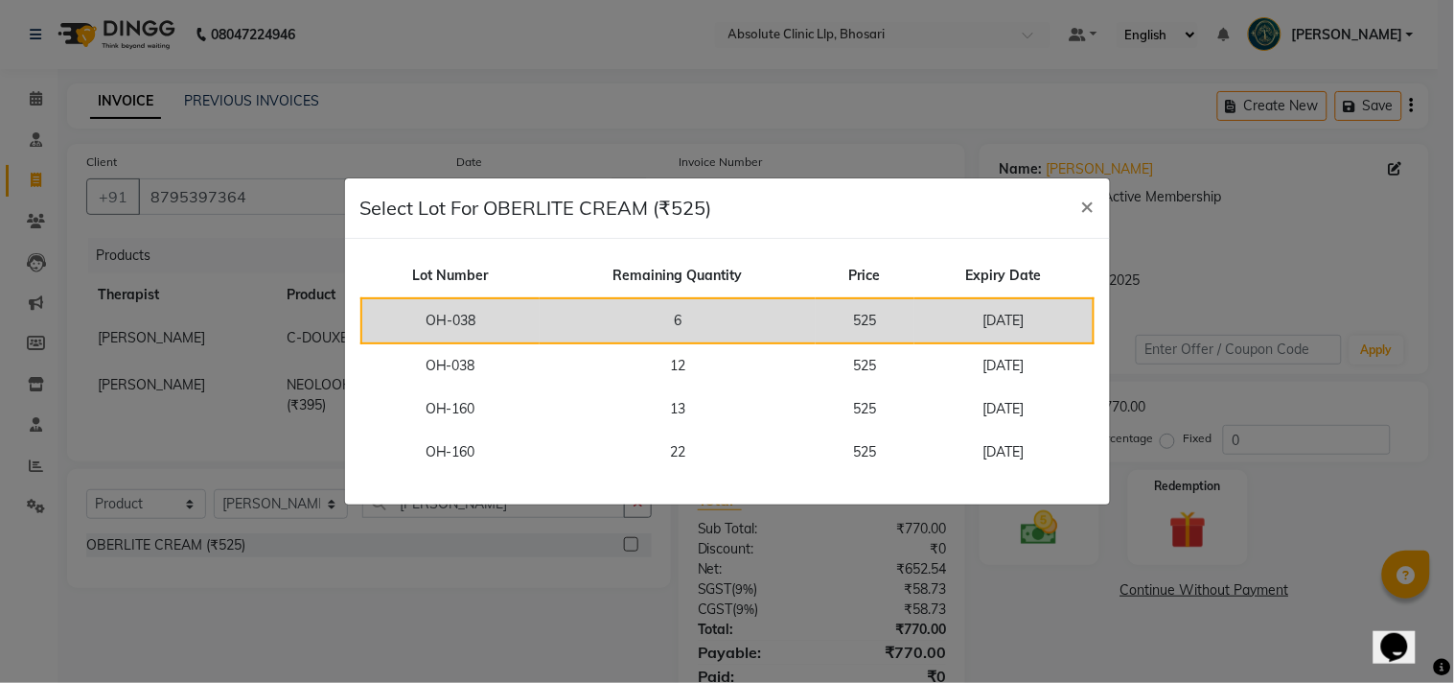
click at [713, 328] on td "6" at bounding box center [678, 320] width 276 height 45
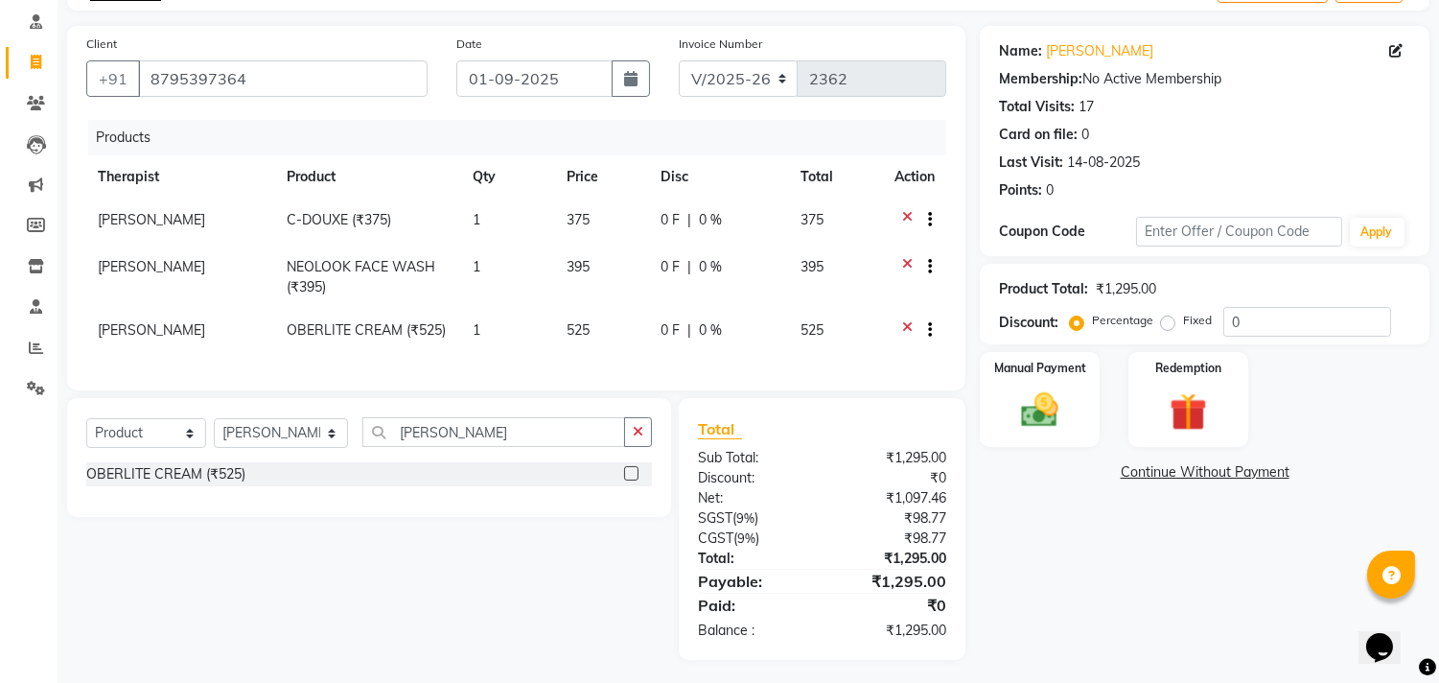
scroll to position [139, 0]
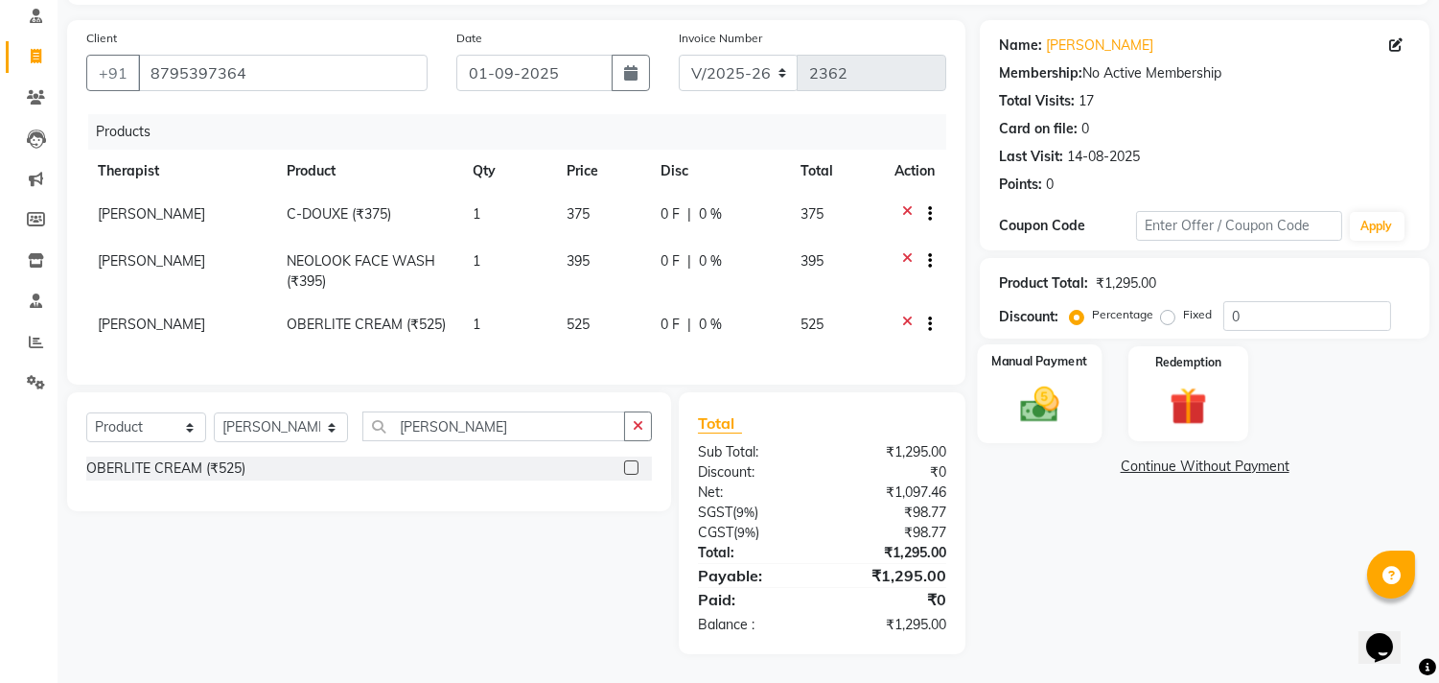
click at [1022, 397] on img at bounding box center [1039, 404] width 63 height 45
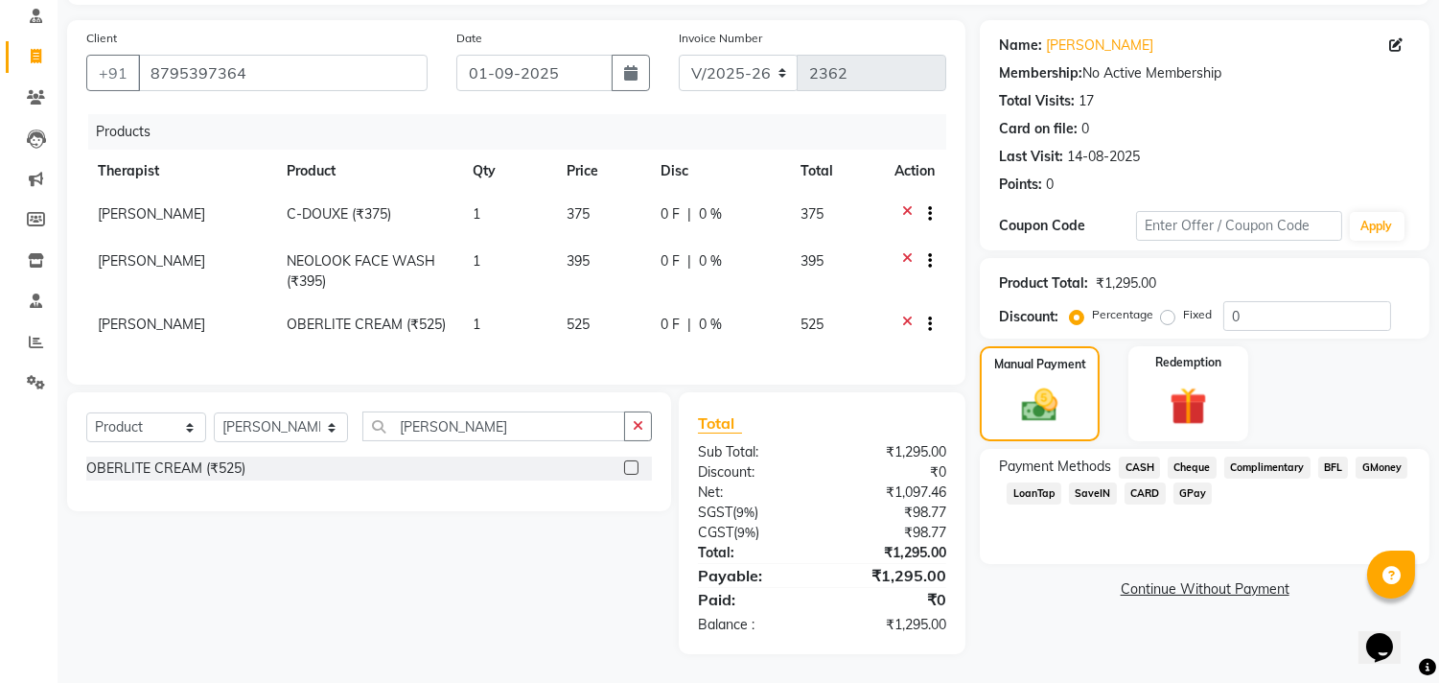
drag, startPoint x: 1190, startPoint y: 475, endPoint x: 1209, endPoint y: 482, distance: 20.3
click at [1189, 482] on span "GPay" at bounding box center [1192, 493] width 39 height 22
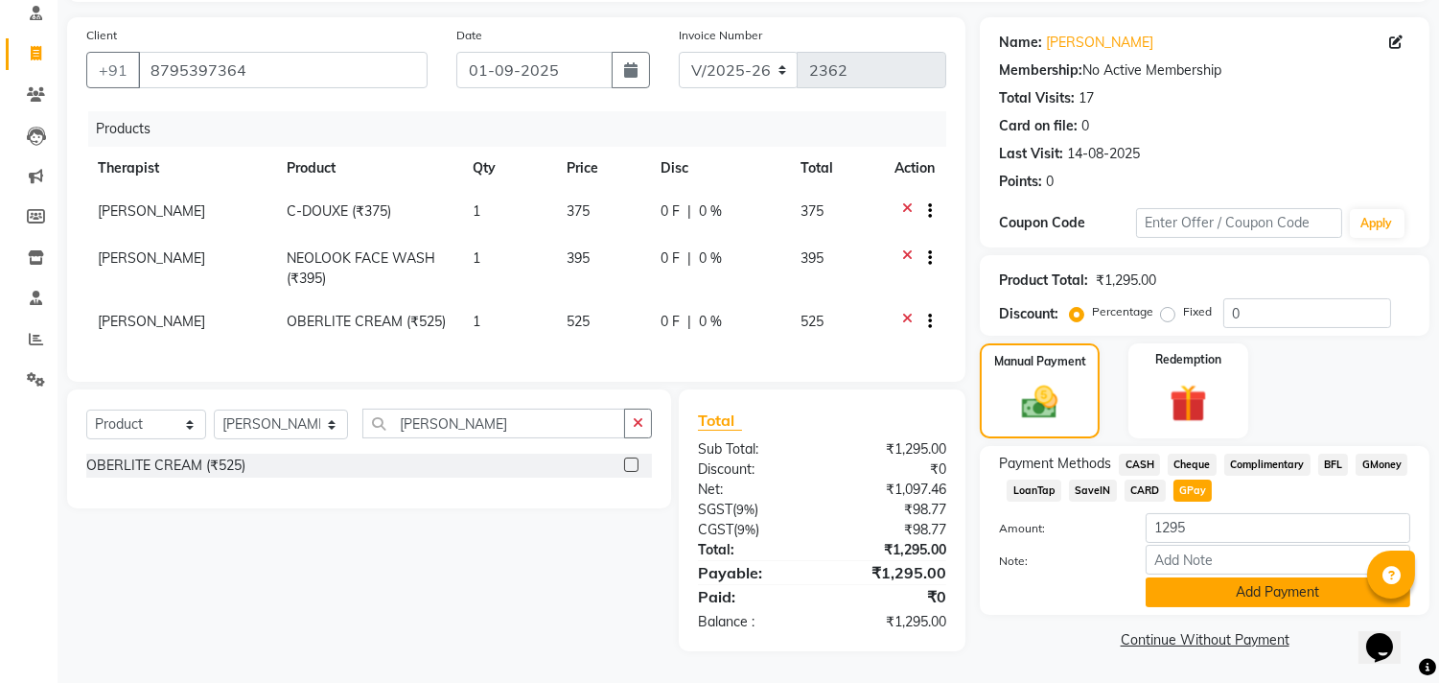
click at [1279, 582] on button "Add Payment" at bounding box center [1278, 592] width 265 height 30
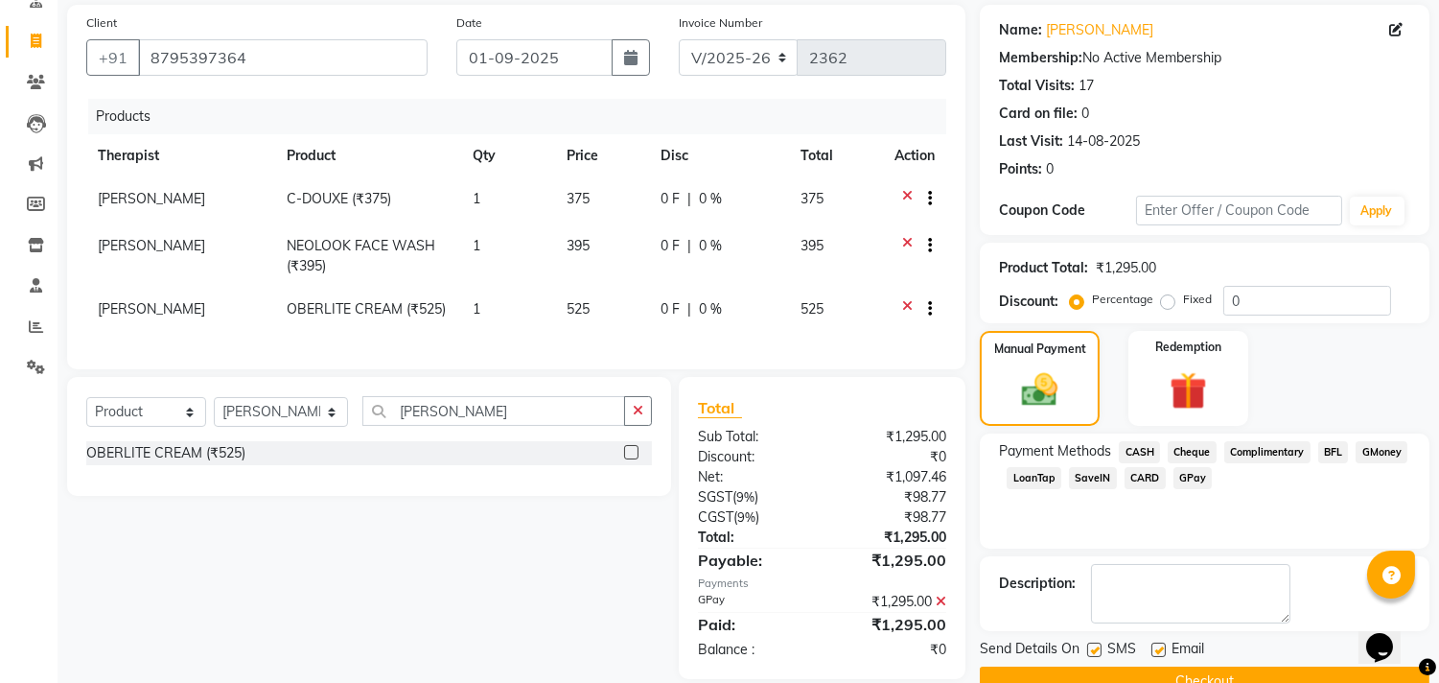
scroll to position [179, 0]
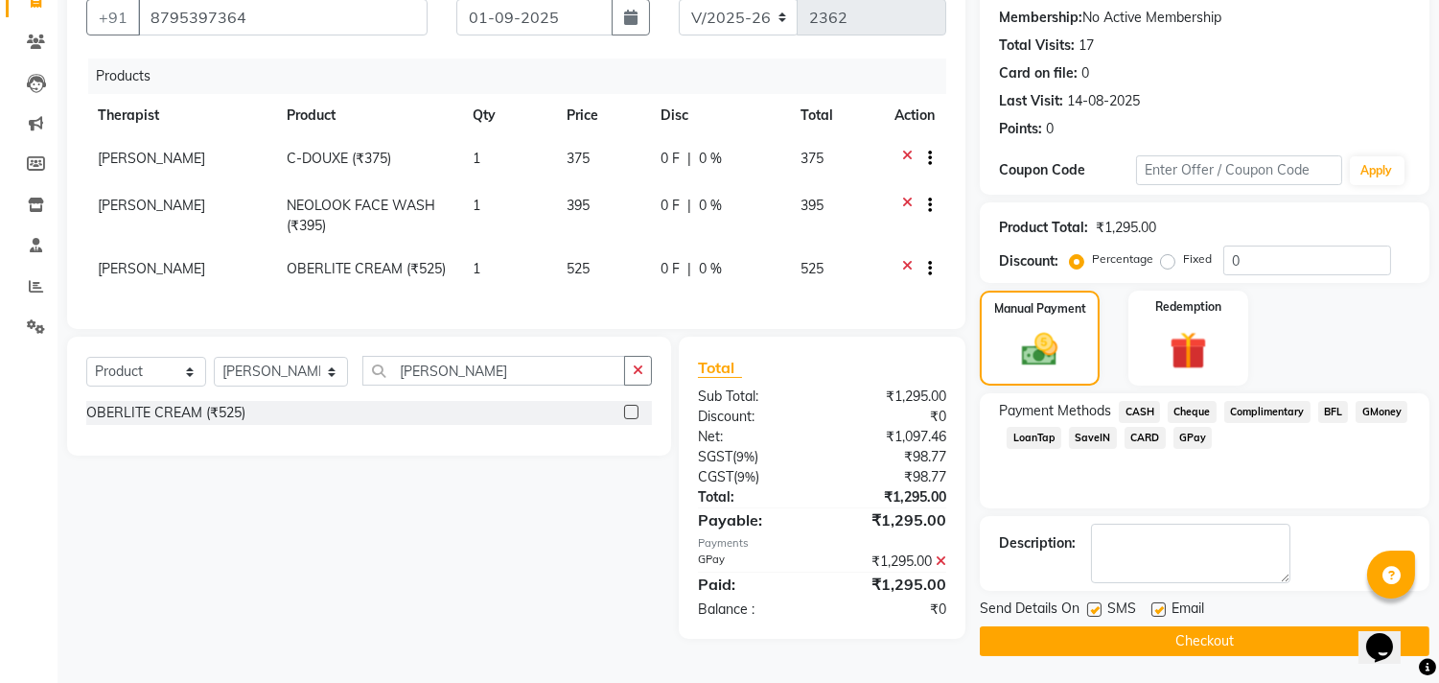
click at [1093, 609] on label at bounding box center [1094, 609] width 14 height 14
click at [1093, 609] on input "checkbox" at bounding box center [1093, 610] width 12 height 12
checkbox input "false"
click at [1163, 604] on label at bounding box center [1158, 609] width 14 height 14
click at [1163, 604] on input "checkbox" at bounding box center [1157, 610] width 12 height 12
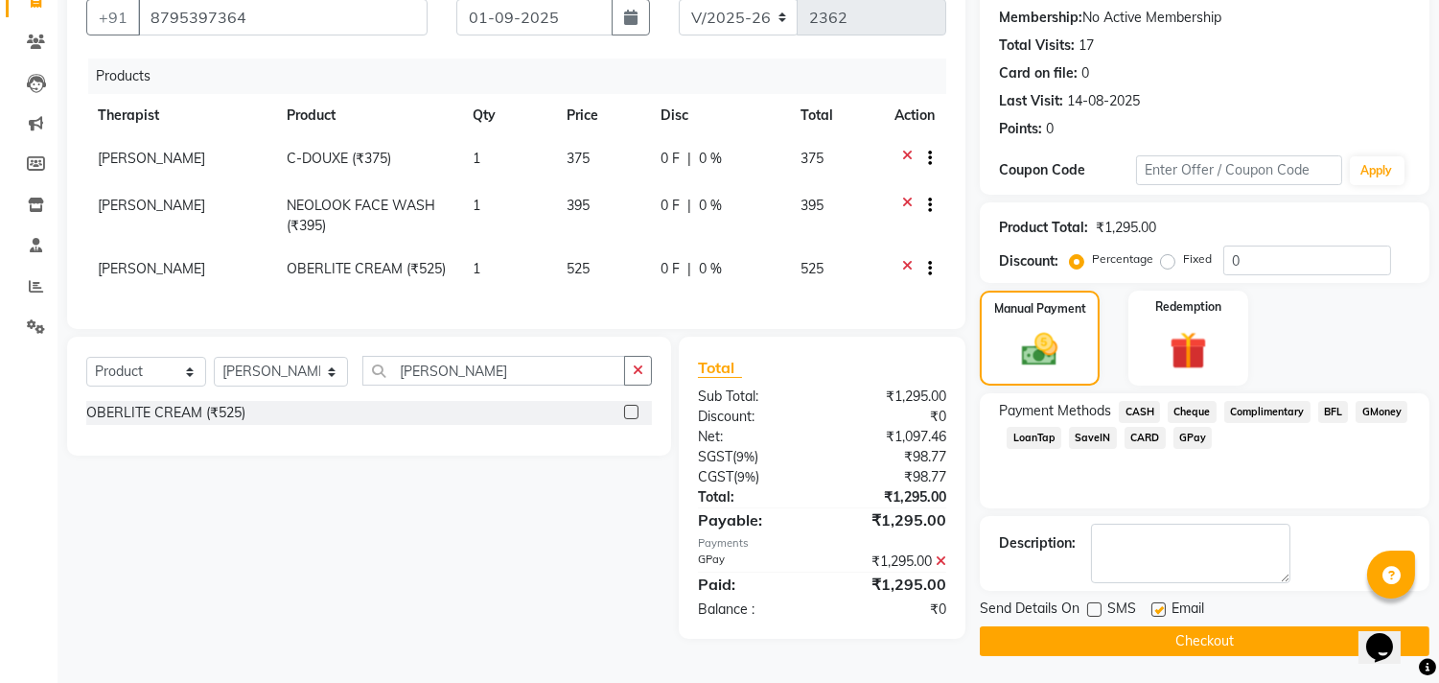
checkbox input "false"
click at [1183, 654] on button "Checkout" at bounding box center [1205, 641] width 450 height 30
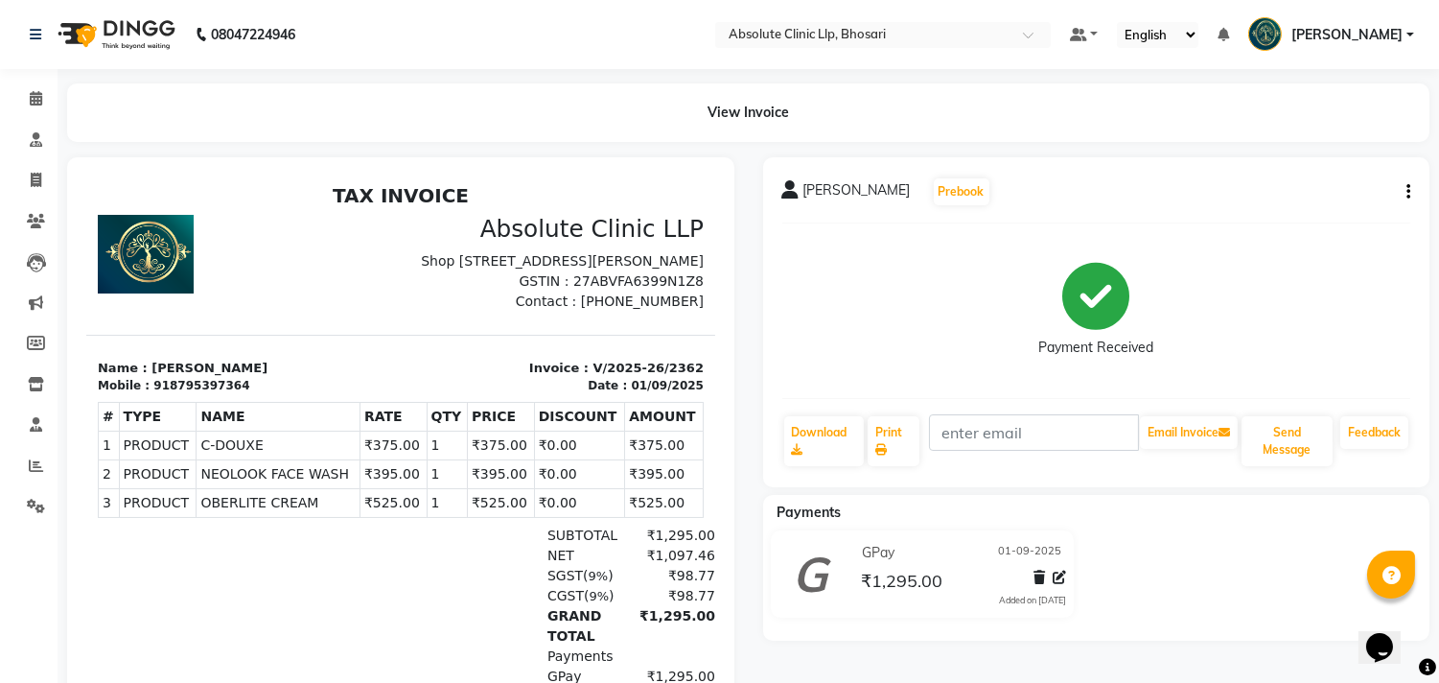
click at [139, 27] on img at bounding box center [114, 35] width 131 height 54
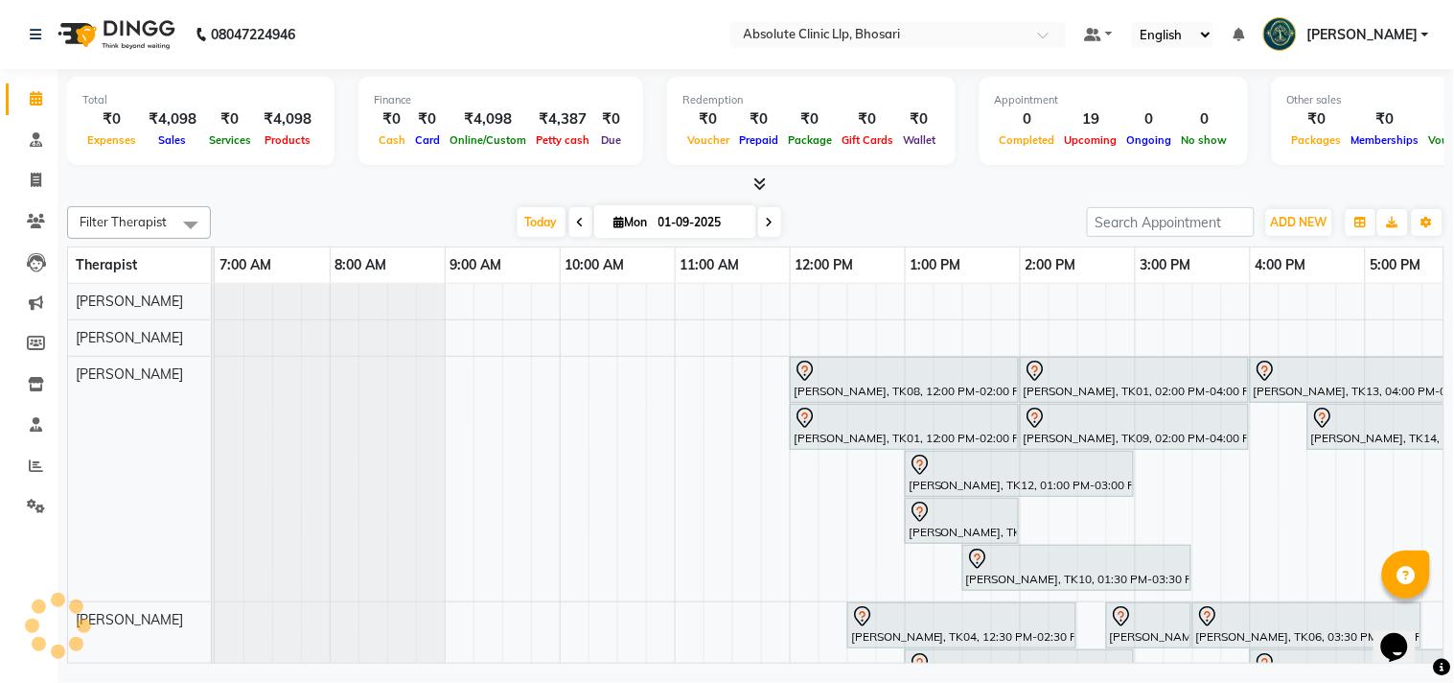
scroll to position [0, 496]
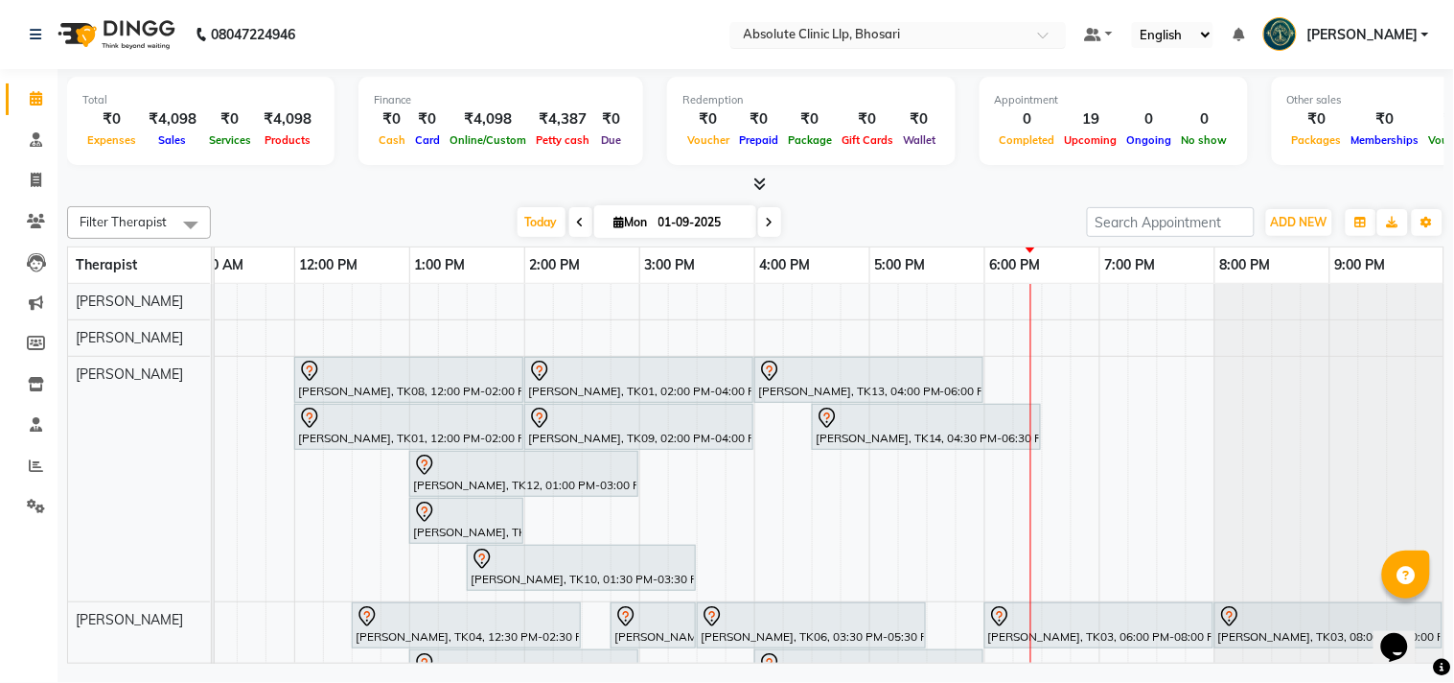
click at [885, 45] on ng-select "Select Location × Absolute Clinic Llp, Bhosari" at bounding box center [898, 35] width 336 height 26
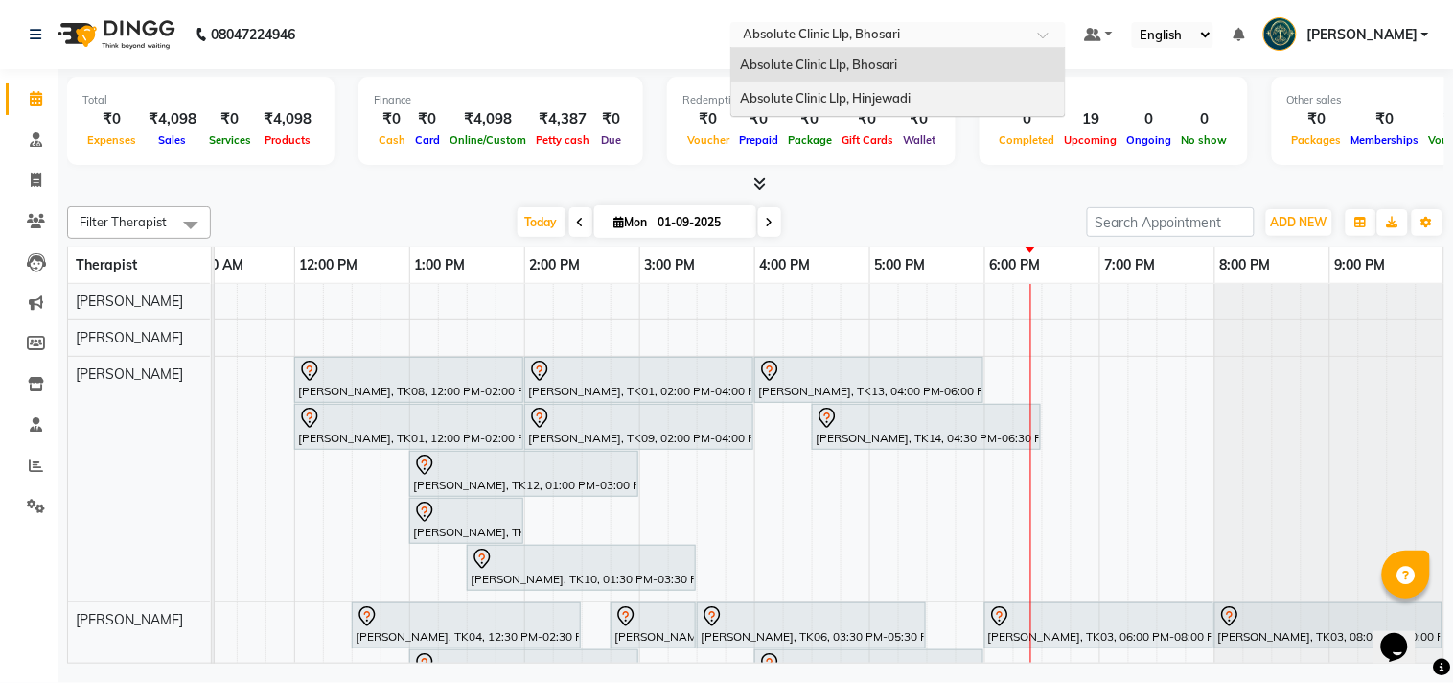
click at [869, 93] on span "Absolute Clinic Llp, Hinjewadi" at bounding box center [826, 97] width 171 height 15
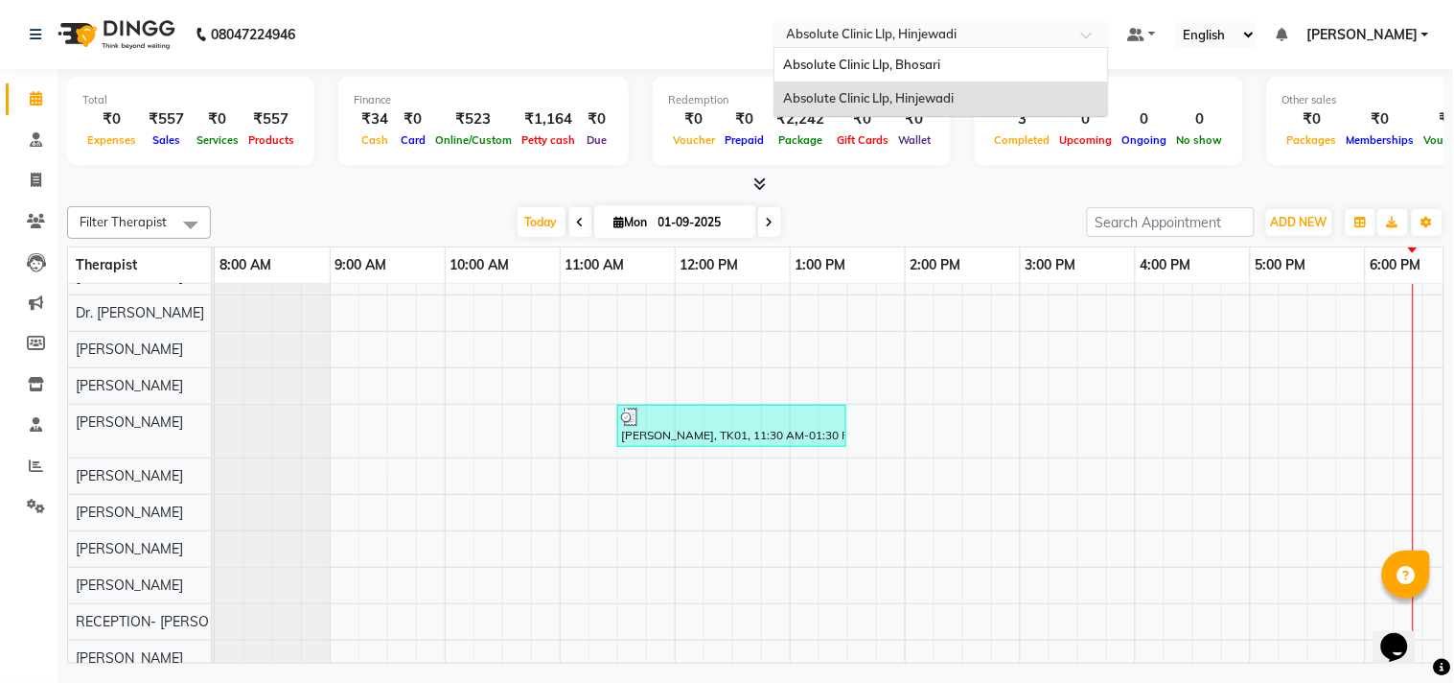
click at [888, 41] on input "text" at bounding box center [922, 36] width 278 height 19
click at [888, 59] on span "Absolute Clinic Llp, Bhosari" at bounding box center [862, 64] width 157 height 15
